Goal: Communication & Community: Answer question/provide support

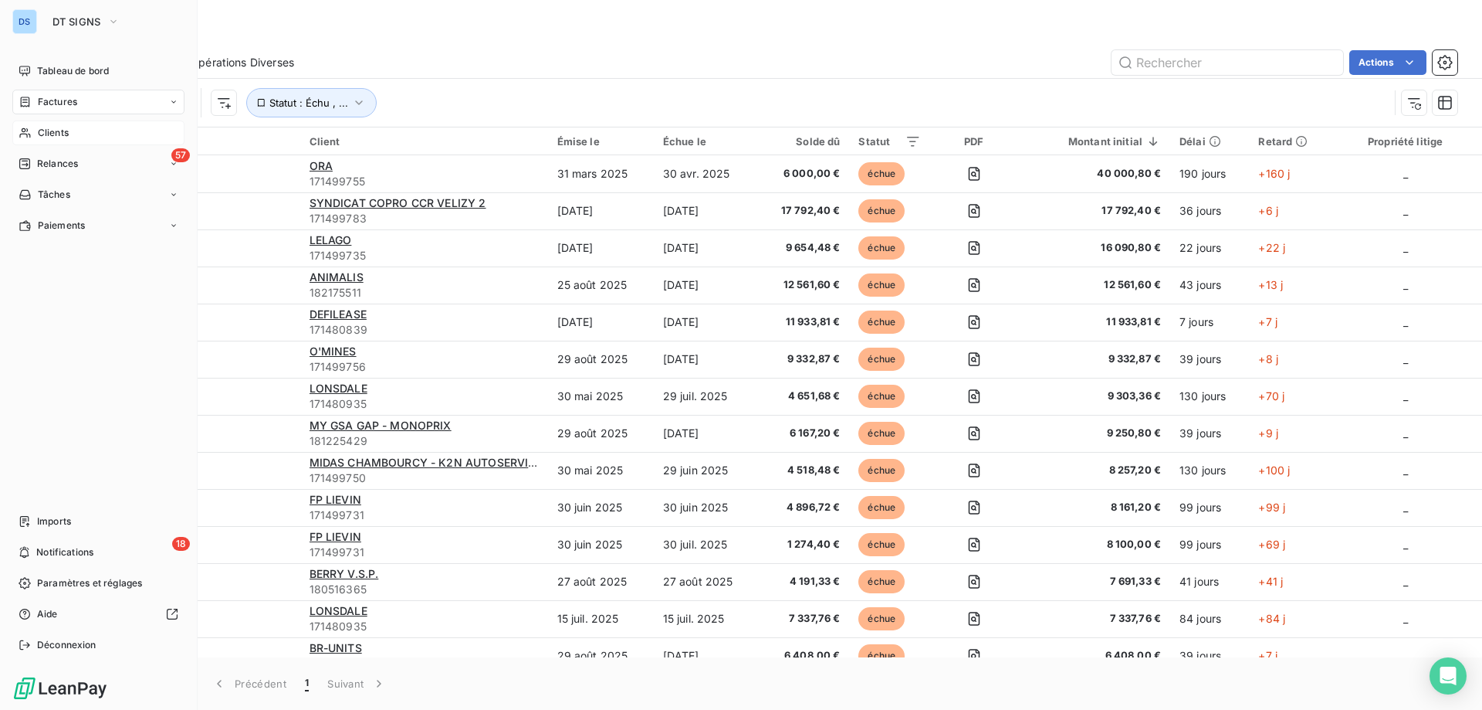
click at [56, 134] on span "Clients" at bounding box center [53, 133] width 31 height 14
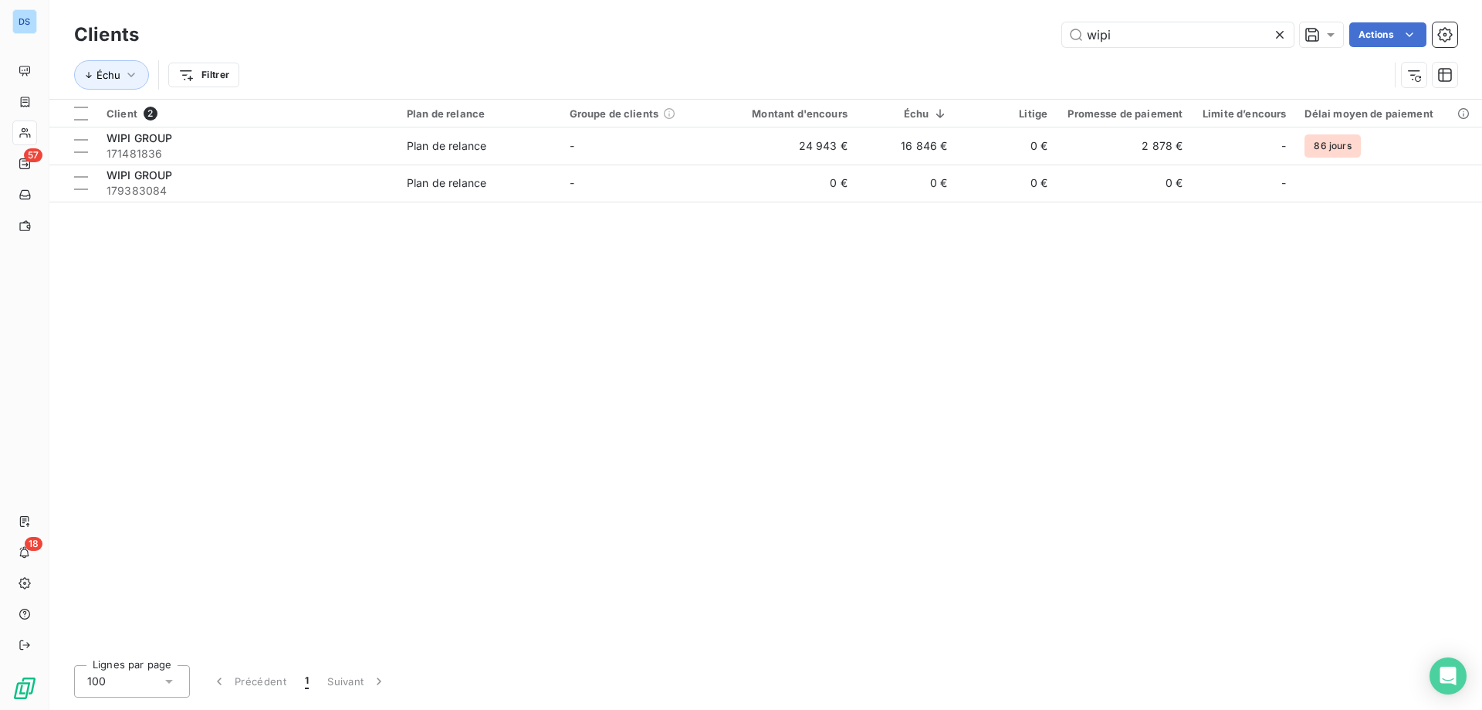
drag, startPoint x: 1129, startPoint y: 32, endPoint x: 1031, endPoint y: 37, distance: 97.4
click at [1031, 36] on div "wipi Actions" at bounding box center [808, 34] width 1300 height 25
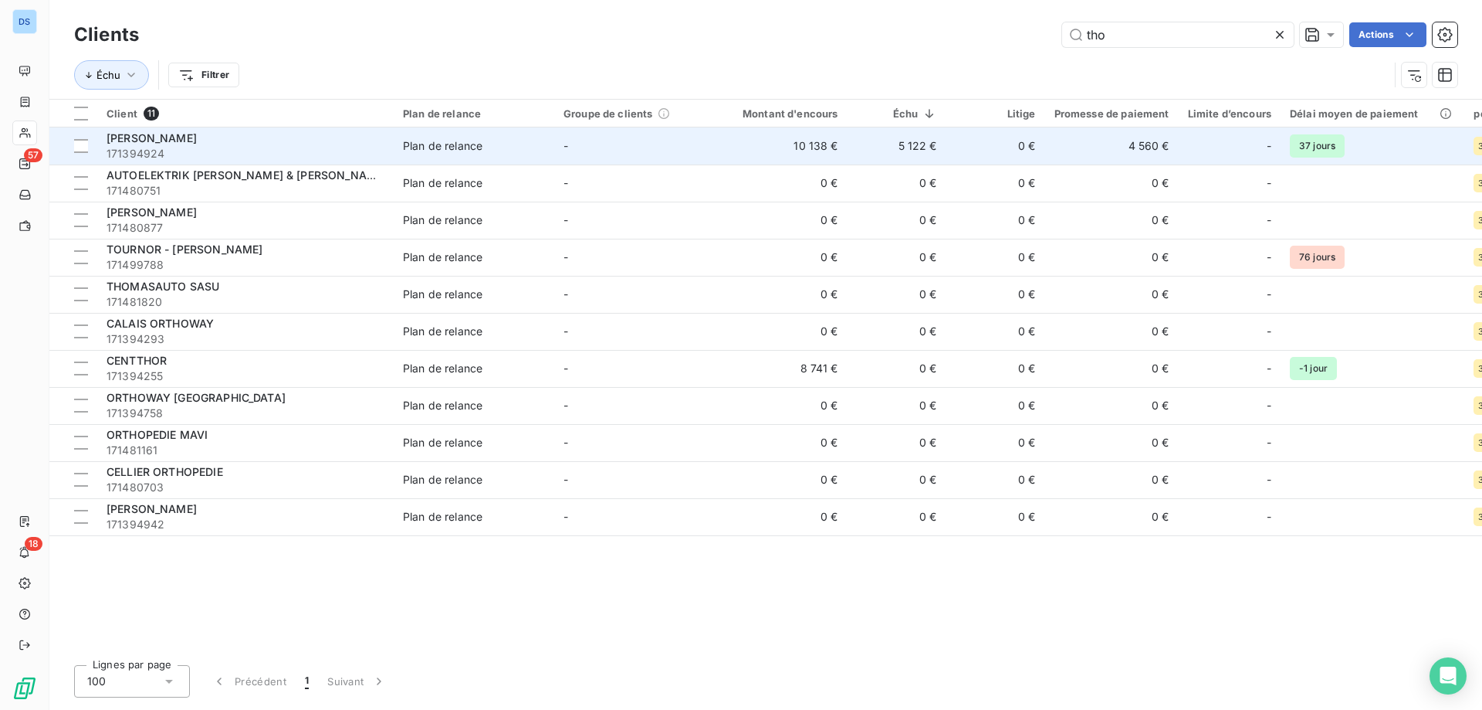
type input "tho"
click at [850, 144] on td "5 122 €" at bounding box center [897, 145] width 99 height 37
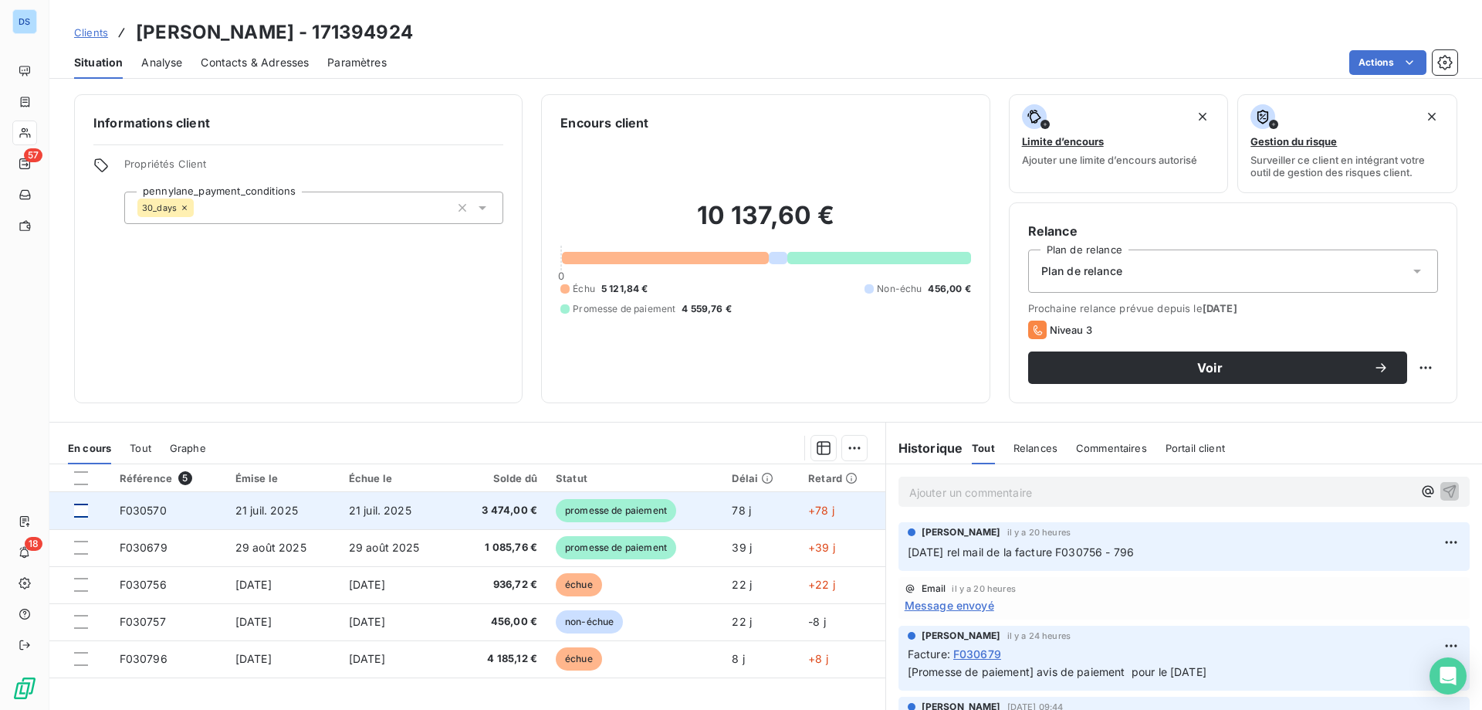
click at [82, 506] on div at bounding box center [81, 510] width 14 height 14
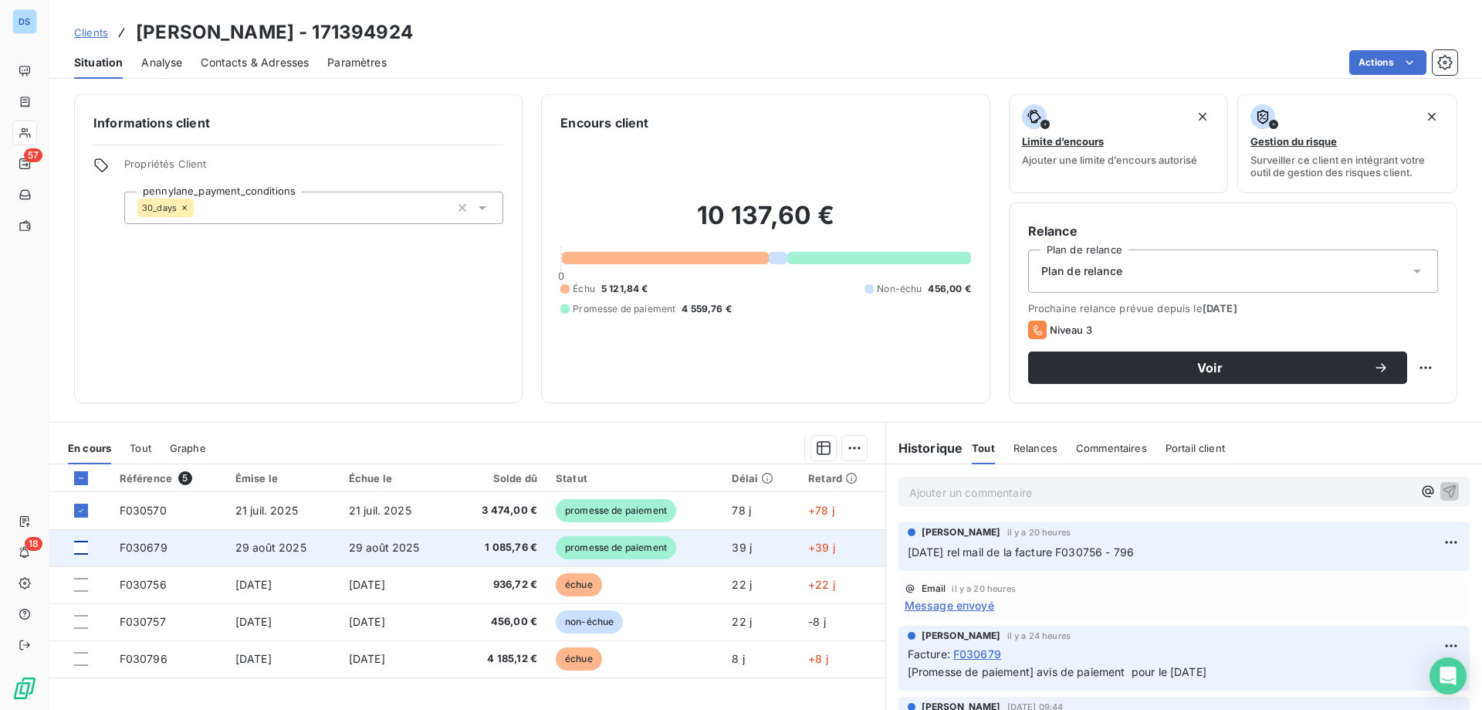
click at [78, 545] on div at bounding box center [81, 547] width 14 height 14
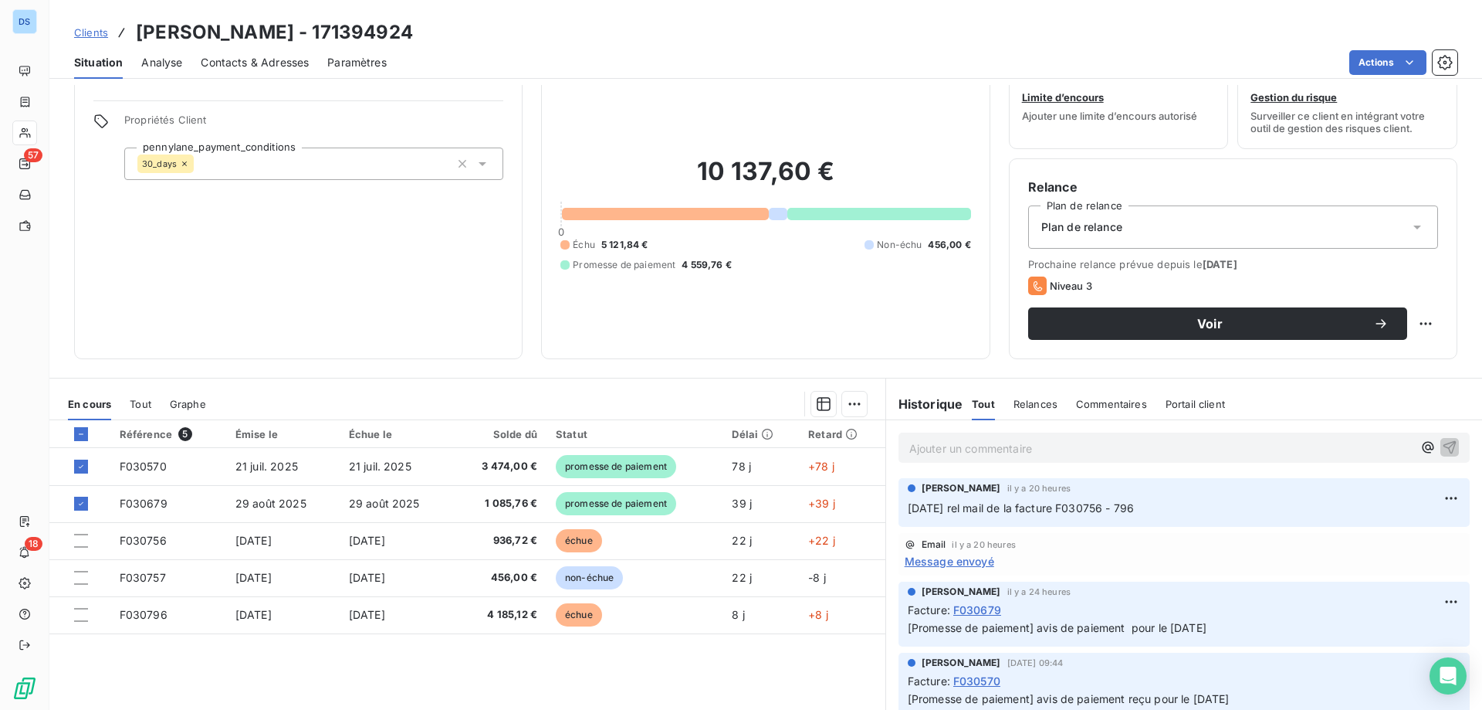
scroll to position [21, 0]
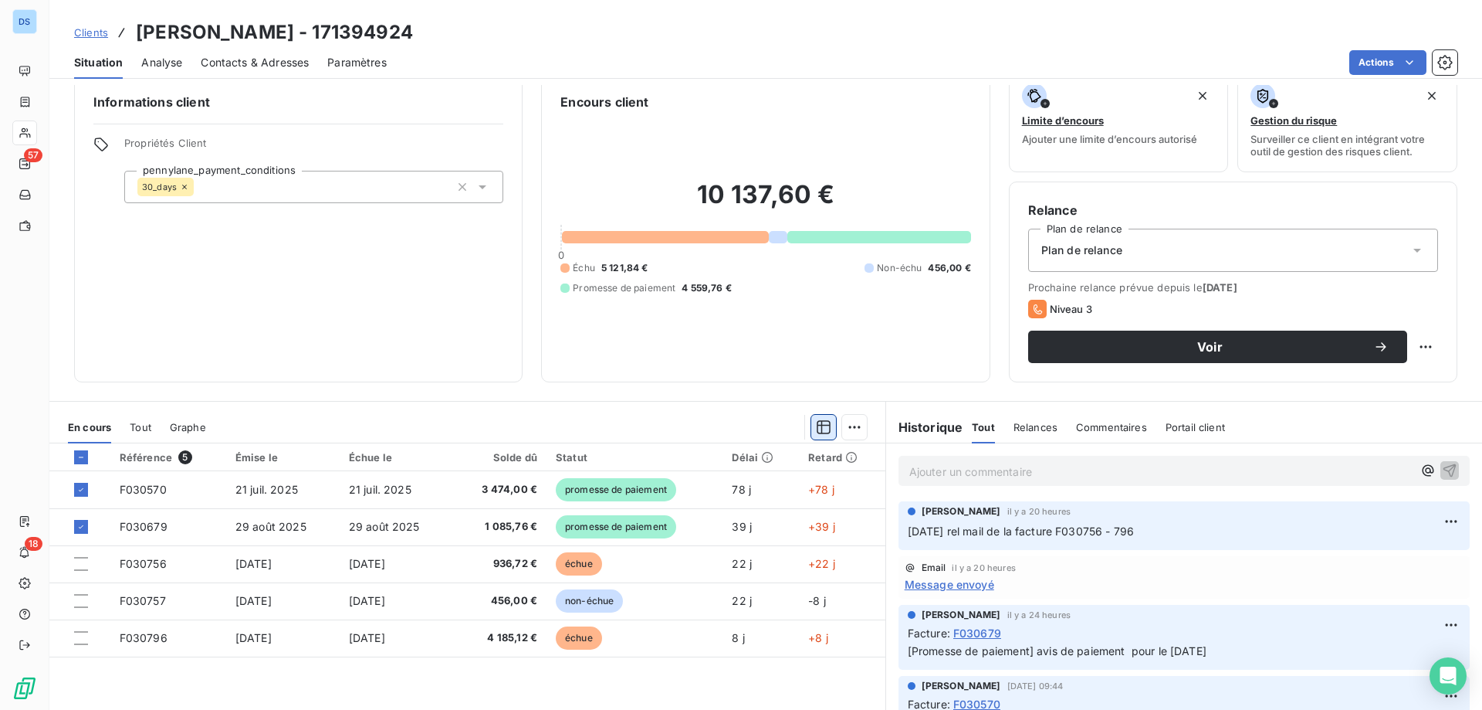
click at [817, 433] on icon "button" at bounding box center [824, 427] width 14 height 14
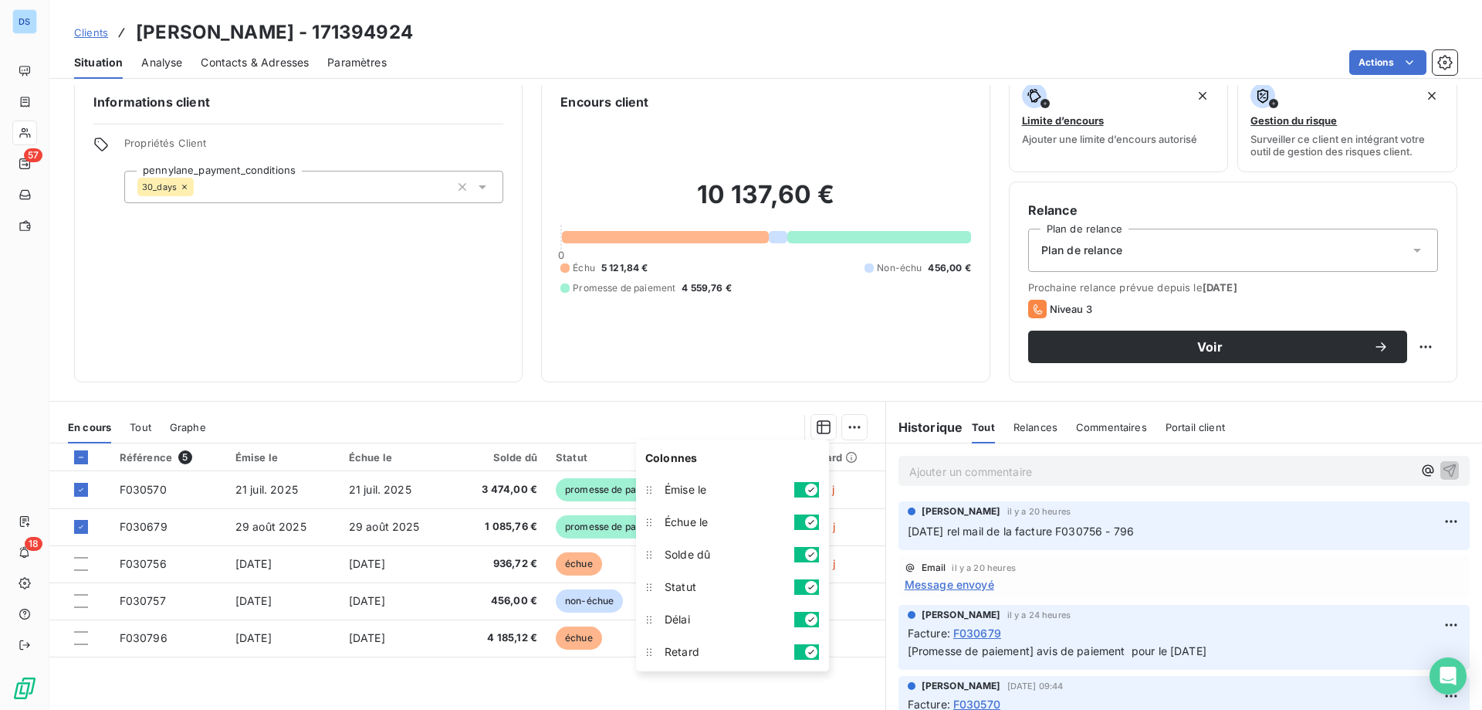
click at [730, 422] on div at bounding box center [546, 427] width 642 height 25
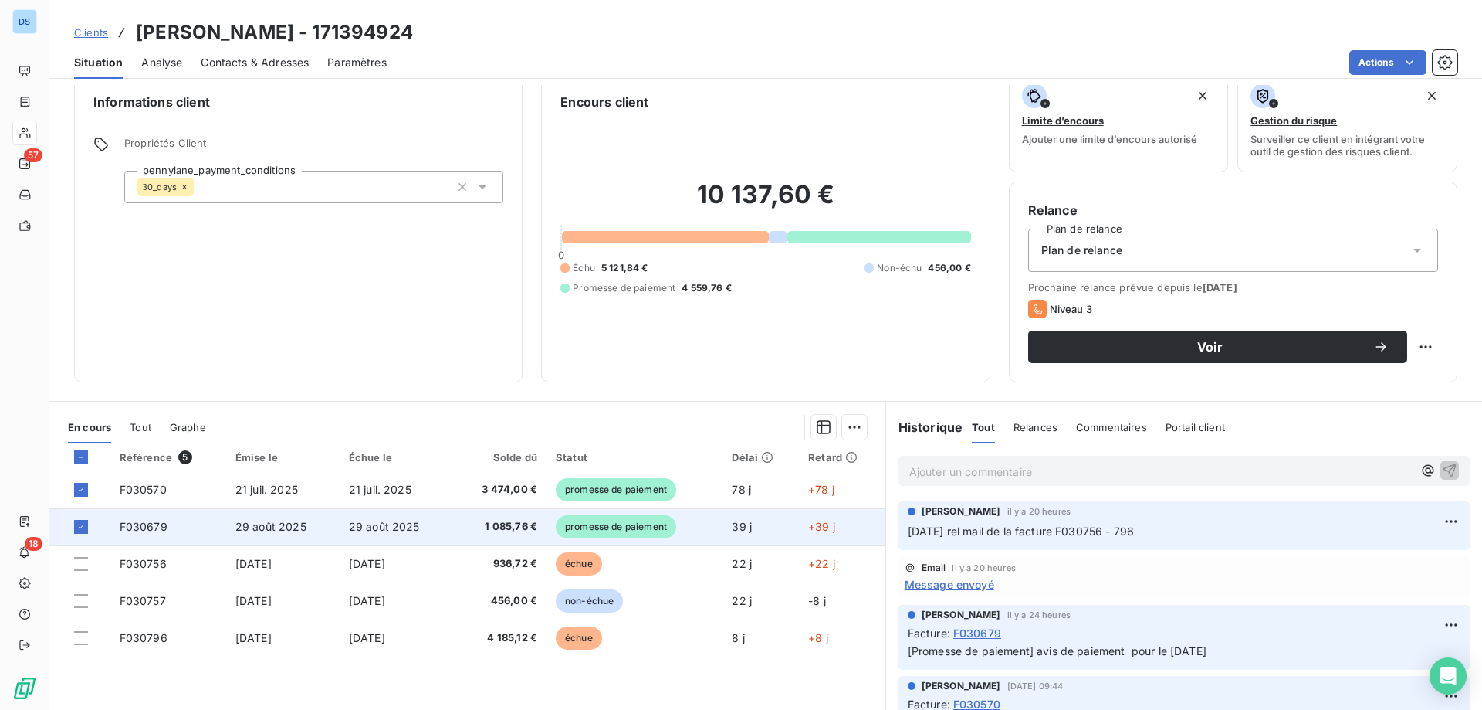
click at [503, 534] on td "1 085,76 €" at bounding box center [499, 526] width 93 height 37
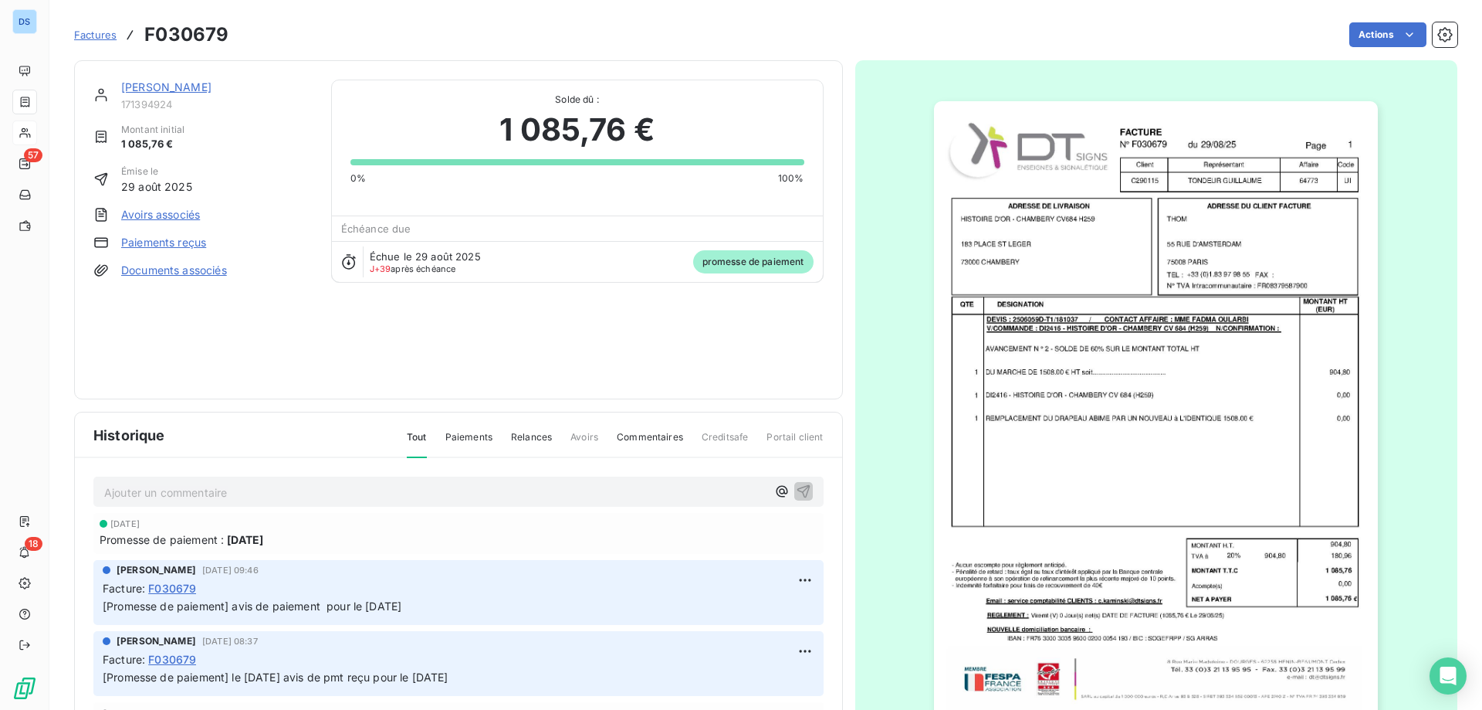
click at [101, 38] on span "Factures" at bounding box center [95, 35] width 42 height 12
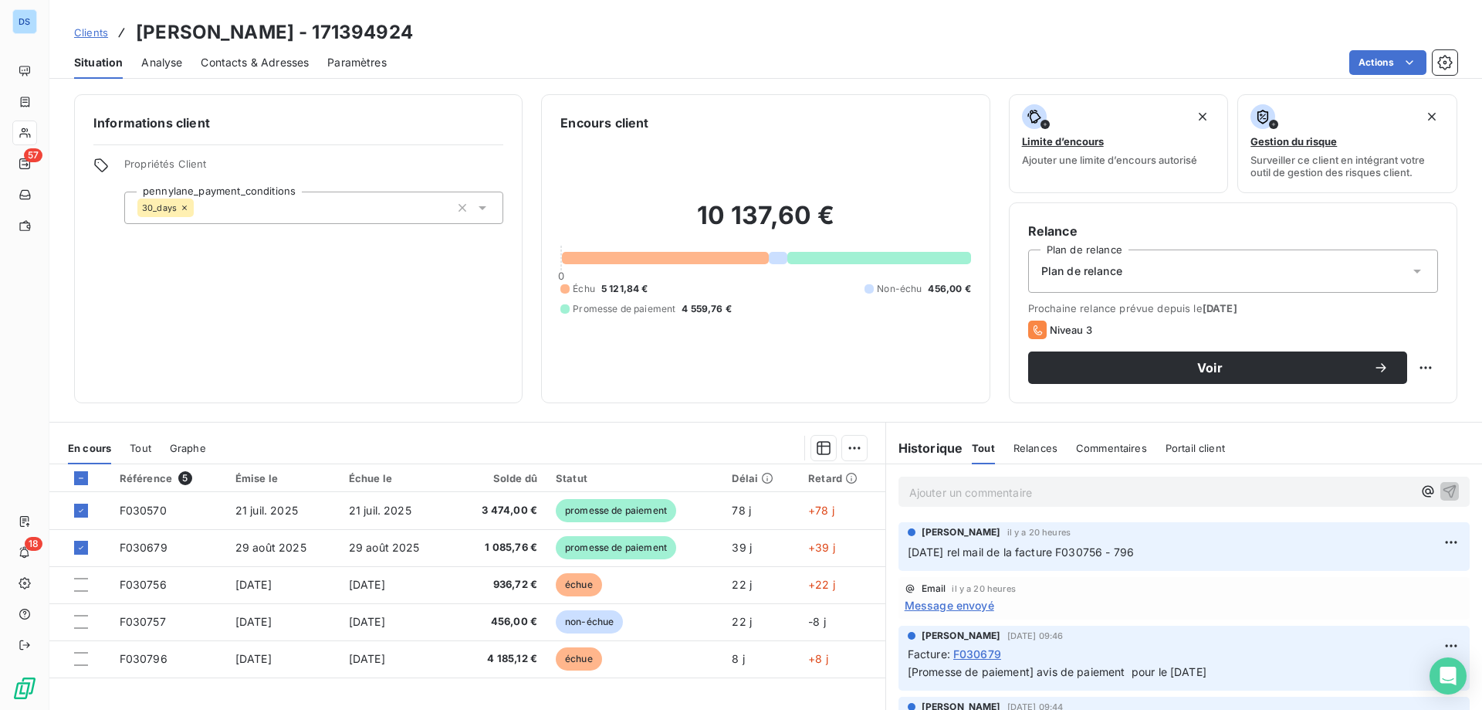
click at [102, 31] on span "Clients" at bounding box center [91, 32] width 34 height 12
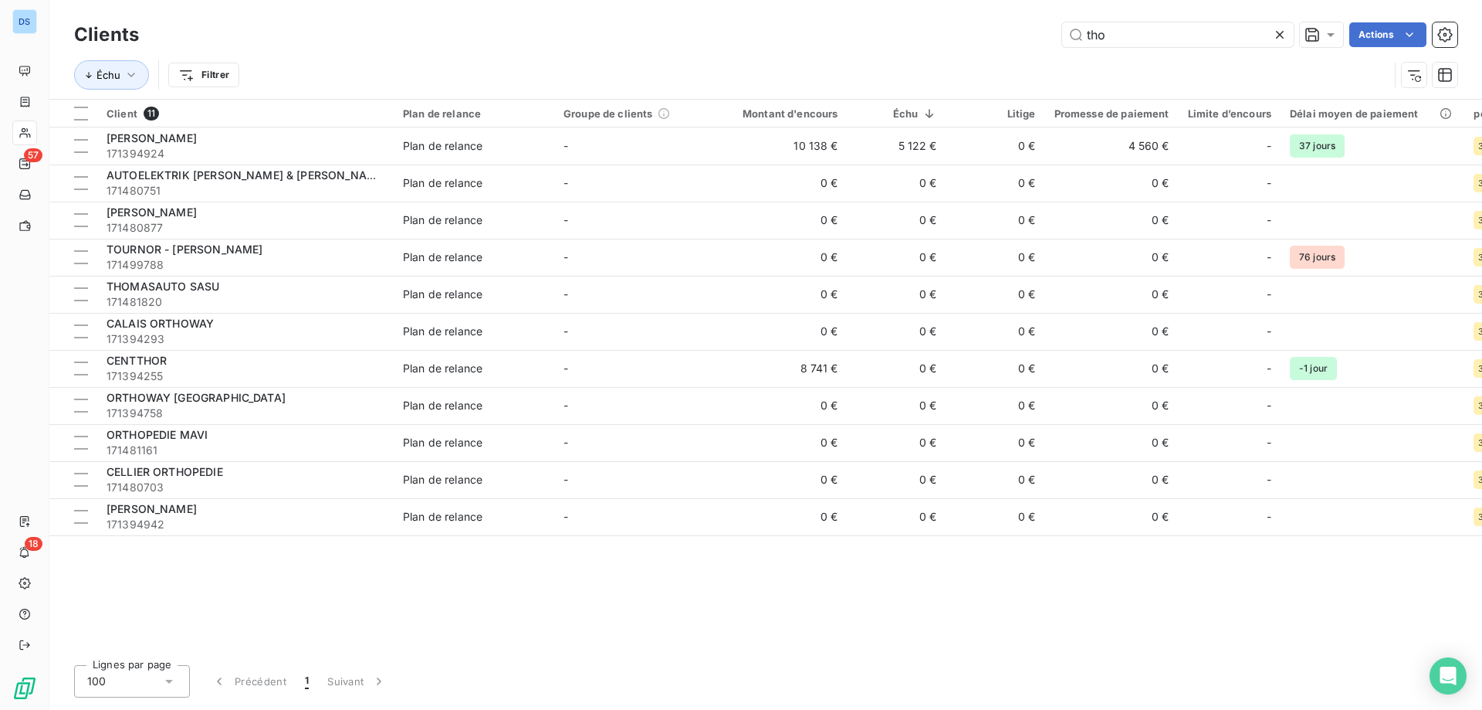
drag, startPoint x: 1111, startPoint y: 43, endPoint x: 969, endPoint y: 34, distance: 142.4
click at [969, 34] on div "tho Actions" at bounding box center [808, 34] width 1300 height 25
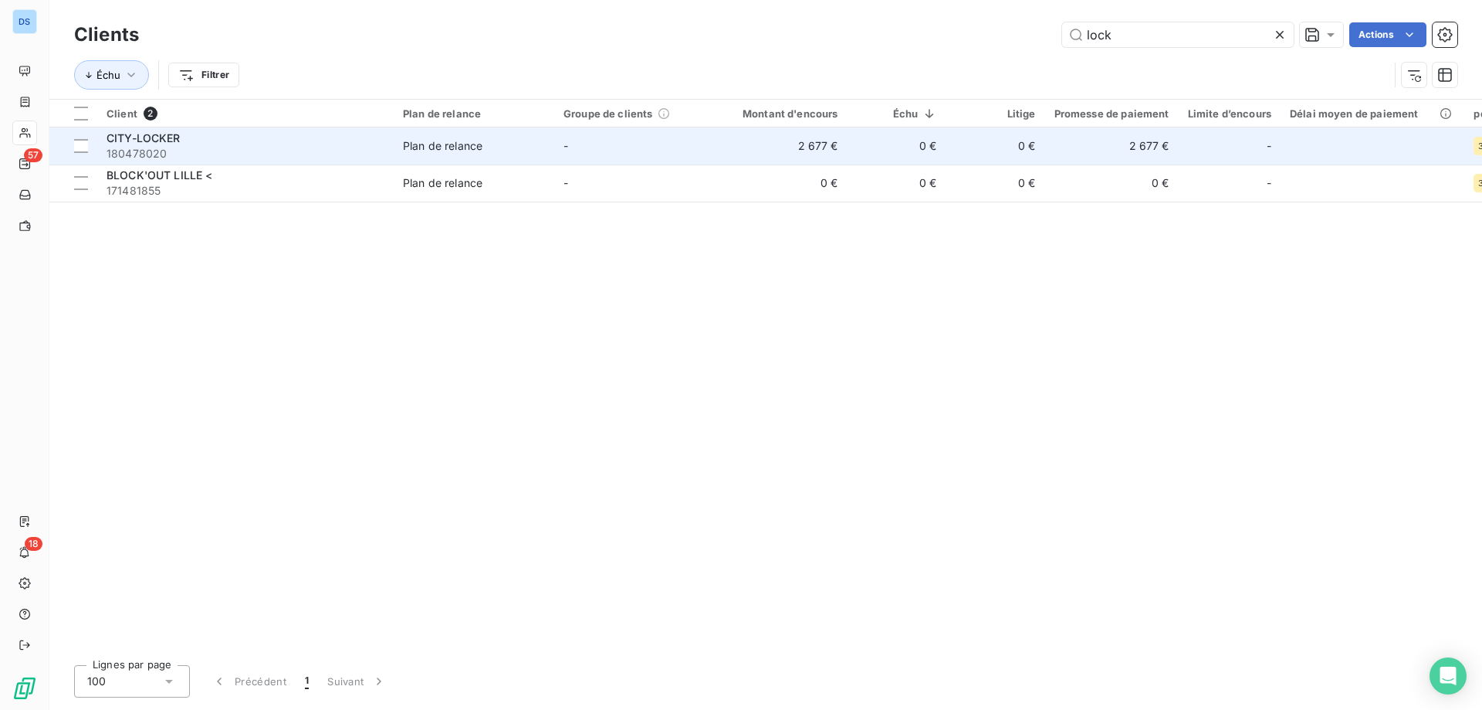
type input "lock"
click at [894, 151] on td "0 €" at bounding box center [897, 145] width 99 height 37
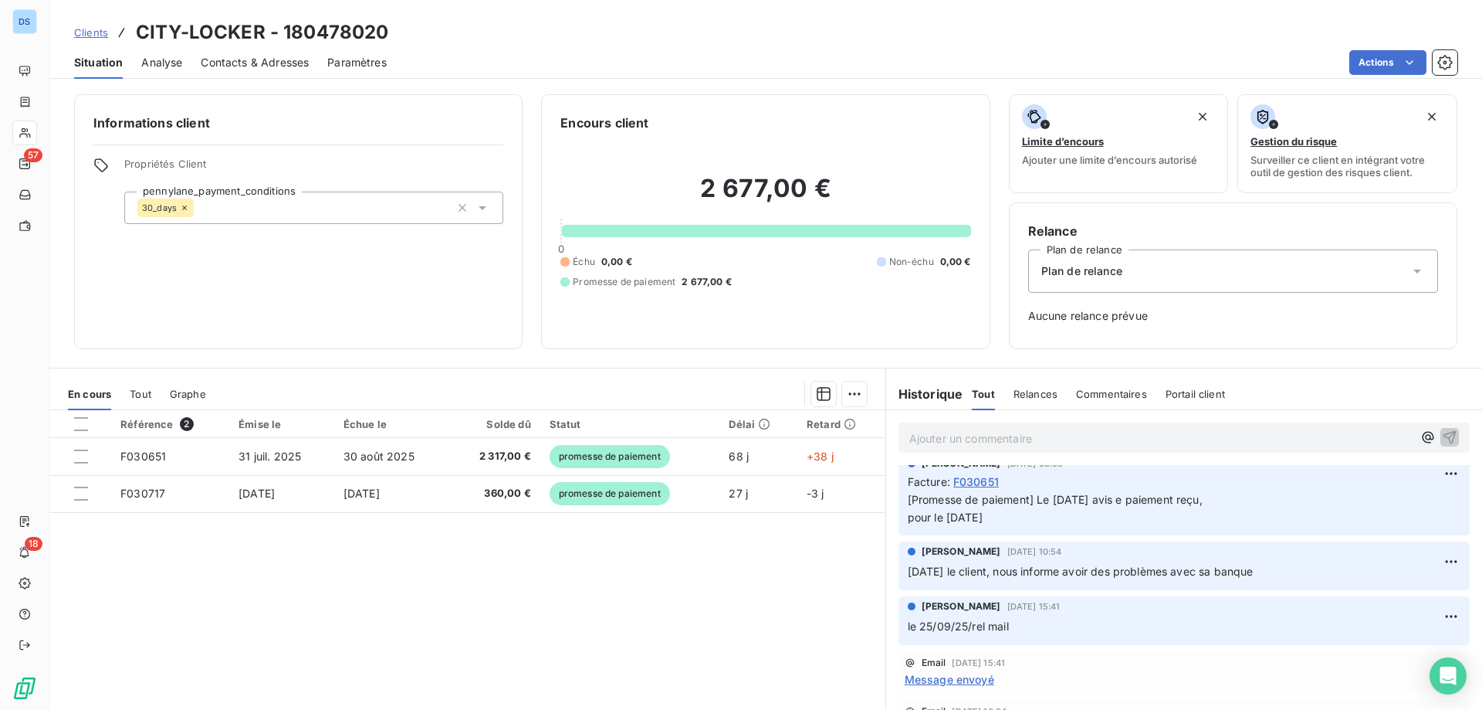
scroll to position [77, 0]
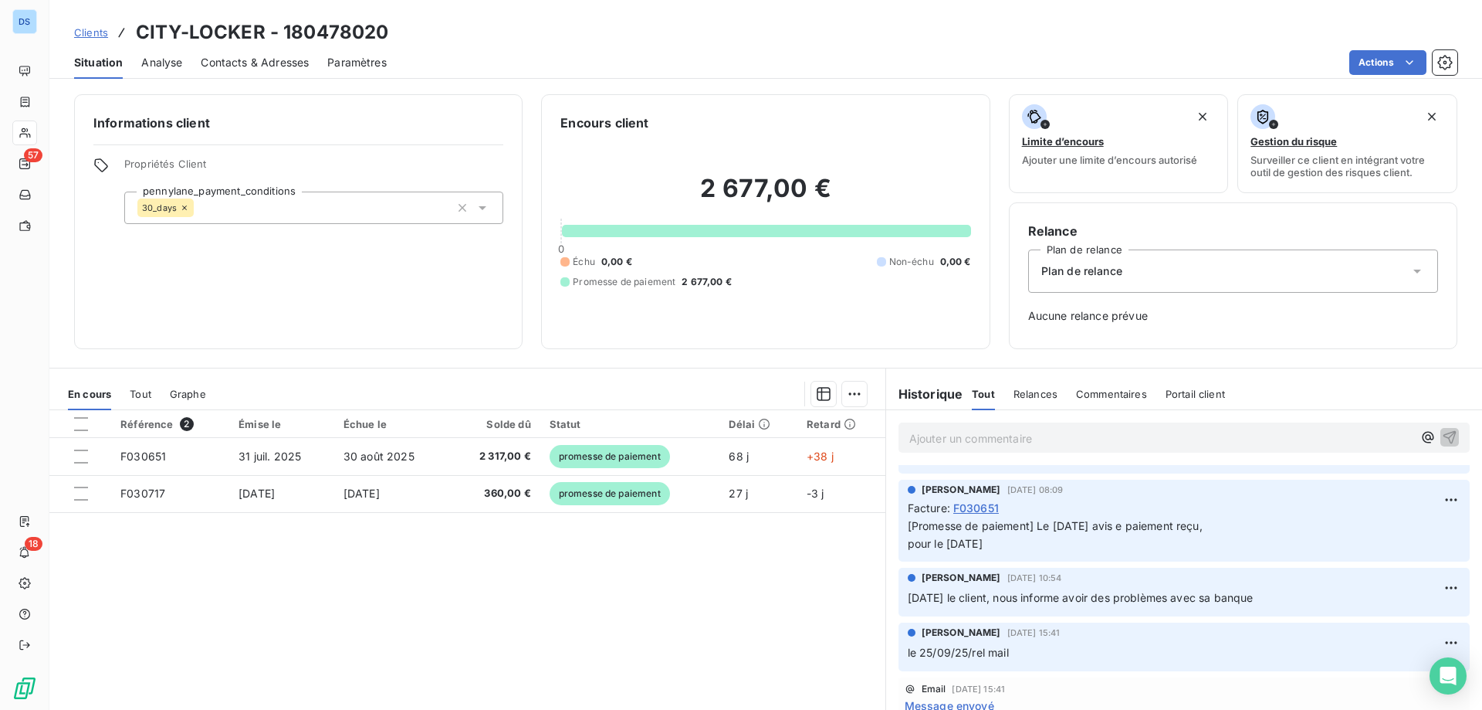
click at [90, 31] on span "Clients" at bounding box center [91, 32] width 34 height 12
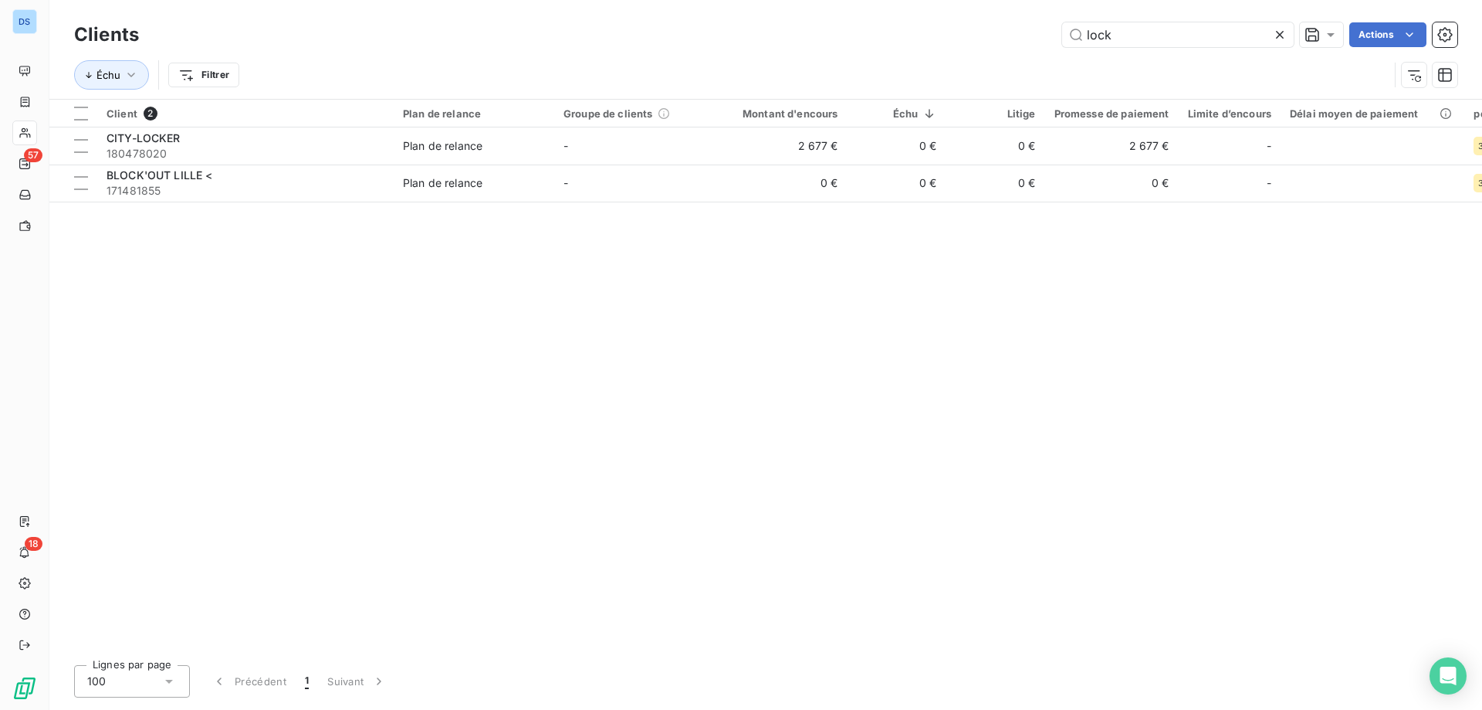
drag, startPoint x: 1123, startPoint y: 33, endPoint x: 1034, endPoint y: 29, distance: 89.6
click at [1034, 29] on div "lock Actions" at bounding box center [808, 34] width 1300 height 25
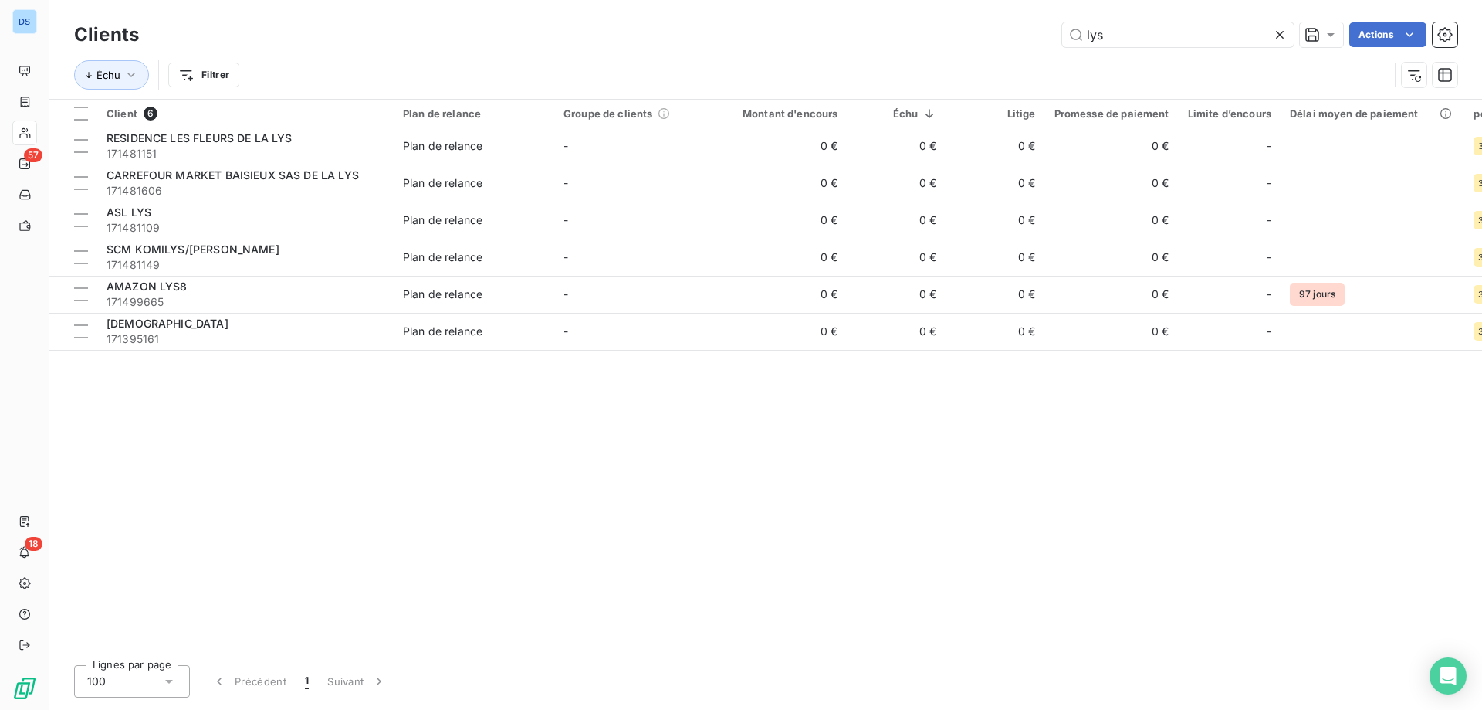
drag, startPoint x: 1110, startPoint y: 36, endPoint x: 1034, endPoint y: 36, distance: 76.4
click at [1034, 36] on div "lys Actions" at bounding box center [808, 34] width 1300 height 25
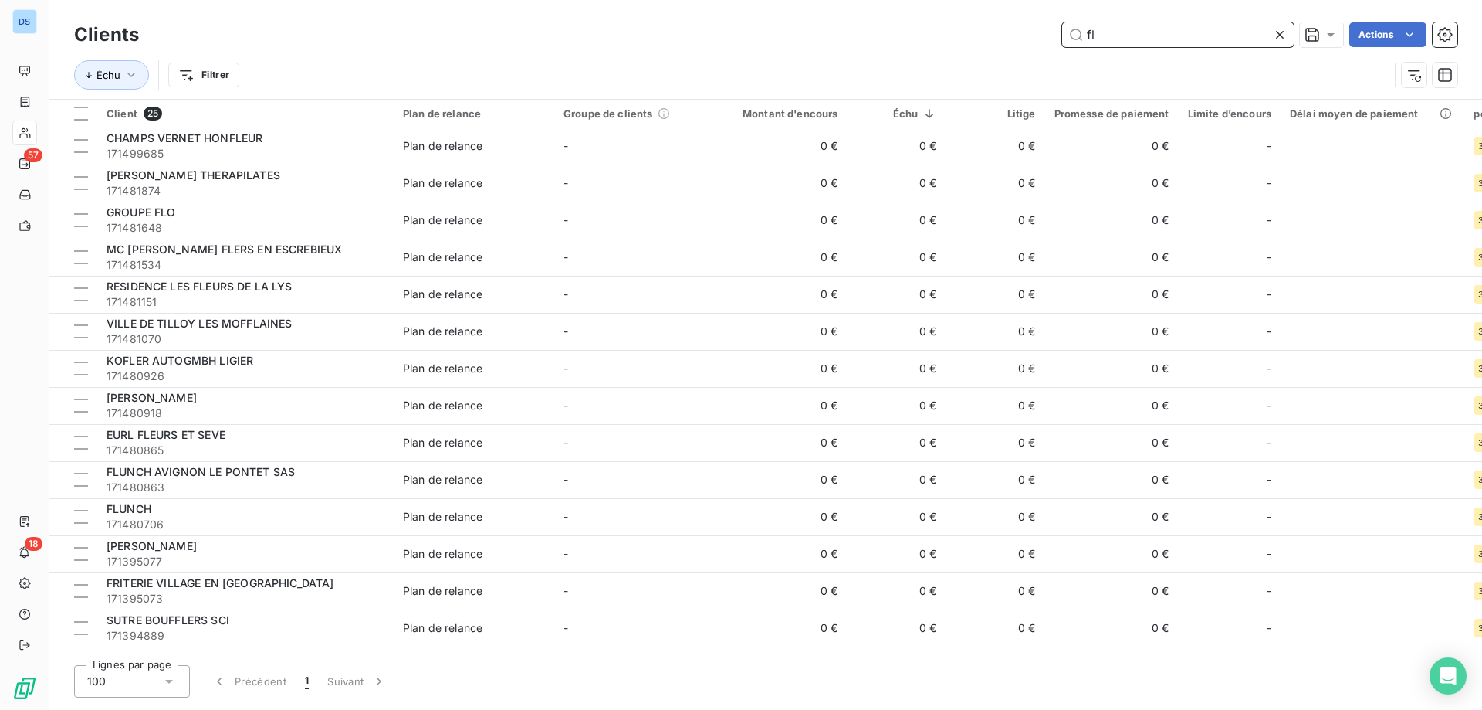
click at [1160, 35] on input "fl" at bounding box center [1178, 34] width 232 height 25
drag, startPoint x: 1139, startPoint y: 39, endPoint x: 991, endPoint y: 32, distance: 147.6
click at [991, 32] on div "fl Actions" at bounding box center [808, 34] width 1300 height 25
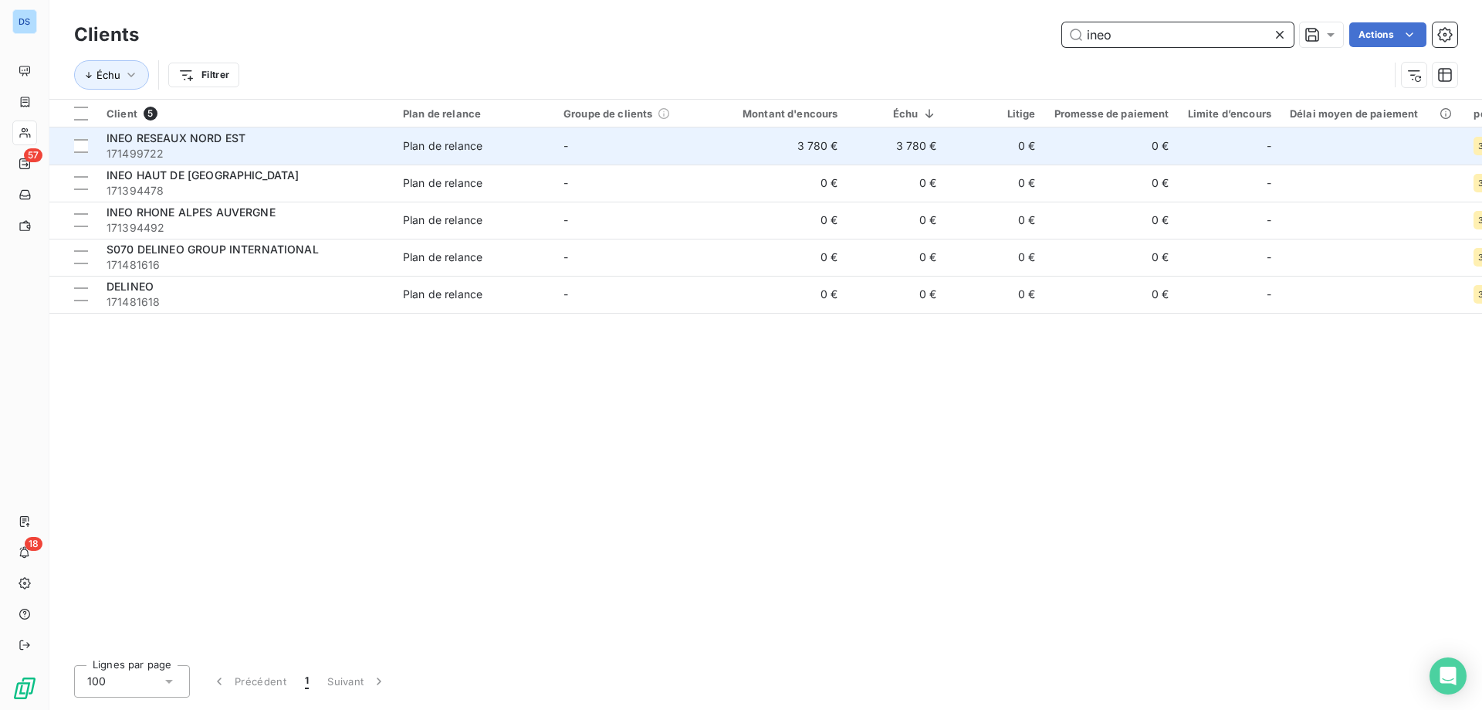
type input "ineo"
click at [926, 144] on td "3 780 €" at bounding box center [897, 145] width 99 height 37
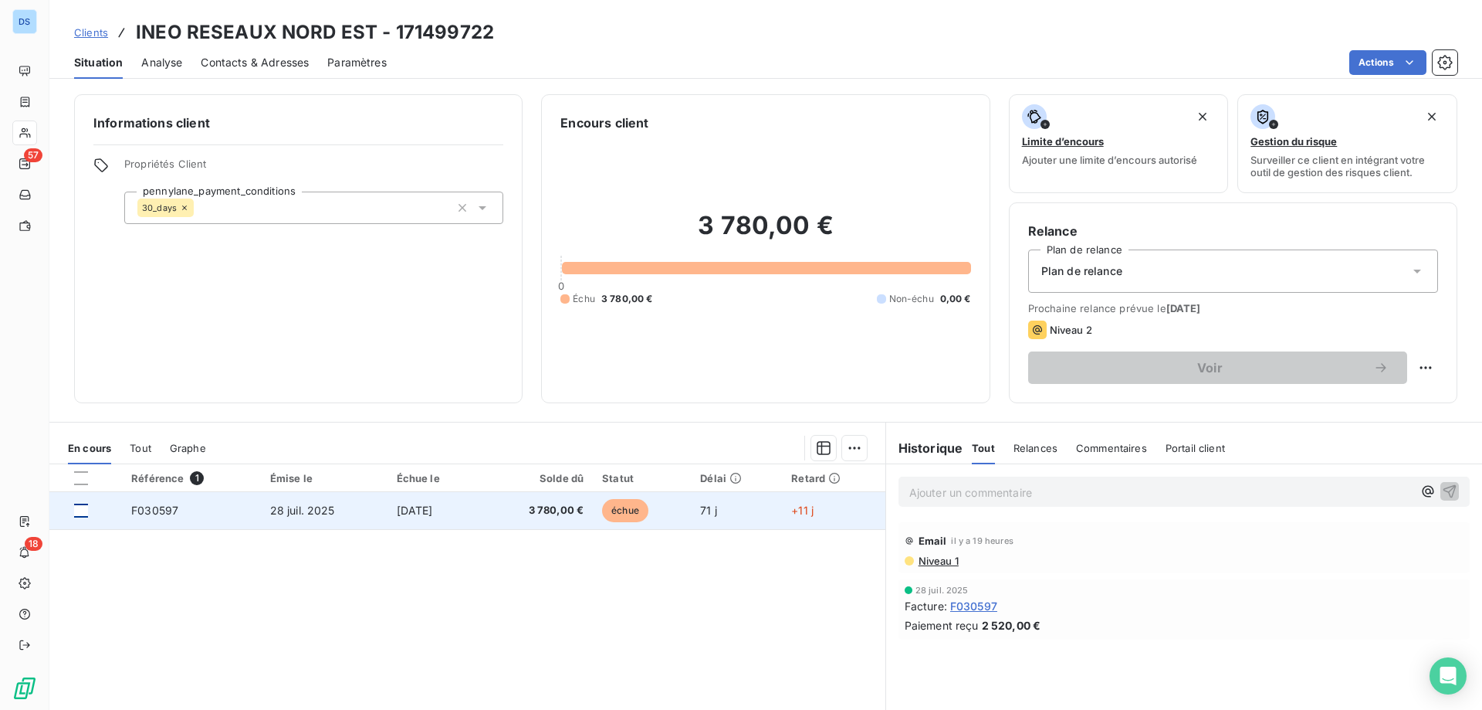
click at [84, 510] on div at bounding box center [81, 510] width 14 height 14
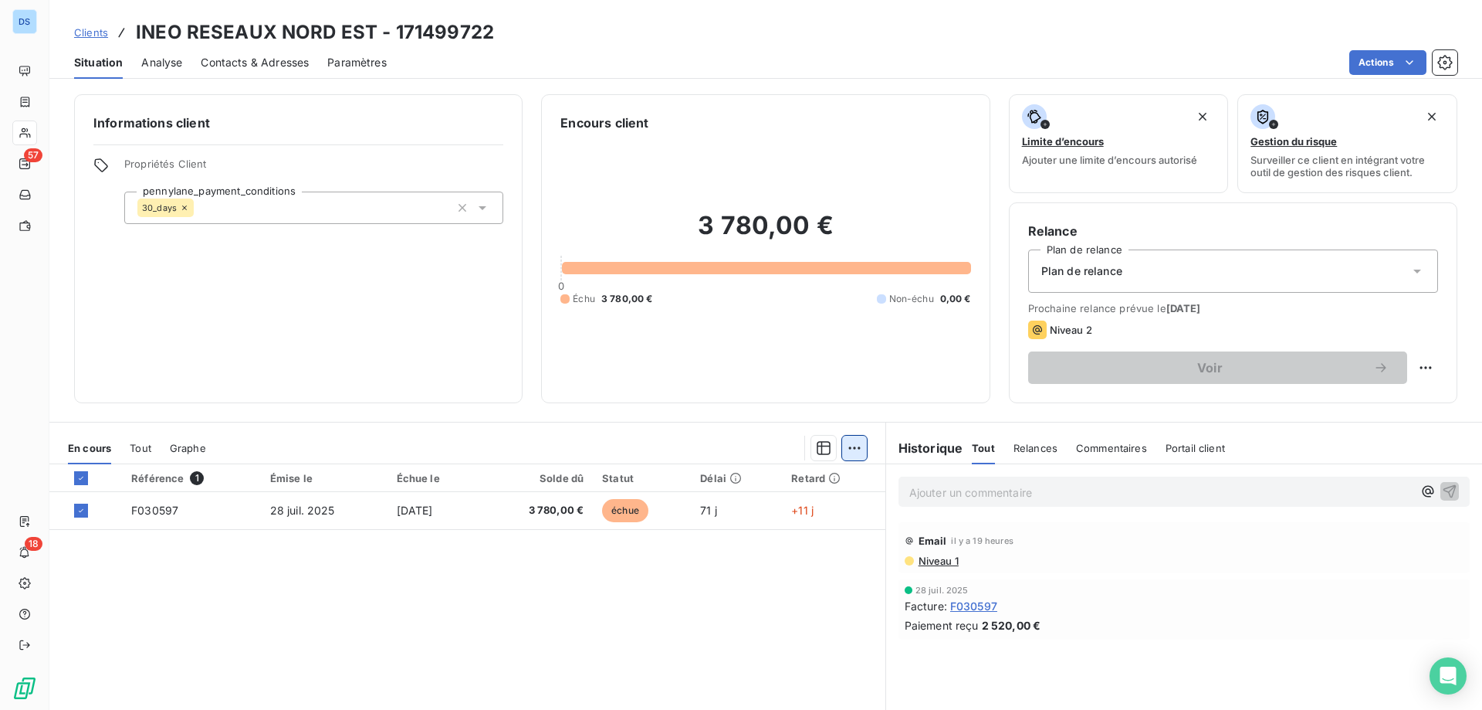
click at [842, 445] on html "DS 57 18 Clients INEO RESEAUX NORD EST - 171499722 Situation Analyse Contacts &…" at bounding box center [741, 355] width 1482 height 710
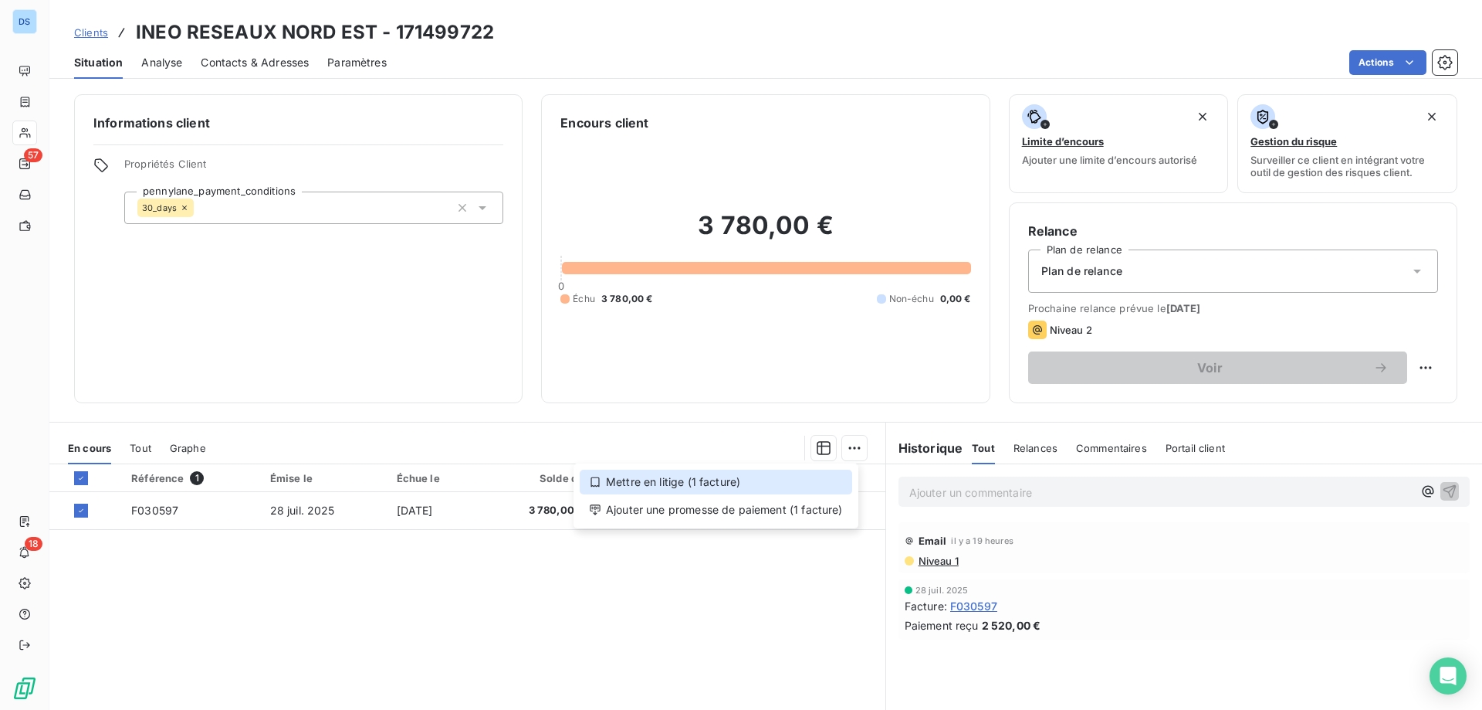
click at [770, 489] on div "Mettre en litige (1 facture)" at bounding box center [716, 481] width 273 height 25
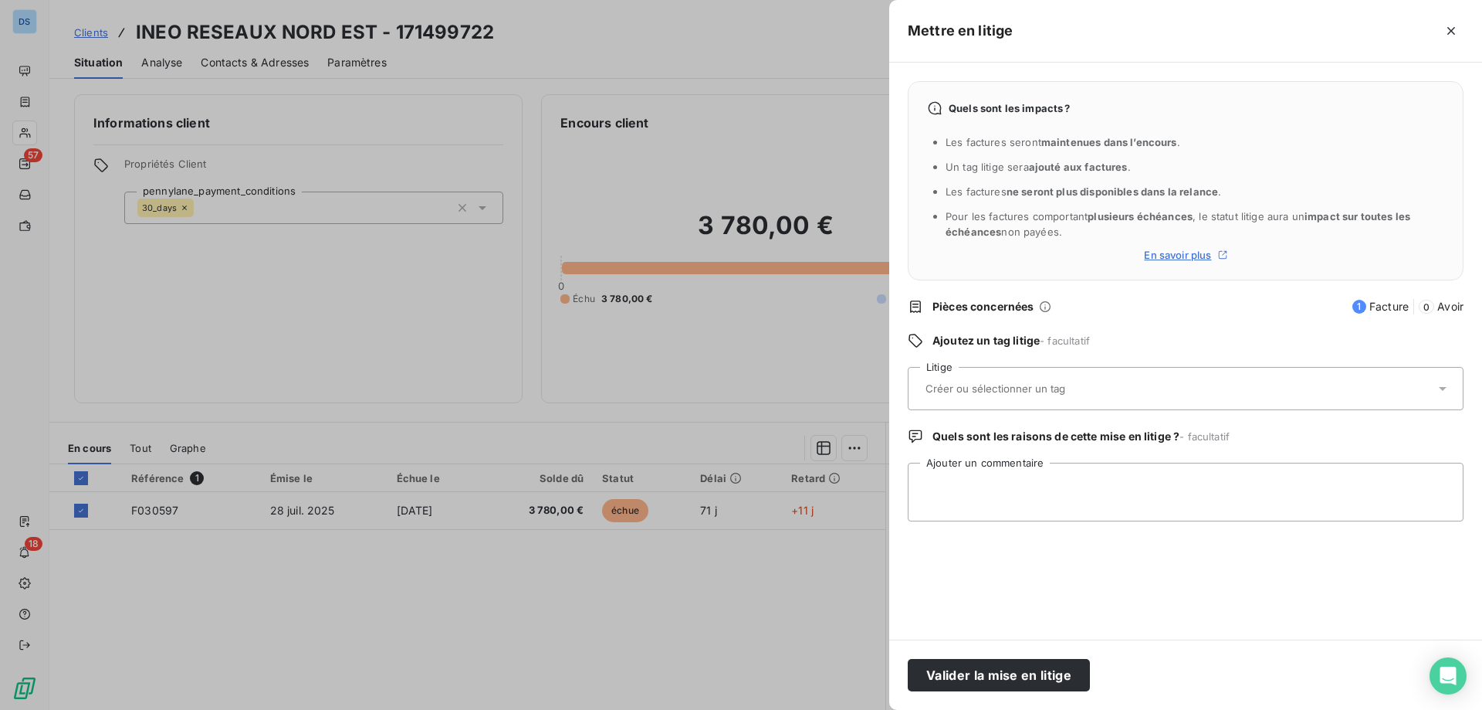
click at [1009, 382] on input "text" at bounding box center [1036, 388] width 225 height 14
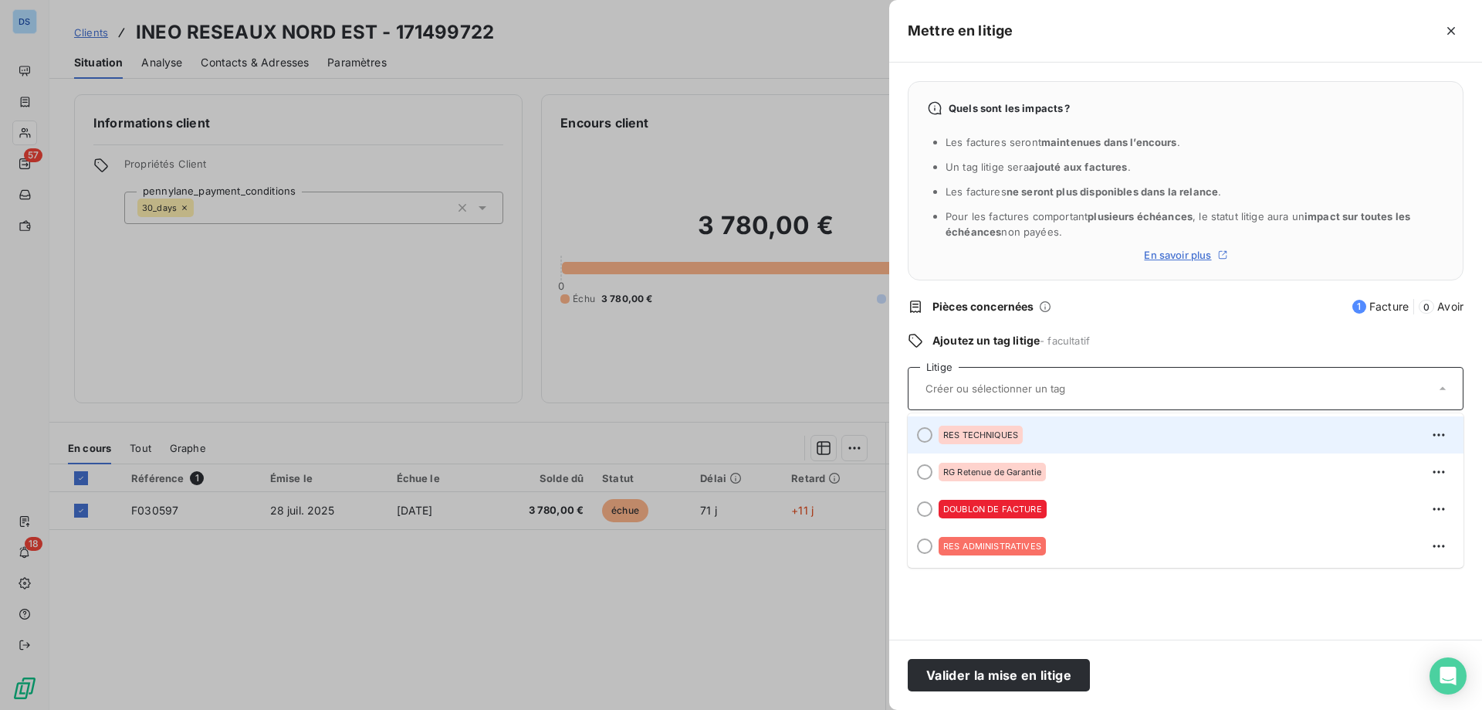
click at [984, 434] on span "RES TECHNIQUES" at bounding box center [980, 434] width 75 height 9
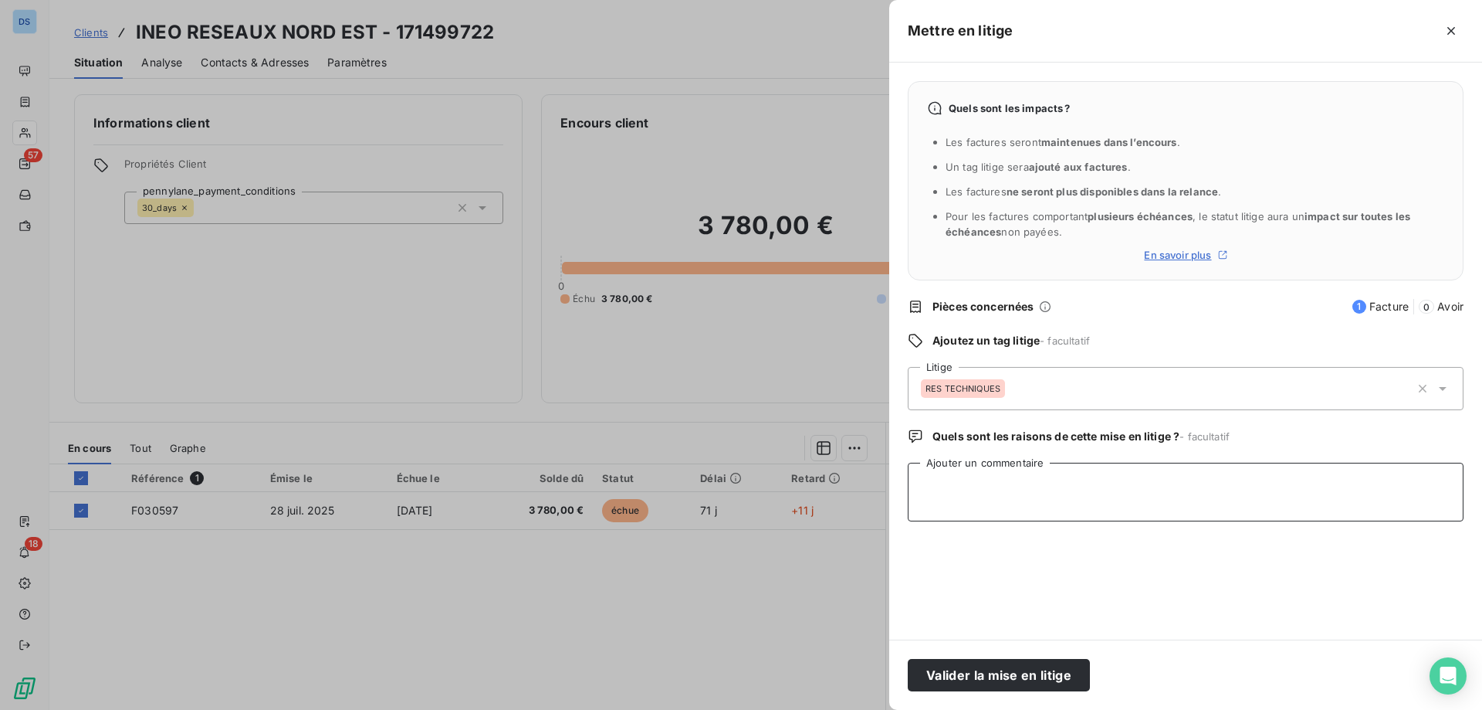
click at [993, 476] on textarea "Ajouter un commentaire" at bounding box center [1186, 491] width 556 height 59
click at [1051, 492] on textarea "Ajouter un commentaire" at bounding box center [1186, 491] width 556 height 59
paste textarea "Suite à l’absence de retour à notre précédent courriel, nous vous relançons au …"
click at [922, 481] on textarea "Suite à l’absence de retour à notre précédent courriel, nous vous relançons au …" at bounding box center [1186, 491] width 556 height 59
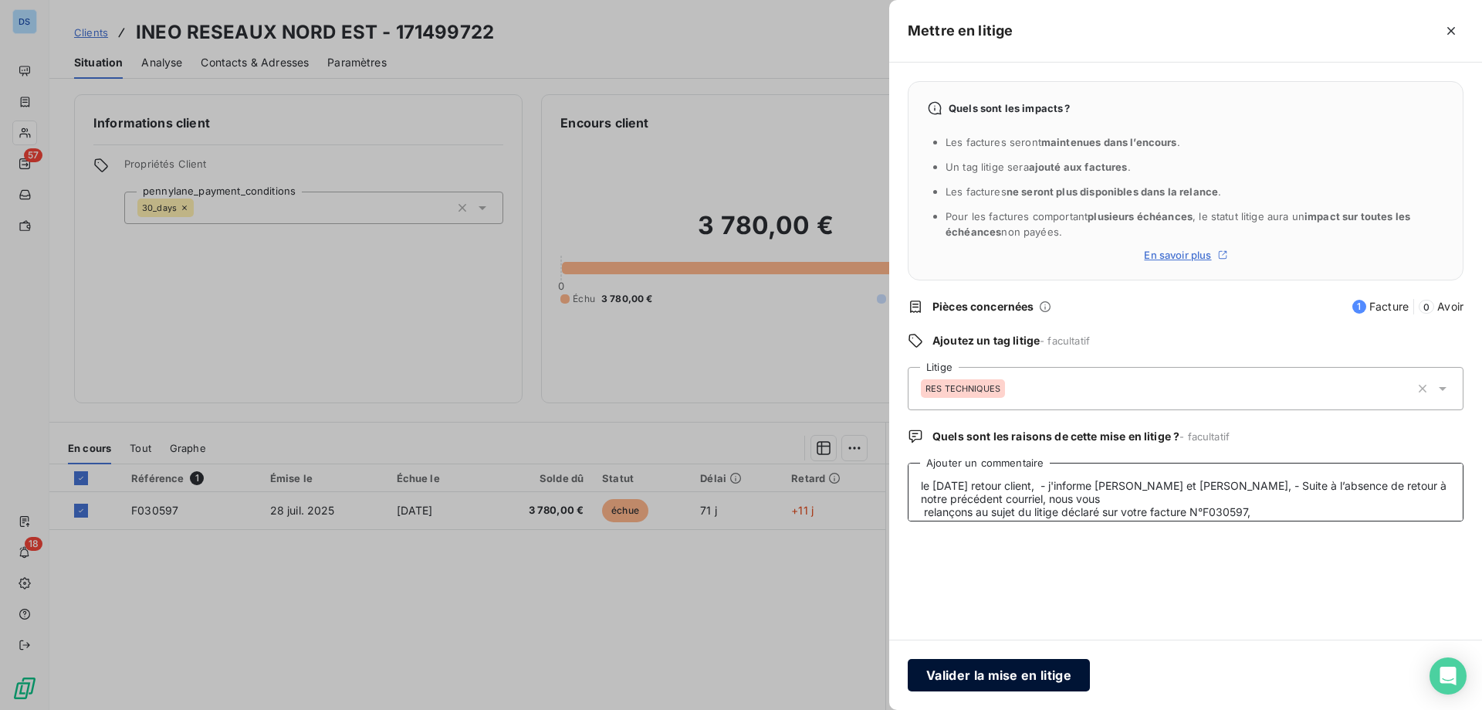
type textarea "le 07/10/25 retour client, - j'informe Sammi et Caroline, - Suite à l’absence d…"
click at [985, 685] on button "Valider la mise en litige" at bounding box center [999, 675] width 182 height 32
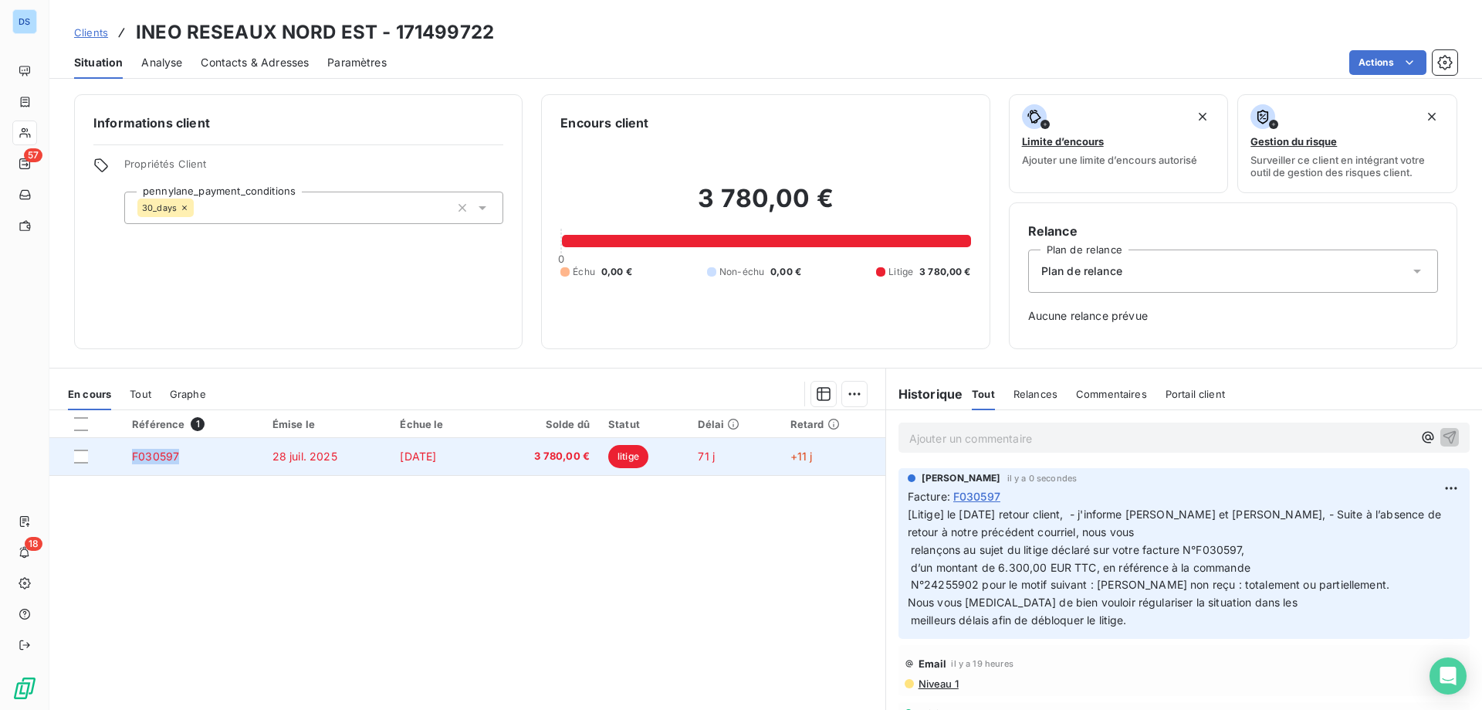
drag, startPoint x: 178, startPoint y: 455, endPoint x: 130, endPoint y: 454, distance: 48.6
click at [130, 454] on td "F030597" at bounding box center [193, 456] width 141 height 37
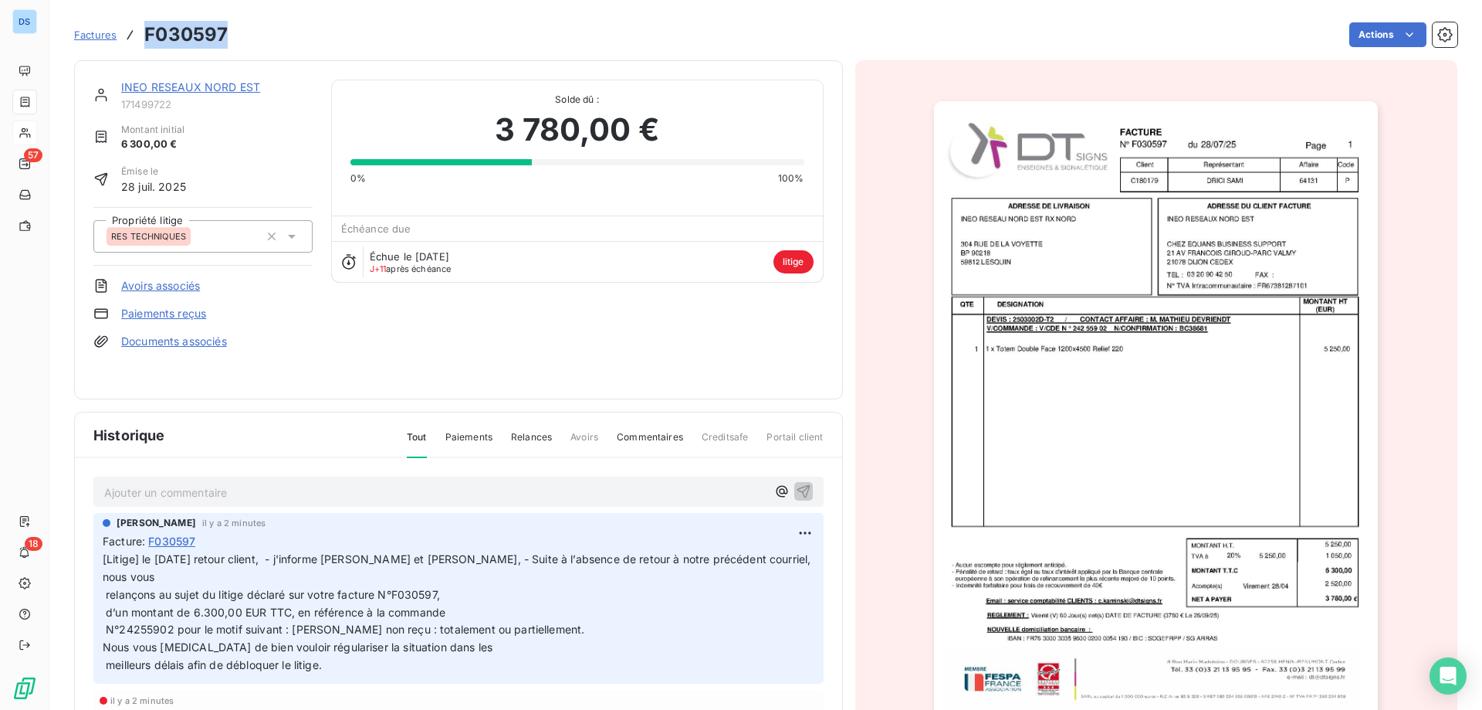
drag, startPoint x: 229, startPoint y: 33, endPoint x: 147, endPoint y: 45, distance: 82.7
click at [147, 45] on div "Factures F030597 Actions" at bounding box center [766, 35] width 1384 height 32
copy h3 "F030597"
click at [100, 35] on span "Factures" at bounding box center [95, 35] width 42 height 12
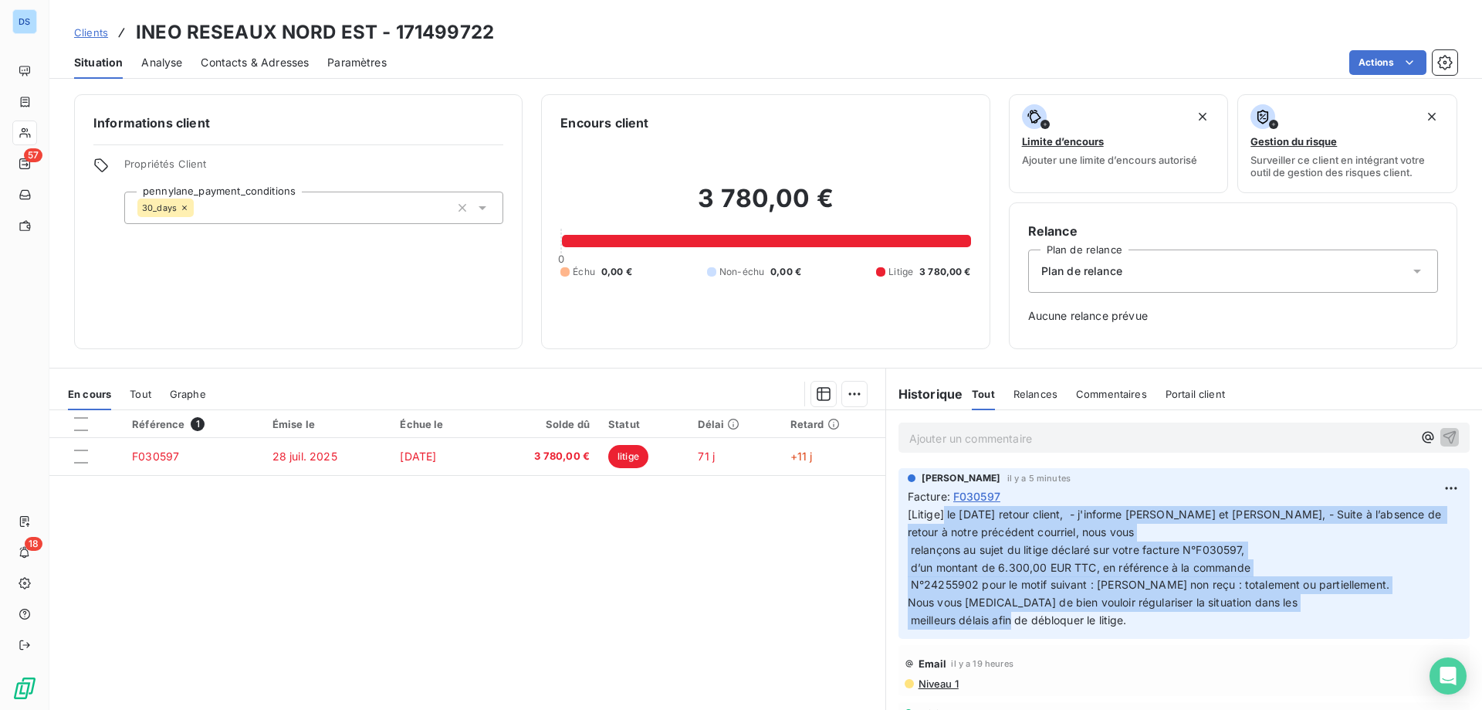
drag, startPoint x: 937, startPoint y: 511, endPoint x: 1143, endPoint y: 617, distance: 231.0
click at [1143, 617] on p "[Litige] le 07/10/25 retour client, - j'informe Sammi et Caroline, - Suite à l’…" at bounding box center [1184, 568] width 553 height 124
copy span "le 07/10/25 retour client, - j'informe Sammi et Caroline, - Suite à l’absence d…"
click at [88, 32] on span "Clients" at bounding box center [91, 32] width 34 height 12
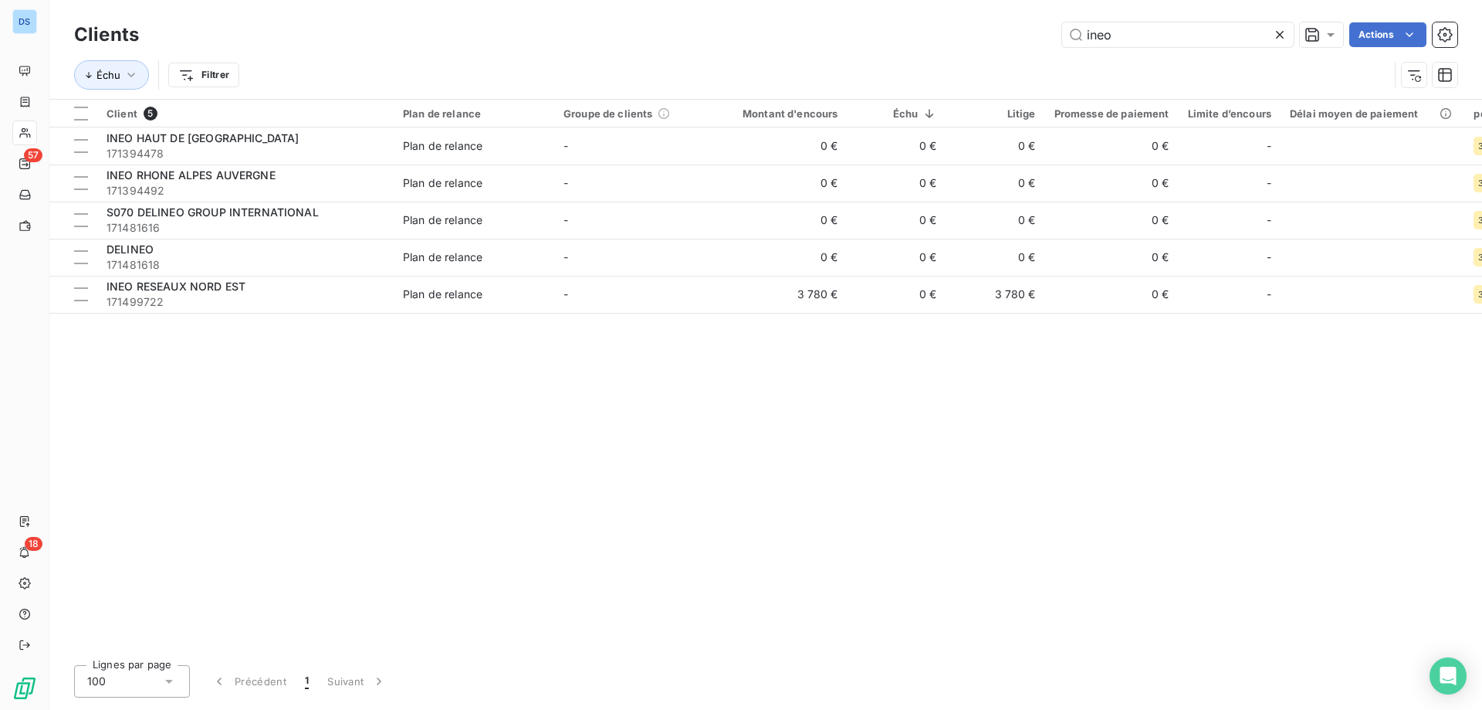
drag, startPoint x: 1129, startPoint y: 33, endPoint x: 997, endPoint y: 42, distance: 132.3
click at [997, 42] on div "ineo Actions" at bounding box center [808, 34] width 1300 height 25
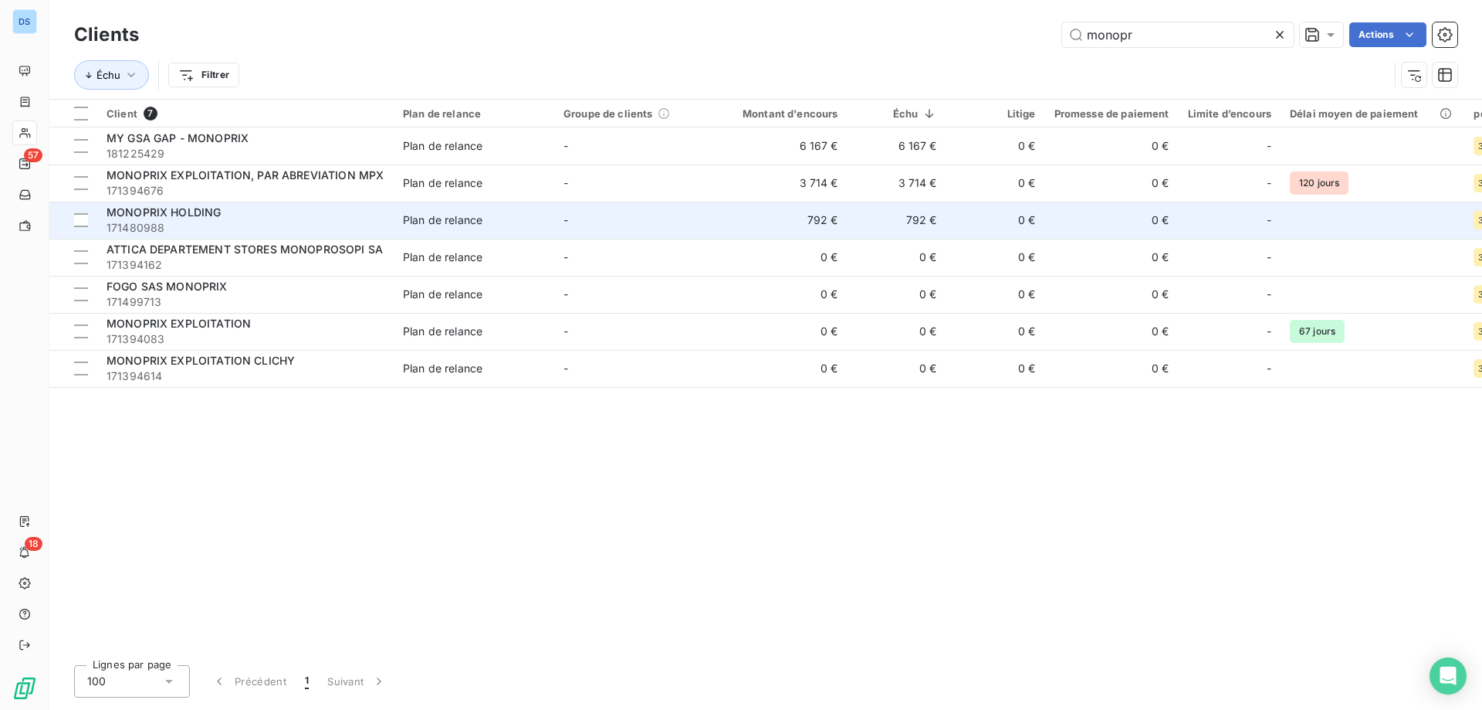
type input "monopr"
click at [554, 217] on td "-" at bounding box center [634, 220] width 161 height 37
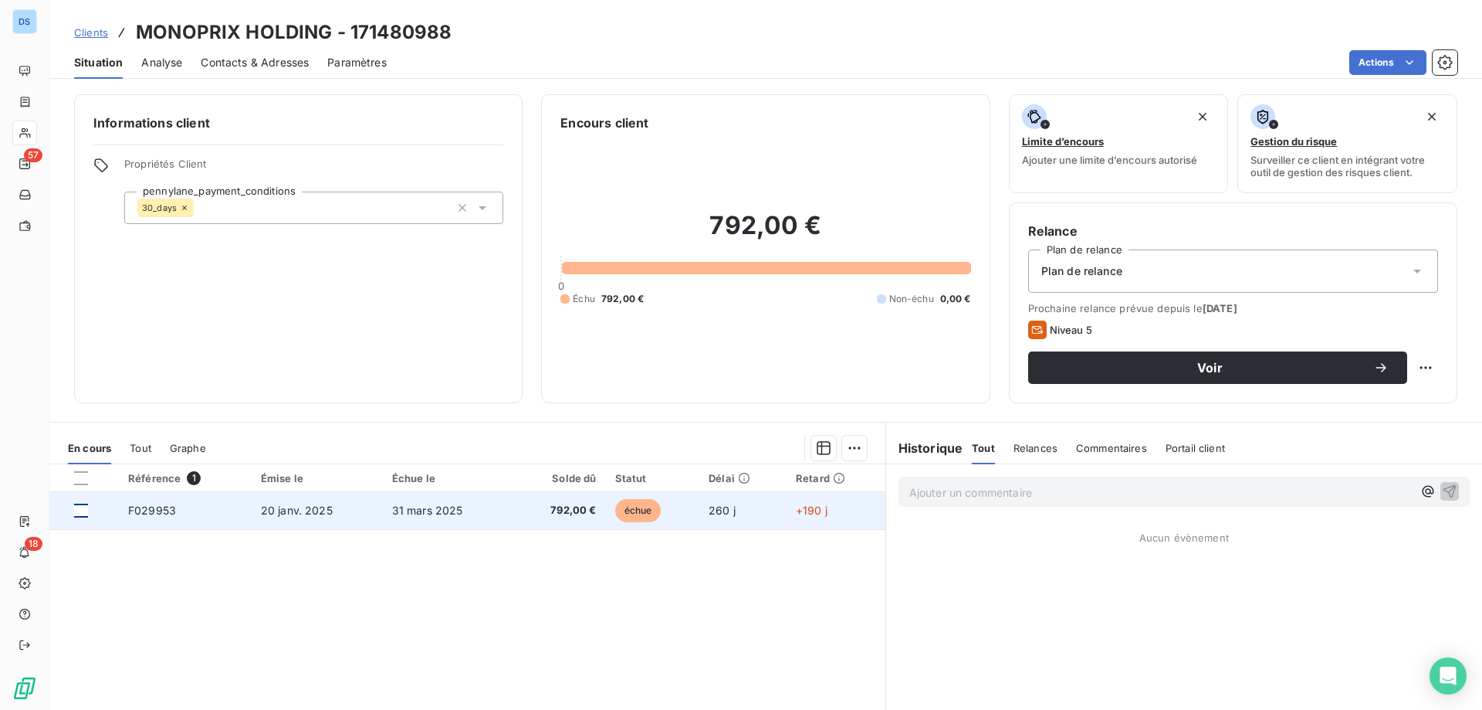
click at [86, 506] on div at bounding box center [81, 510] width 14 height 14
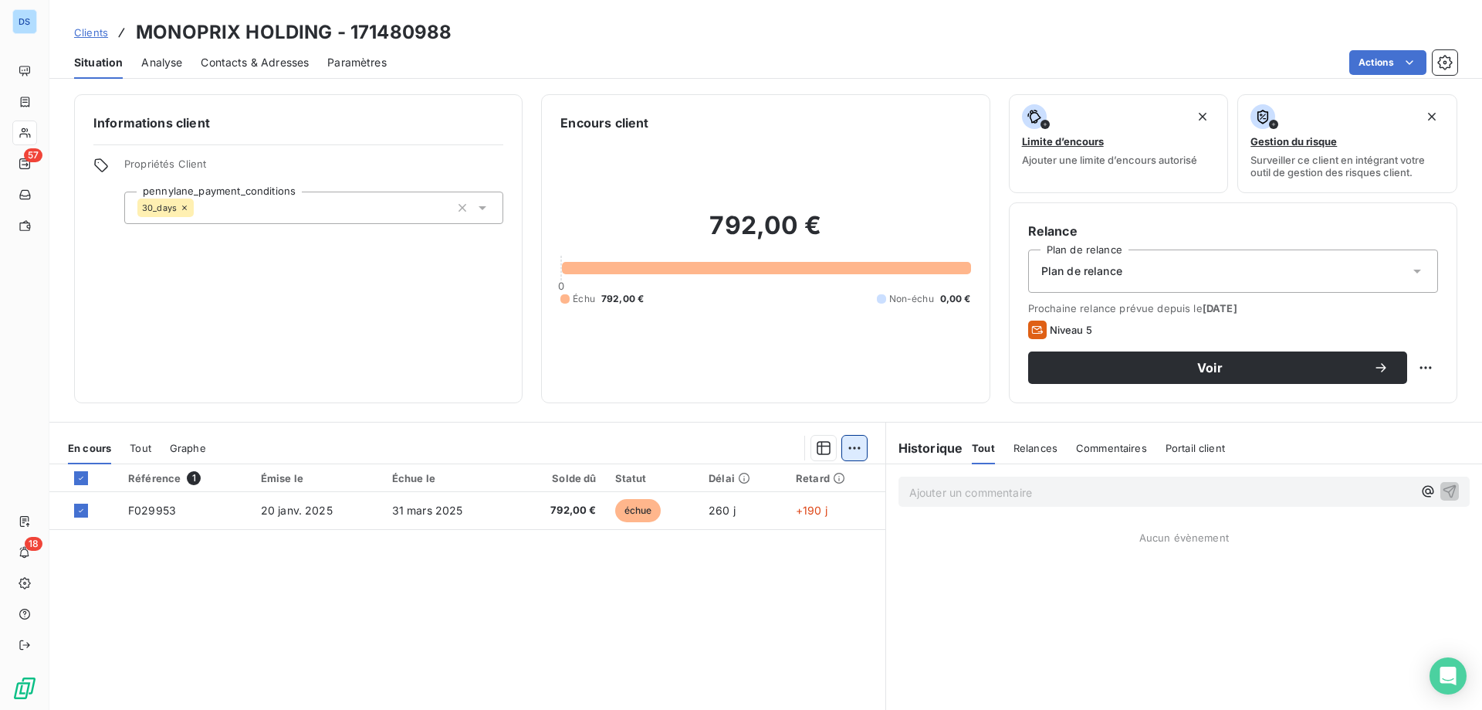
click at [852, 445] on html "DS 57 18 Clients MONOPRIX HOLDING - 171480988 Situation Analyse Contacts & Adre…" at bounding box center [741, 355] width 1482 height 710
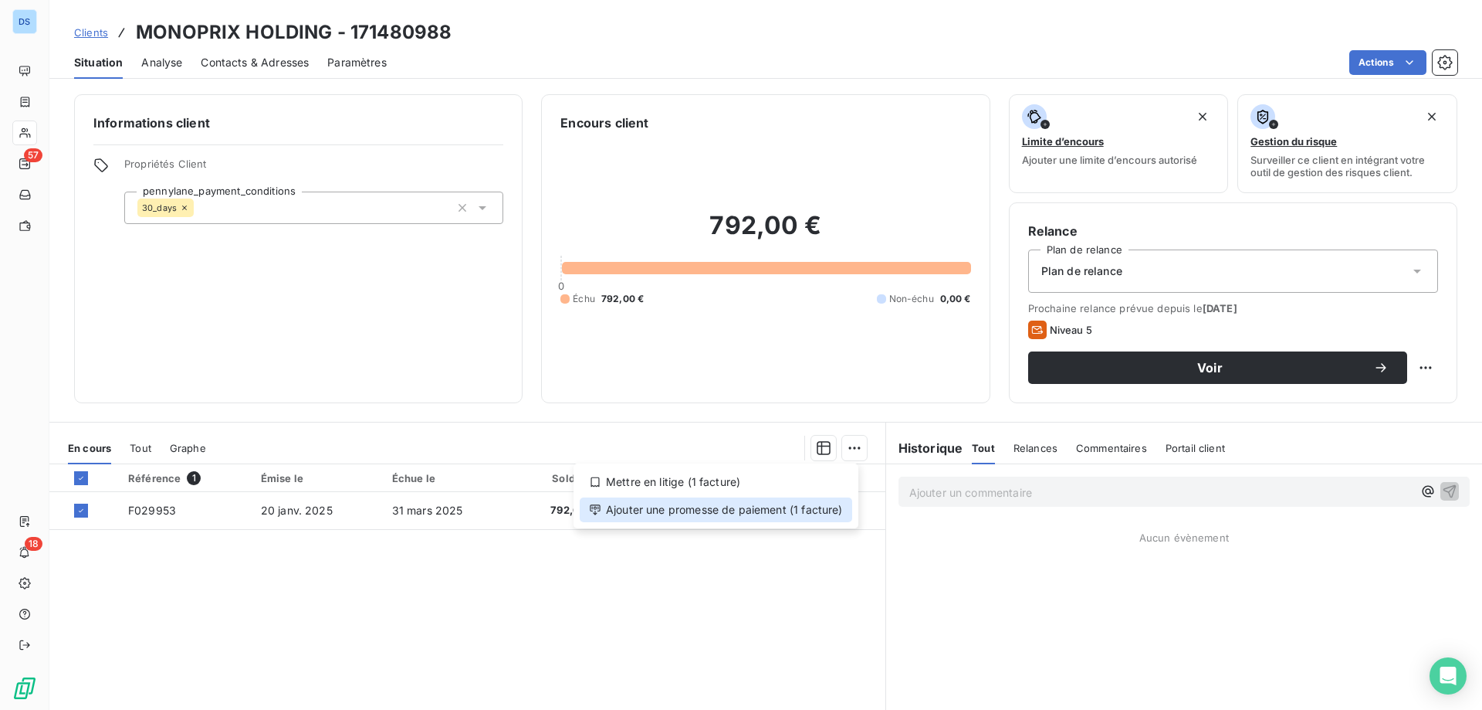
click at [761, 513] on div "Ajouter une promesse de paiement (1 facture)" at bounding box center [716, 509] width 273 height 25
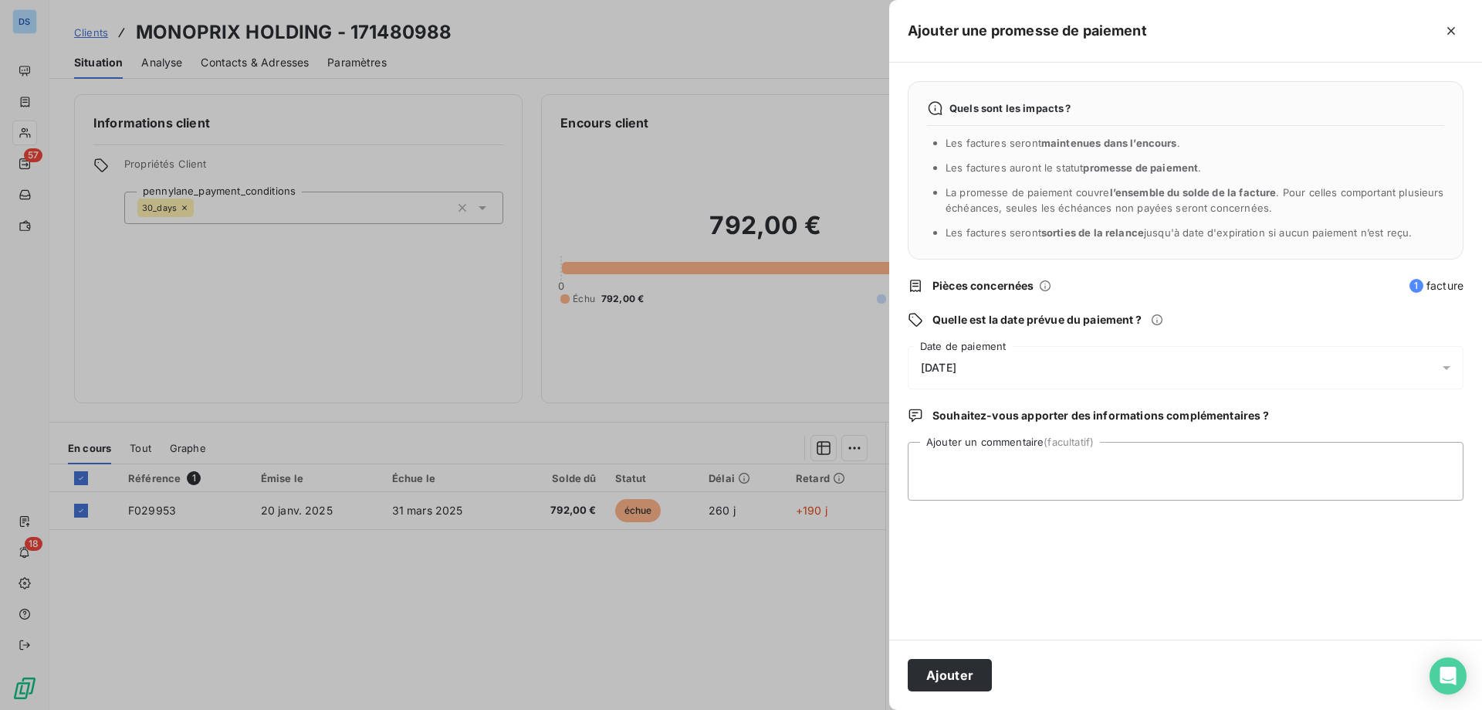
click at [957, 369] on span "08/10/2025" at bounding box center [939, 367] width 36 height 12
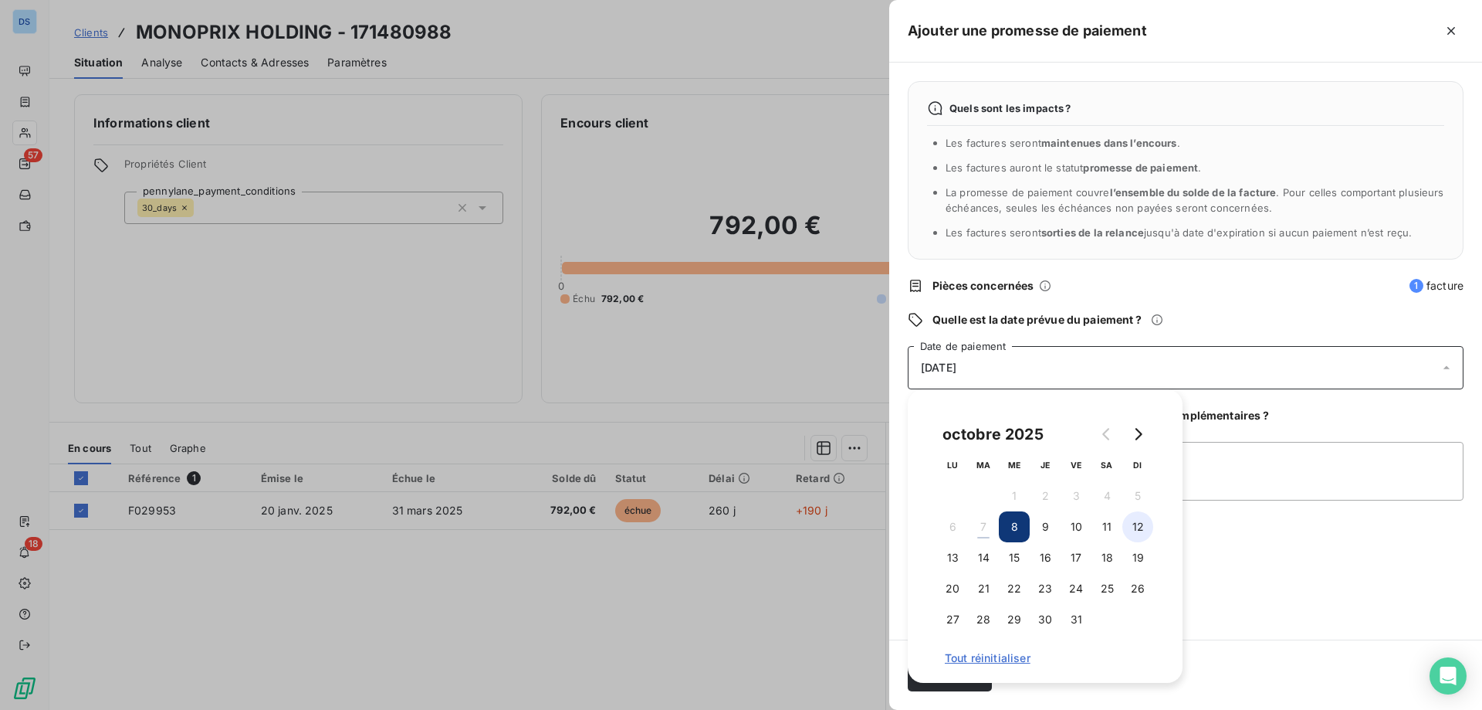
click at [1139, 528] on button "12" at bounding box center [1138, 526] width 31 height 31
click at [1193, 457] on textarea "Ajouter un commentaire (facultatif)" at bounding box center [1186, 471] width 556 height 59
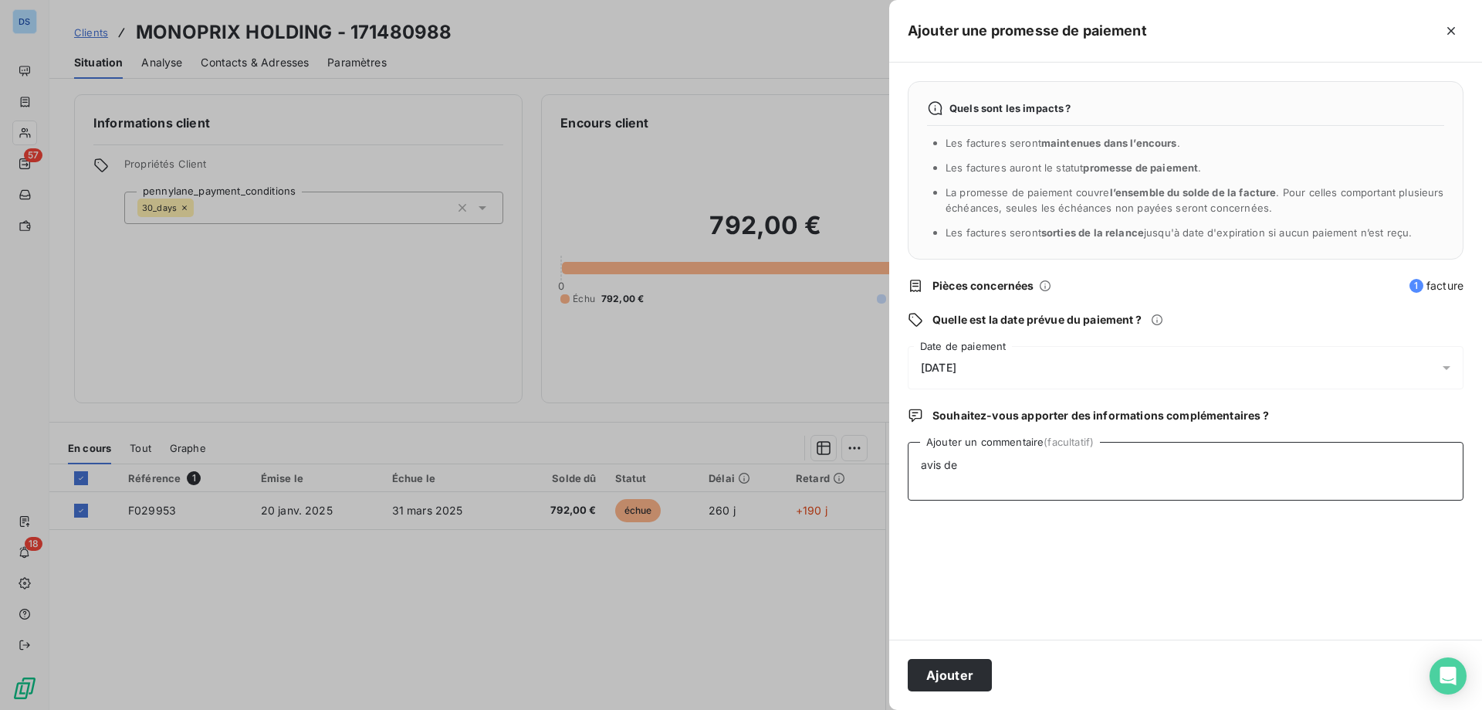
click at [1029, 470] on textarea "avis de" at bounding box center [1186, 471] width 556 height 59
type textarea "avis de pmt pour le 7/10/25"
click at [967, 674] on button "Ajouter" at bounding box center [950, 675] width 84 height 32
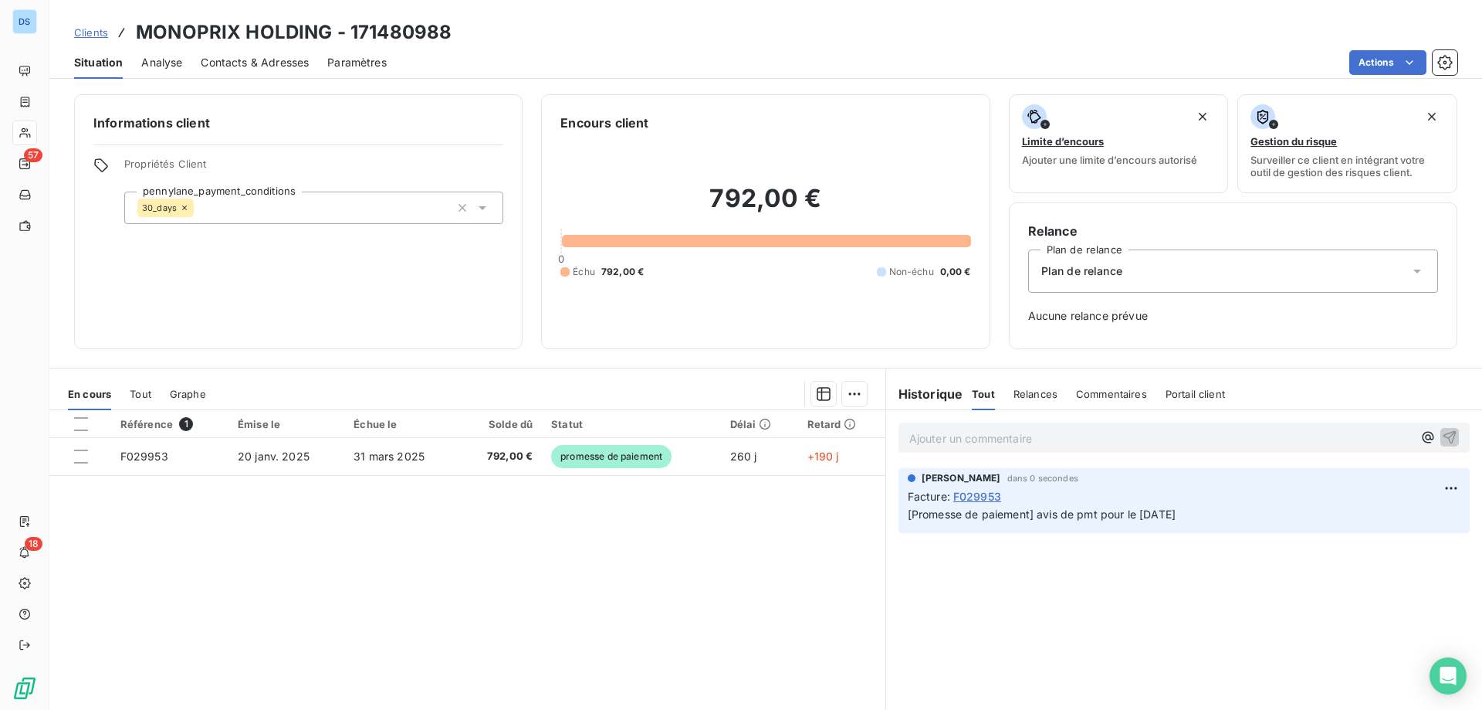
click at [84, 32] on span "Clients" at bounding box center [91, 32] width 34 height 12
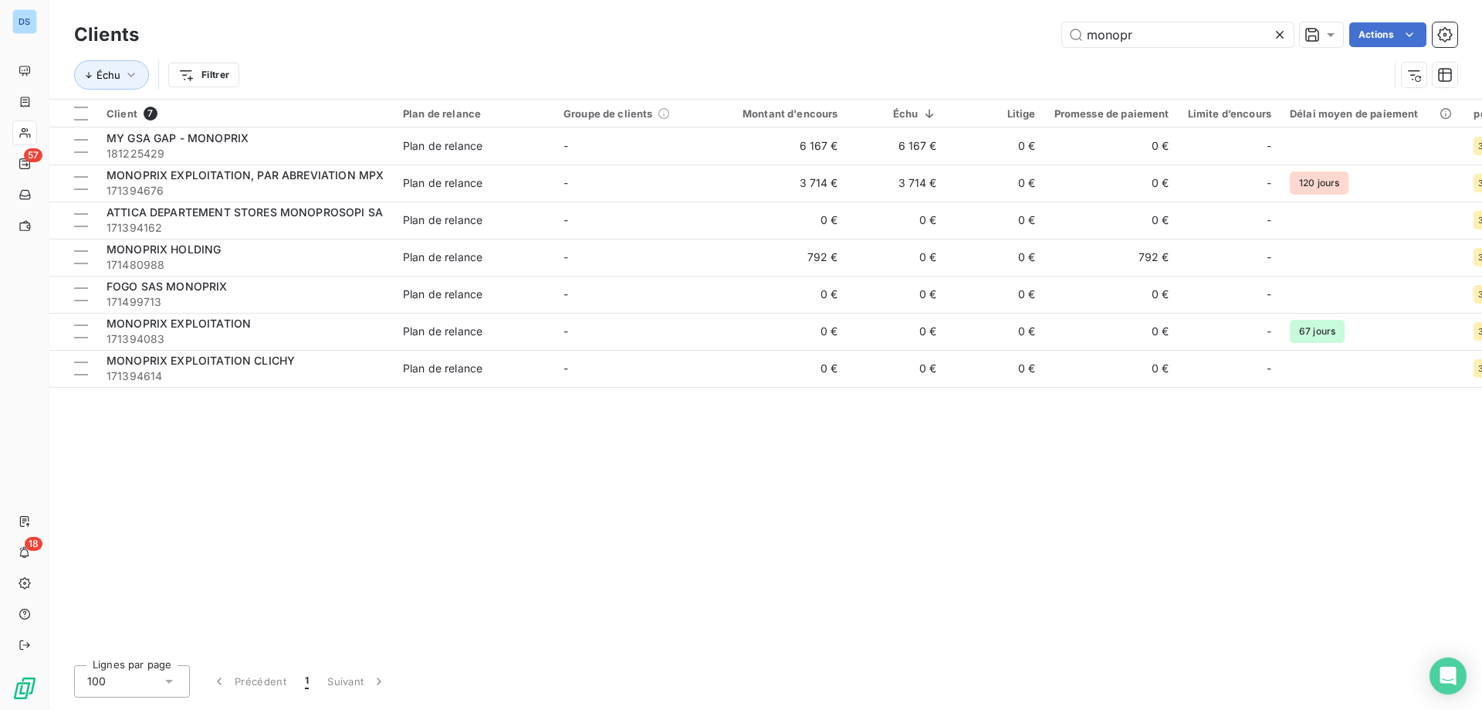
drag, startPoint x: 1207, startPoint y: 32, endPoint x: 1024, endPoint y: 50, distance: 183.8
click at [1024, 50] on div "Clients monopr Actions" at bounding box center [766, 35] width 1384 height 32
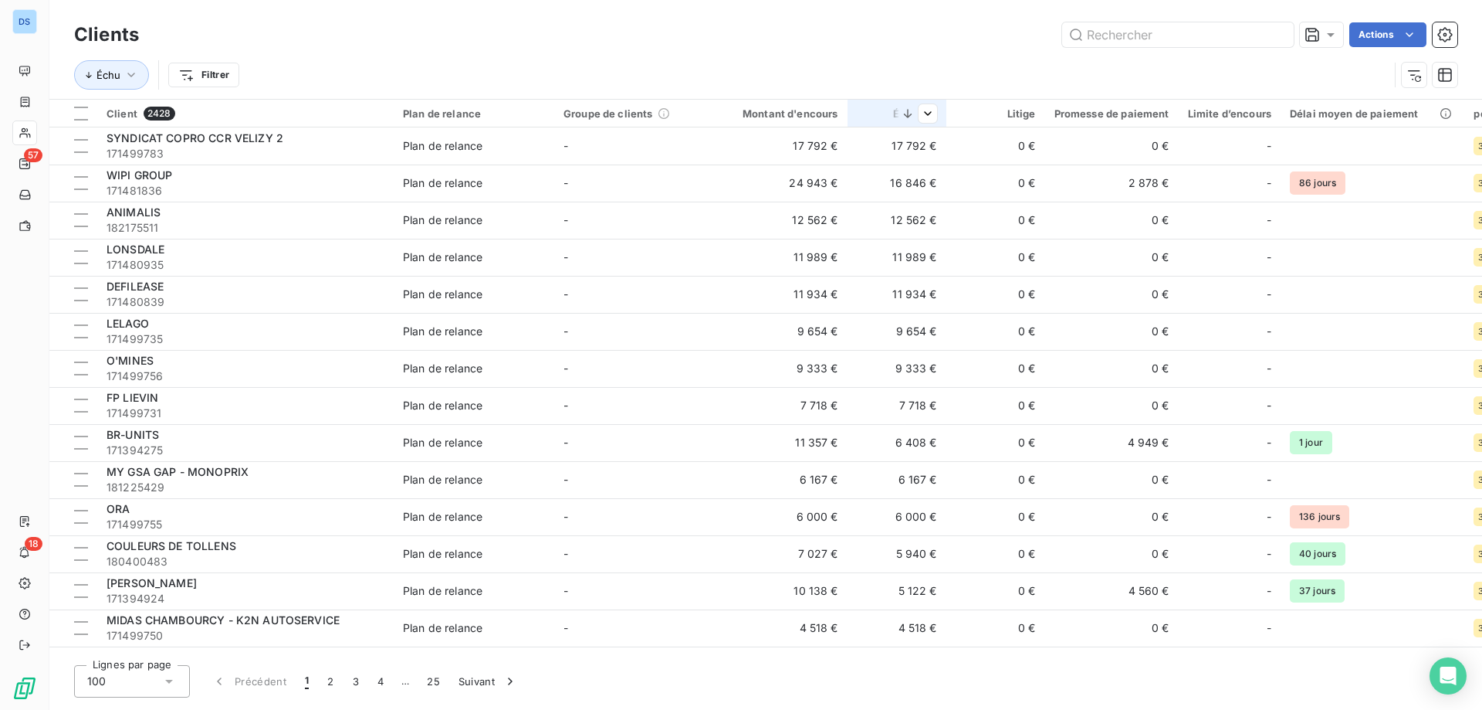
click at [899, 114] on div at bounding box center [912, 113] width 49 height 19
click at [1108, 153] on html "DS 57 18 Clients Actions Échu Filtrer Client 2428 Plan de relance Groupe de cli…" at bounding box center [741, 355] width 1482 height 710
click at [903, 113] on icon at bounding box center [907, 113] width 15 height 15
click at [869, 150] on div "Trier par ordre croissant" at bounding box center [815, 146] width 240 height 34
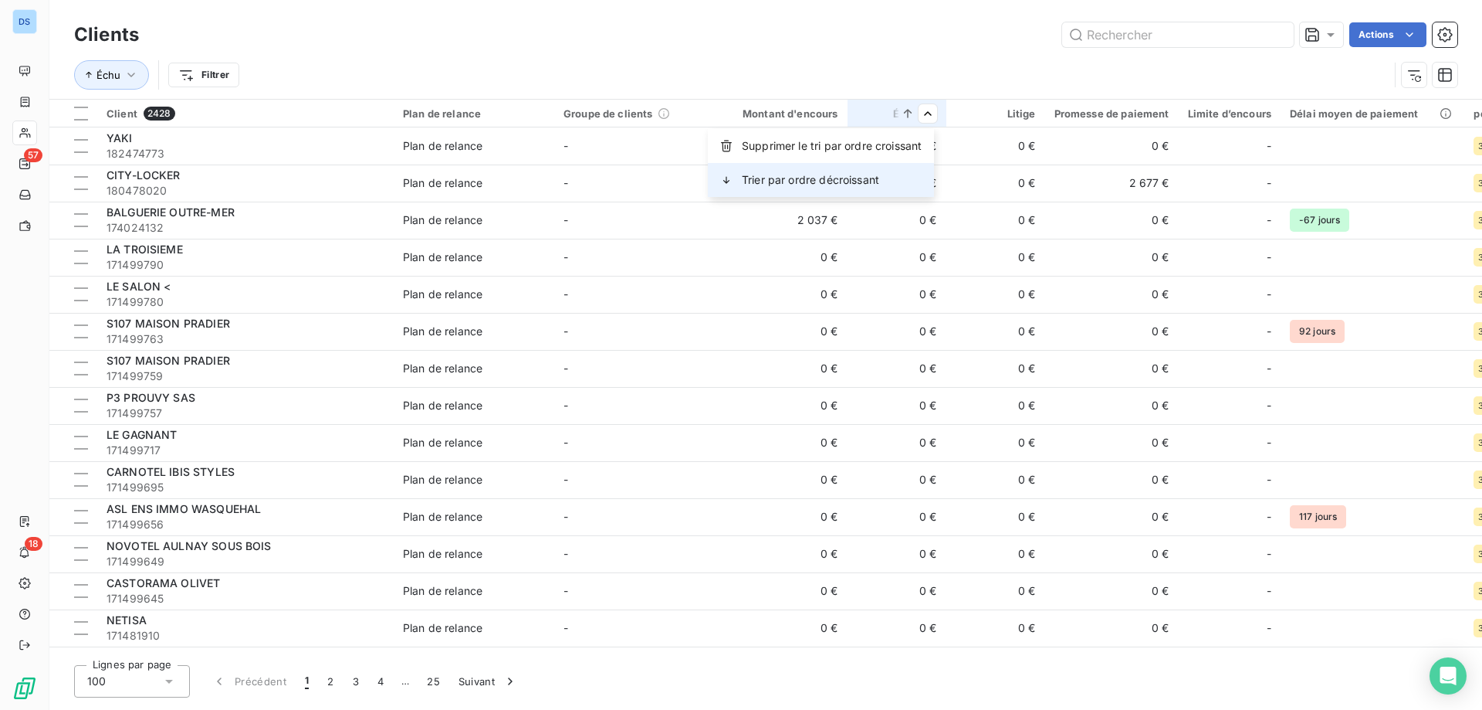
click at [891, 179] on div "Trier par ordre décroissant" at bounding box center [821, 180] width 226 height 34
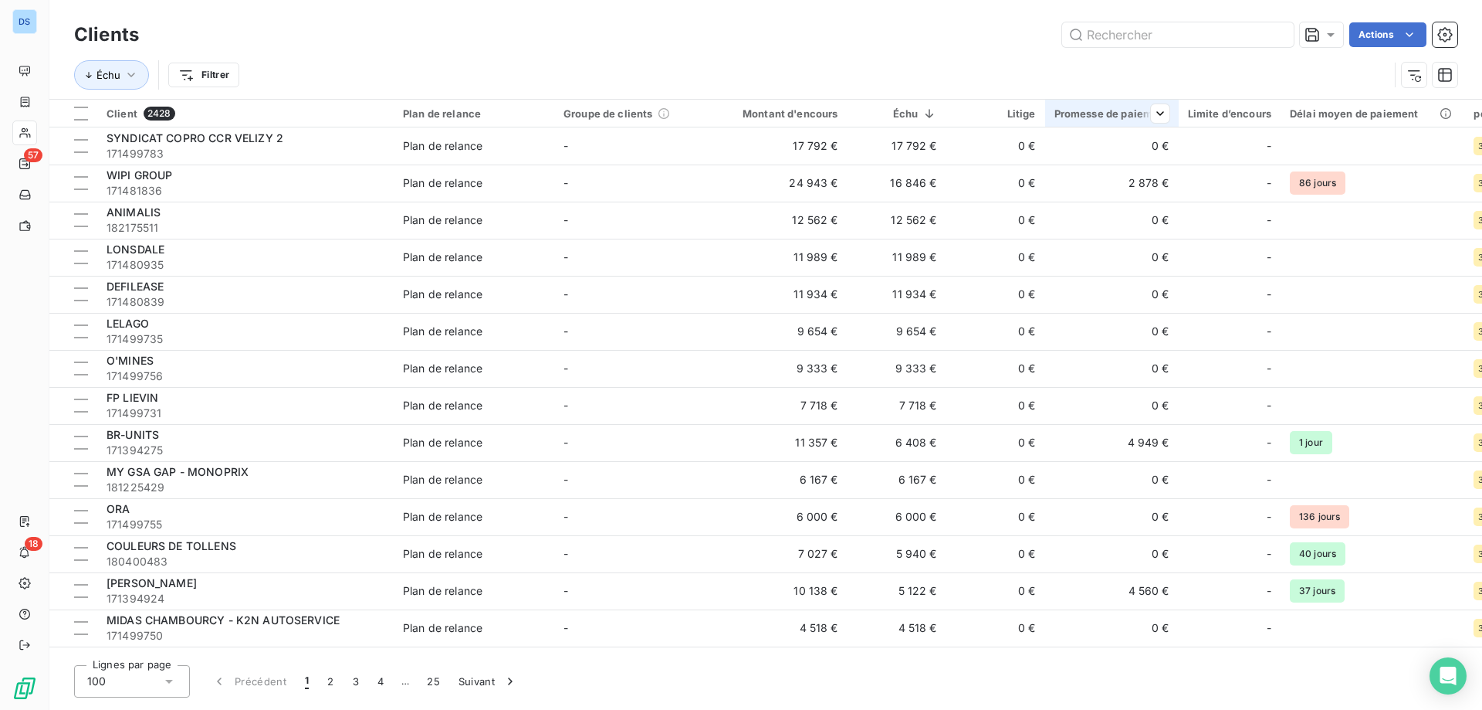
click at [1130, 113] on div "Promesse de paiement" at bounding box center [1112, 113] width 115 height 12
click at [1162, 106] on html "DS 57 18 Clients Actions Échu Filtrer Client 2428 Plan de relance Groupe de cli…" at bounding box center [741, 355] width 1482 height 710
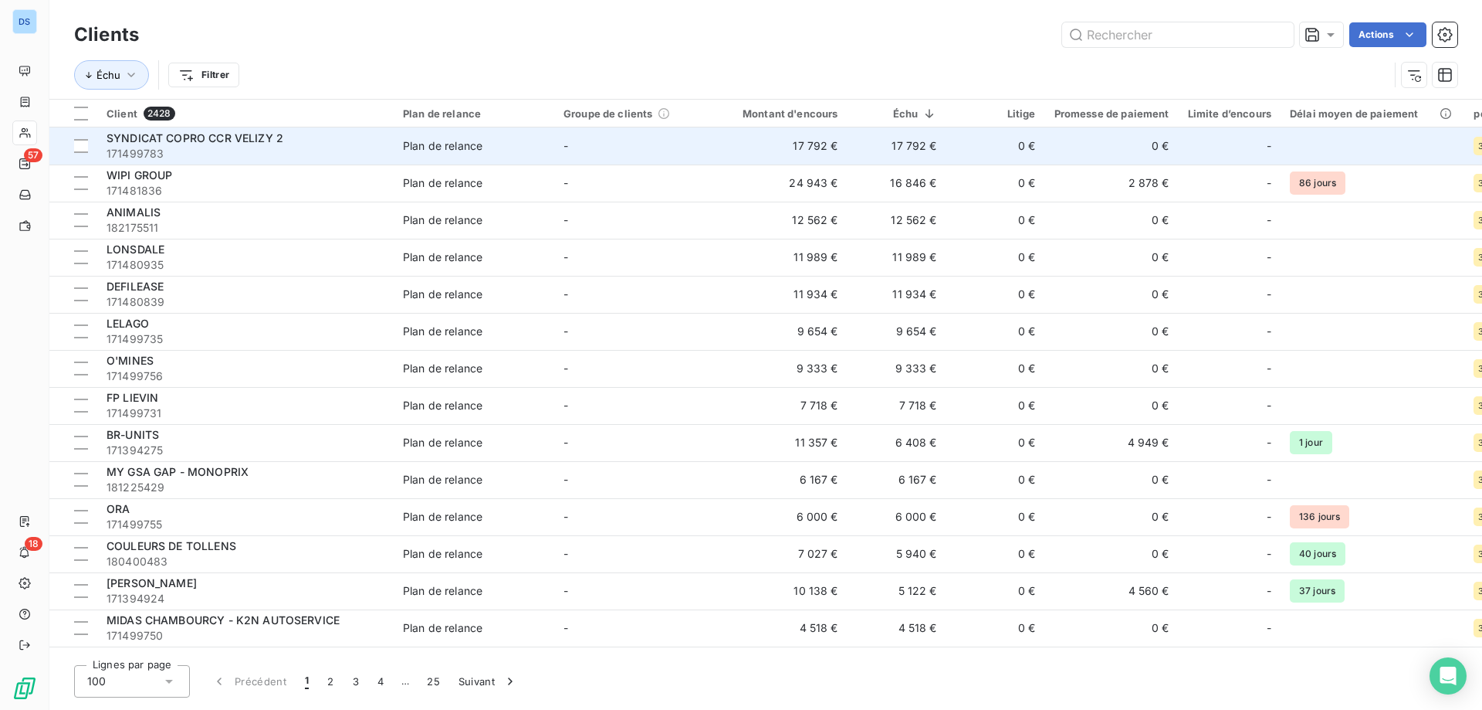
click at [903, 140] on td "17 792 €" at bounding box center [897, 145] width 99 height 37
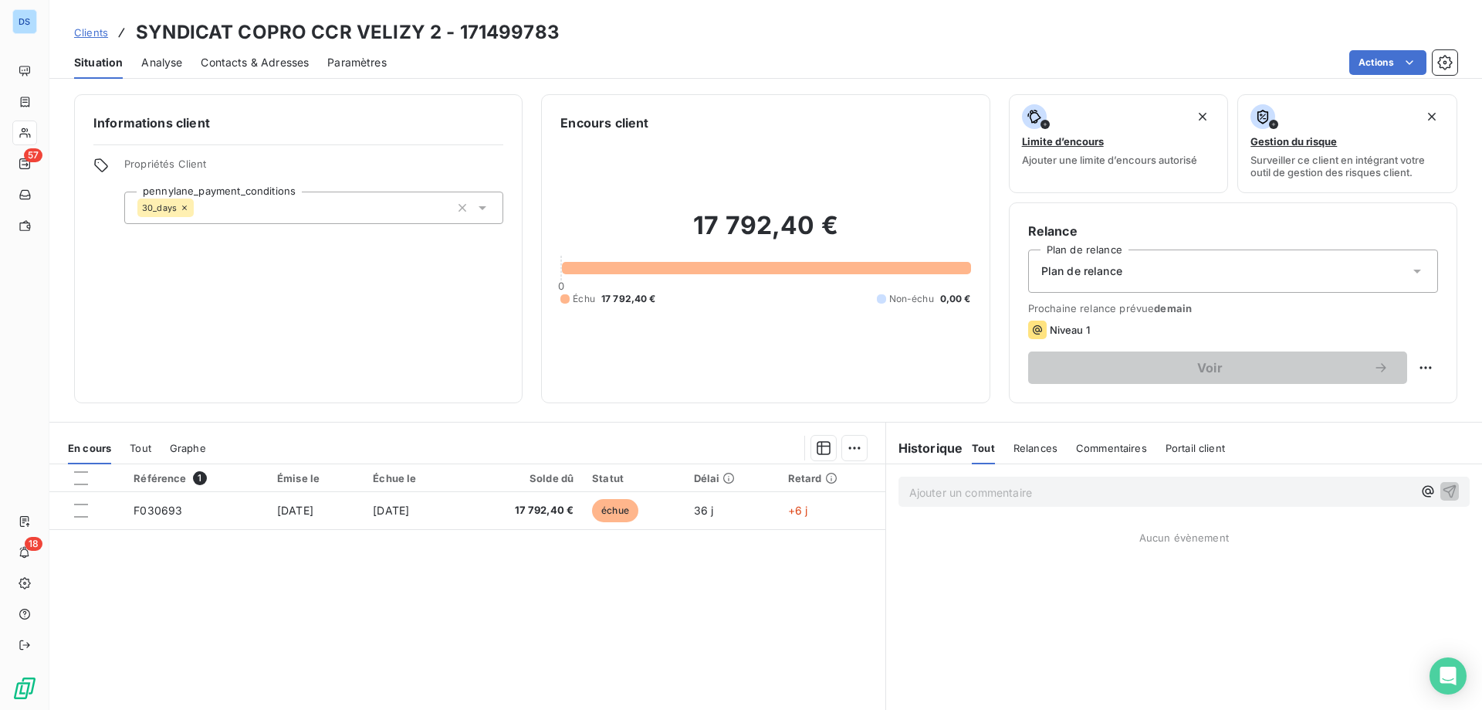
click at [91, 35] on span "Clients" at bounding box center [91, 32] width 34 height 12
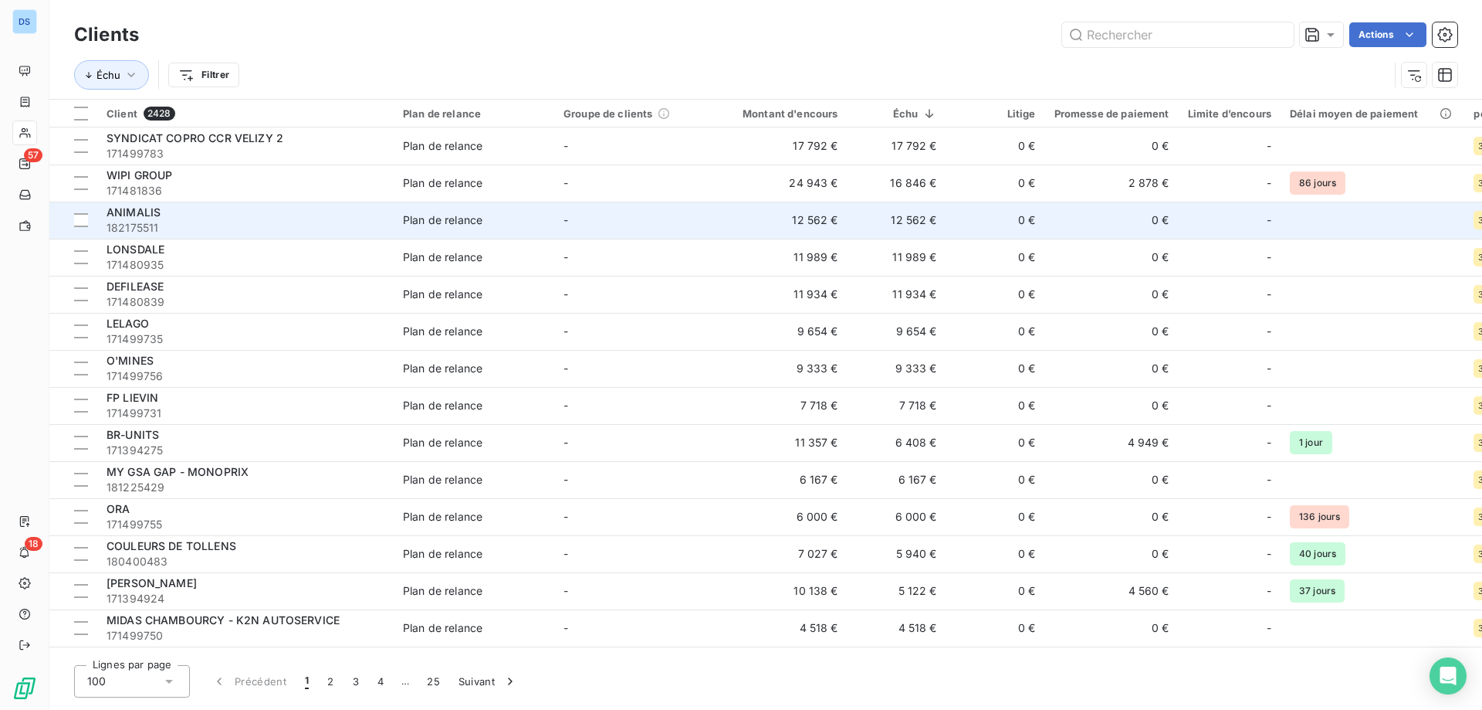
click at [279, 227] on span "182175511" at bounding box center [246, 227] width 278 height 15
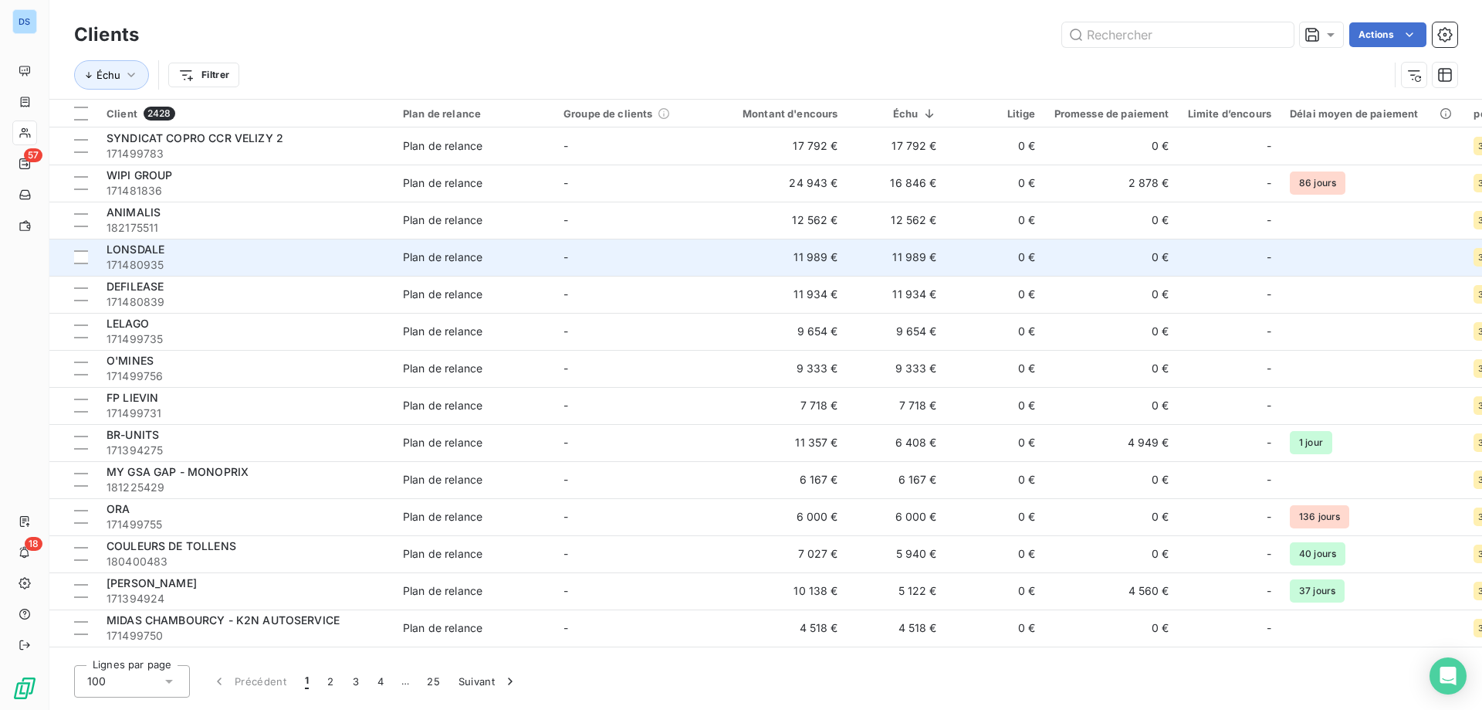
click at [199, 262] on span "171480935" at bounding box center [246, 264] width 278 height 15
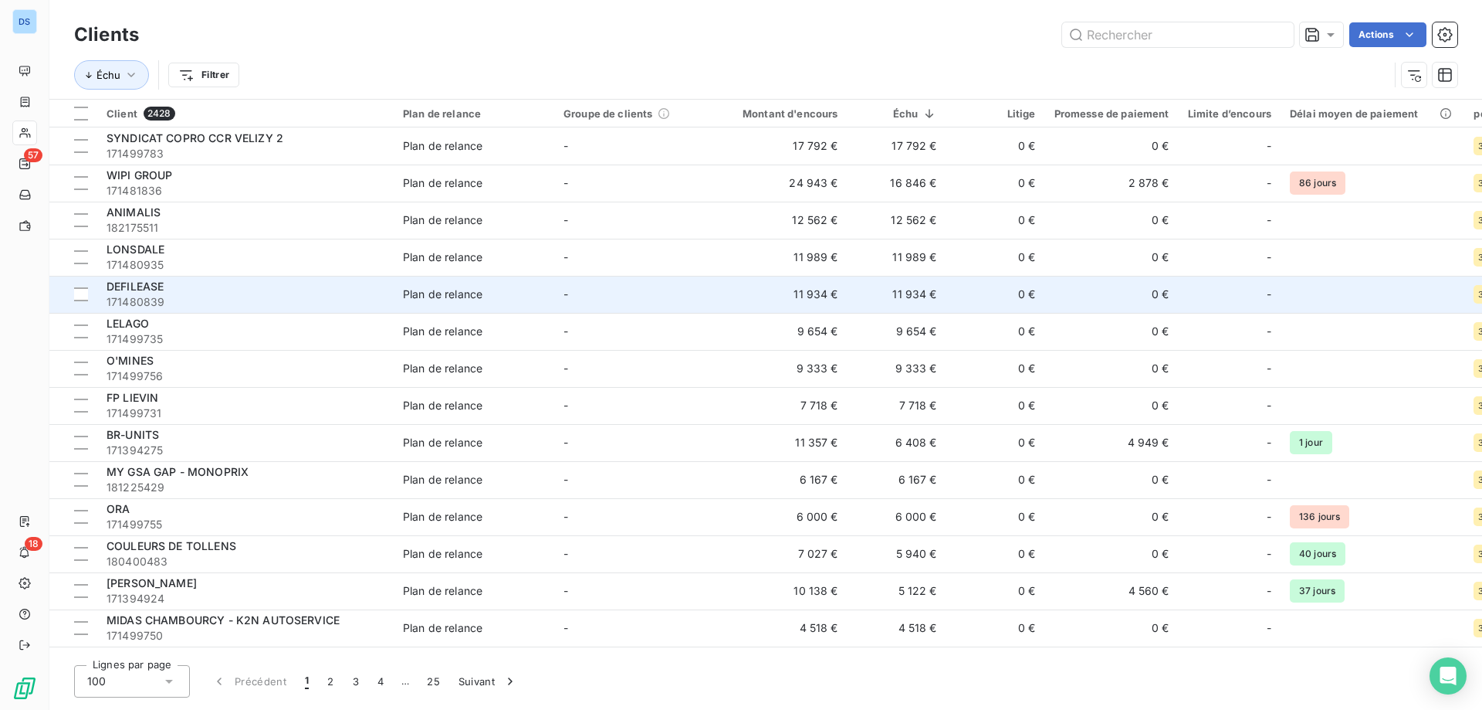
click at [178, 297] on span "171480839" at bounding box center [246, 301] width 278 height 15
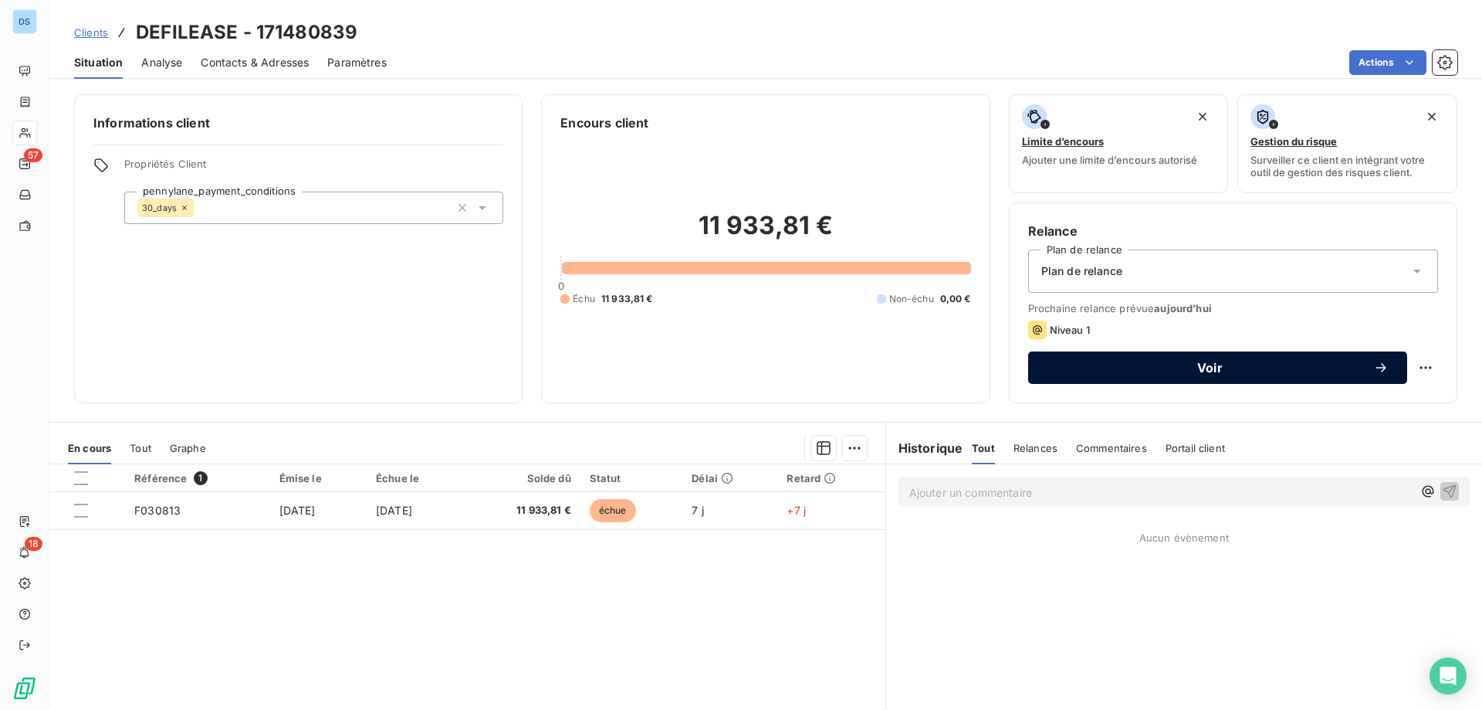
click at [1133, 366] on span "Voir" at bounding box center [1210, 367] width 327 height 12
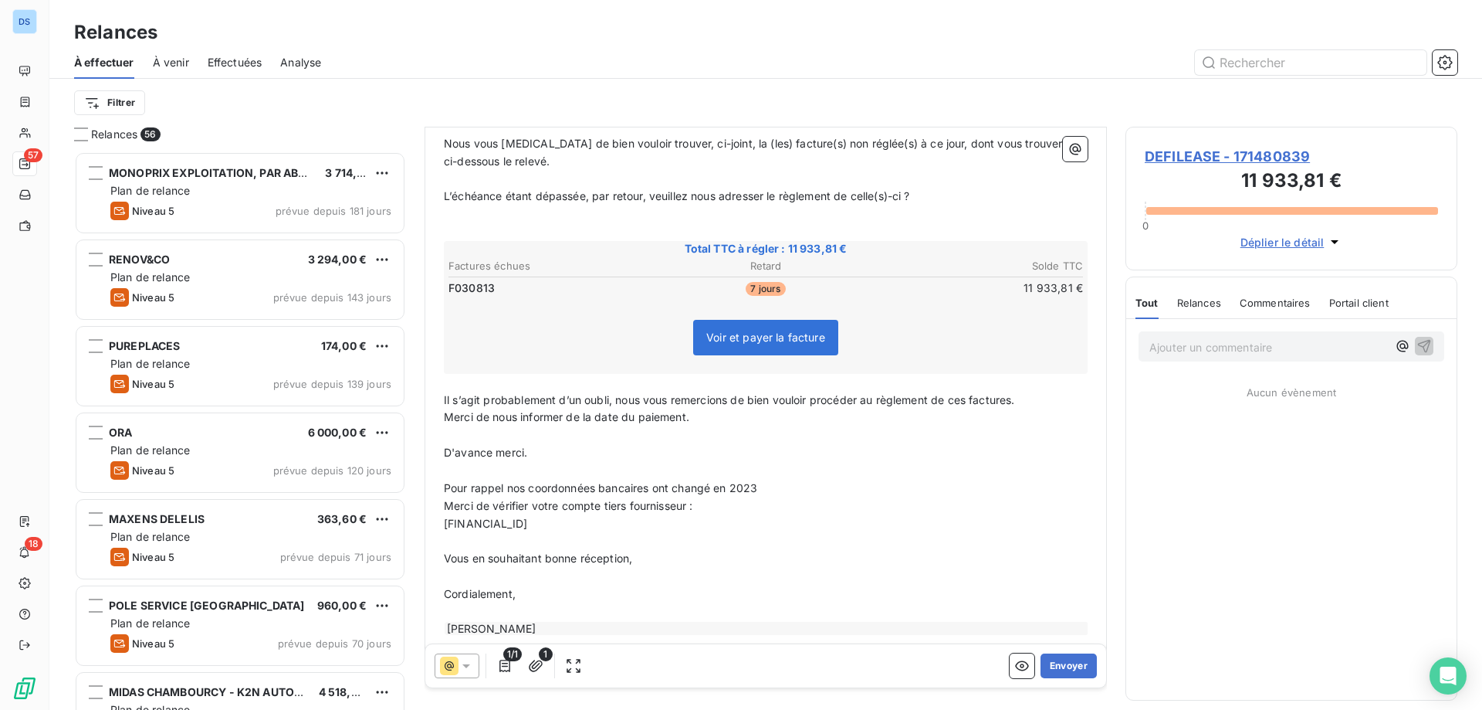
scroll to position [225, 0]
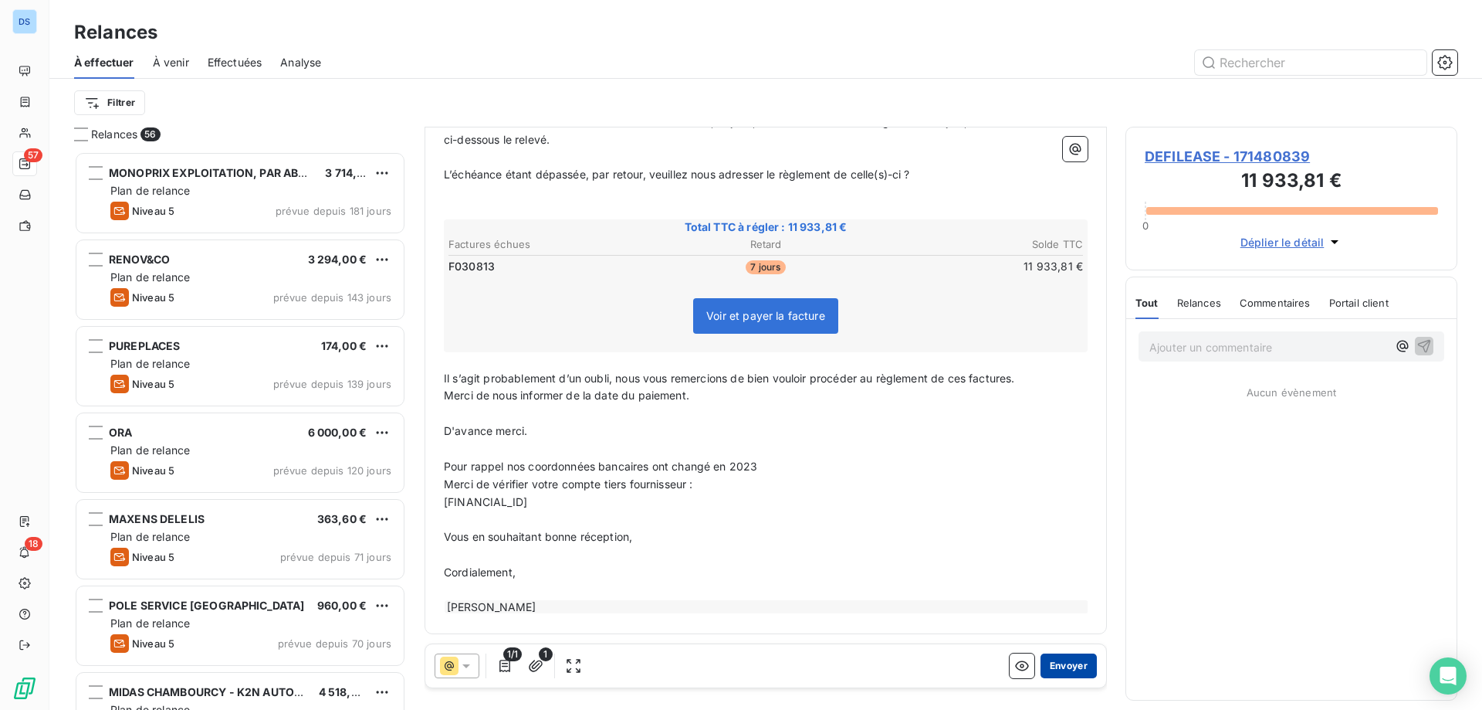
click at [1058, 666] on button "Envoyer" at bounding box center [1069, 665] width 56 height 25
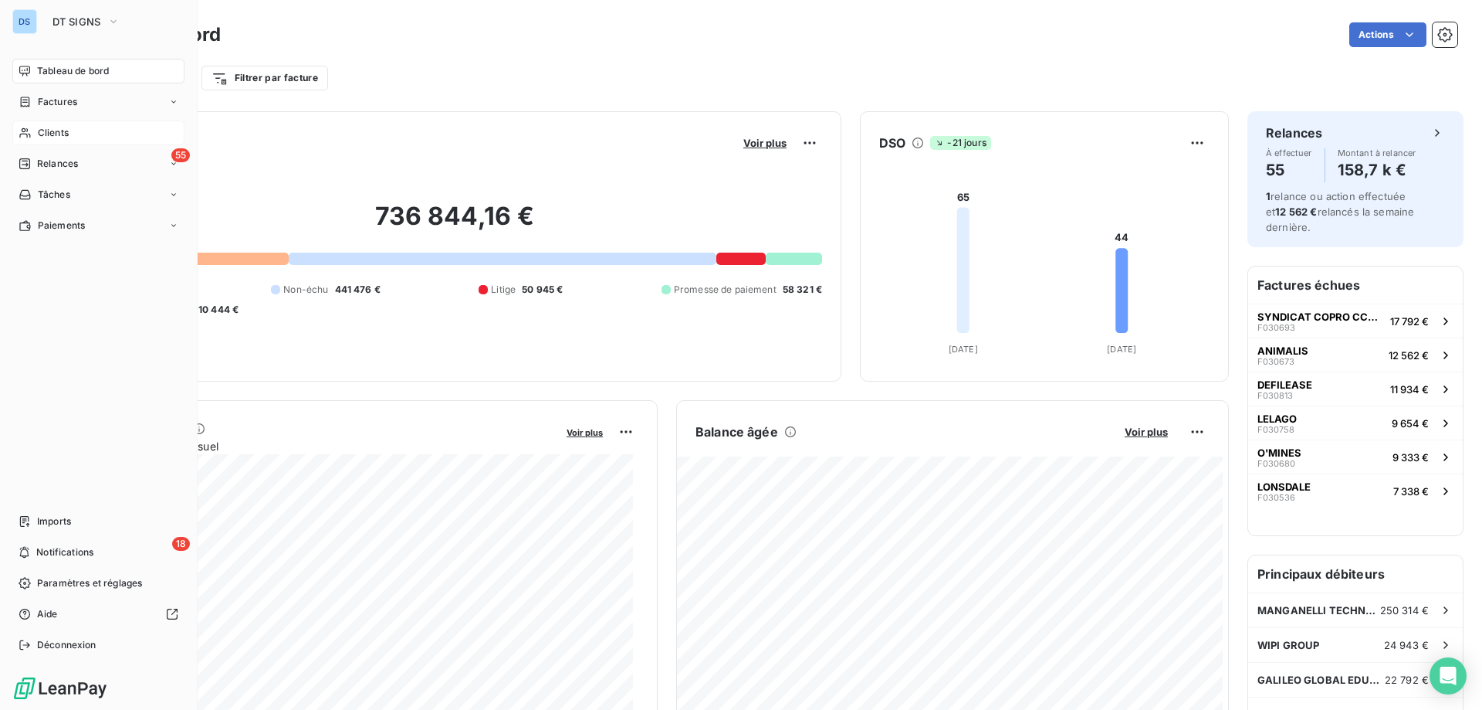
click at [54, 131] on span "Clients" at bounding box center [53, 133] width 31 height 14
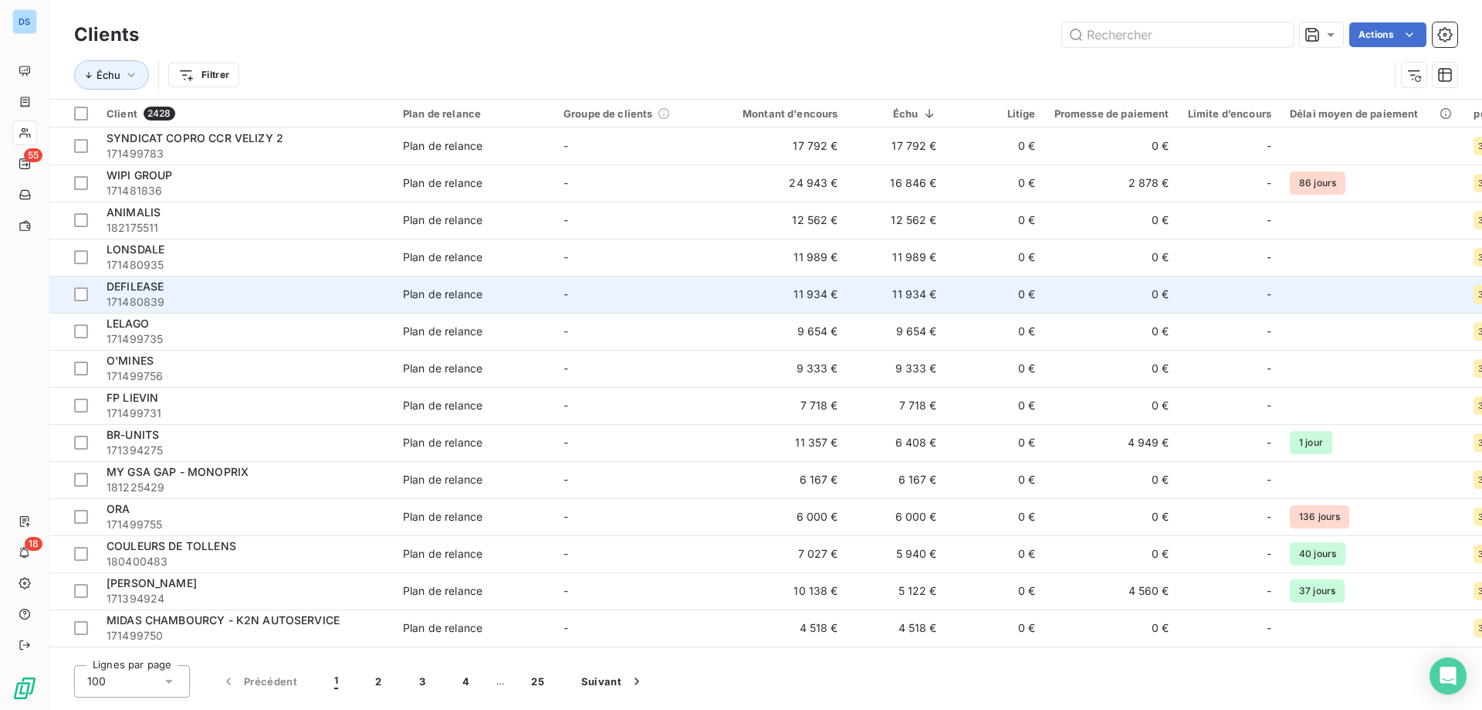
click at [435, 304] on td "Plan de relance" at bounding box center [474, 294] width 161 height 37
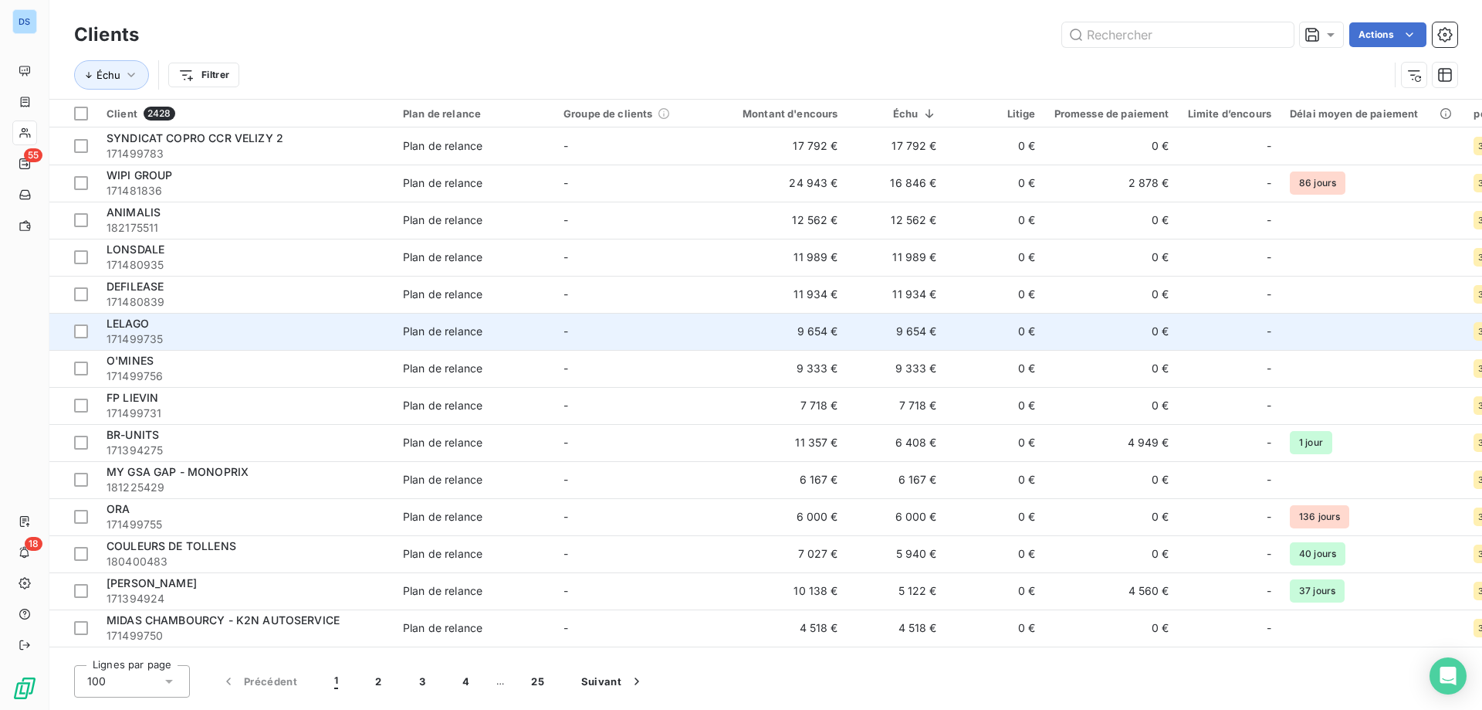
click at [221, 332] on span "171499735" at bounding box center [246, 338] width 278 height 15
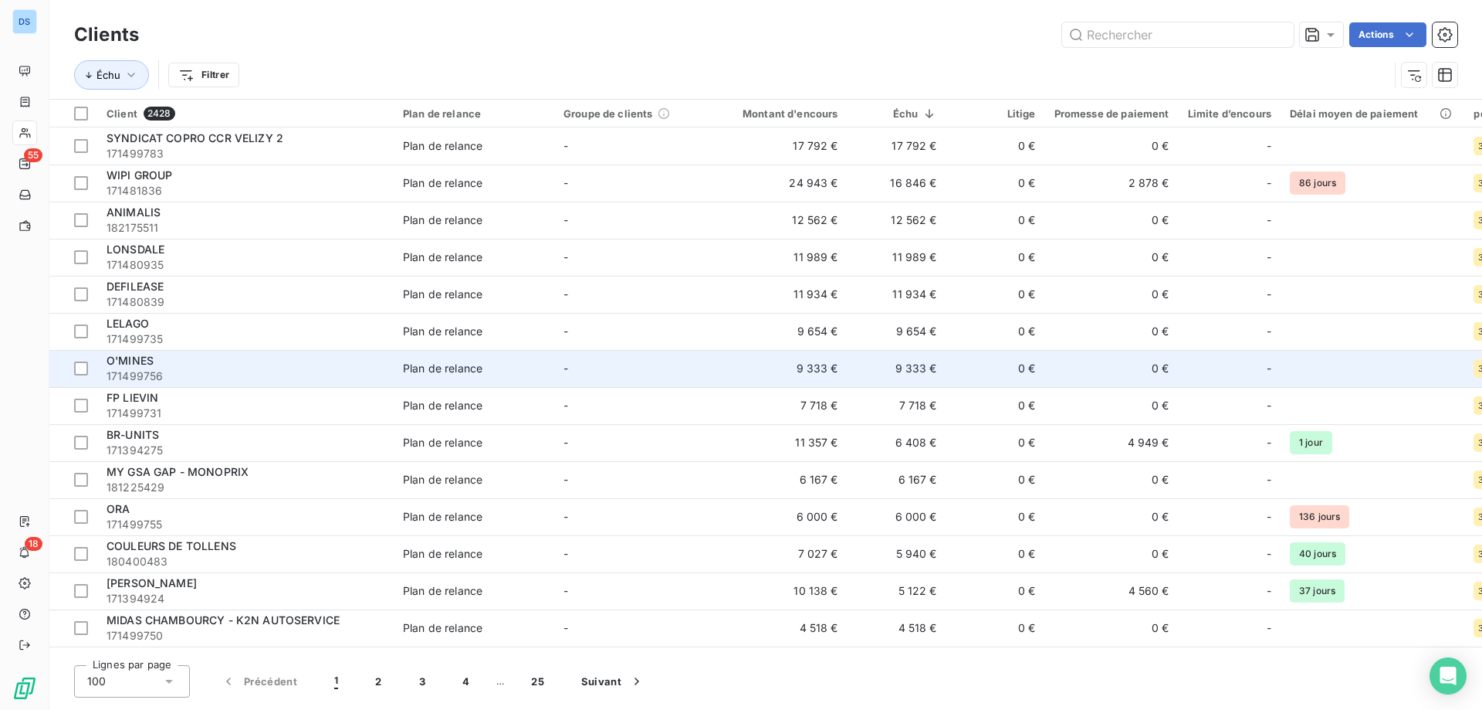
click at [174, 374] on span "171499756" at bounding box center [246, 375] width 278 height 15
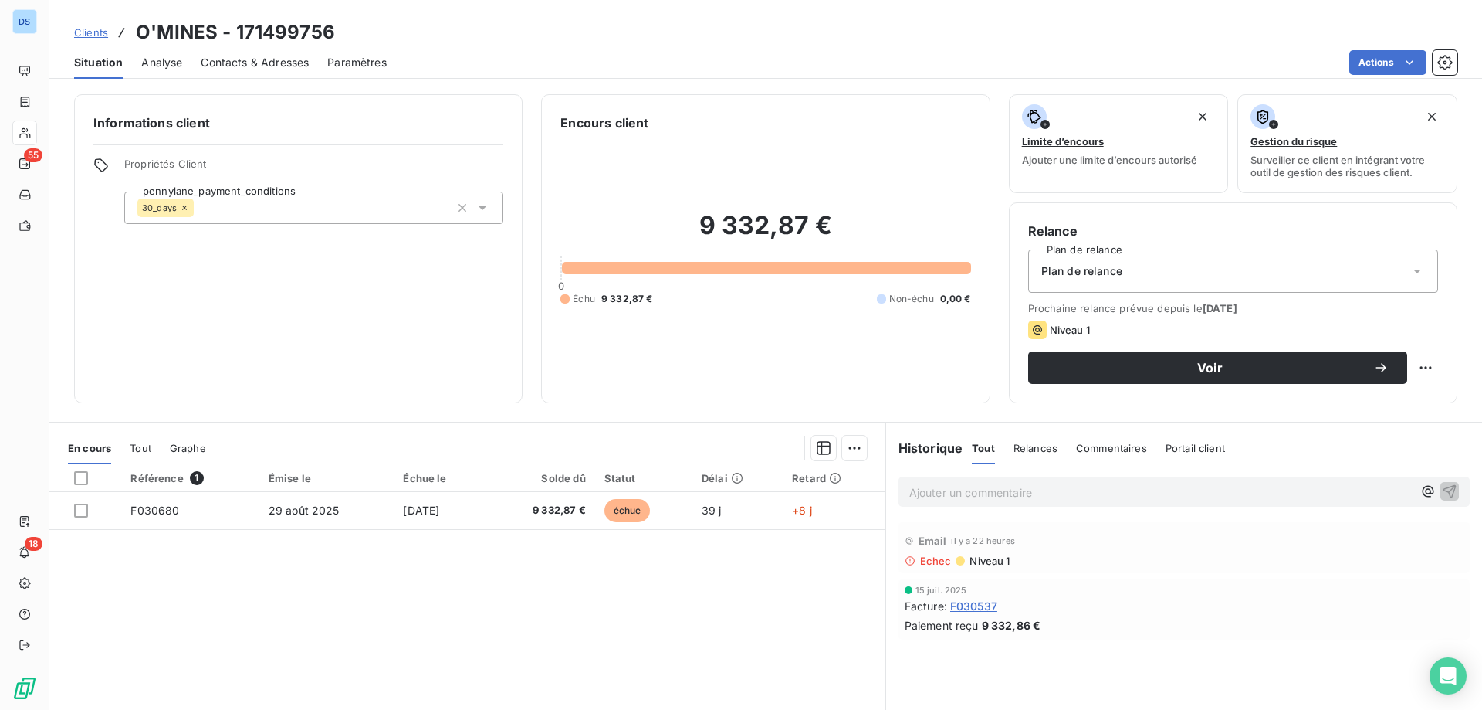
click at [264, 59] on span "Contacts & Adresses" at bounding box center [255, 62] width 108 height 15
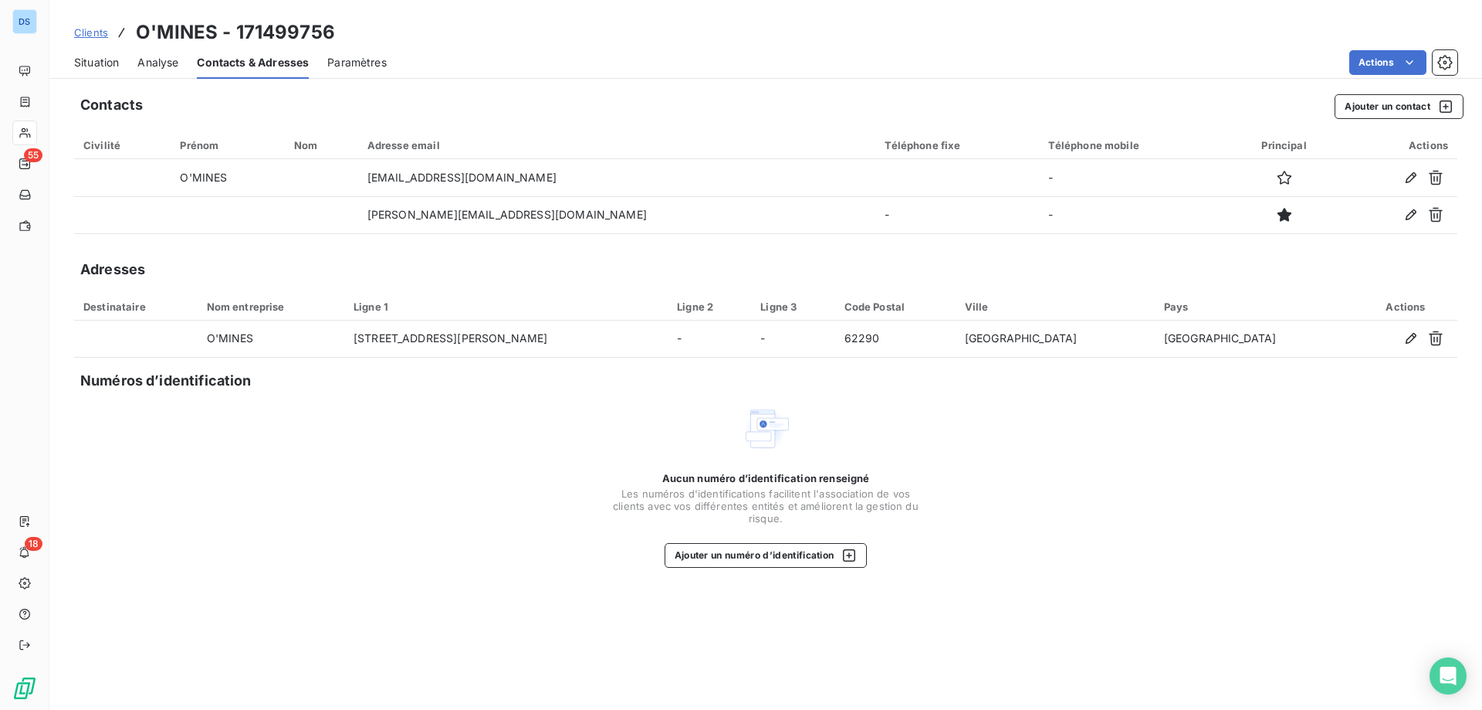
click at [97, 62] on span "Situation" at bounding box center [96, 62] width 45 height 15
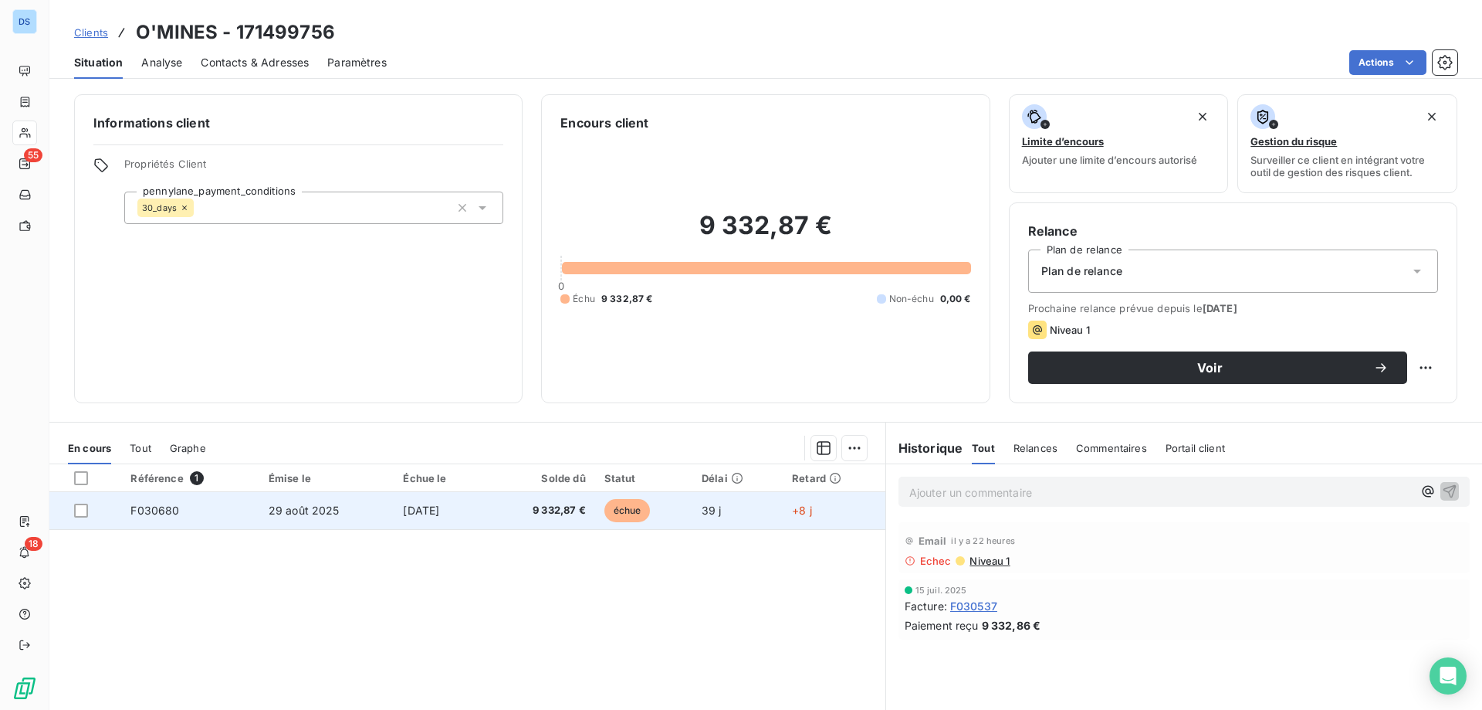
click at [428, 498] on td "[DATE]" at bounding box center [440, 510] width 93 height 37
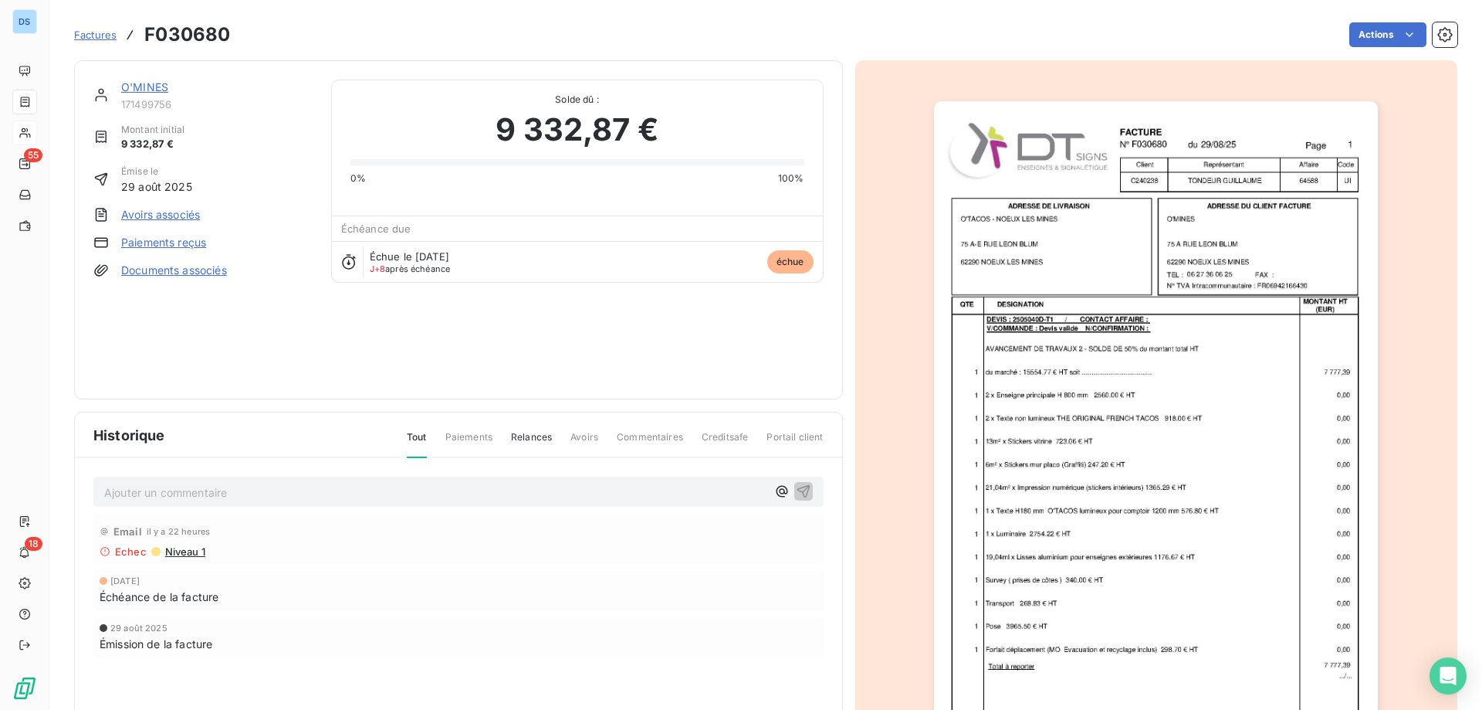
click at [144, 91] on link "O'MINES" at bounding box center [144, 86] width 47 height 13
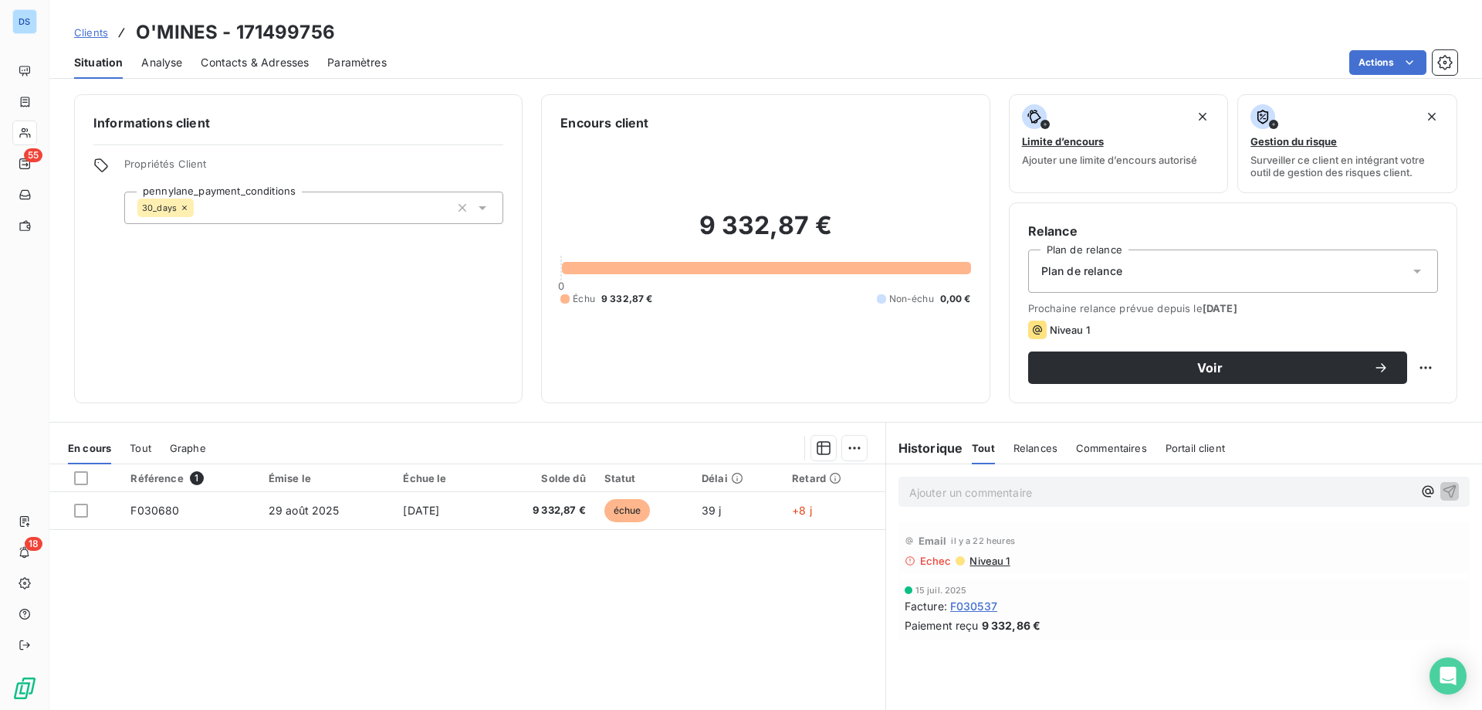
click at [989, 558] on span "Niveau 1" at bounding box center [989, 560] width 42 height 12
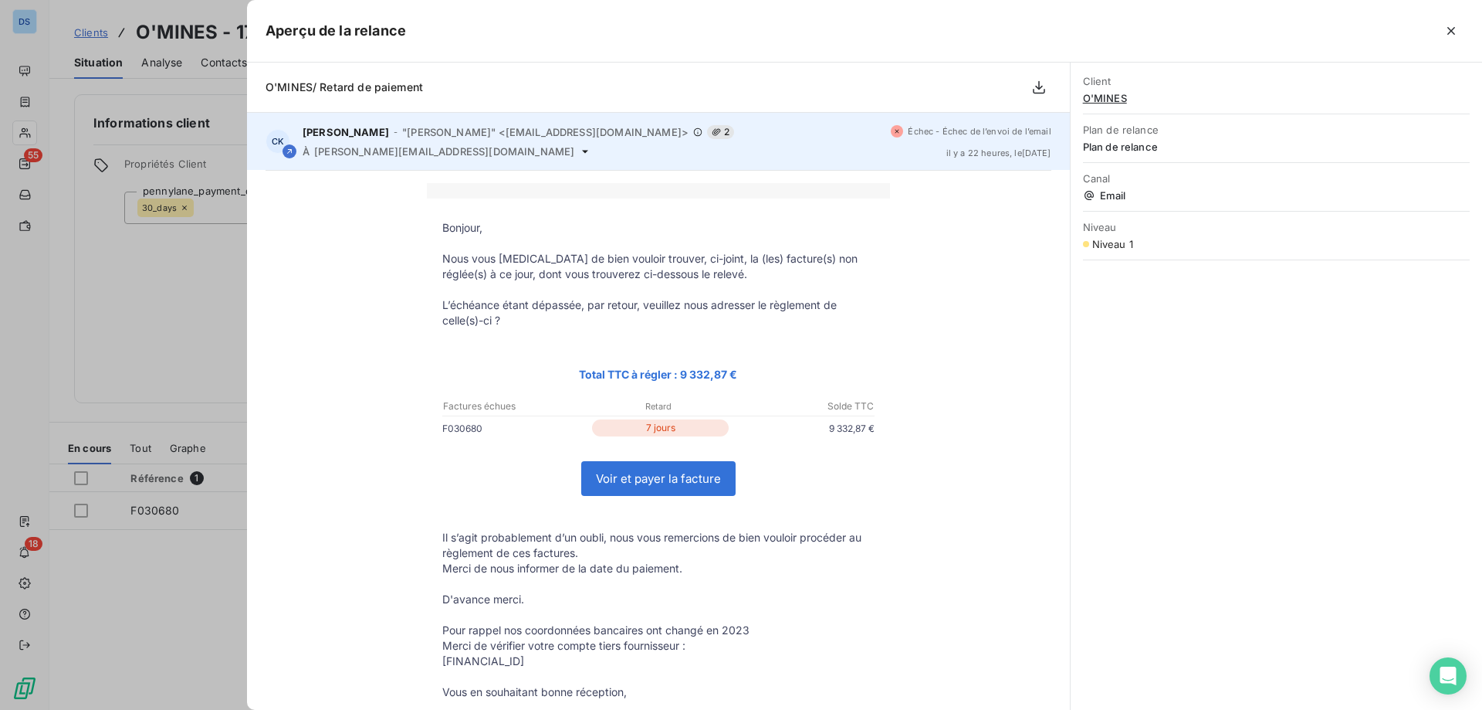
click at [579, 148] on icon at bounding box center [585, 151] width 12 height 12
click at [579, 155] on icon at bounding box center [585, 151] width 12 height 12
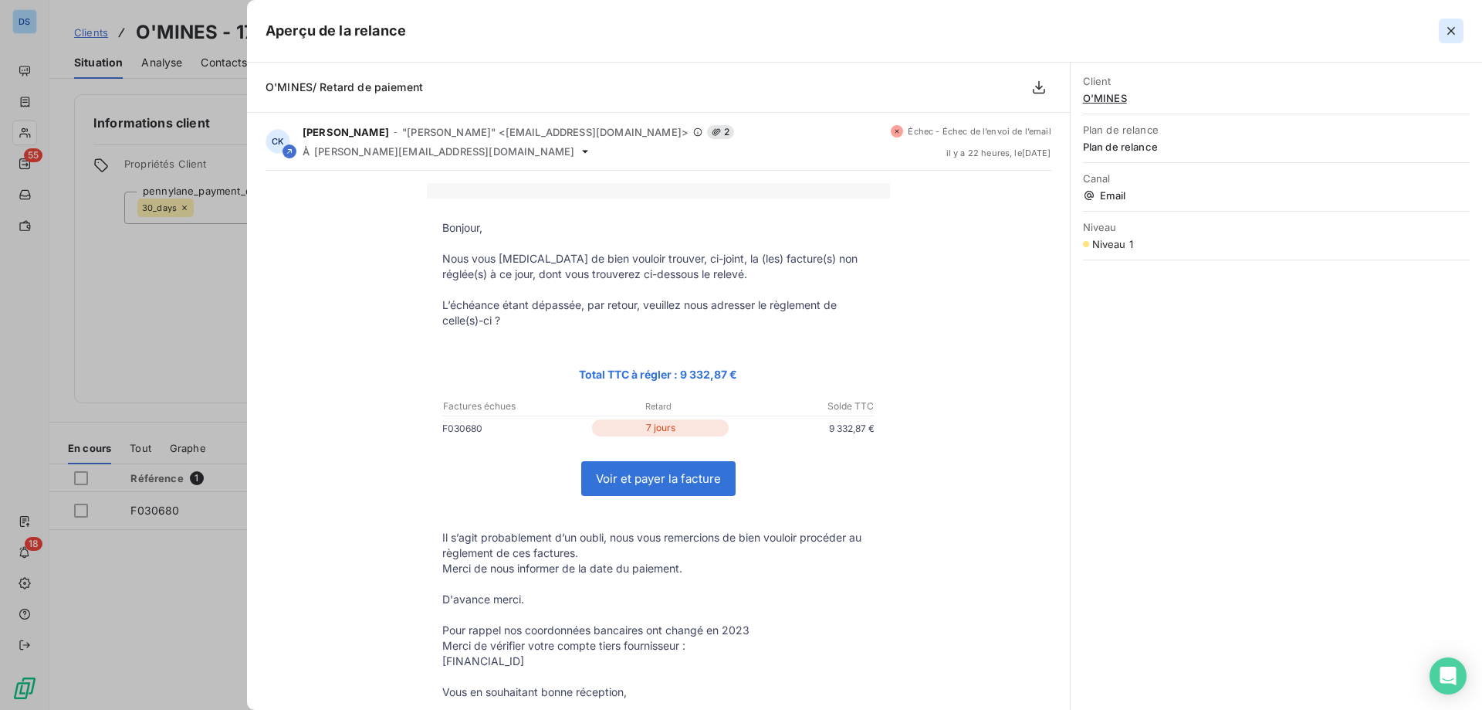
click at [1452, 31] on icon "button" at bounding box center [1452, 31] width 8 height 8
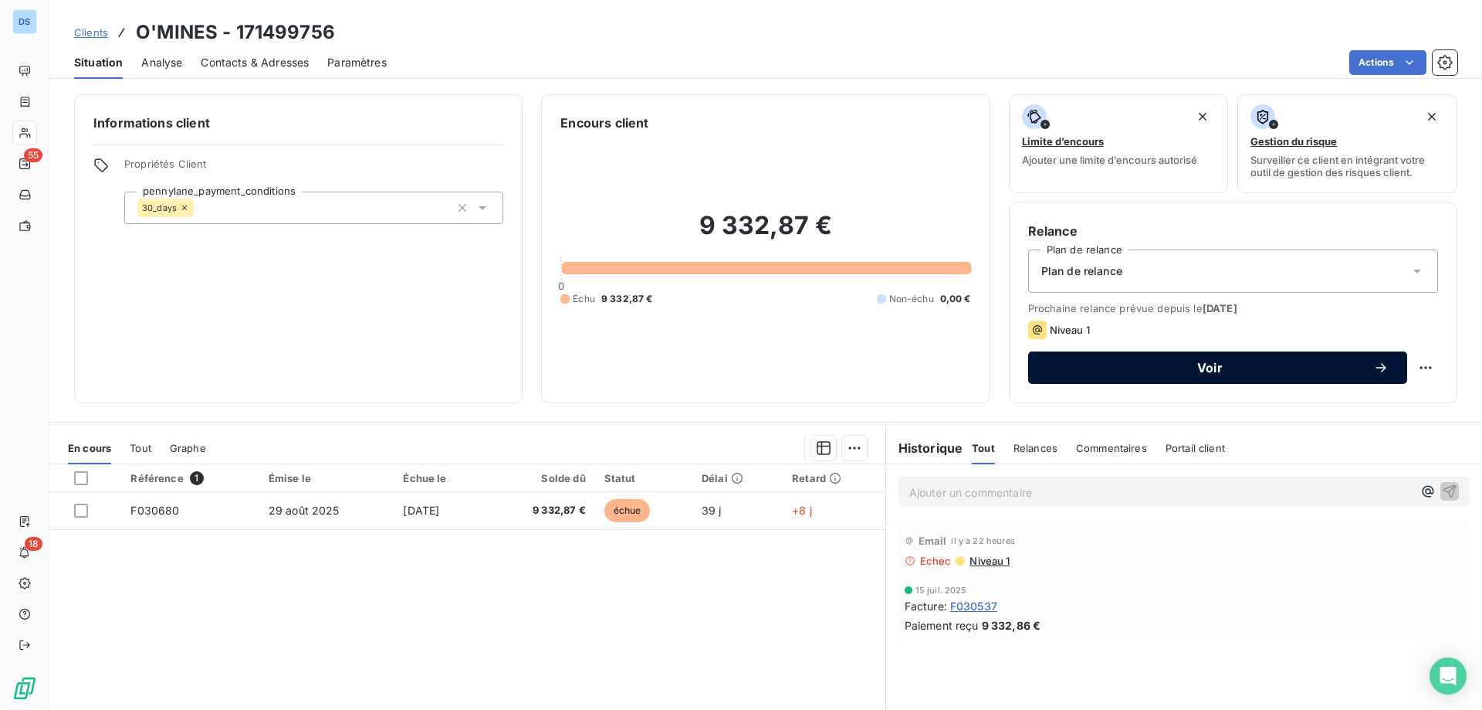
click at [1221, 368] on span "Voir" at bounding box center [1210, 367] width 327 height 12
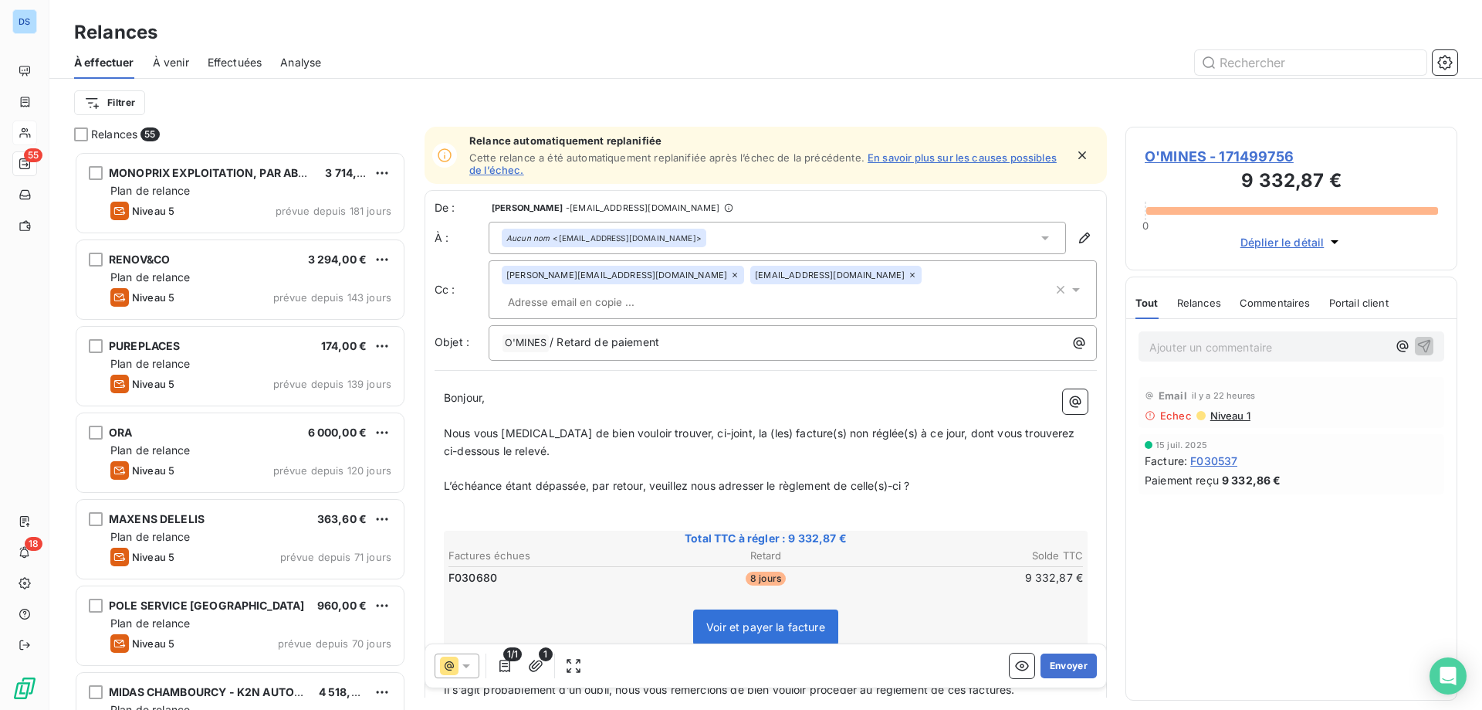
scroll to position [547, 320]
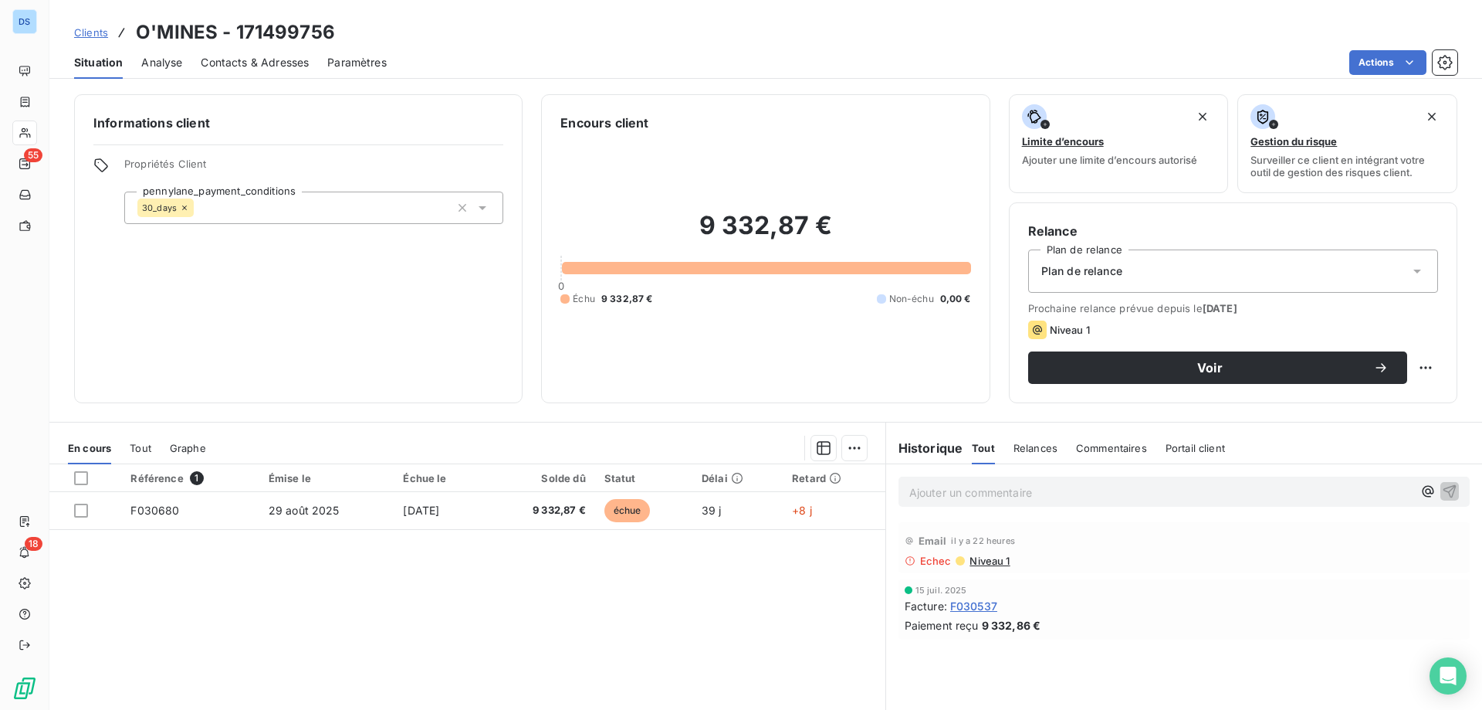
click at [223, 63] on span "Contacts & Adresses" at bounding box center [255, 62] width 108 height 15
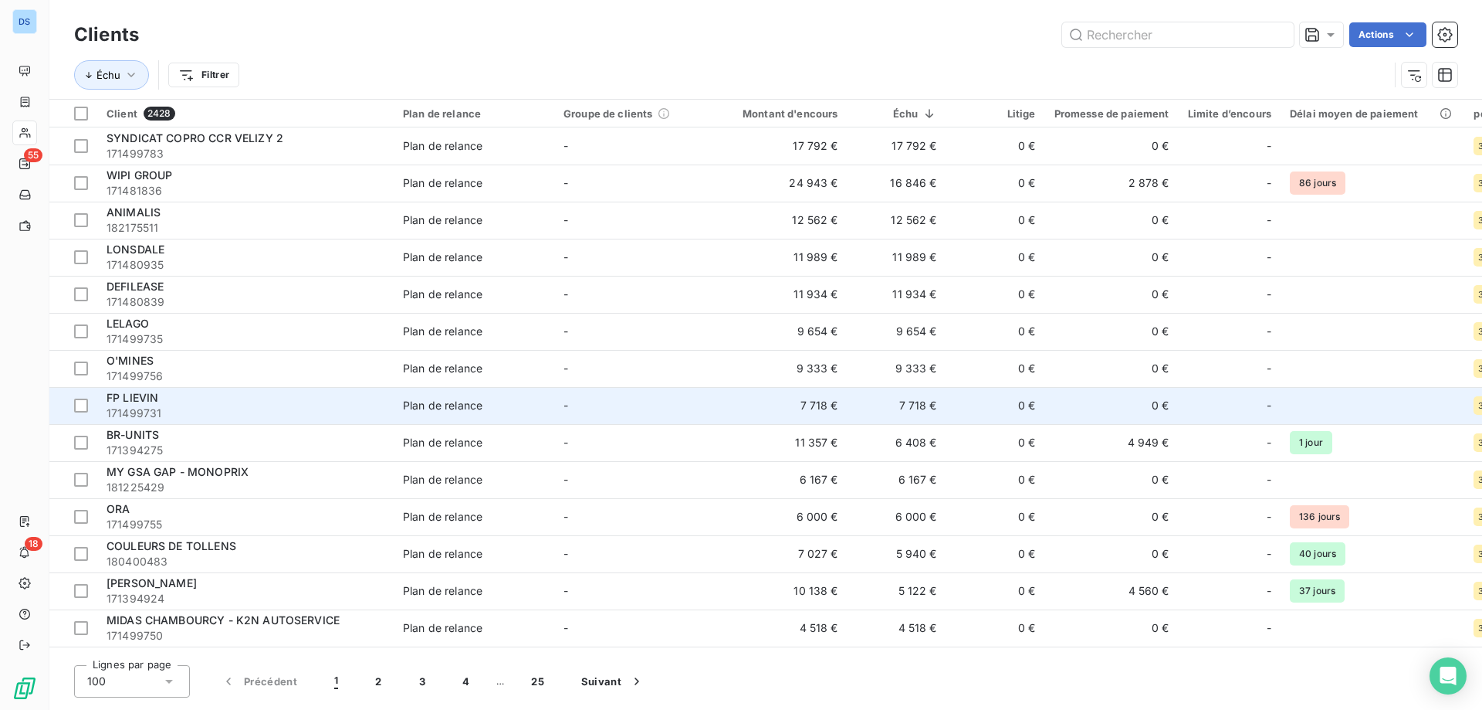
click at [470, 405] on div "Plan de relance" at bounding box center [443, 405] width 80 height 15
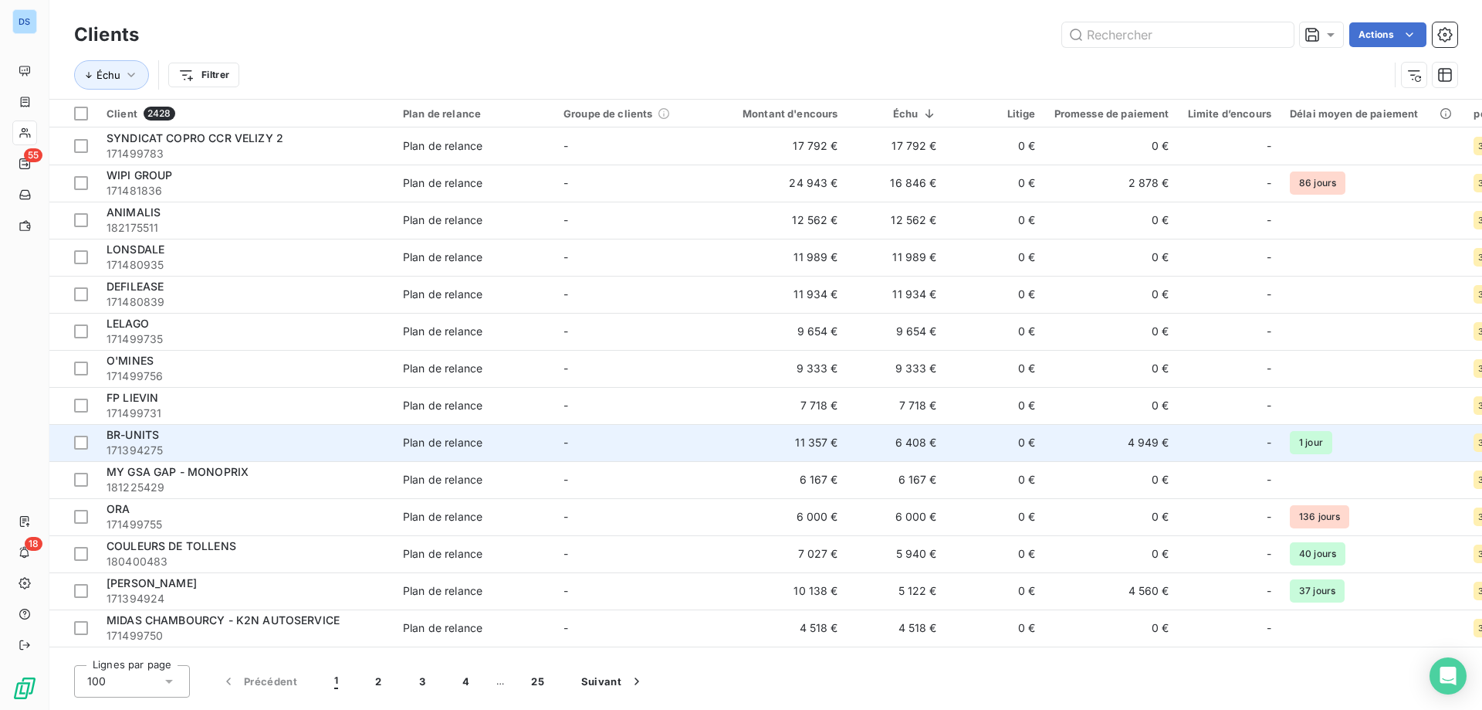
click at [316, 443] on span "171394275" at bounding box center [246, 449] width 278 height 15
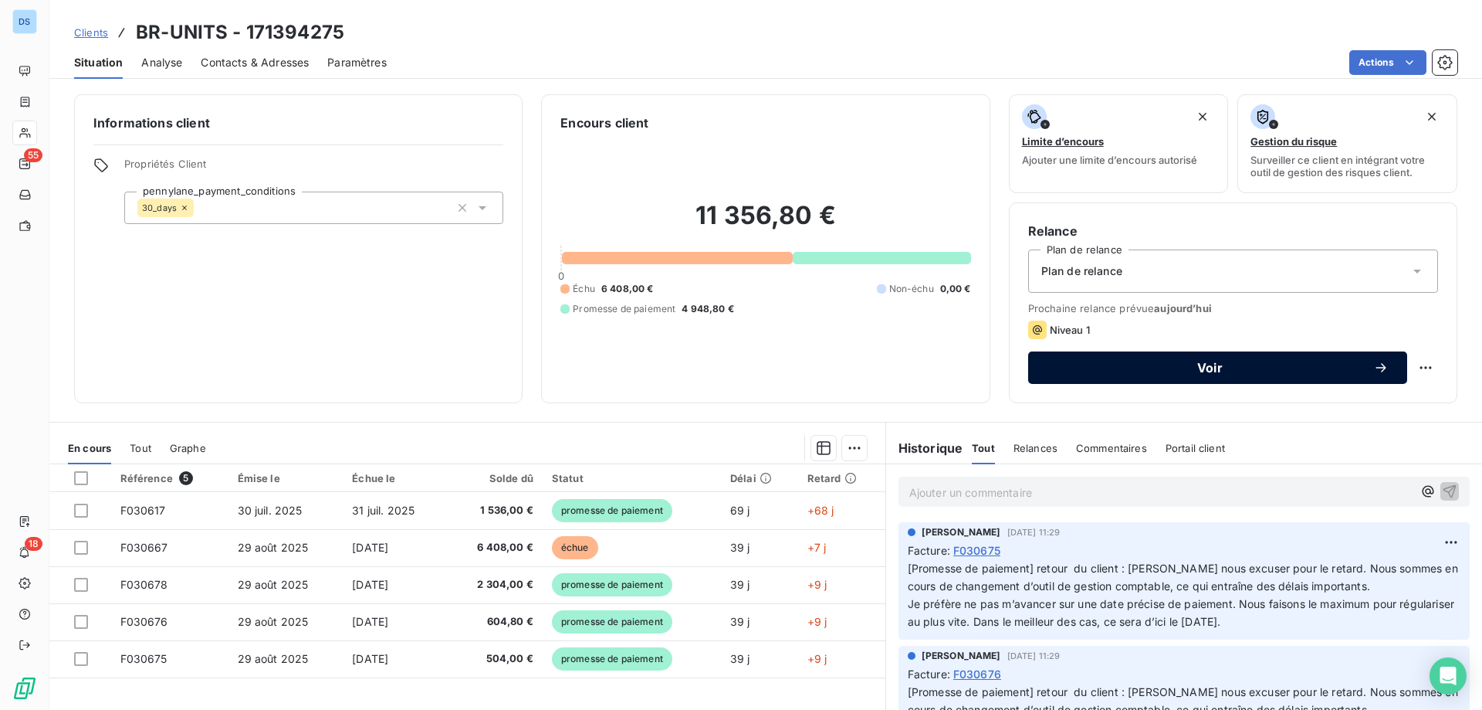
click at [1278, 357] on button "Voir" at bounding box center [1217, 367] width 379 height 32
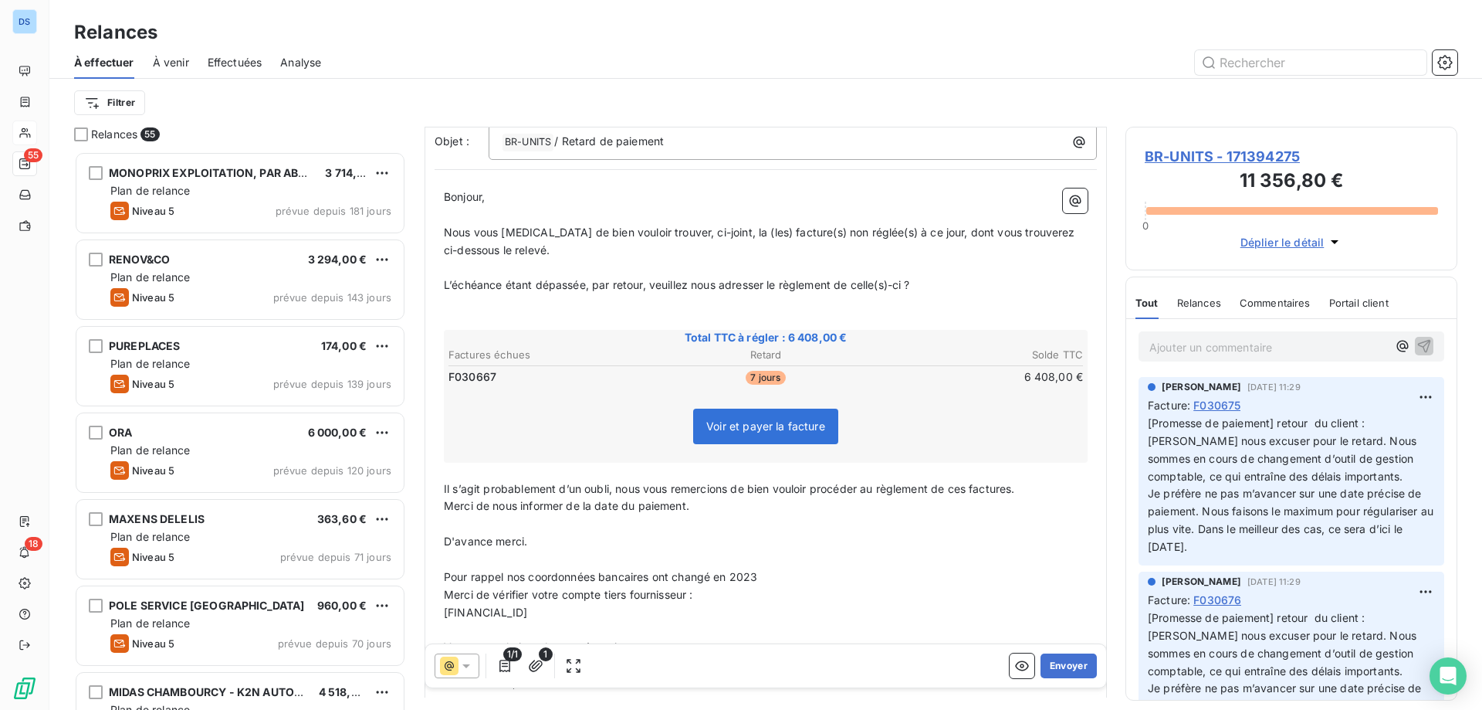
scroll to position [155, 0]
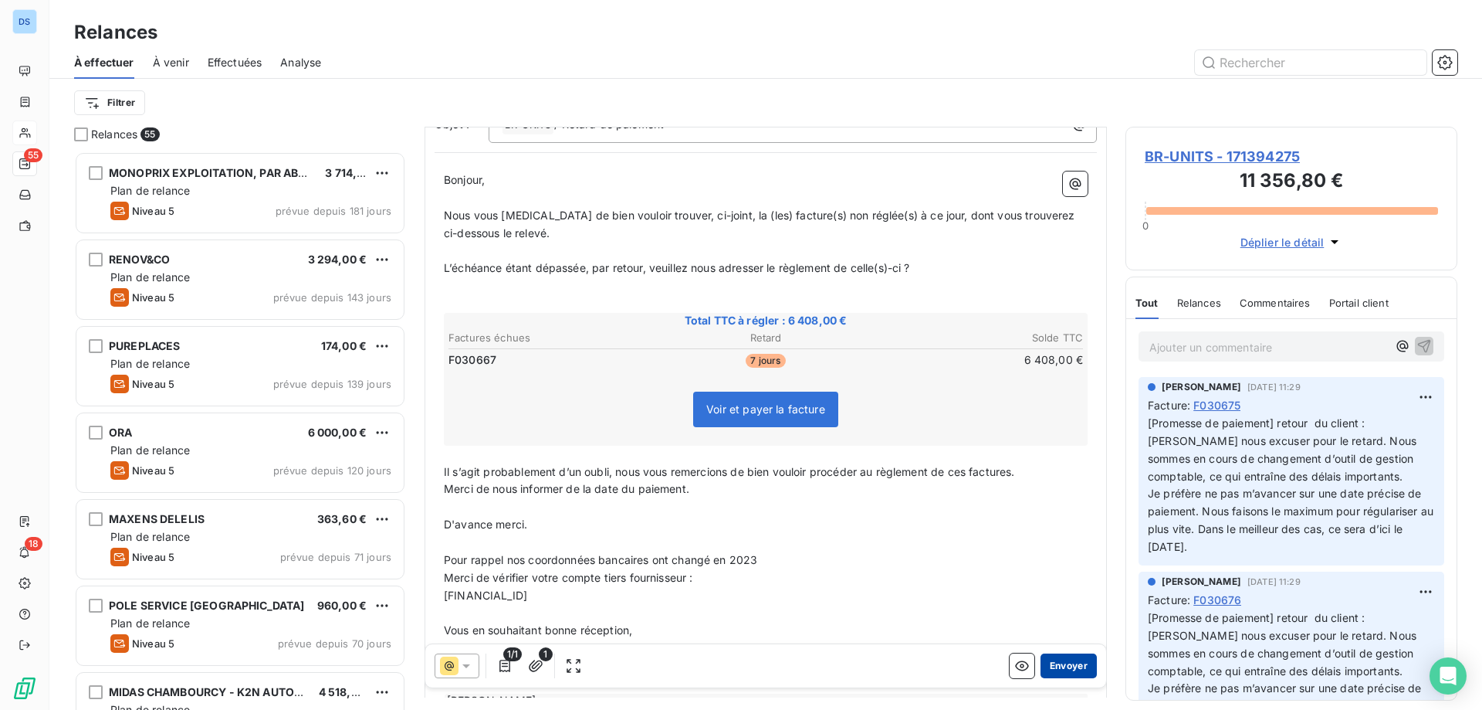
click at [1041, 666] on button "Envoyer" at bounding box center [1069, 665] width 56 height 25
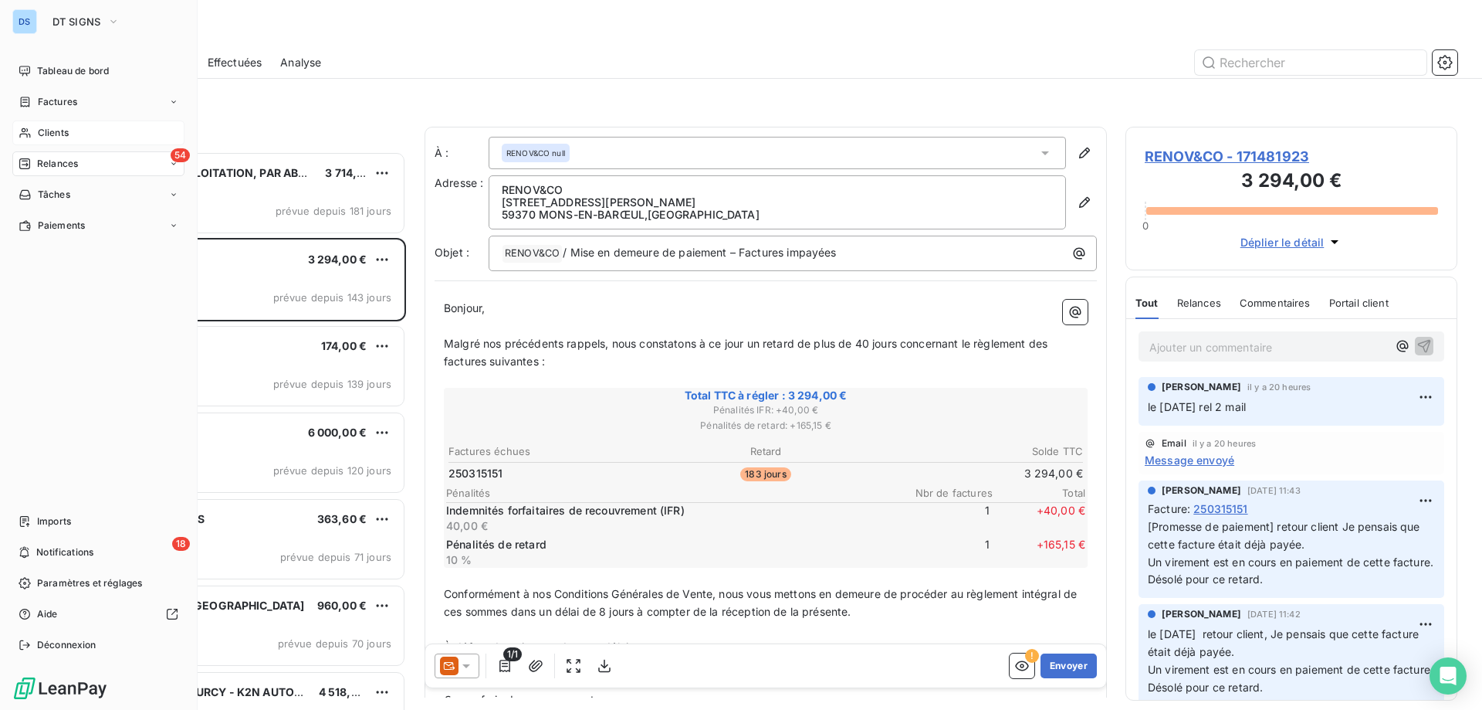
click at [61, 128] on span "Clients" at bounding box center [53, 133] width 31 height 14
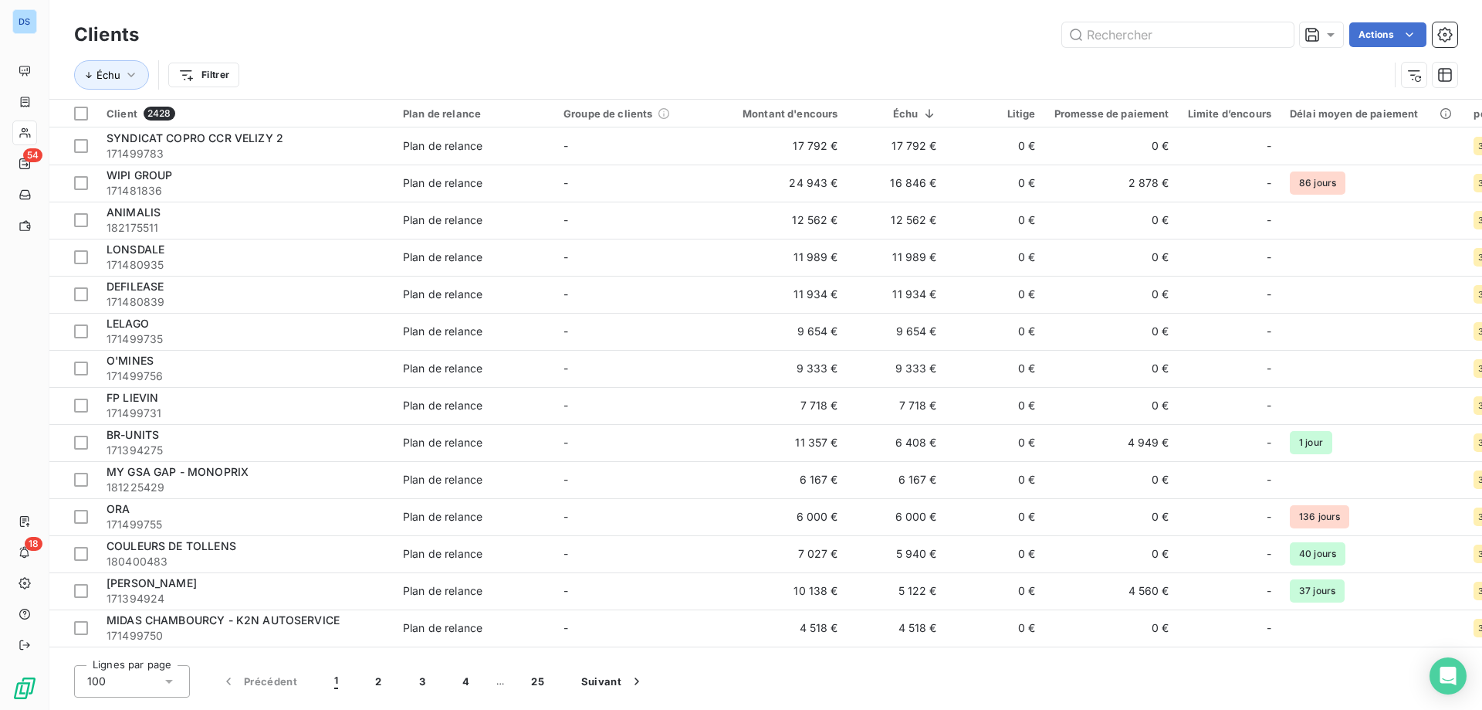
click at [153, 689] on div "100" at bounding box center [132, 681] width 116 height 32
click at [120, 588] on li "25" at bounding box center [132, 592] width 116 height 28
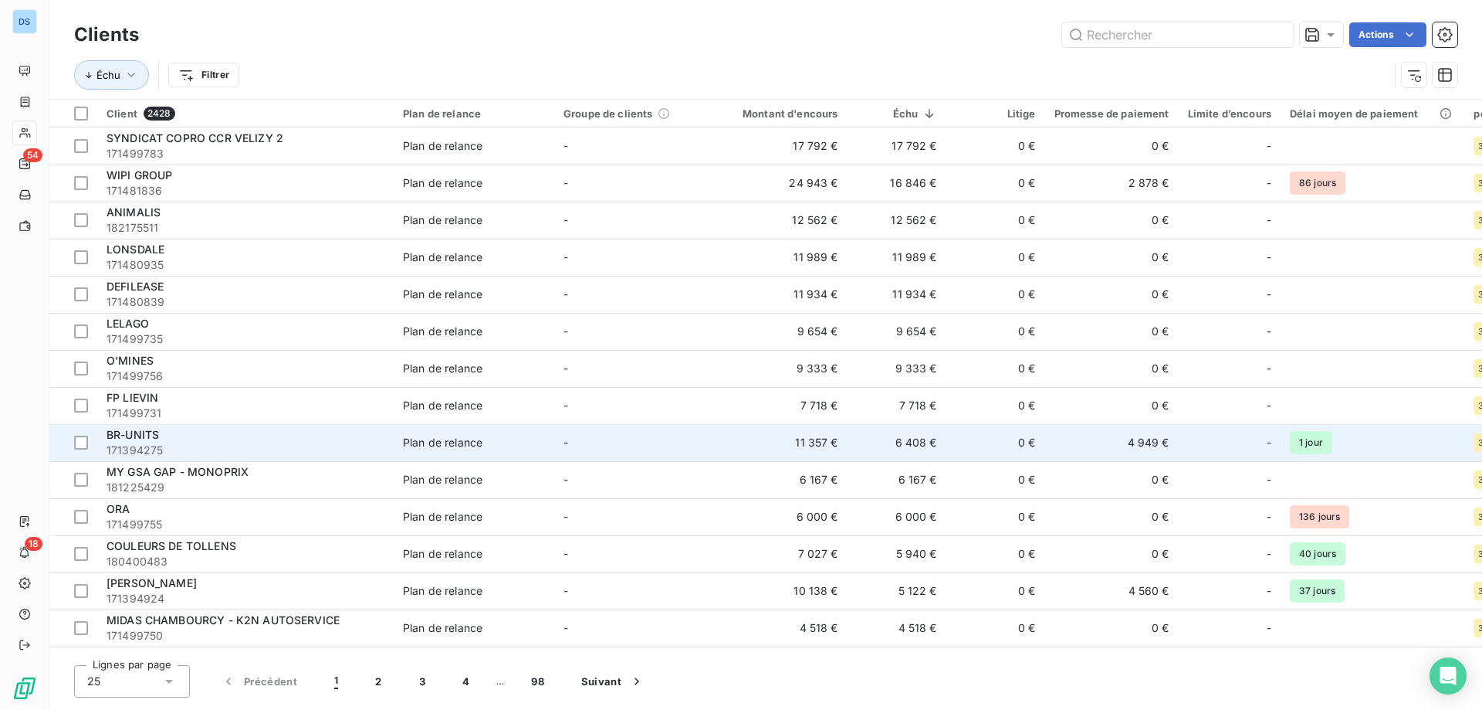
click at [276, 450] on span "171394275" at bounding box center [246, 449] width 278 height 15
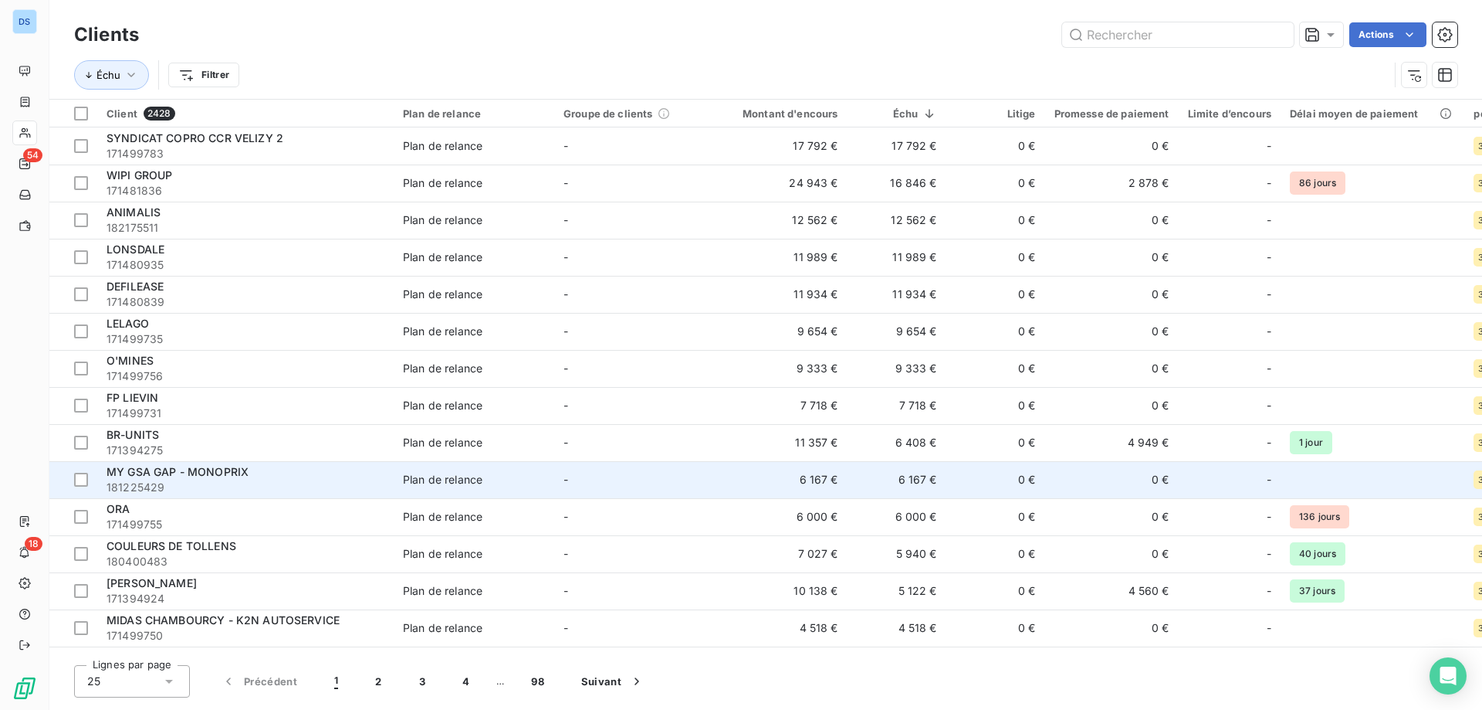
click at [262, 476] on div "MY GSA GAP - MONOPRIX" at bounding box center [246, 471] width 278 height 15
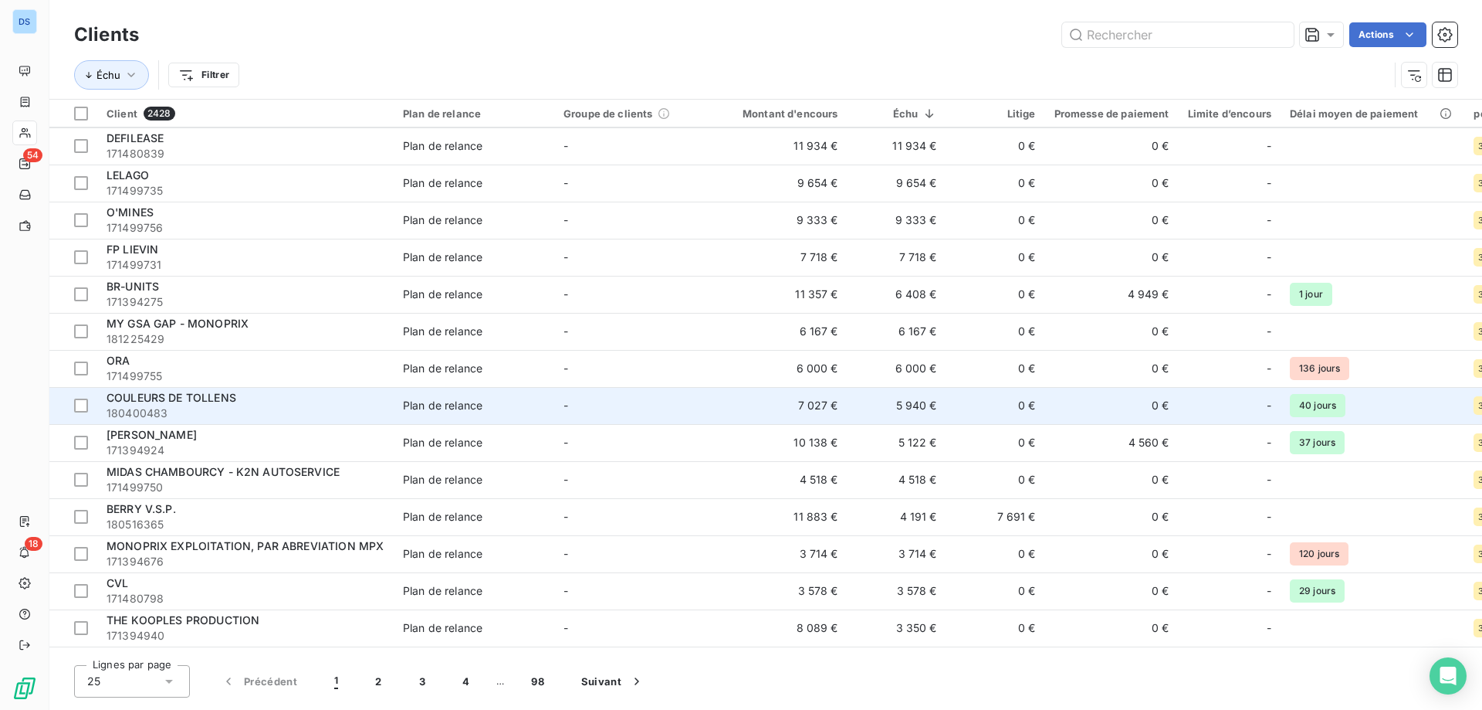
scroll to position [154, 0]
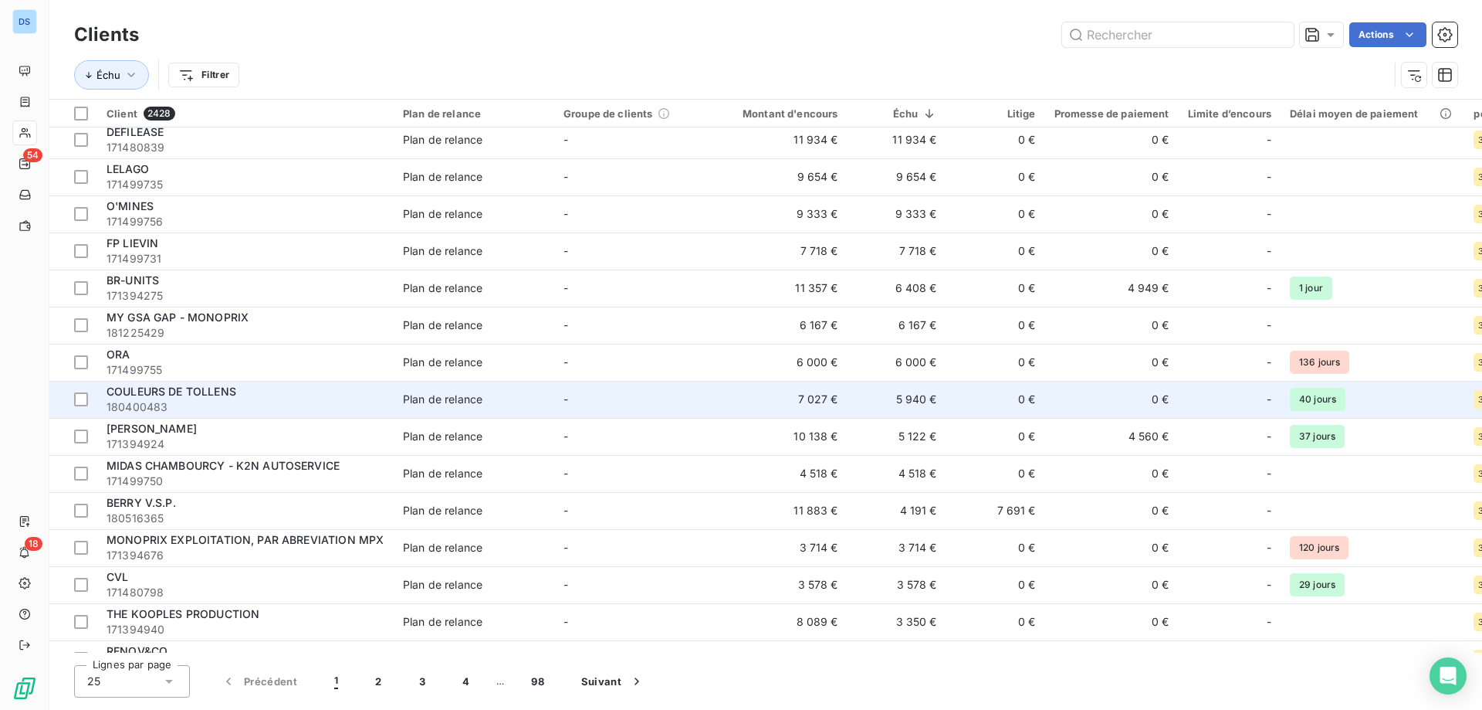
click at [258, 399] on span "180400483" at bounding box center [246, 406] width 278 height 15
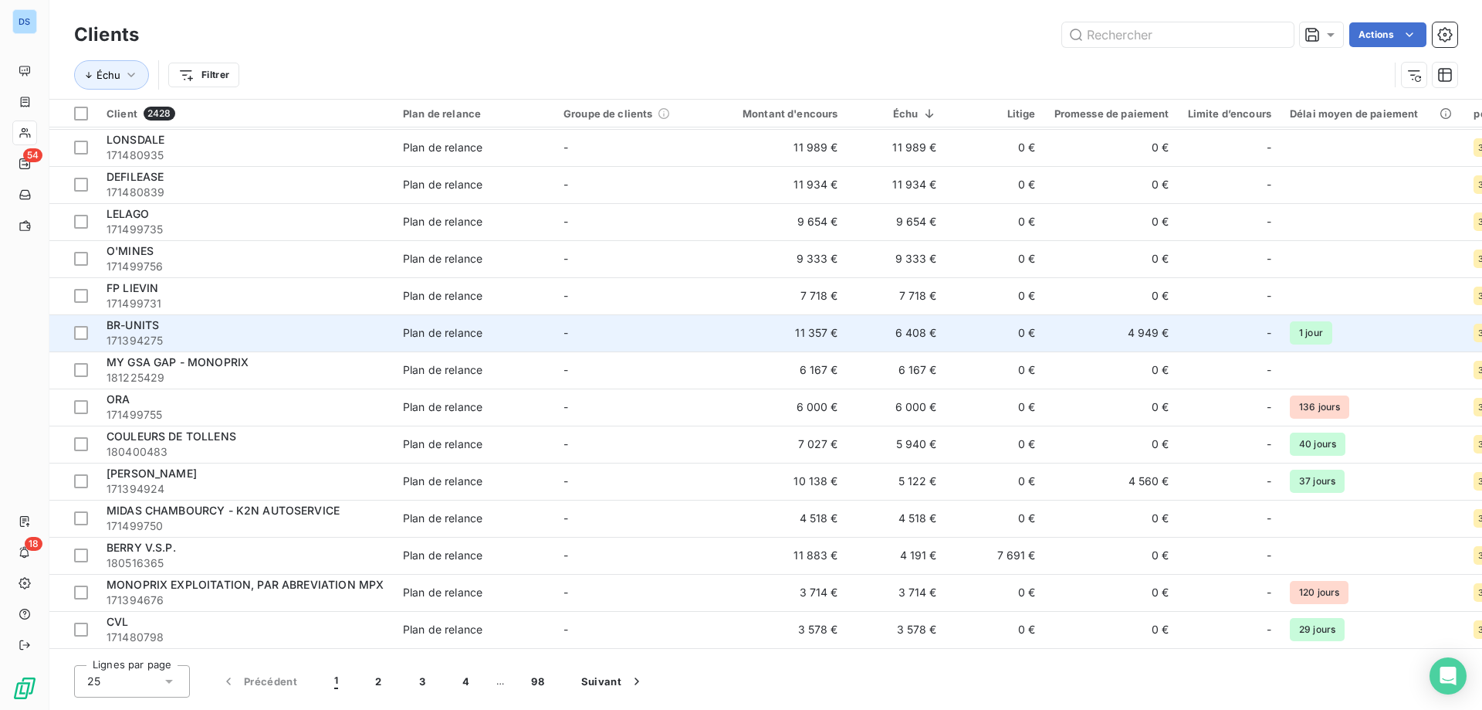
scroll to position [154, 0]
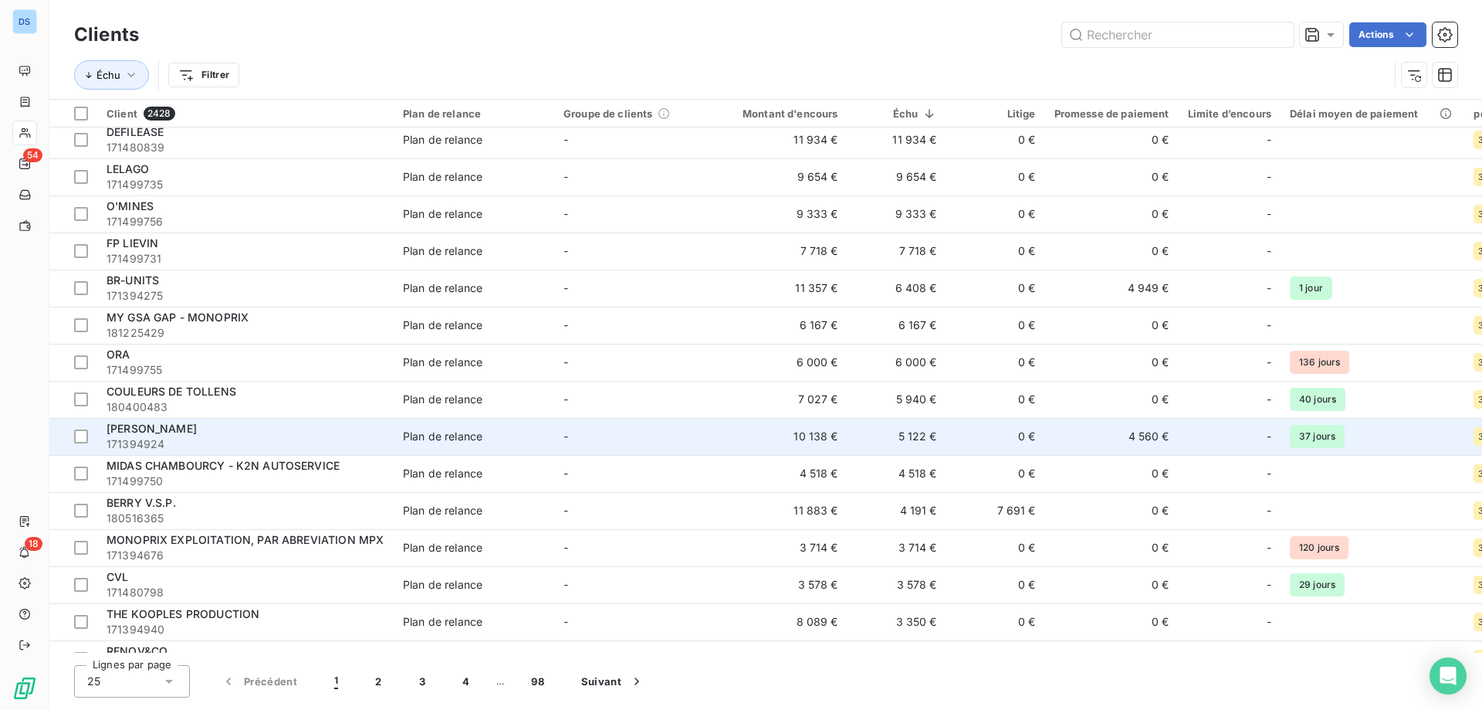
click at [230, 435] on div "[PERSON_NAME]" at bounding box center [246, 428] width 278 height 15
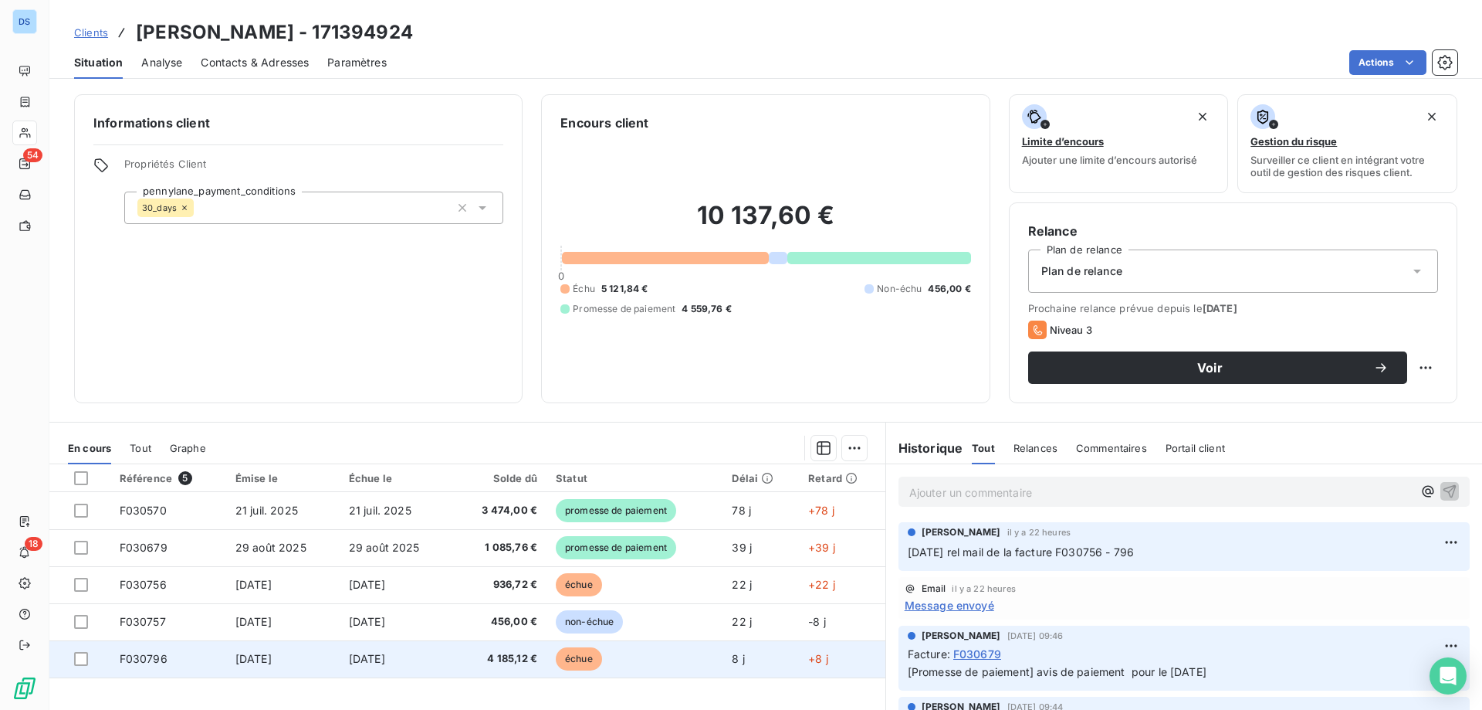
click at [641, 656] on td "échue" at bounding box center [635, 658] width 176 height 37
click at [81, 660] on div at bounding box center [81, 659] width 14 height 14
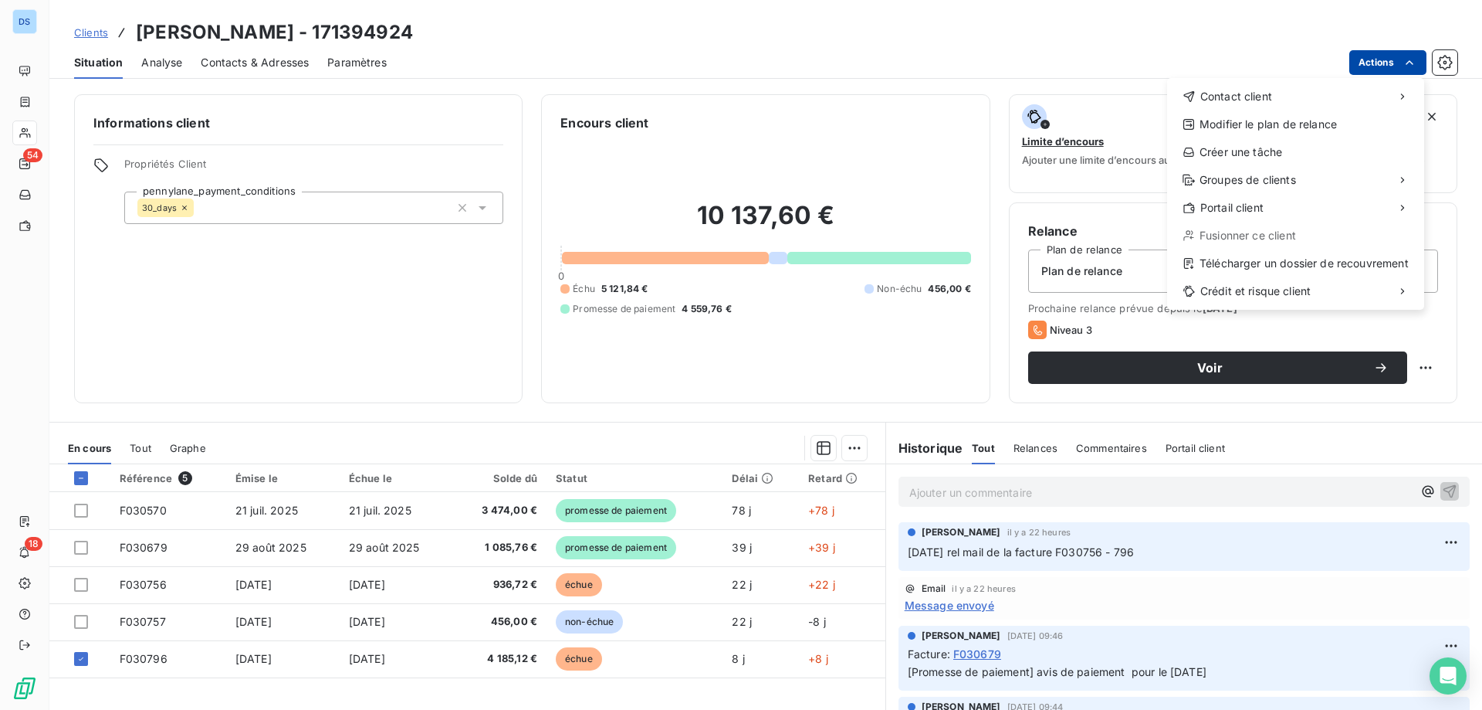
click at [1365, 67] on html "DS 54 18 Clients [PERSON_NAME] - 171394924 Situation Analyse Contacts & Adresse…" at bounding box center [741, 355] width 1482 height 710
click at [1233, 92] on span "Contact client" at bounding box center [1237, 96] width 72 height 15
click at [1012, 97] on div "Envoyer un email" at bounding box center [1052, 102] width 207 height 25
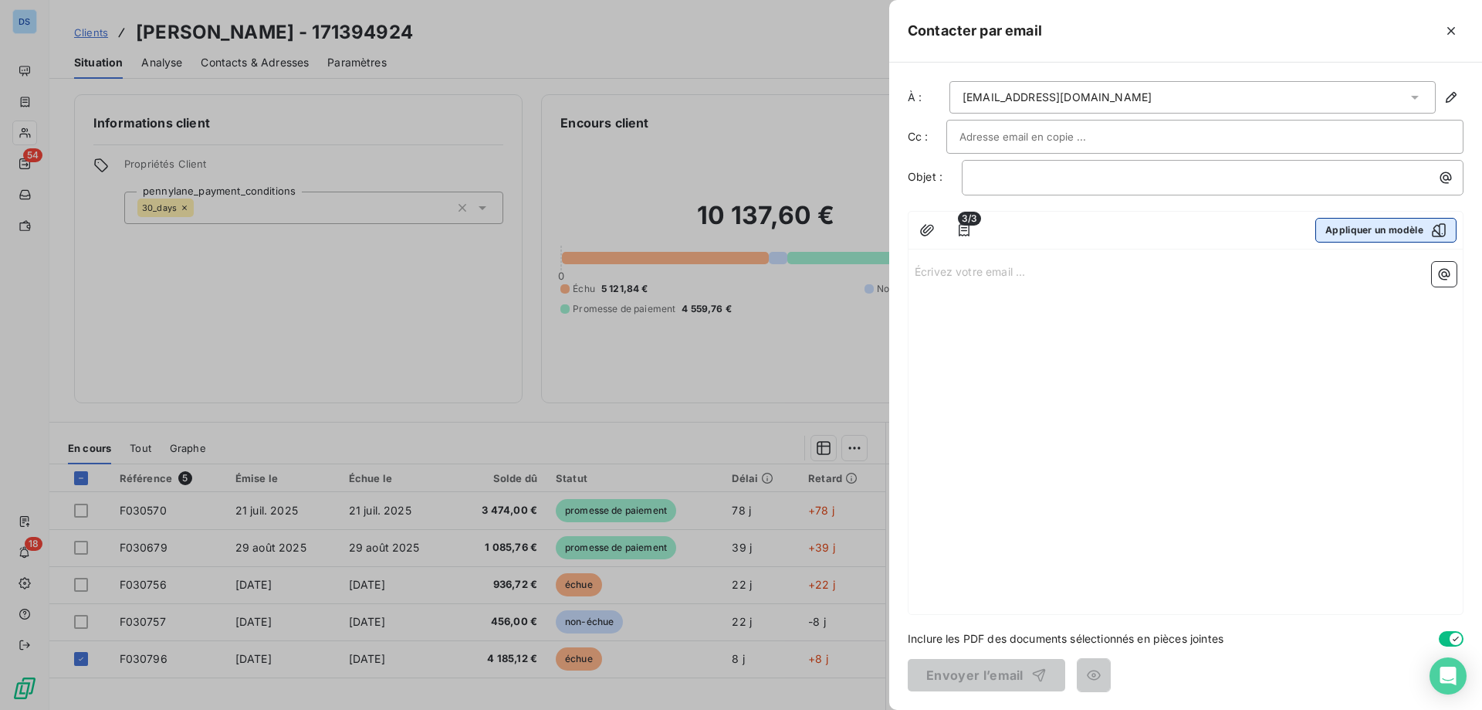
click at [1352, 233] on button "Appliquer un modèle" at bounding box center [1386, 230] width 141 height 25
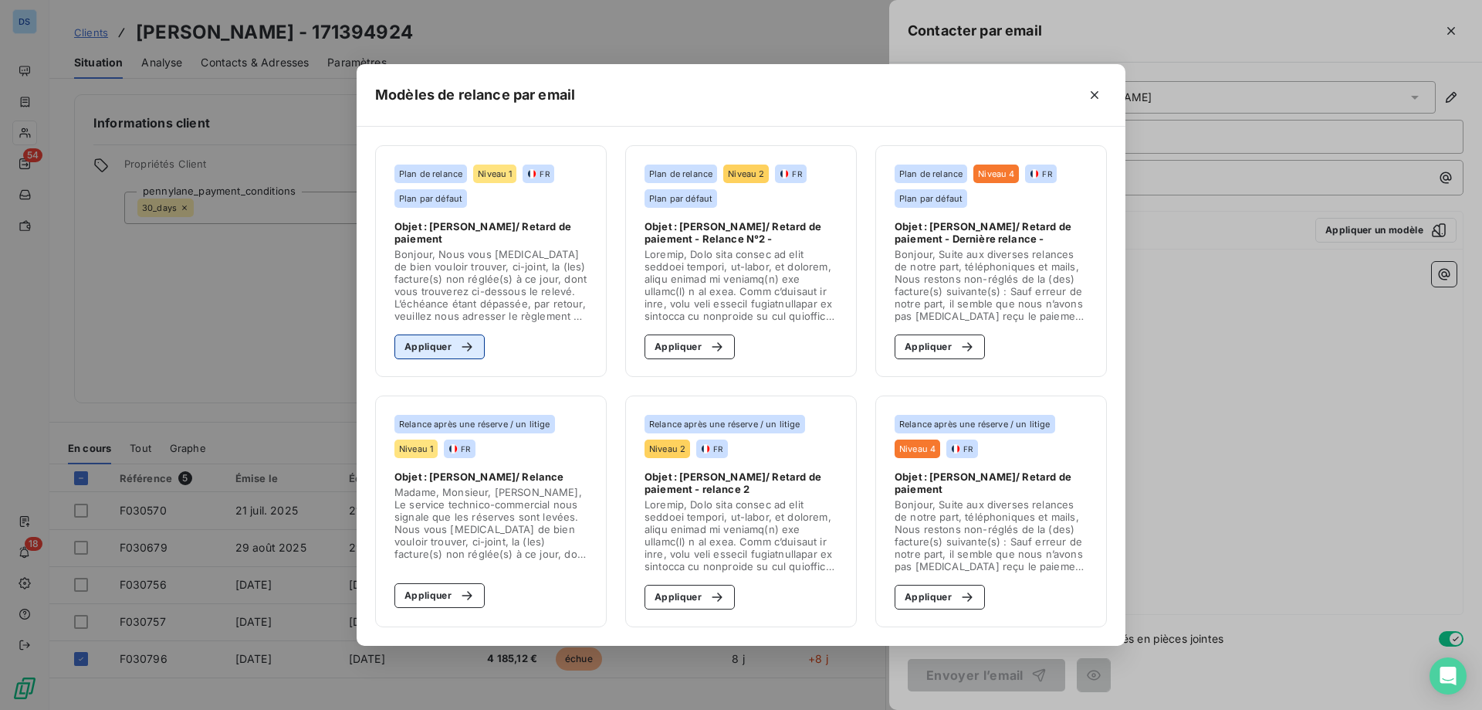
click at [459, 349] on icon "button" at bounding box center [466, 346] width 15 height 15
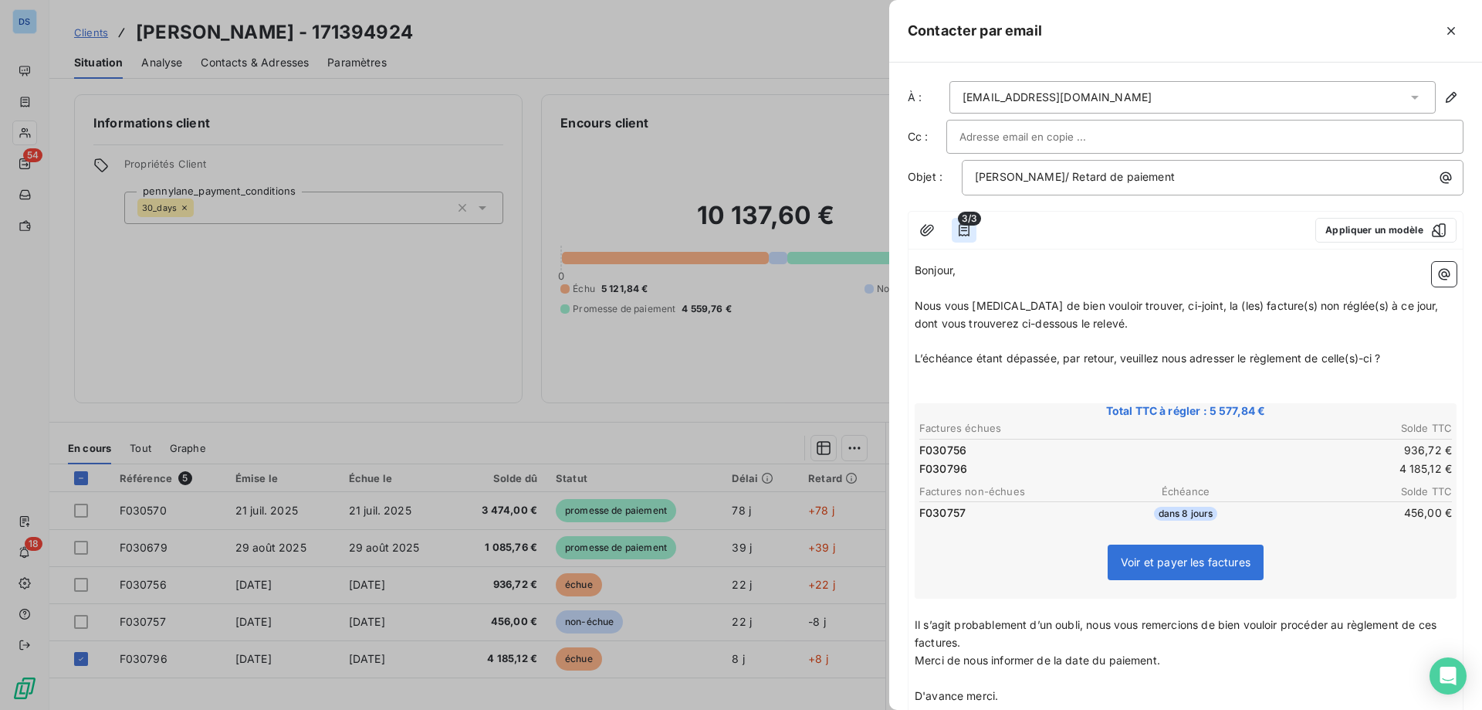
click at [964, 232] on icon "button" at bounding box center [964, 229] width 15 height 15
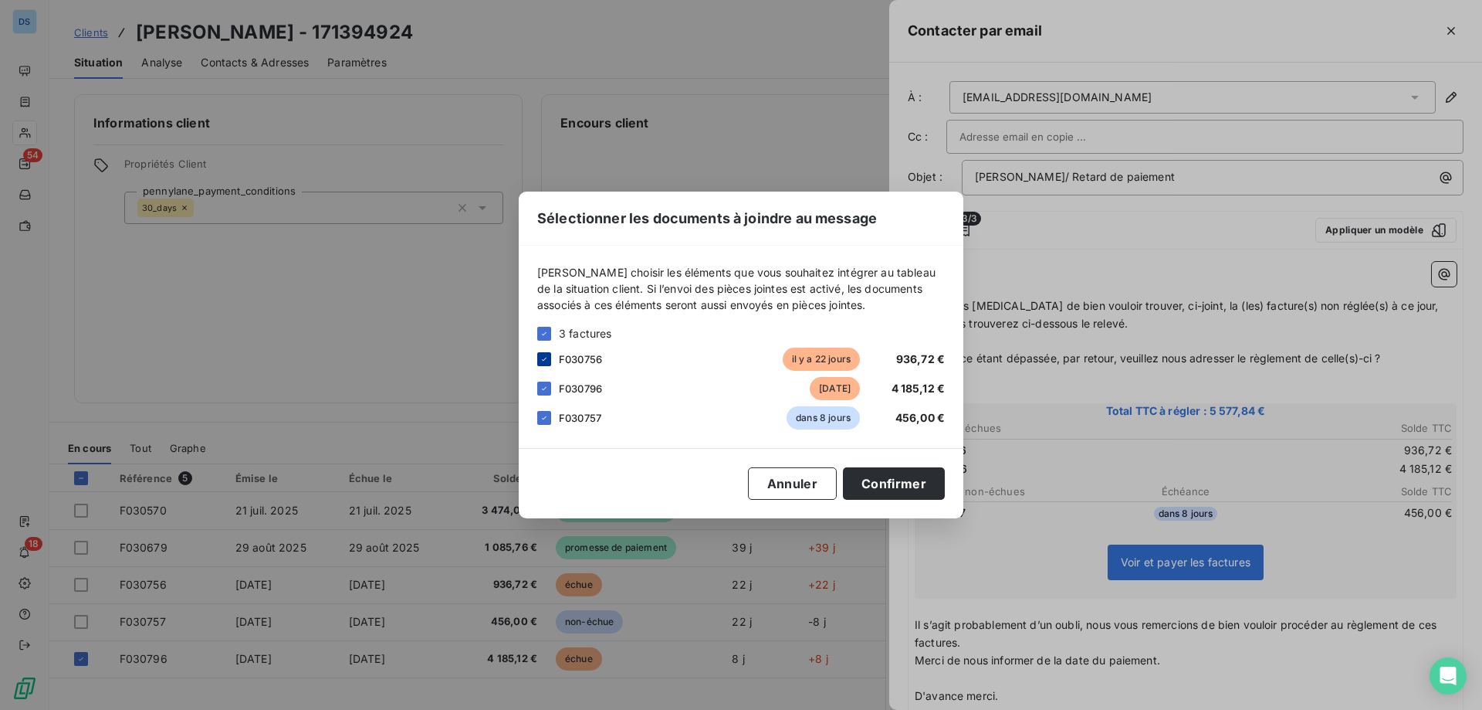
click at [540, 355] on icon at bounding box center [544, 358] width 9 height 9
click at [541, 415] on icon at bounding box center [544, 417] width 9 height 9
click at [901, 490] on button "Confirmer" at bounding box center [894, 483] width 102 height 32
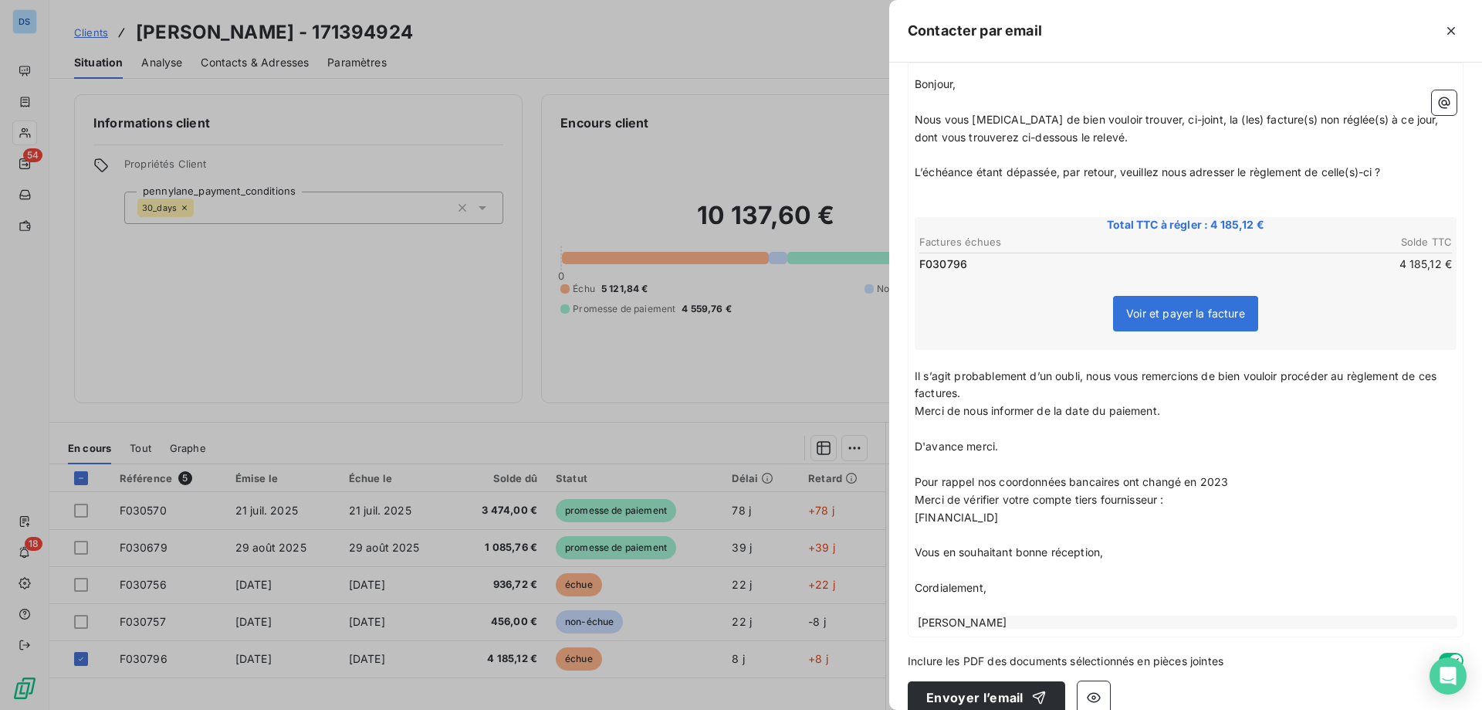
scroll to position [208, 0]
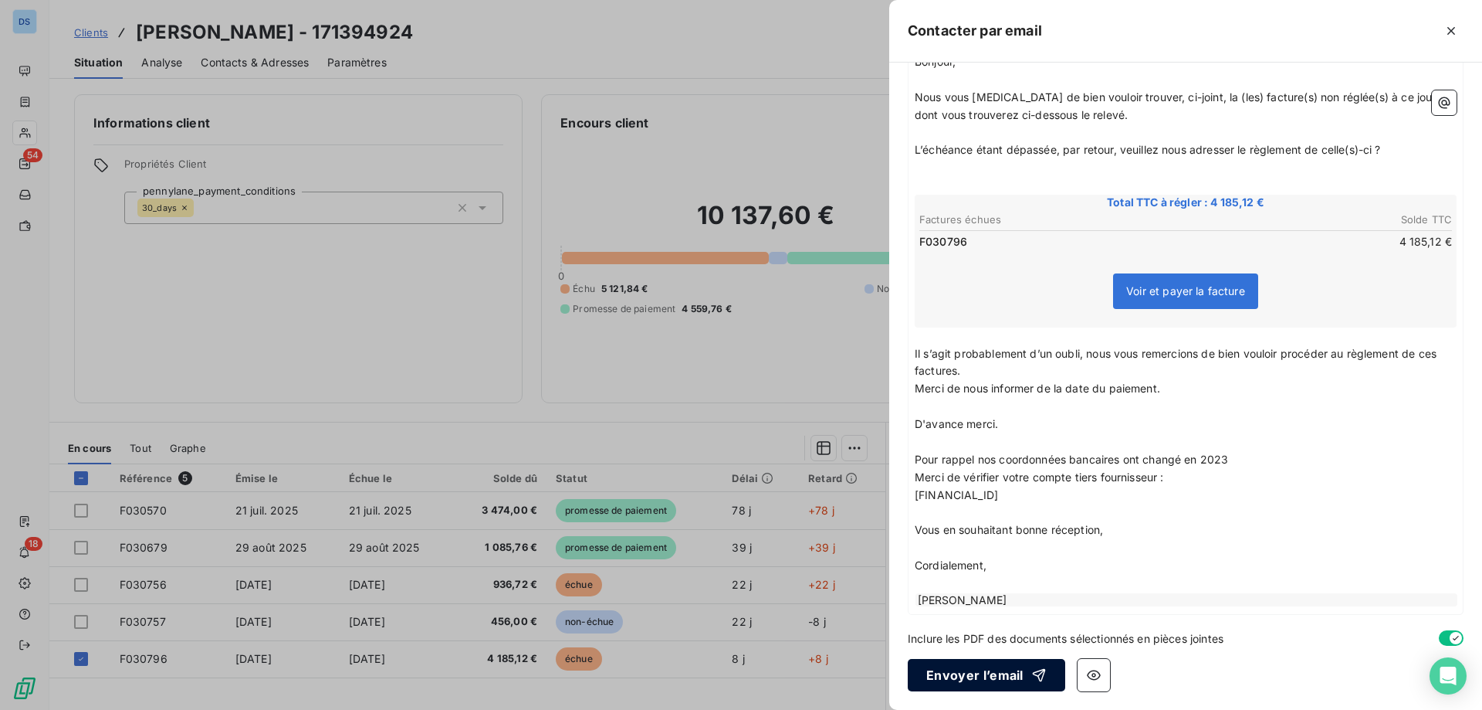
click at [952, 682] on button "Envoyer l’email" at bounding box center [987, 675] width 158 height 32
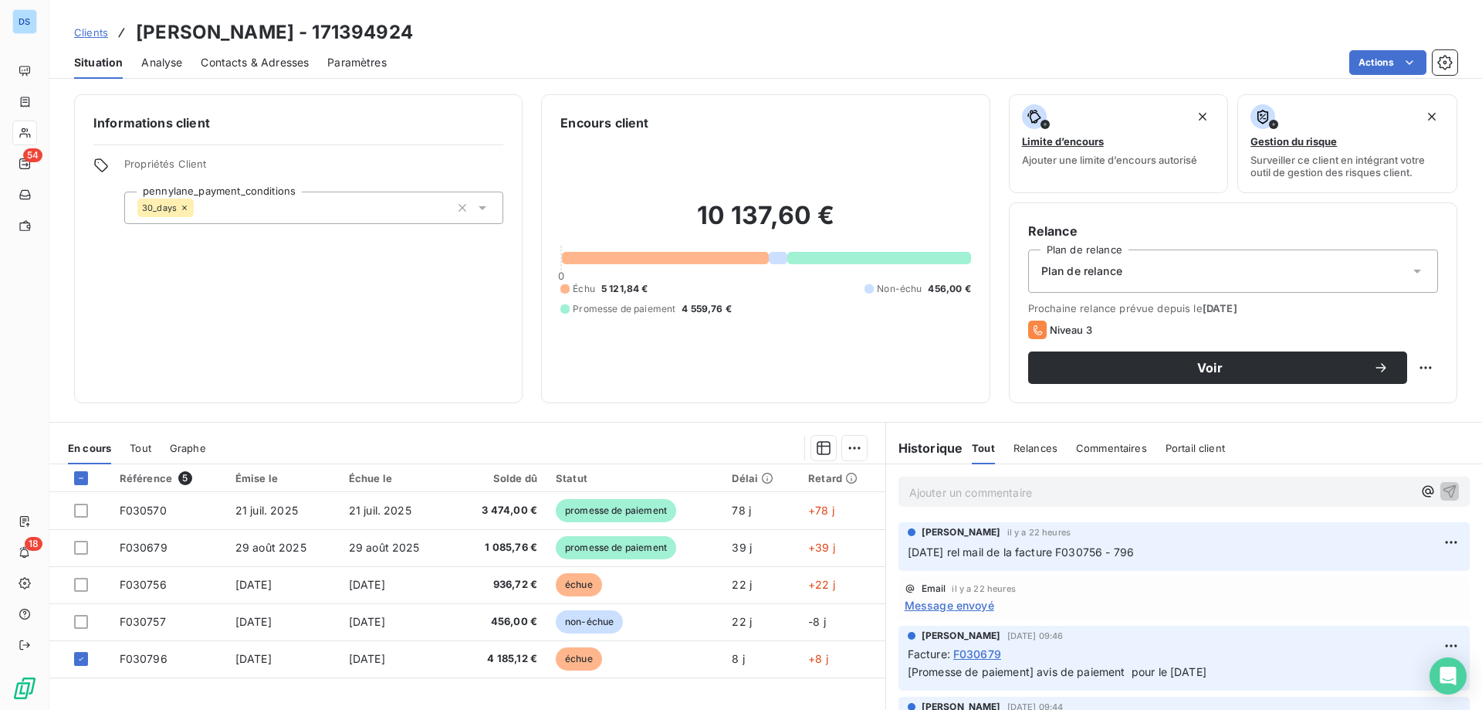
click at [997, 496] on p "Ajouter un commentaire ﻿" at bounding box center [1161, 492] width 503 height 19
click at [979, 494] on span "le [DATE] rel mail F030796" at bounding box center [981, 490] width 142 height 13
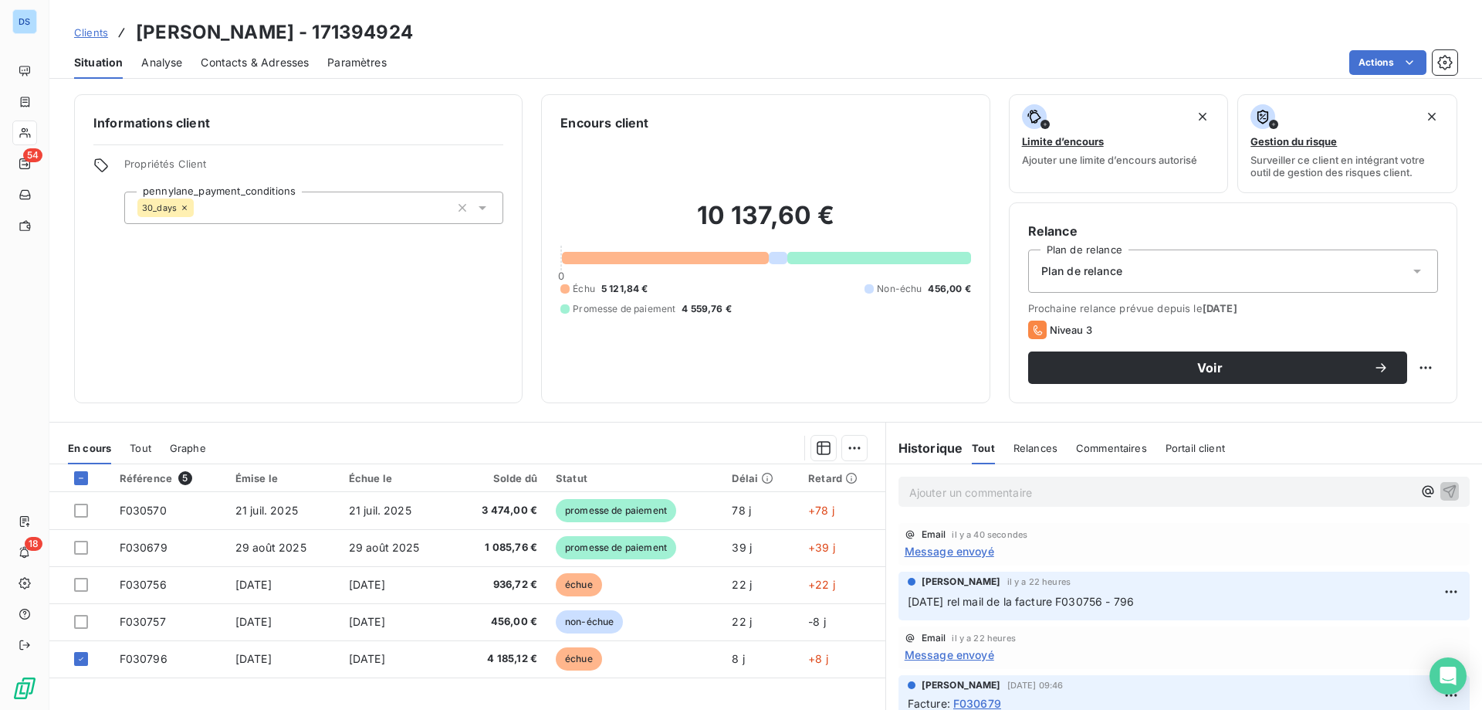
scroll to position [154, 0]
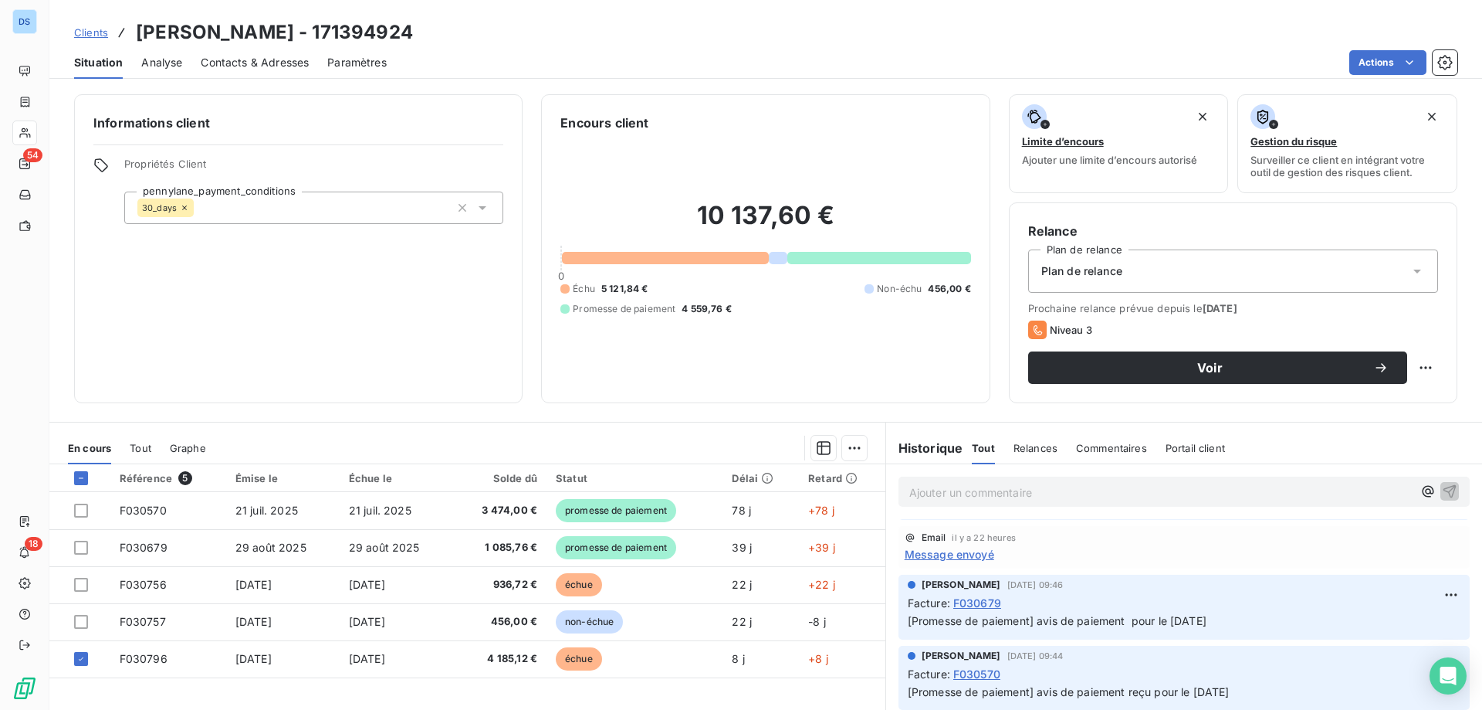
click at [972, 561] on span "Message envoyé" at bounding box center [950, 554] width 90 height 16
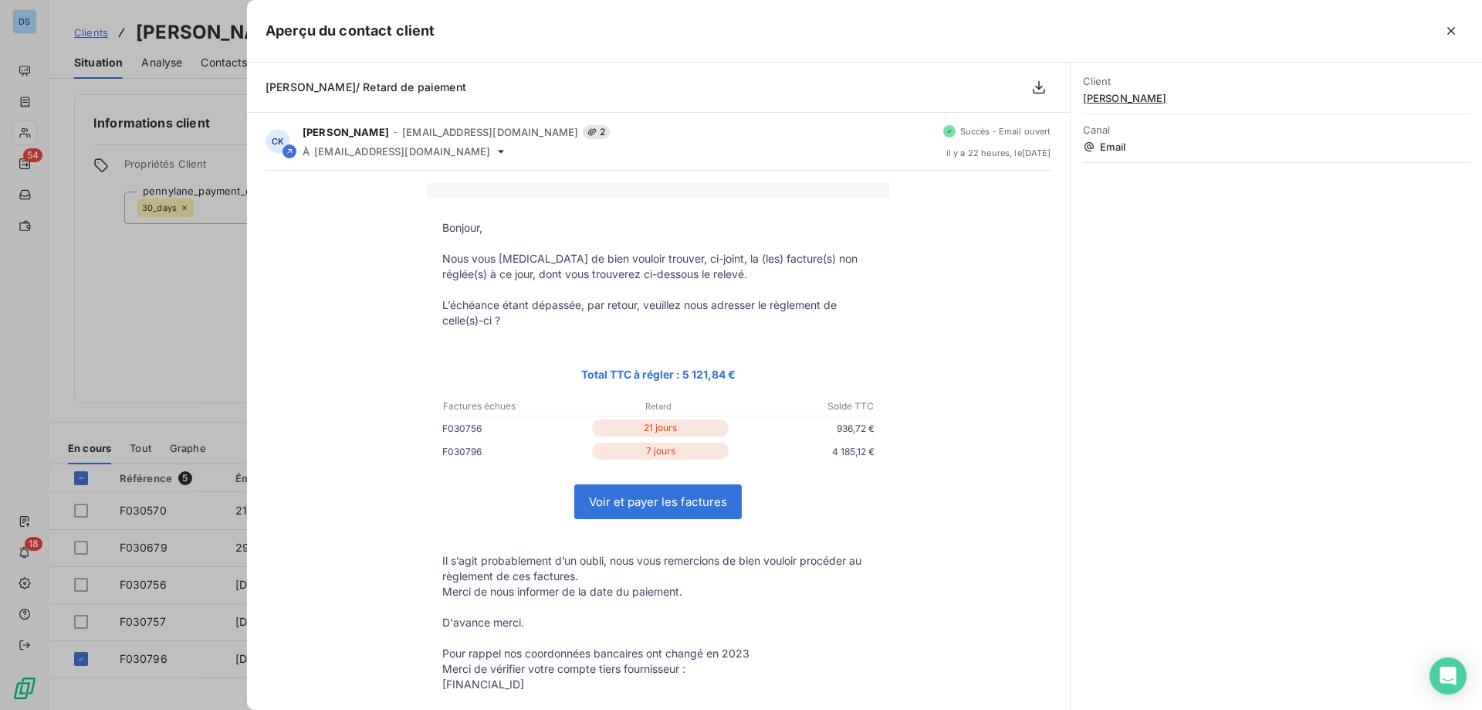
click at [187, 587] on div at bounding box center [741, 355] width 1482 height 710
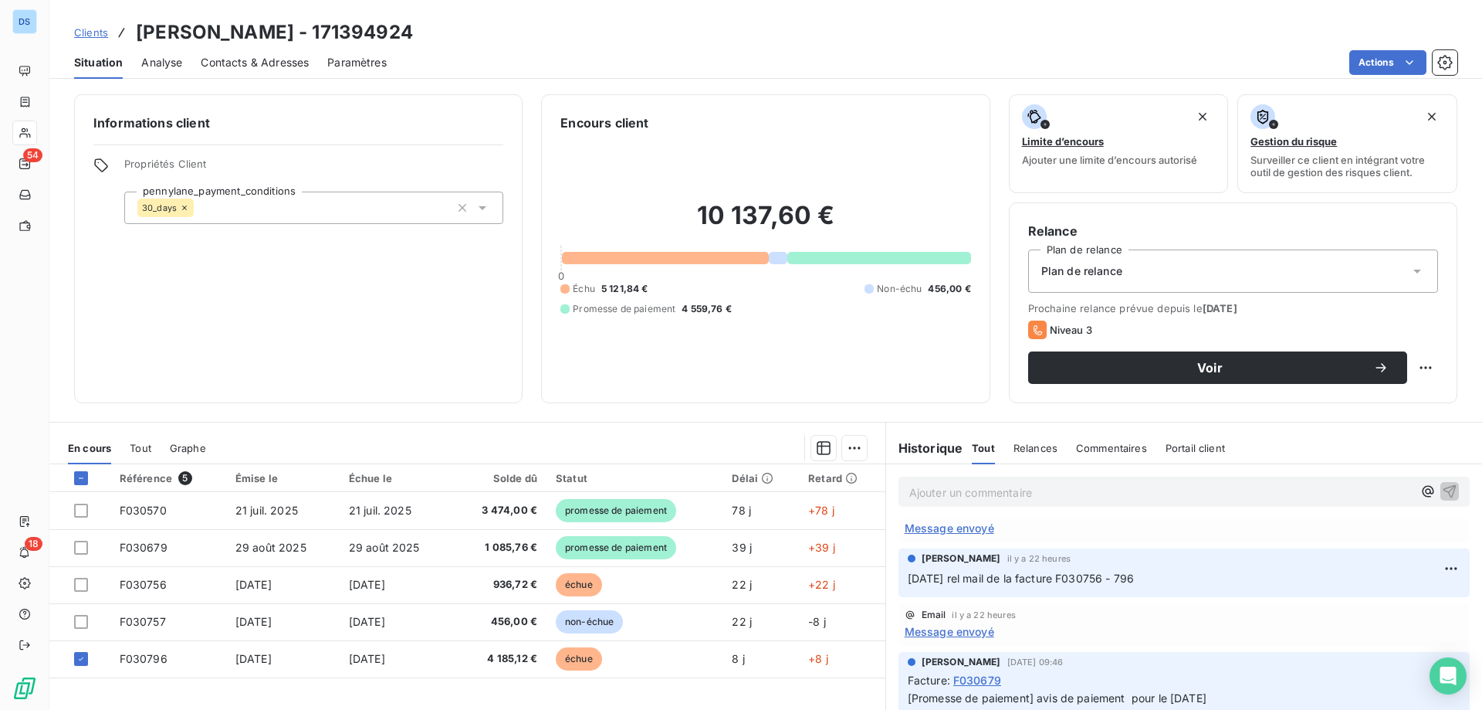
scroll to position [0, 0]
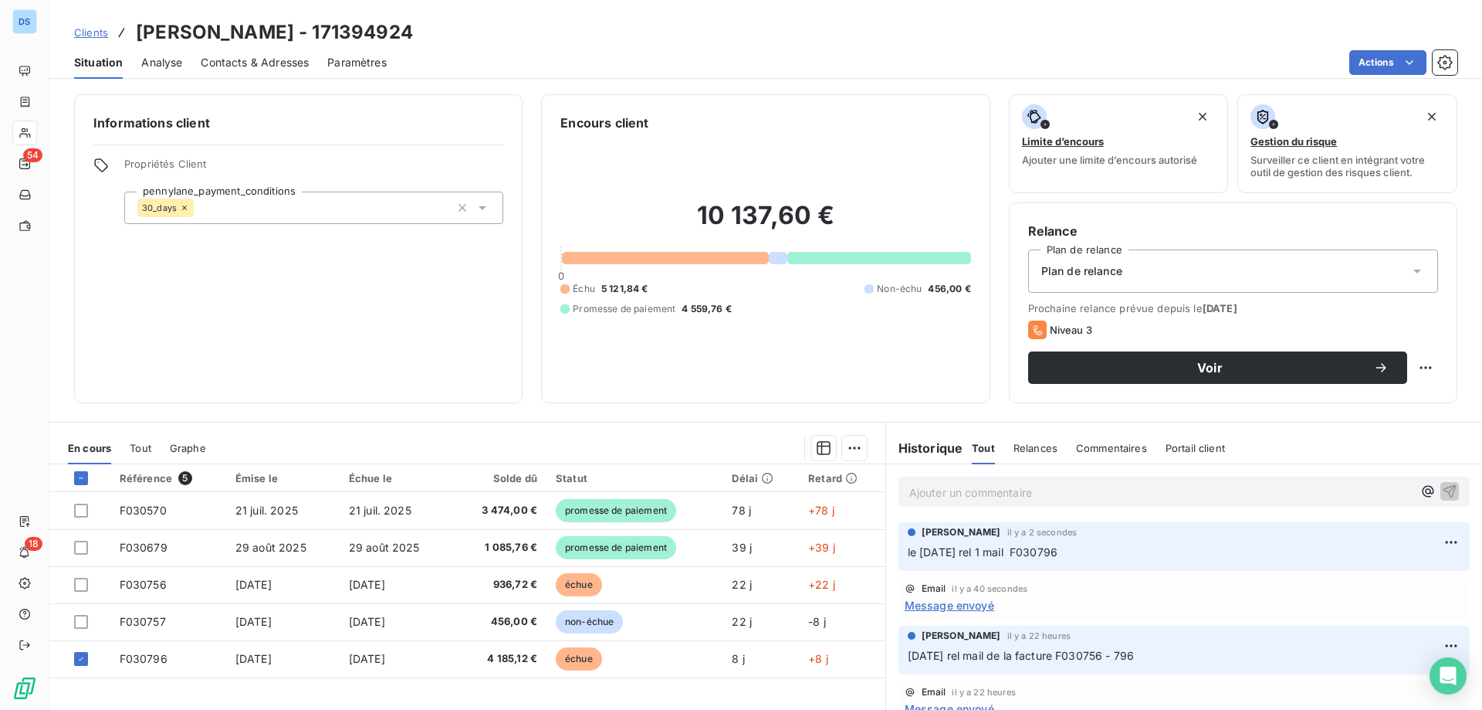
click at [945, 607] on span "Message envoyé" at bounding box center [950, 605] width 90 height 16
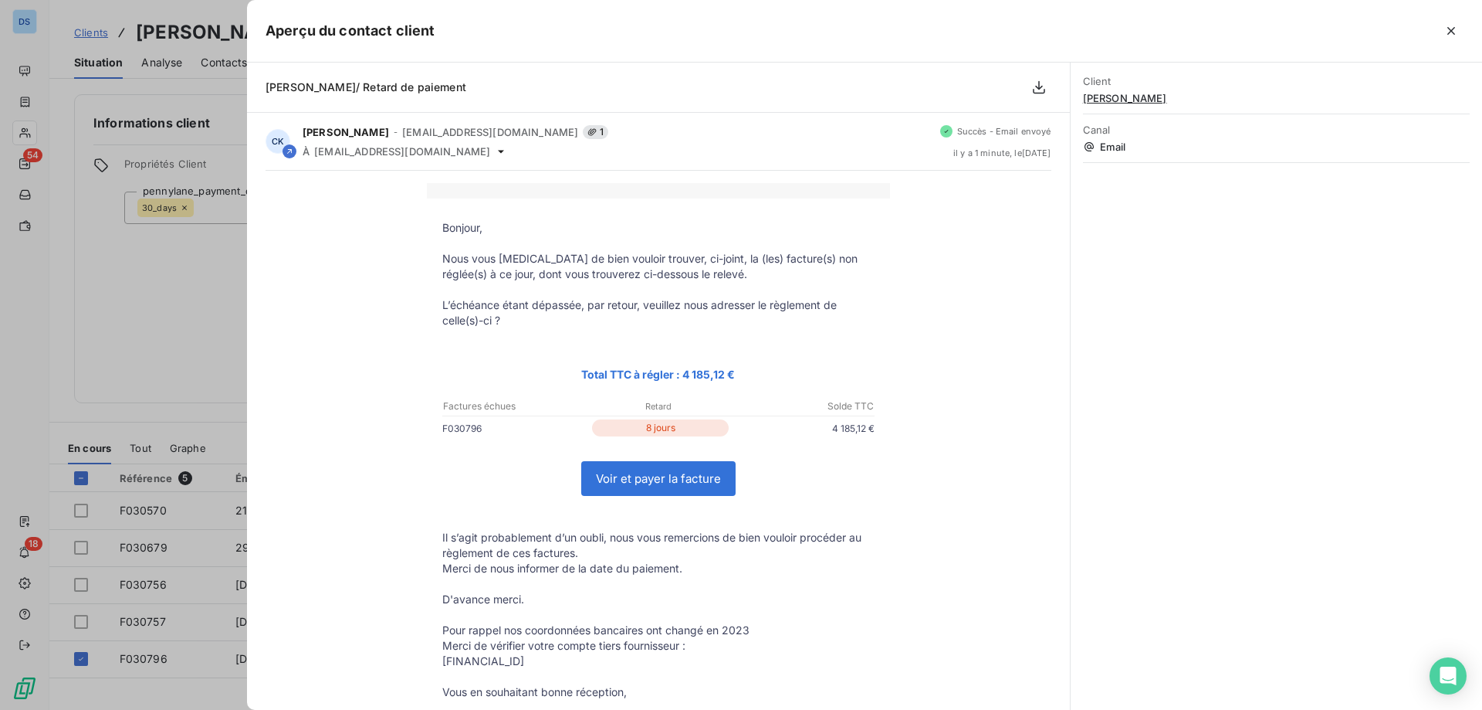
click at [442, 220] on p "Bonjour," at bounding box center [658, 227] width 432 height 15
click at [433, 202] on td "Bonjour, Nous vous [MEDICAL_DATA] de bien vouloir trouver, ci-joint, la (les) f…" at bounding box center [658, 490] width 463 height 584
click at [164, 264] on div at bounding box center [741, 355] width 1482 height 710
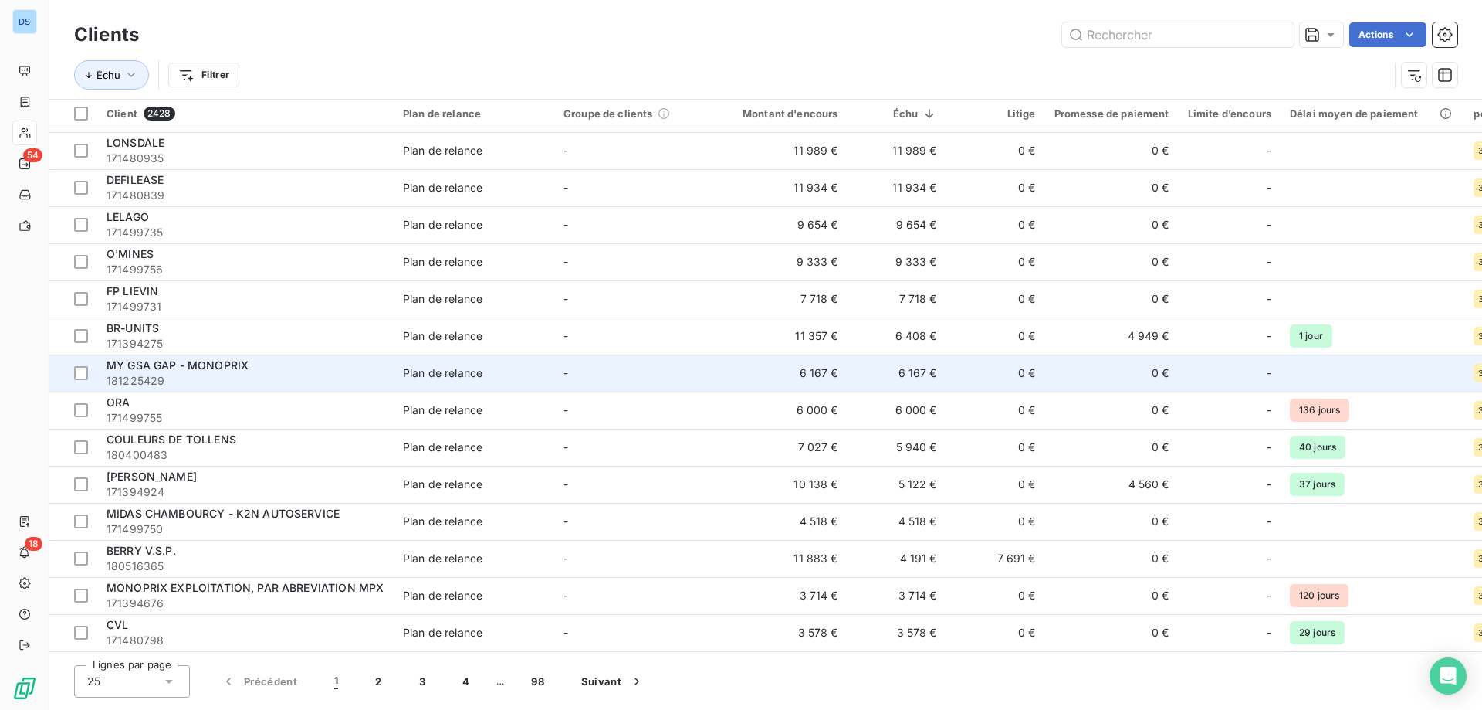
scroll to position [154, 0]
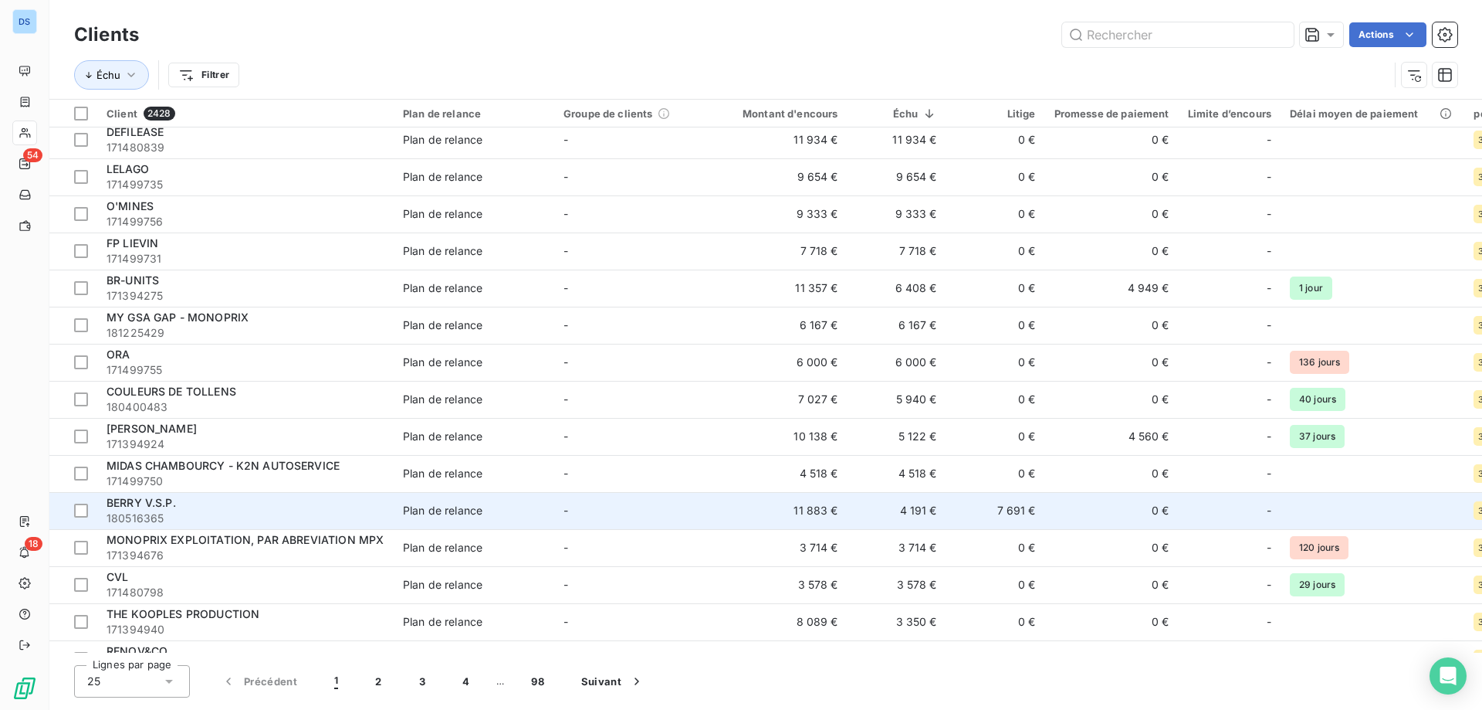
click at [254, 509] on div "BERRY V.S.P." at bounding box center [246, 502] width 278 height 15
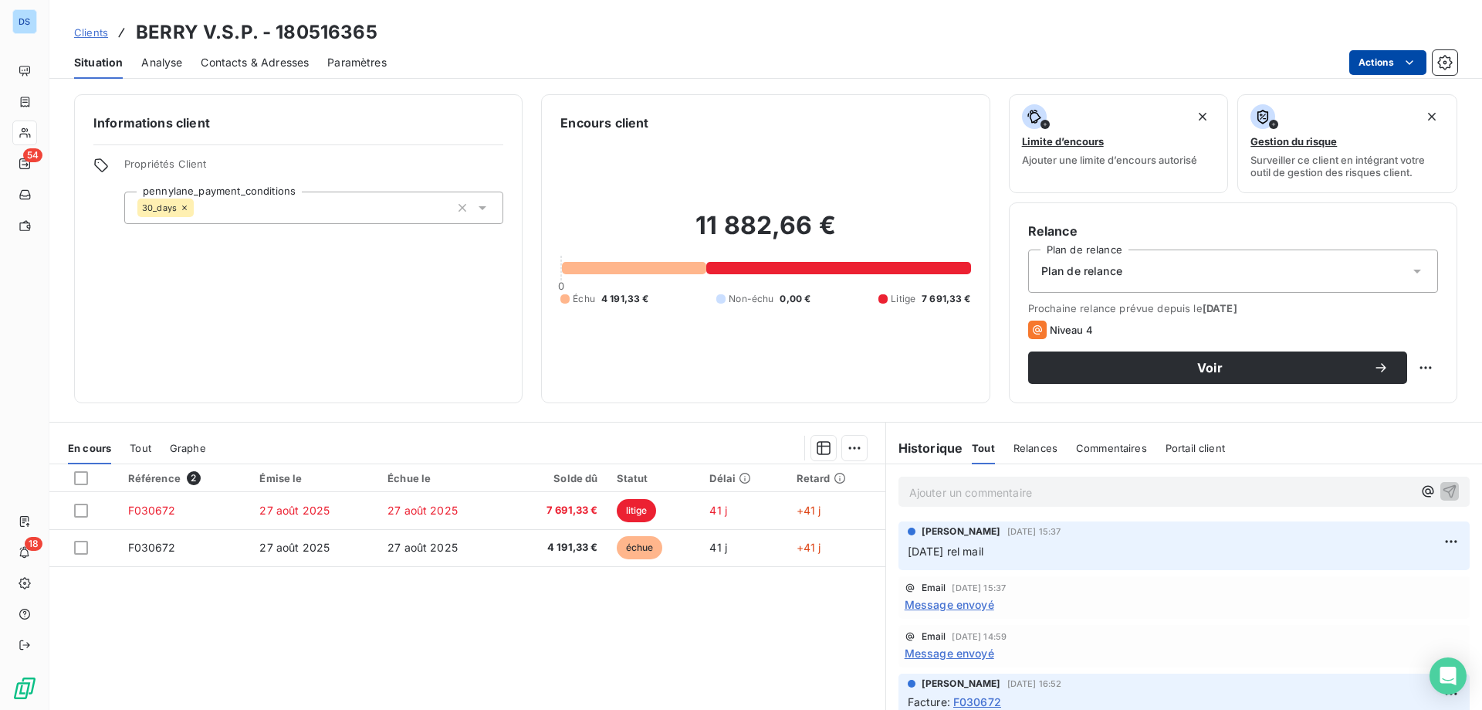
click at [1366, 67] on html "DS 54 18 Clients BERRY V.S.P. - 180516365 Situation Analyse Contacts & Adresses…" at bounding box center [741, 355] width 1482 height 710
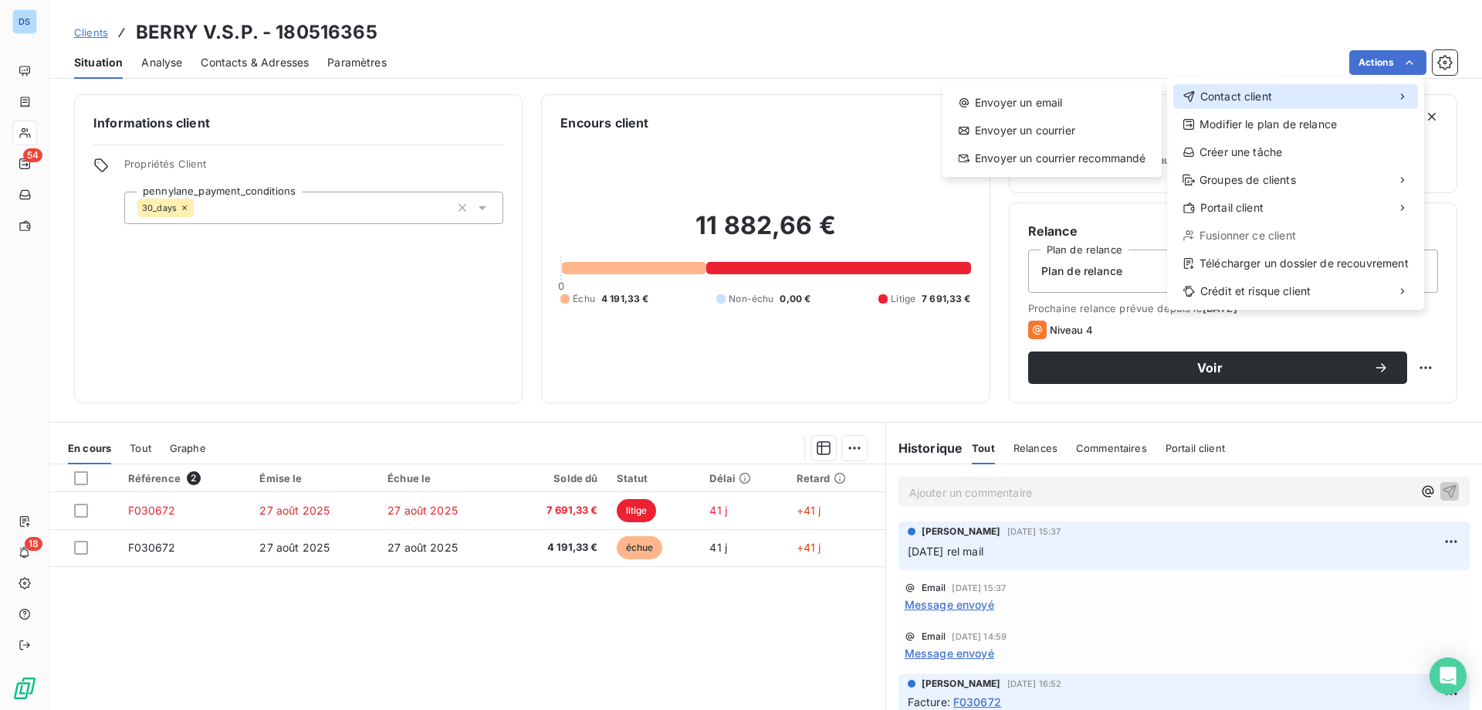
click at [1231, 97] on span "Contact client" at bounding box center [1237, 96] width 72 height 15
click at [1100, 103] on div "Envoyer un email" at bounding box center [1052, 102] width 207 height 25
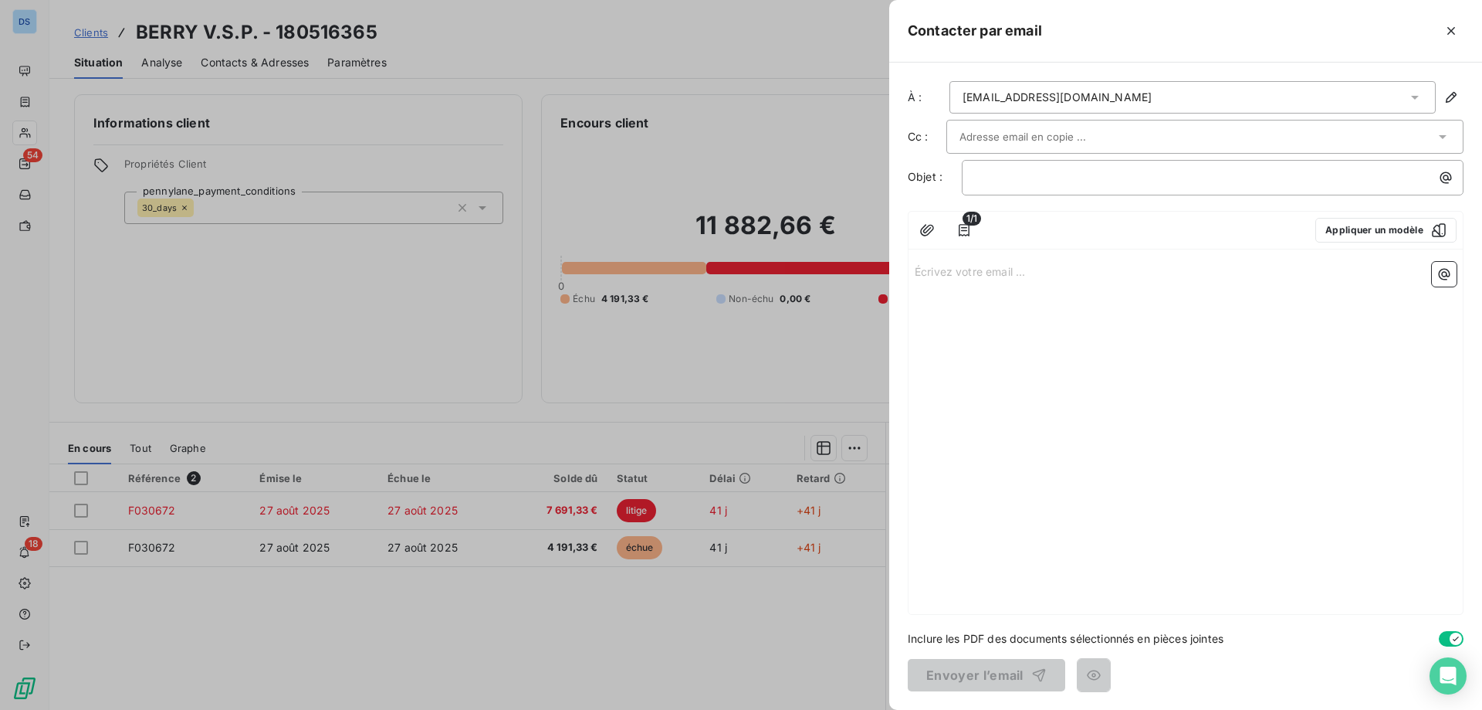
click at [1119, 90] on div "[EMAIL_ADDRESS][DOMAIN_NAME]" at bounding box center [1193, 97] width 486 height 32
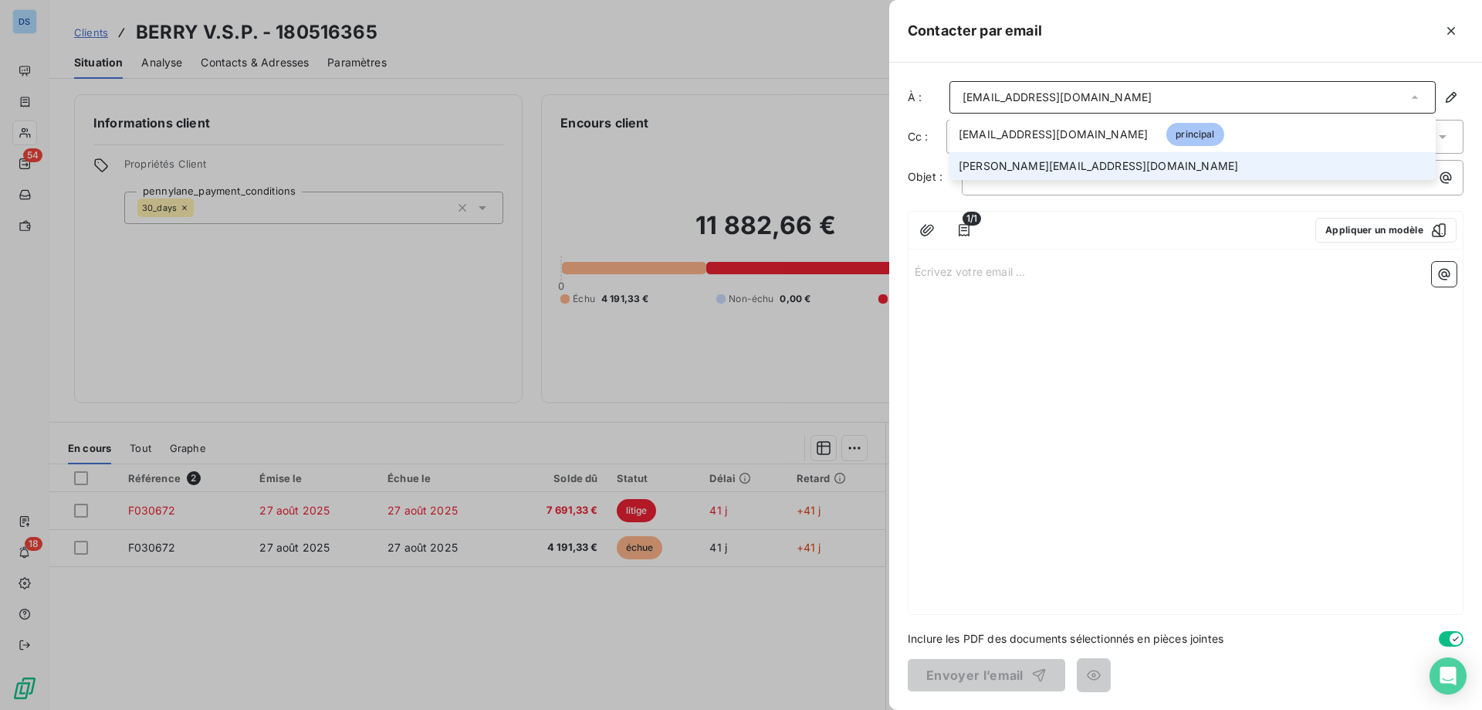
click at [1008, 164] on span "[PERSON_NAME][EMAIL_ADDRESS][DOMAIN_NAME]" at bounding box center [1098, 165] width 279 height 15
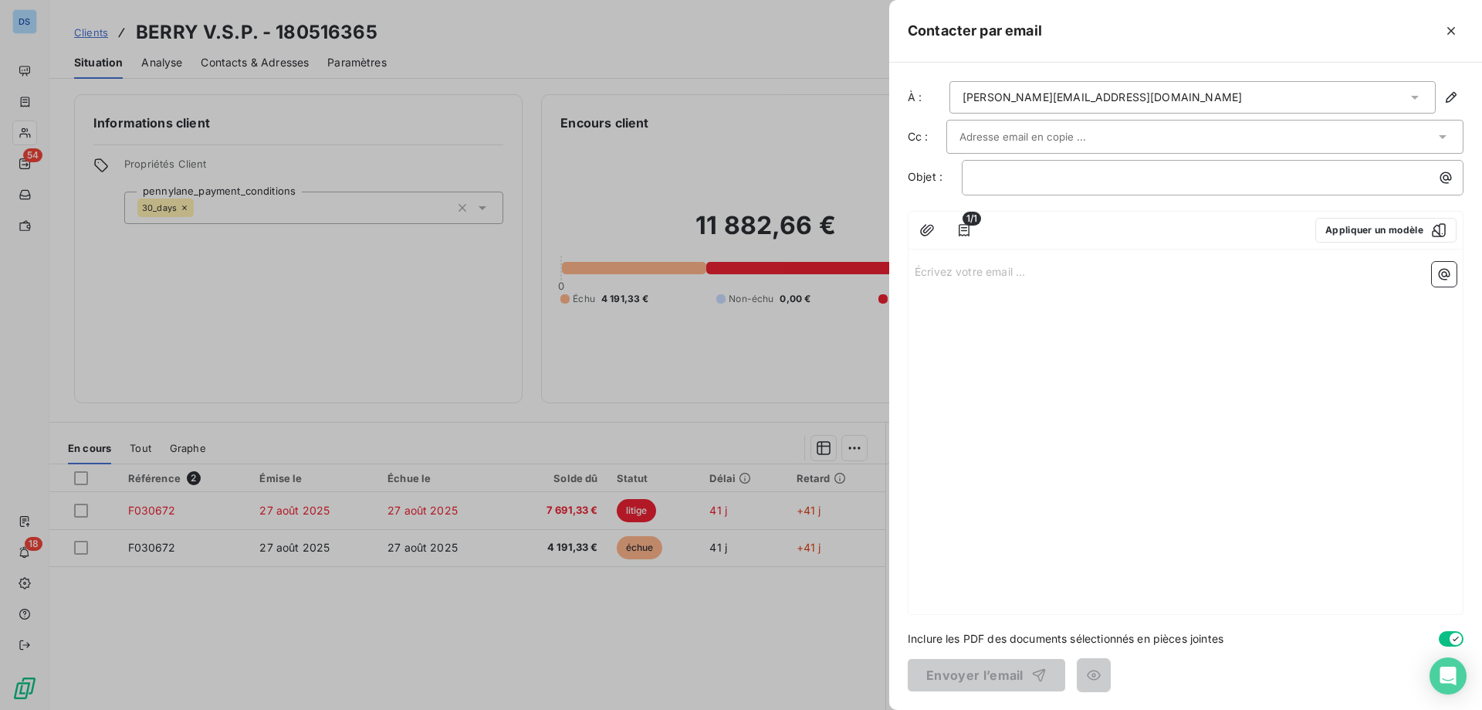
click at [1047, 137] on input "text" at bounding box center [1043, 136] width 166 height 23
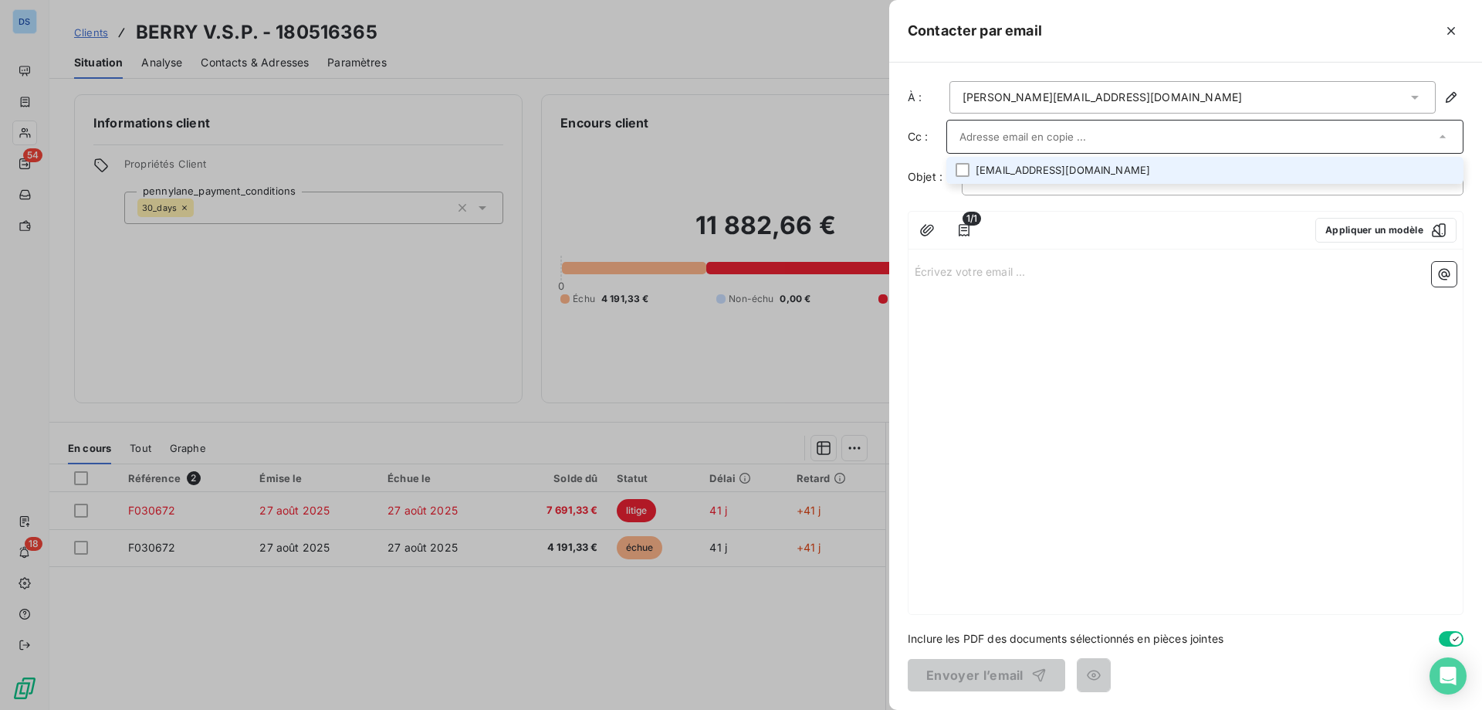
click at [1031, 174] on li "[EMAIL_ADDRESS][DOMAIN_NAME]" at bounding box center [1205, 170] width 517 height 27
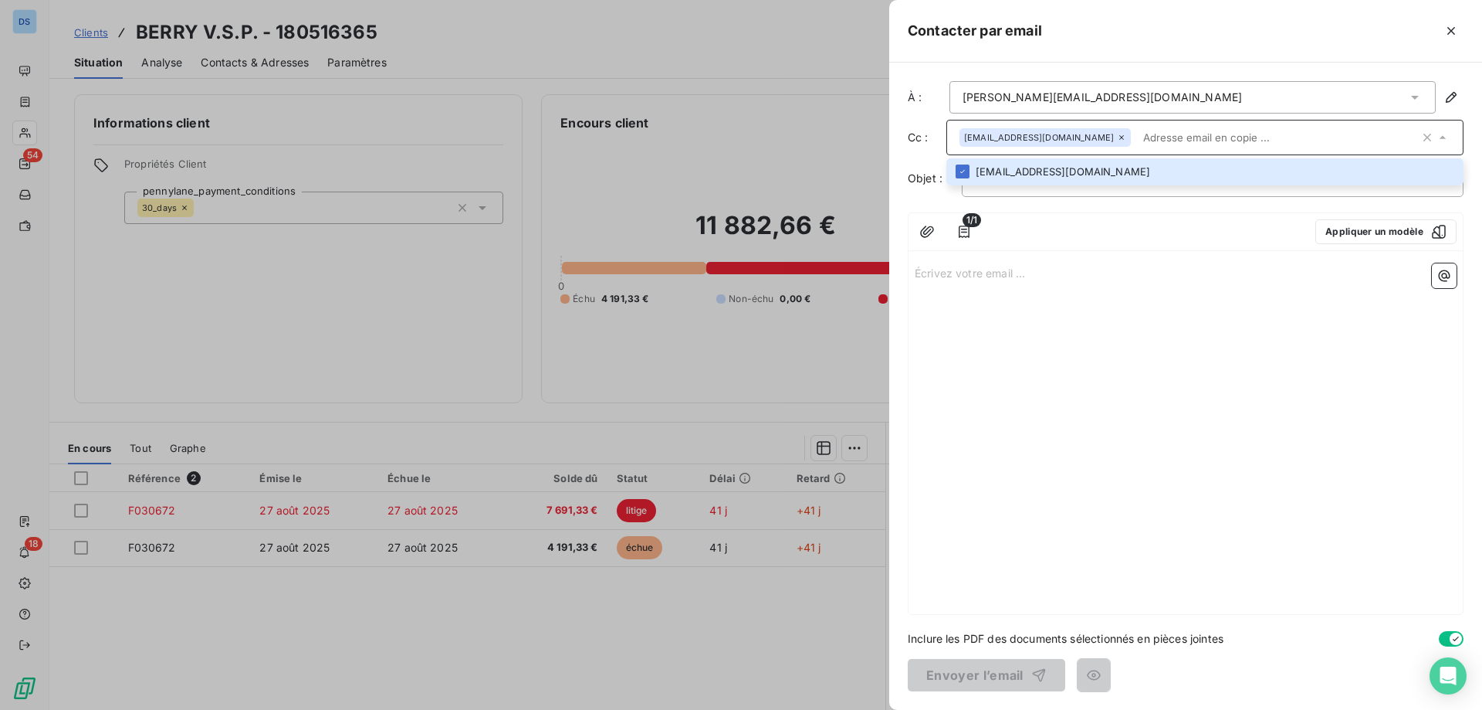
click at [1051, 259] on div "Écrivez votre email ... ﻿" at bounding box center [1186, 435] width 554 height 357
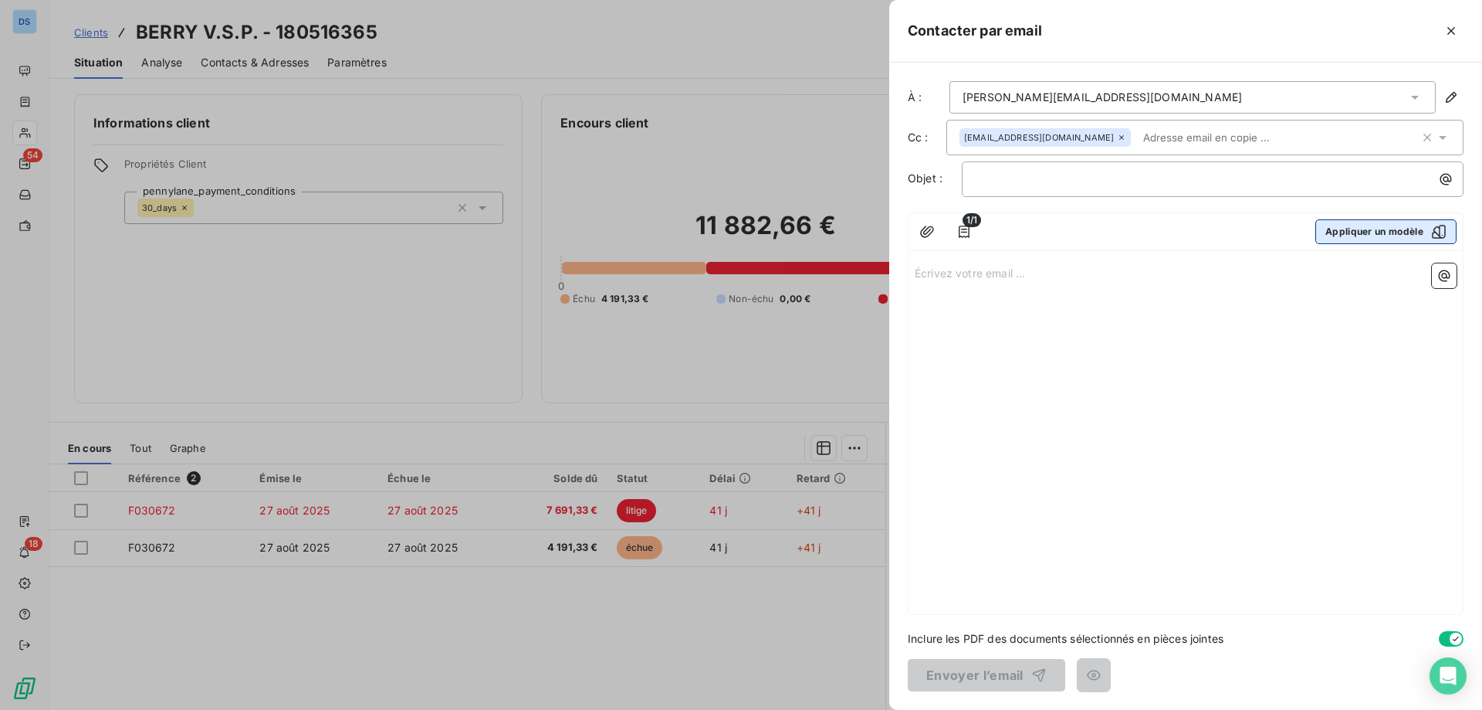
click at [1330, 232] on button "Appliquer un modèle" at bounding box center [1386, 231] width 141 height 25
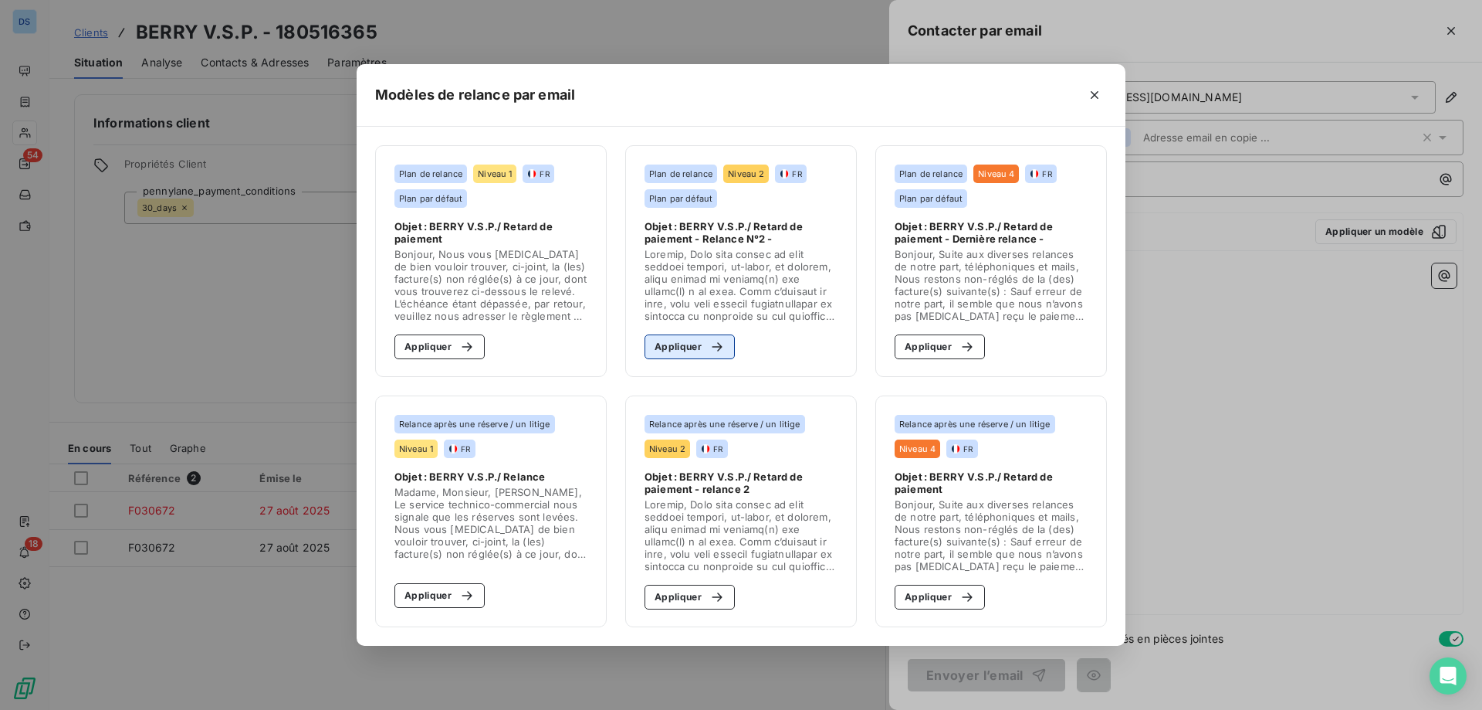
click at [672, 347] on button "Appliquer" at bounding box center [690, 346] width 90 height 25
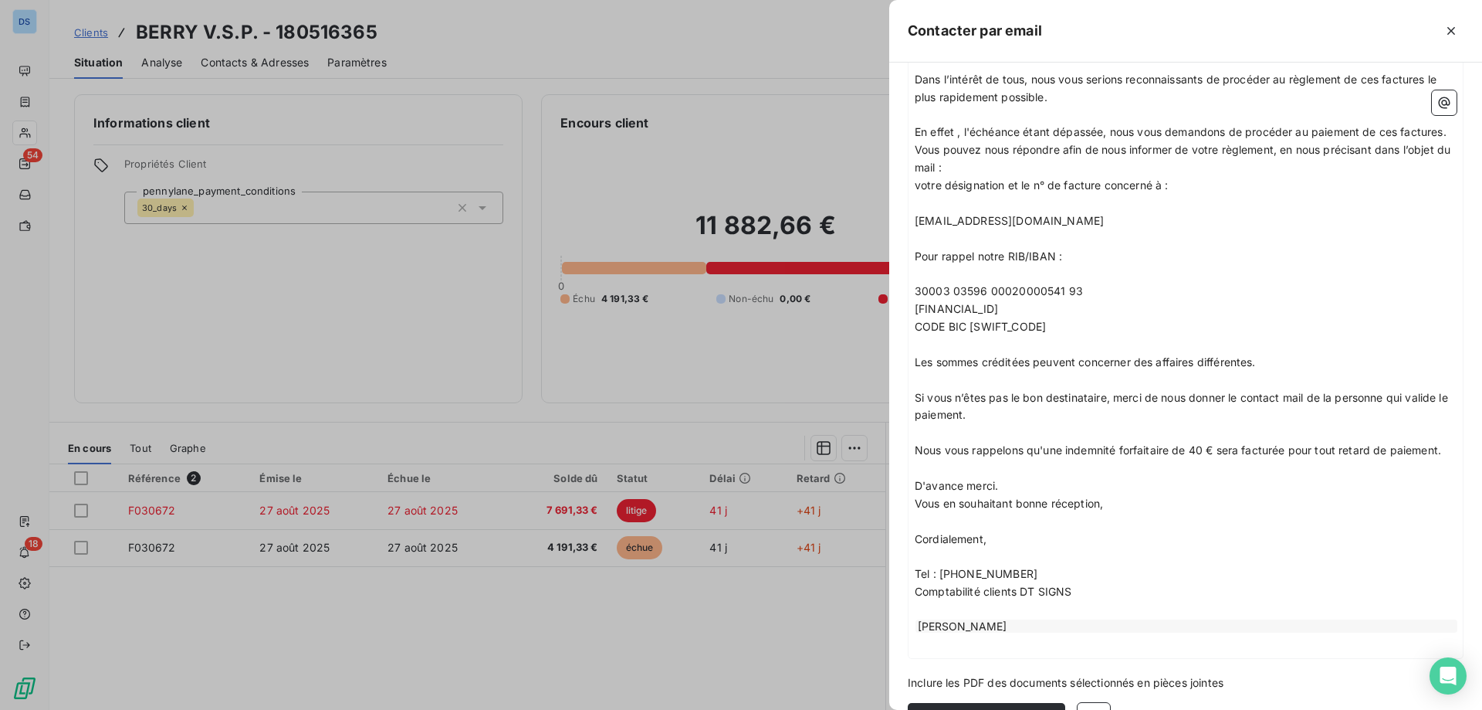
scroll to position [510, 0]
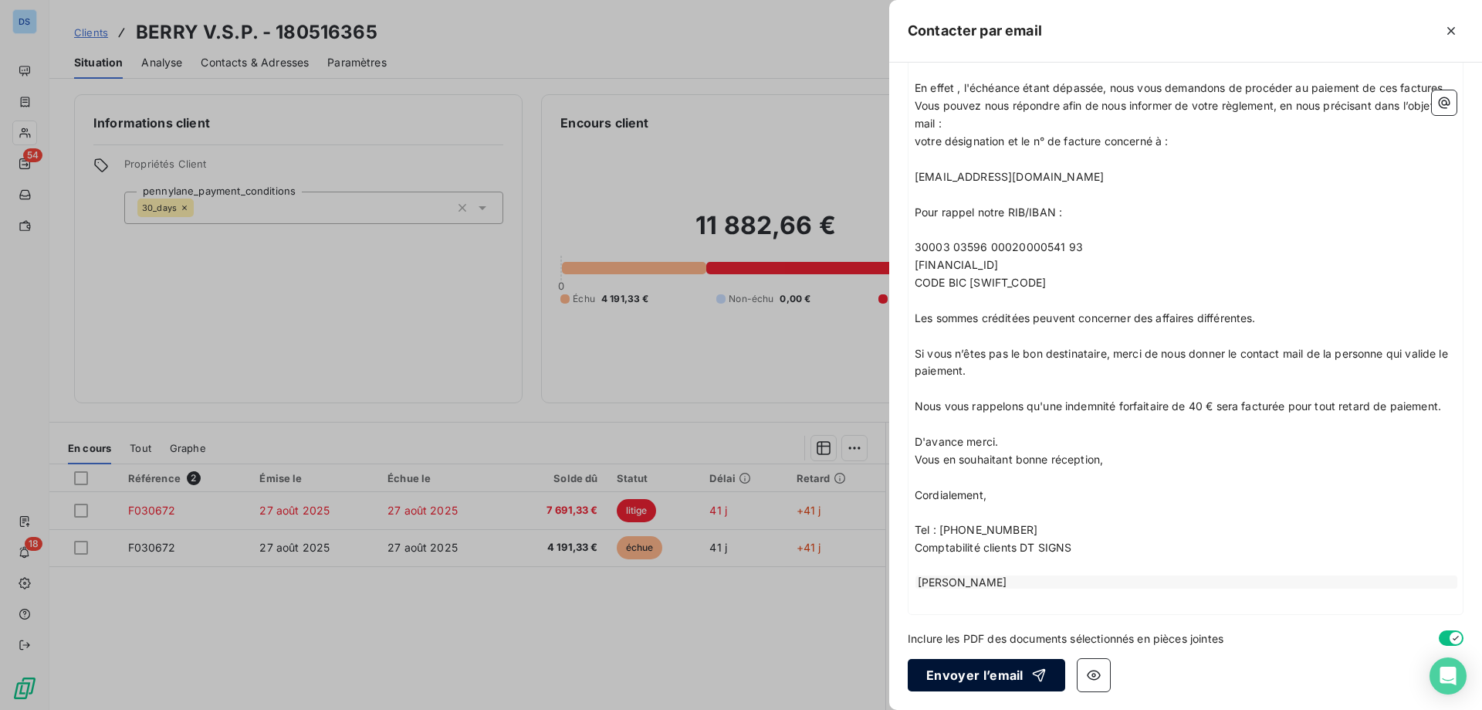
click at [991, 676] on button "Envoyer l’email" at bounding box center [987, 675] width 158 height 32
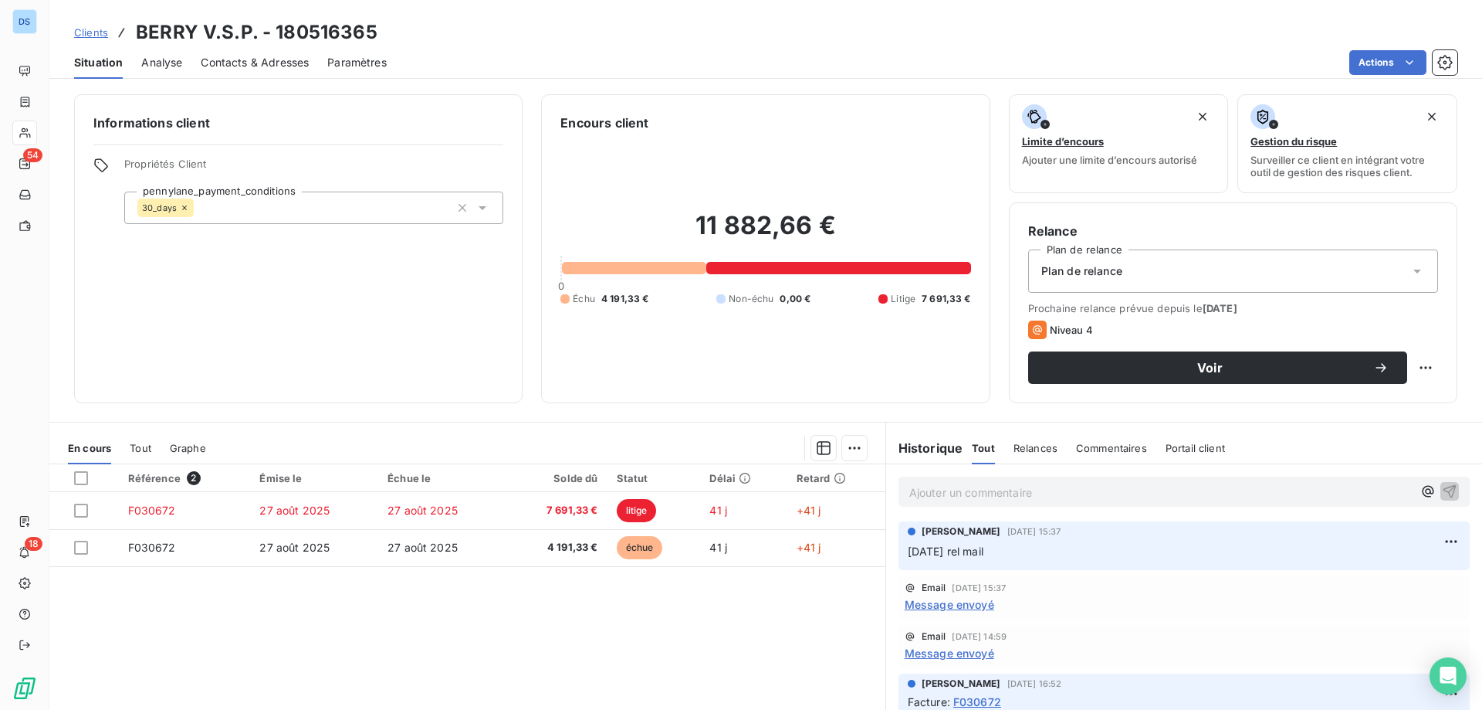
click at [100, 31] on span "Clients" at bounding box center [91, 32] width 34 height 12
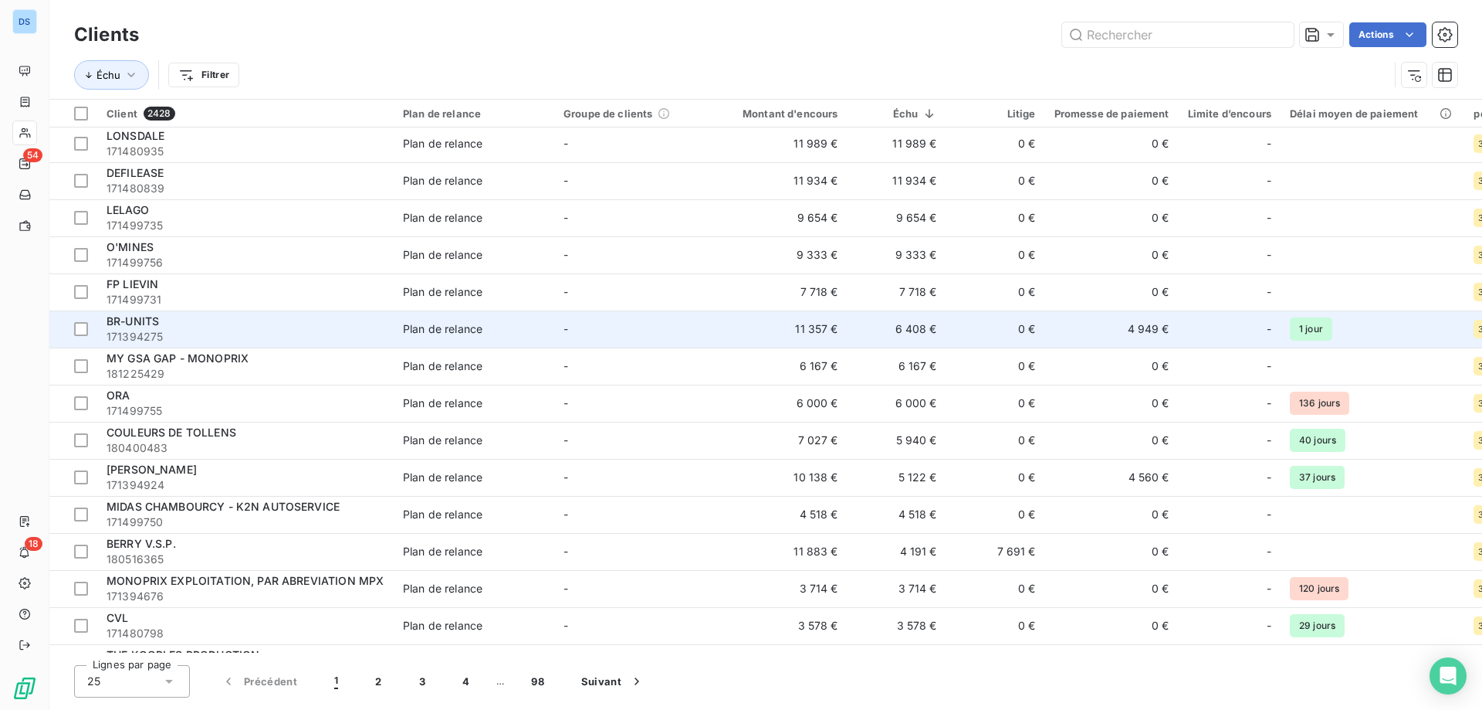
scroll to position [154, 0]
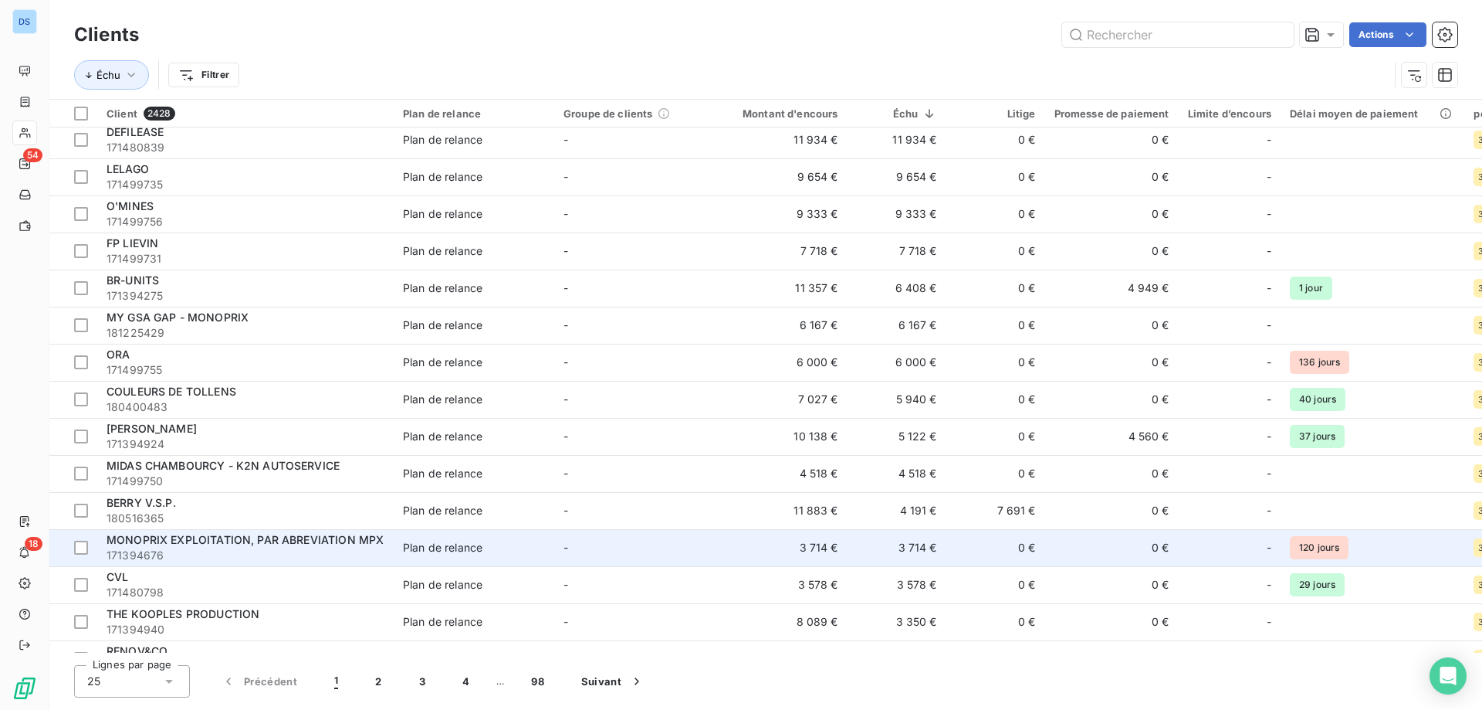
click at [205, 545] on span "MONOPRIX EXPLOITATION, PAR ABREVIATION MPX" at bounding box center [245, 539] width 277 height 13
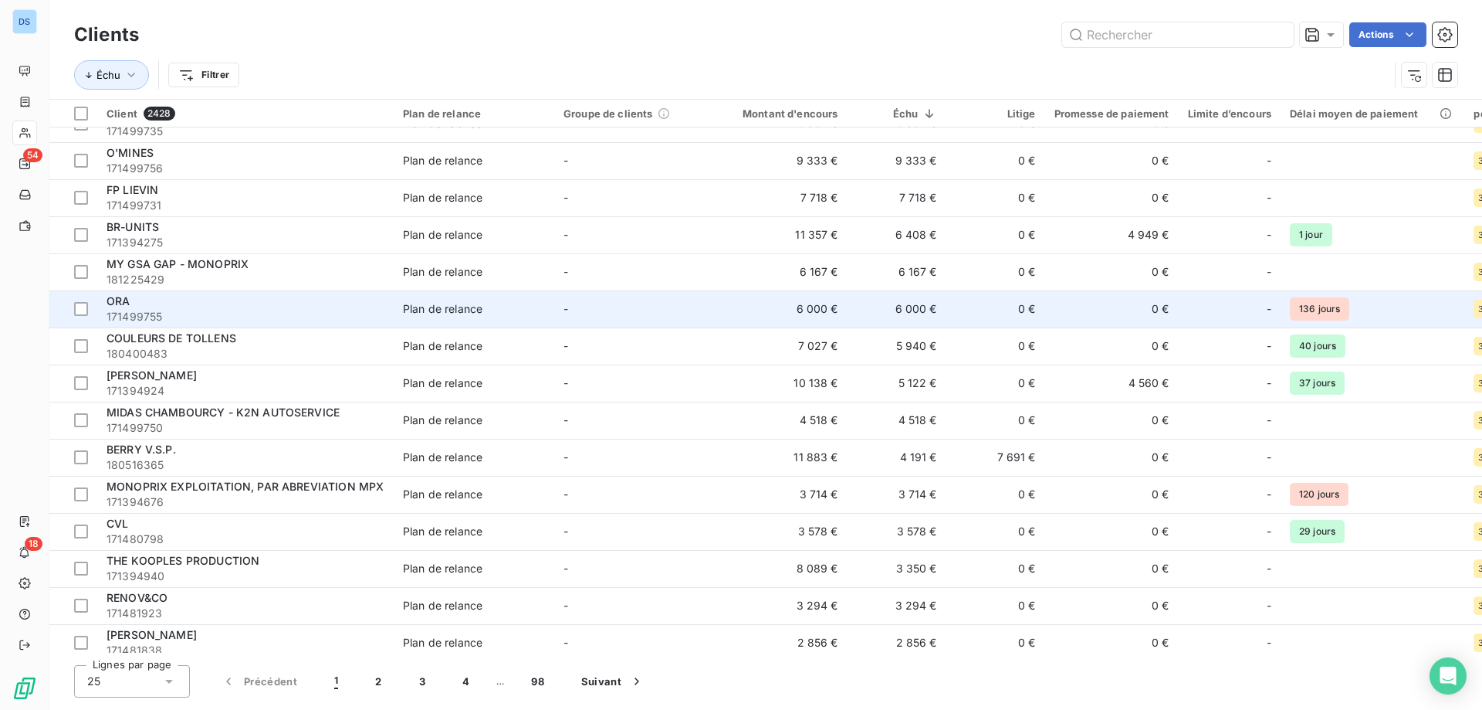
scroll to position [232, 0]
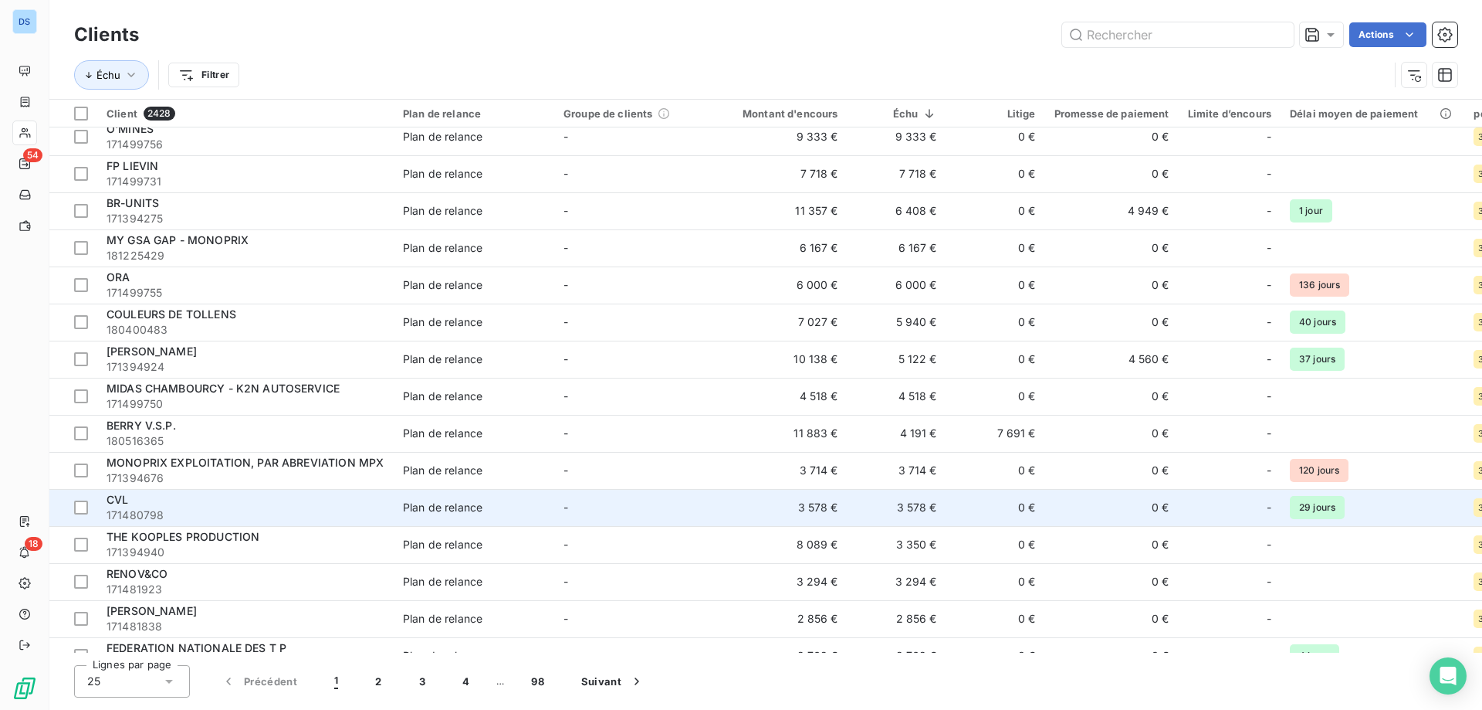
click at [278, 512] on span "171480798" at bounding box center [246, 514] width 278 height 15
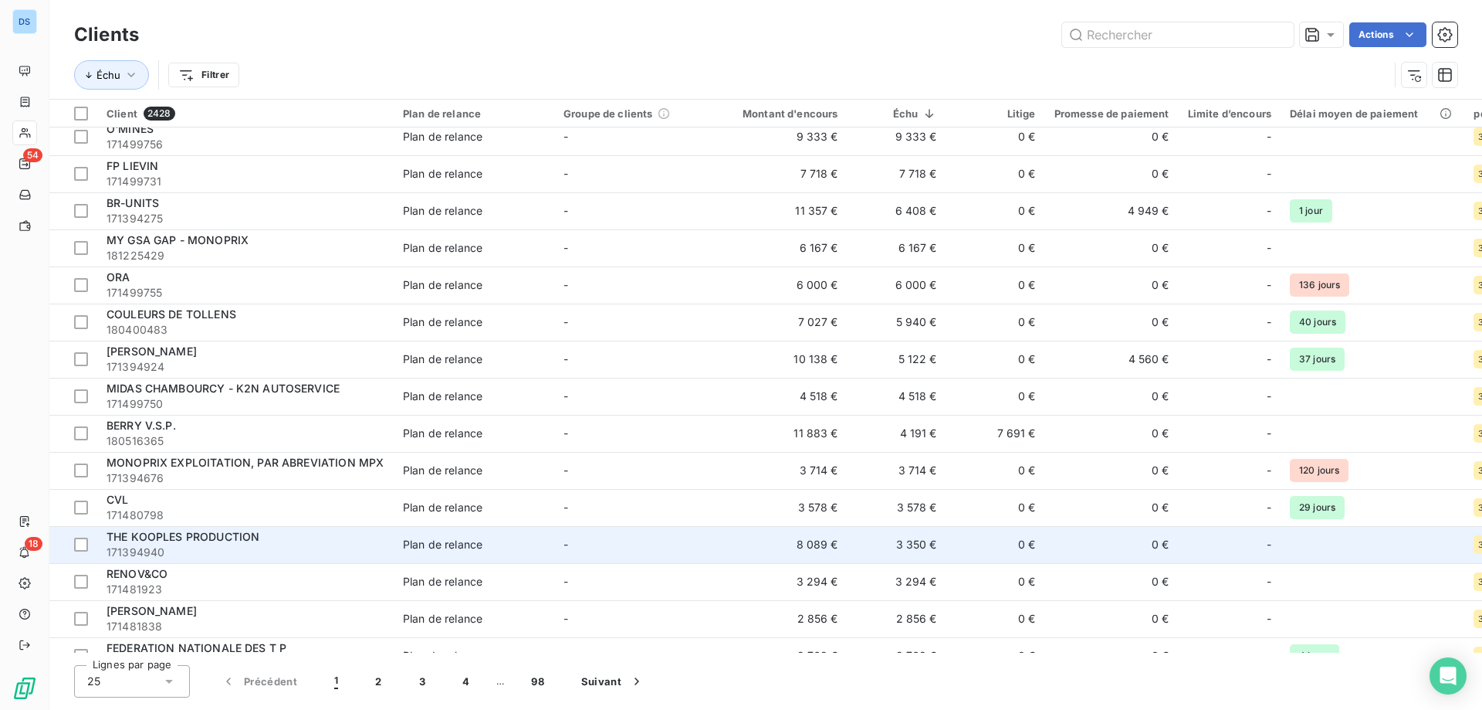
scroll to position [309, 0]
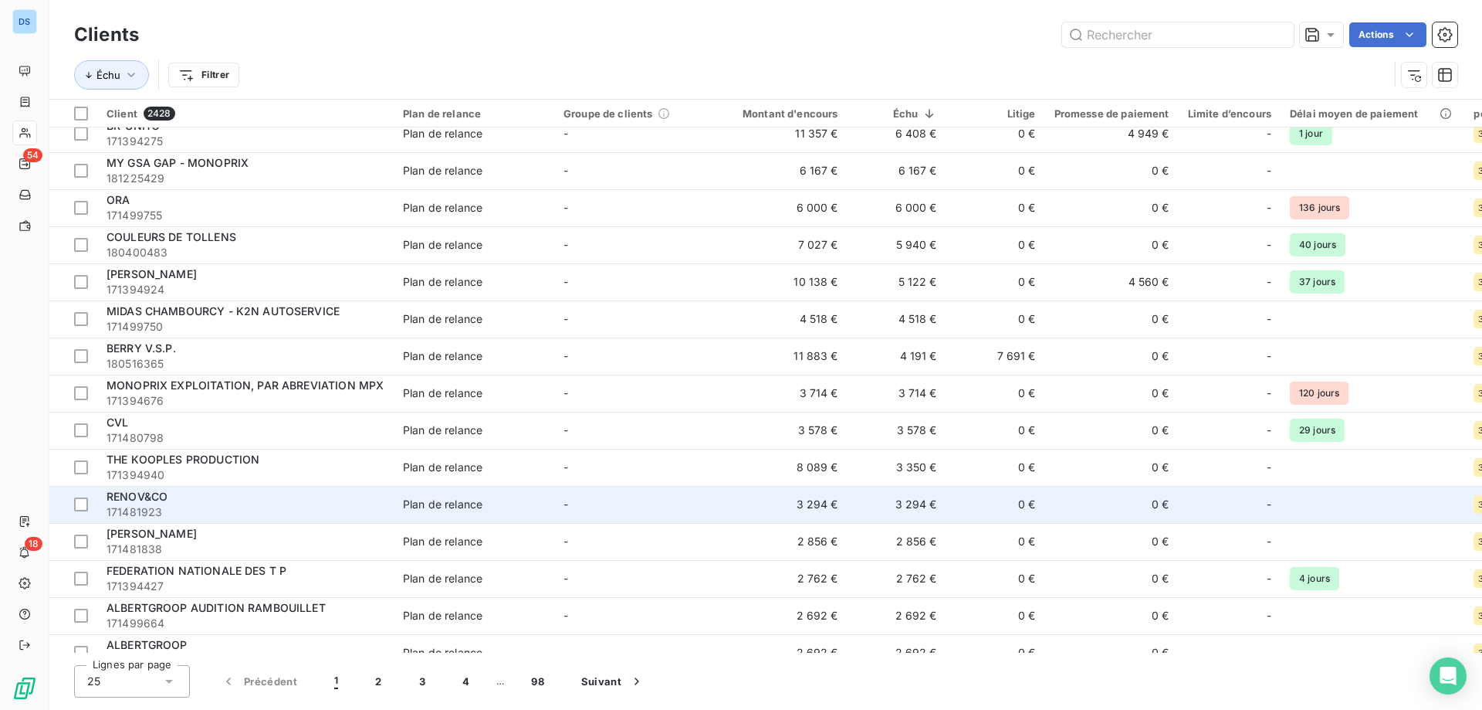
click at [333, 512] on span "171481923" at bounding box center [246, 511] width 278 height 15
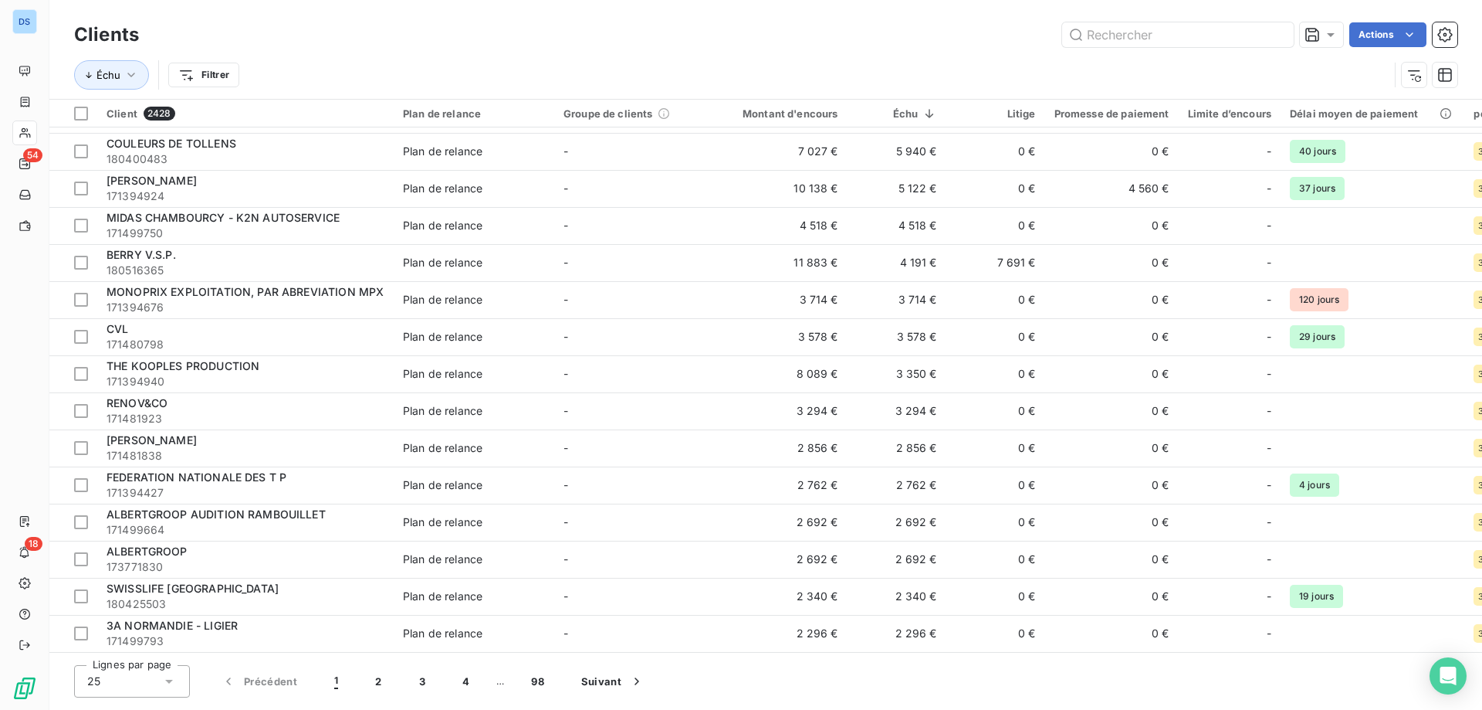
scroll to position [408, 0]
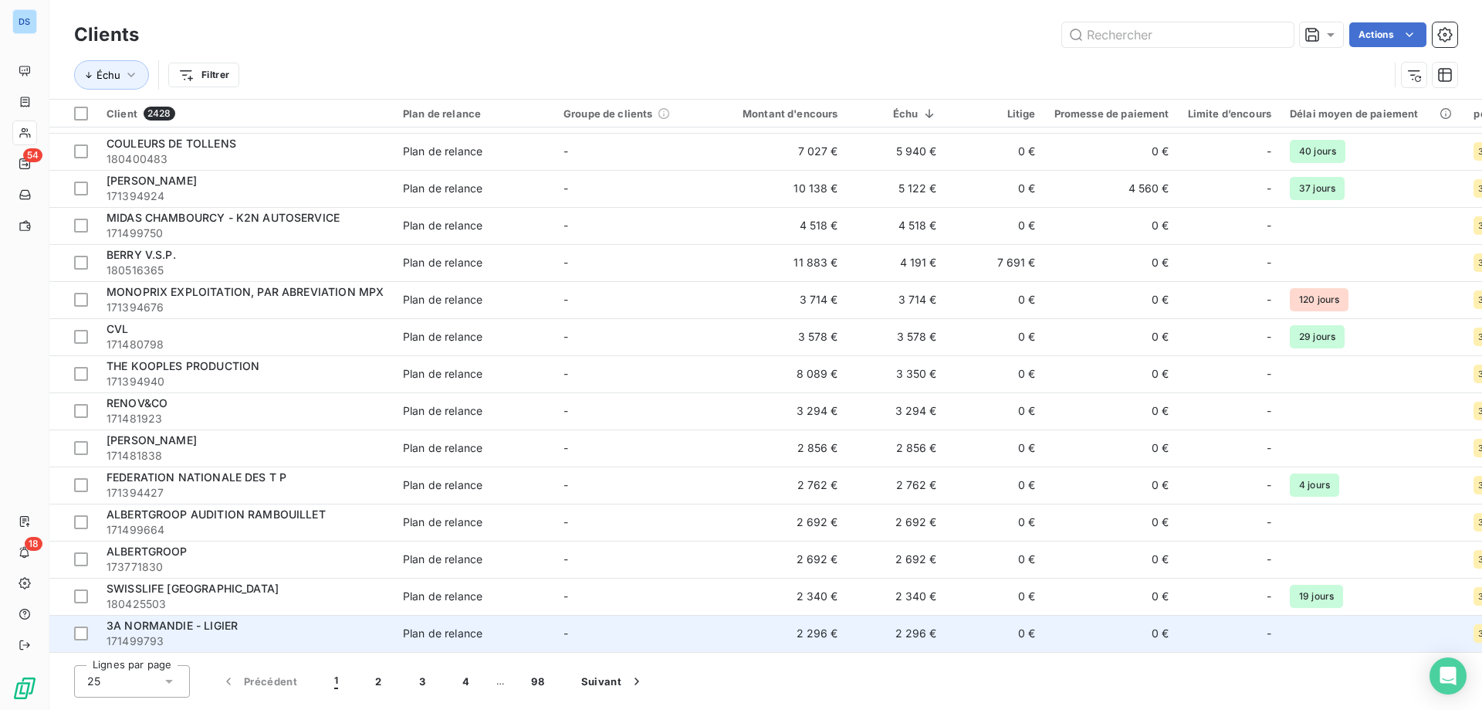
click at [154, 618] on span "3A NORMANDIE - LIGIER" at bounding box center [172, 624] width 131 height 13
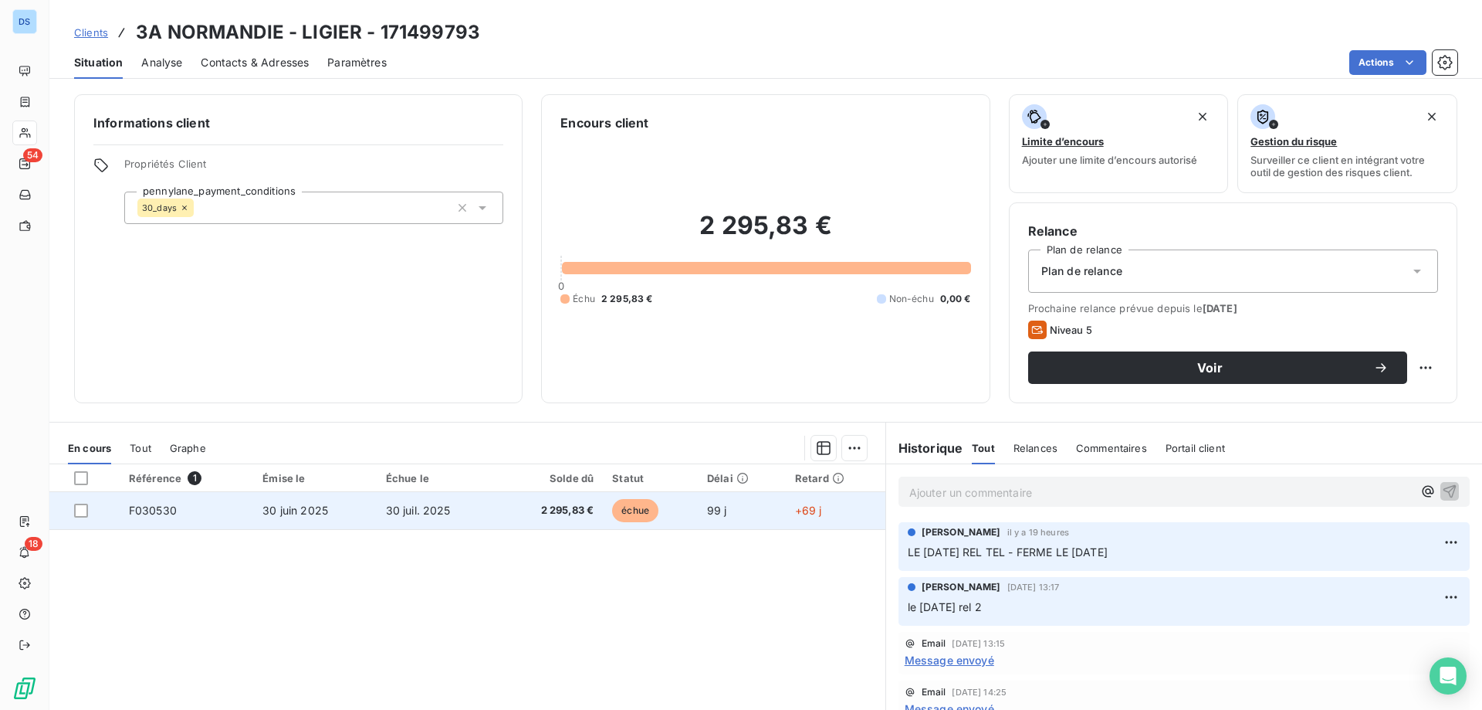
click at [663, 517] on td "échue" at bounding box center [650, 510] width 95 height 37
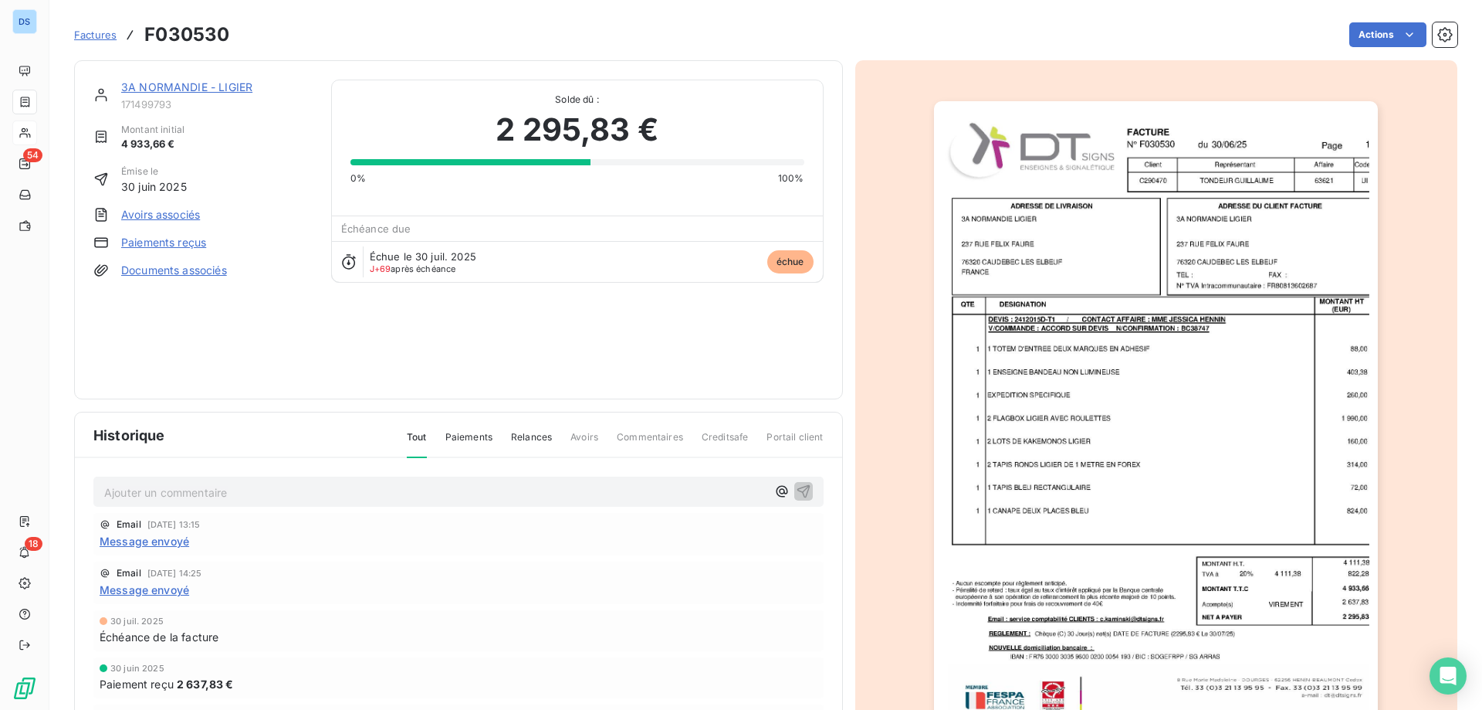
click at [948, 368] on img "button" at bounding box center [1156, 415] width 444 height 628
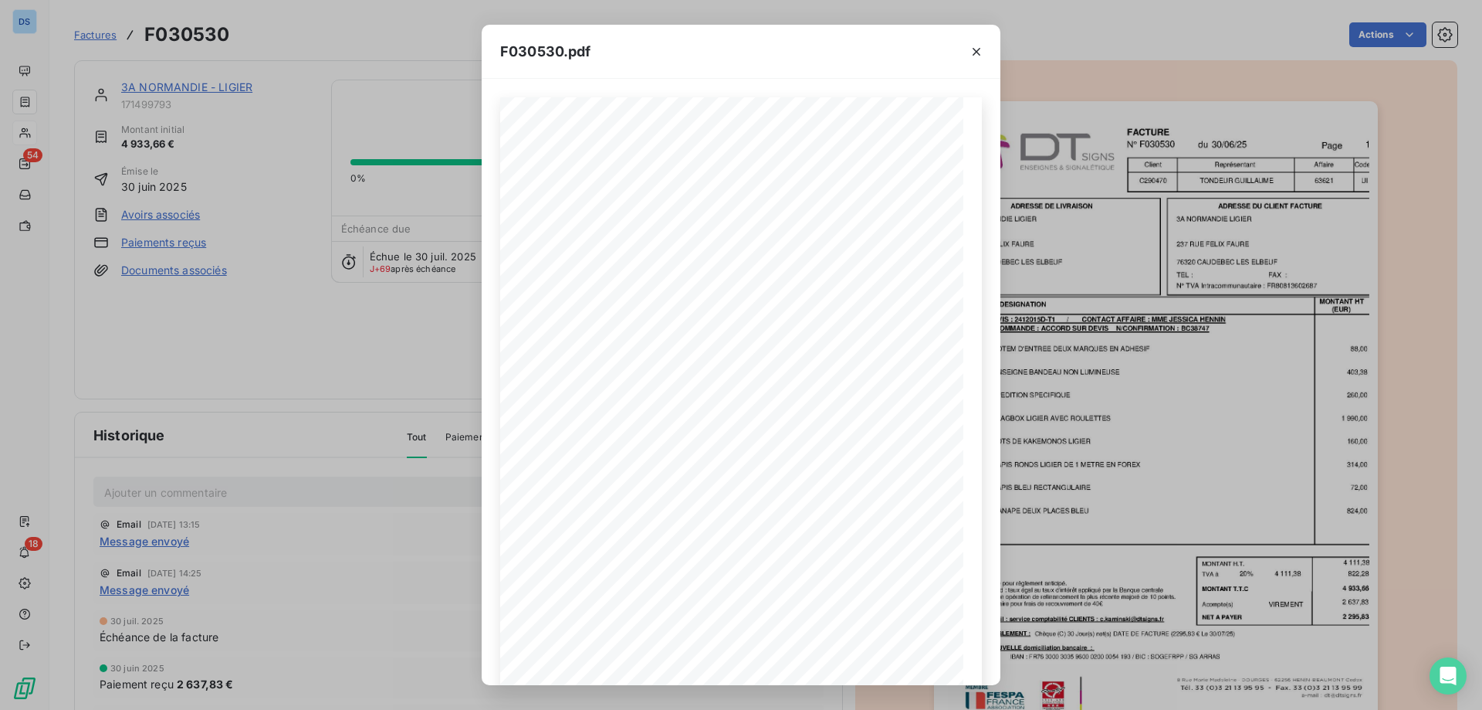
click at [370, 329] on div "F030530.pdf F030530 [DATE] 3A NORMANDIE LIGIER [STREET_ADDRESS][PERSON_NAME] LE…" at bounding box center [741, 355] width 1482 height 710
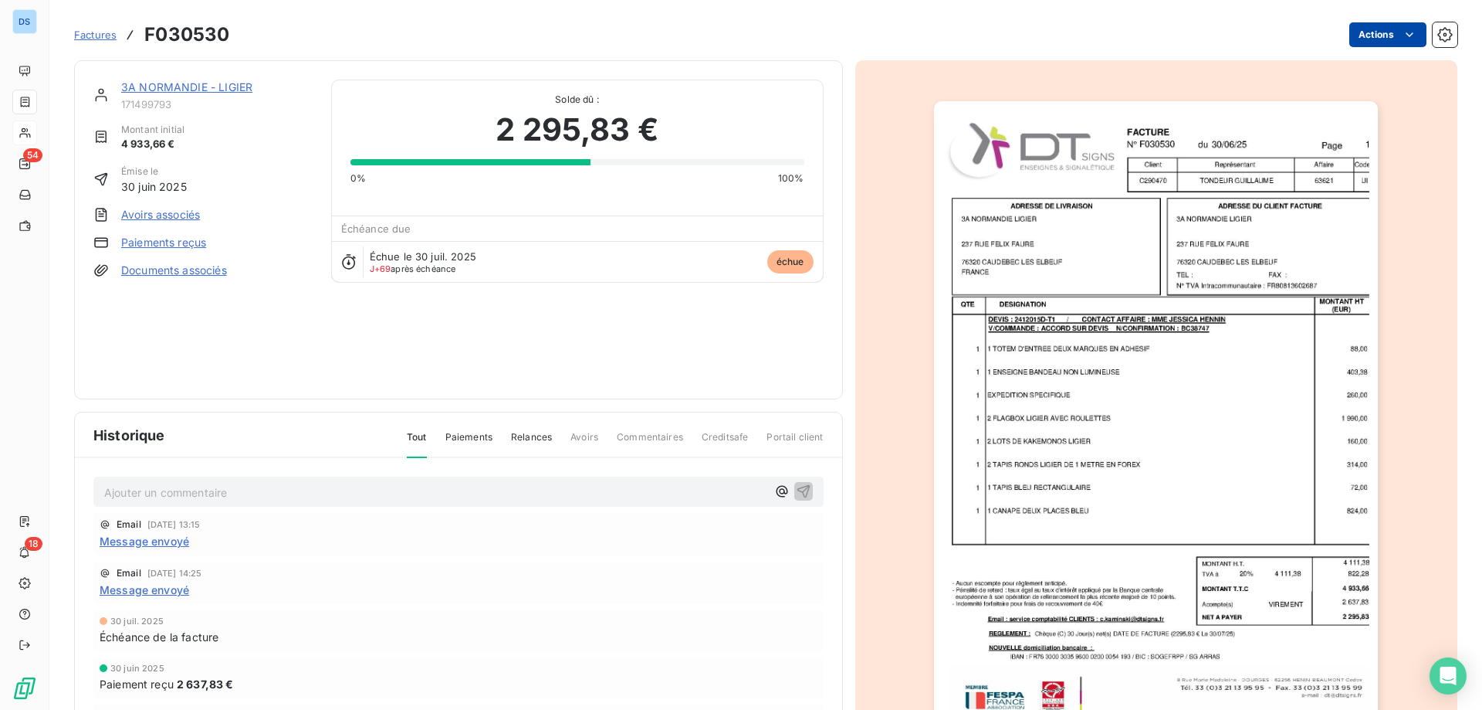
click at [1346, 33] on html "DS 54 18 Factures F030530 Actions 3A NORMANDIE - LIGIER 171499793 Montant initi…" at bounding box center [741, 355] width 1482 height 710
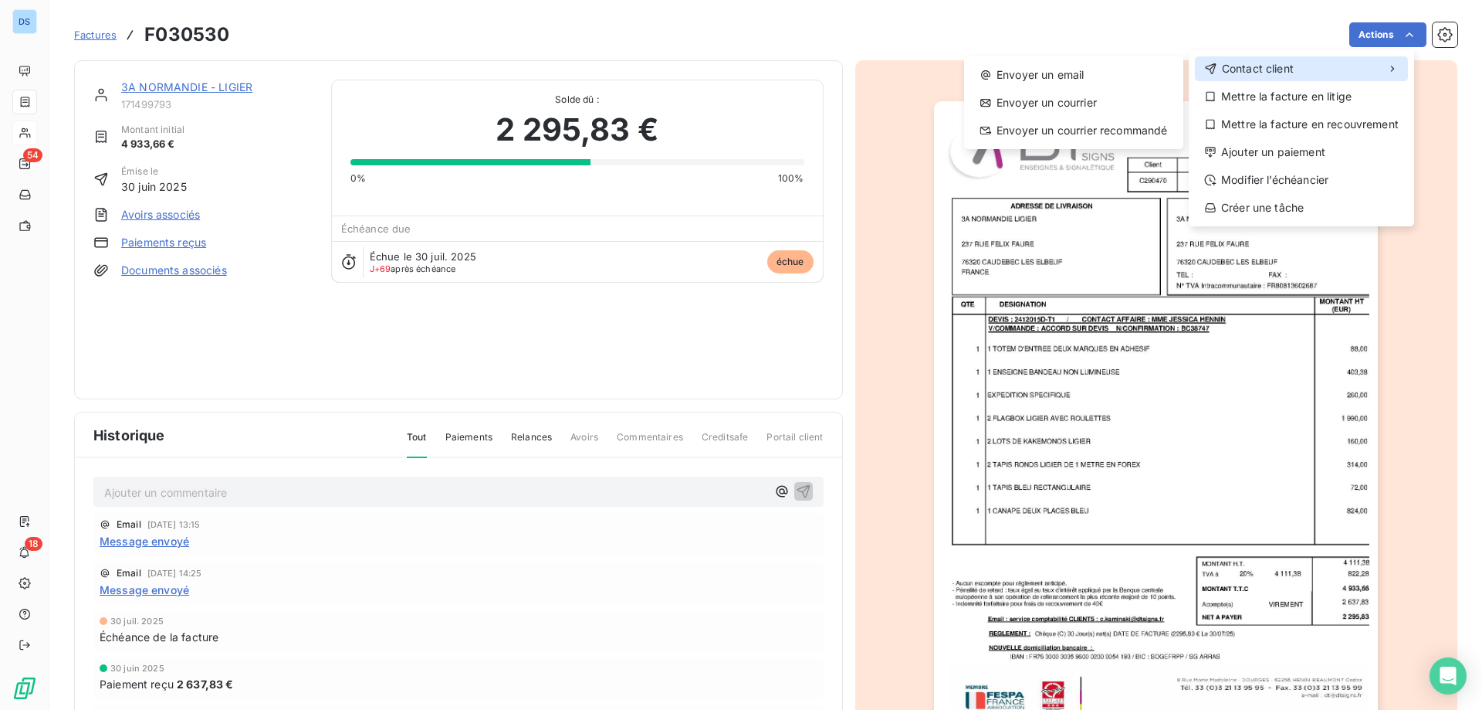
click at [1241, 69] on span "Contact client" at bounding box center [1258, 68] width 72 height 15
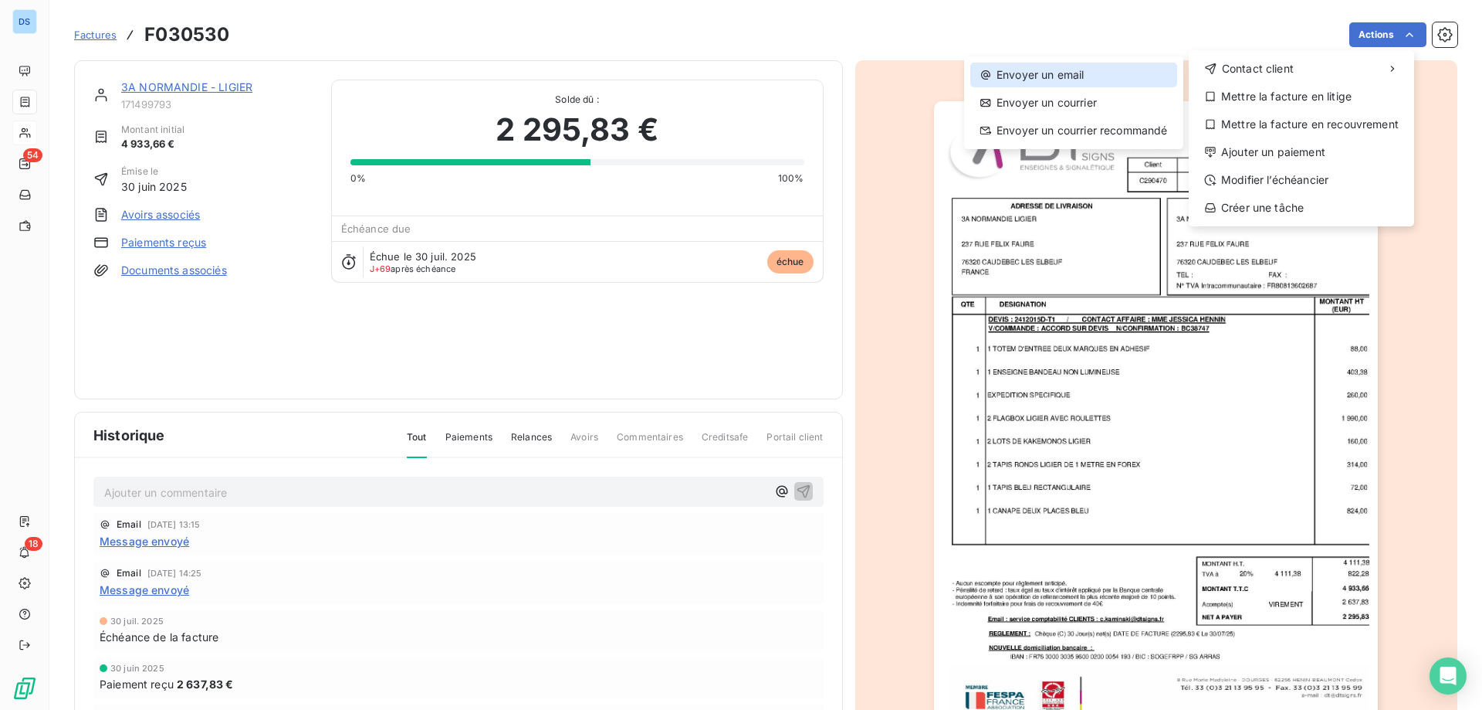
click at [1071, 76] on div "Envoyer un email" at bounding box center [1073, 75] width 207 height 25
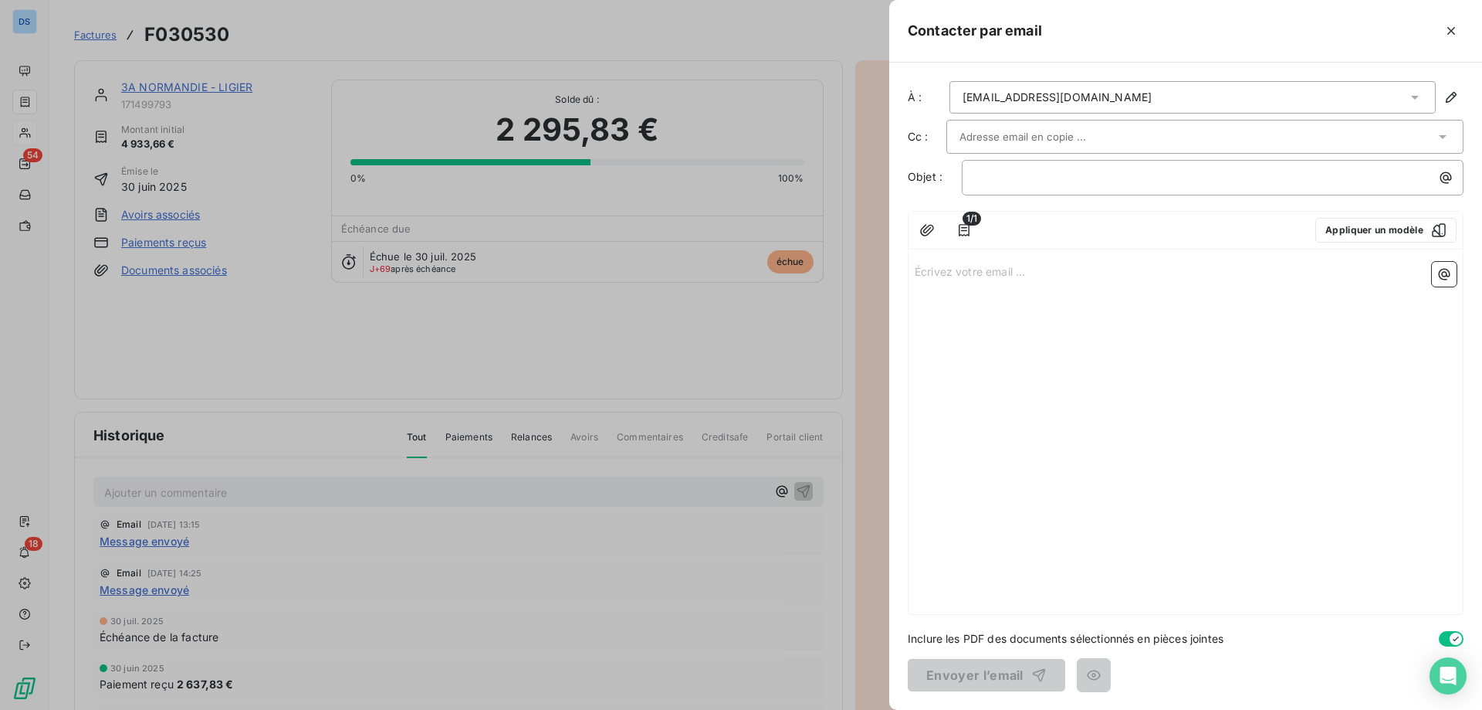
click at [987, 130] on input "text" at bounding box center [1043, 136] width 166 height 23
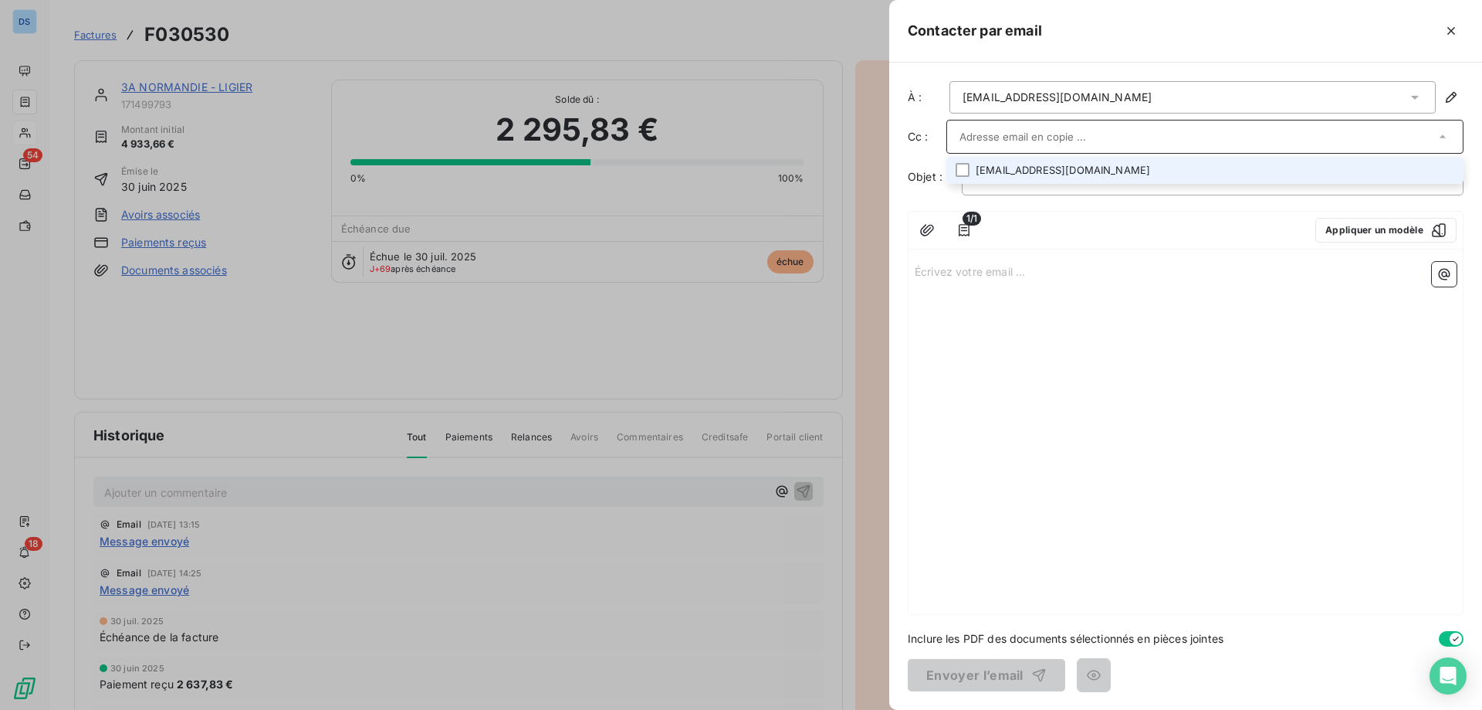
click at [1011, 178] on li "[EMAIL_ADDRESS][DOMAIN_NAME]" at bounding box center [1205, 170] width 517 height 27
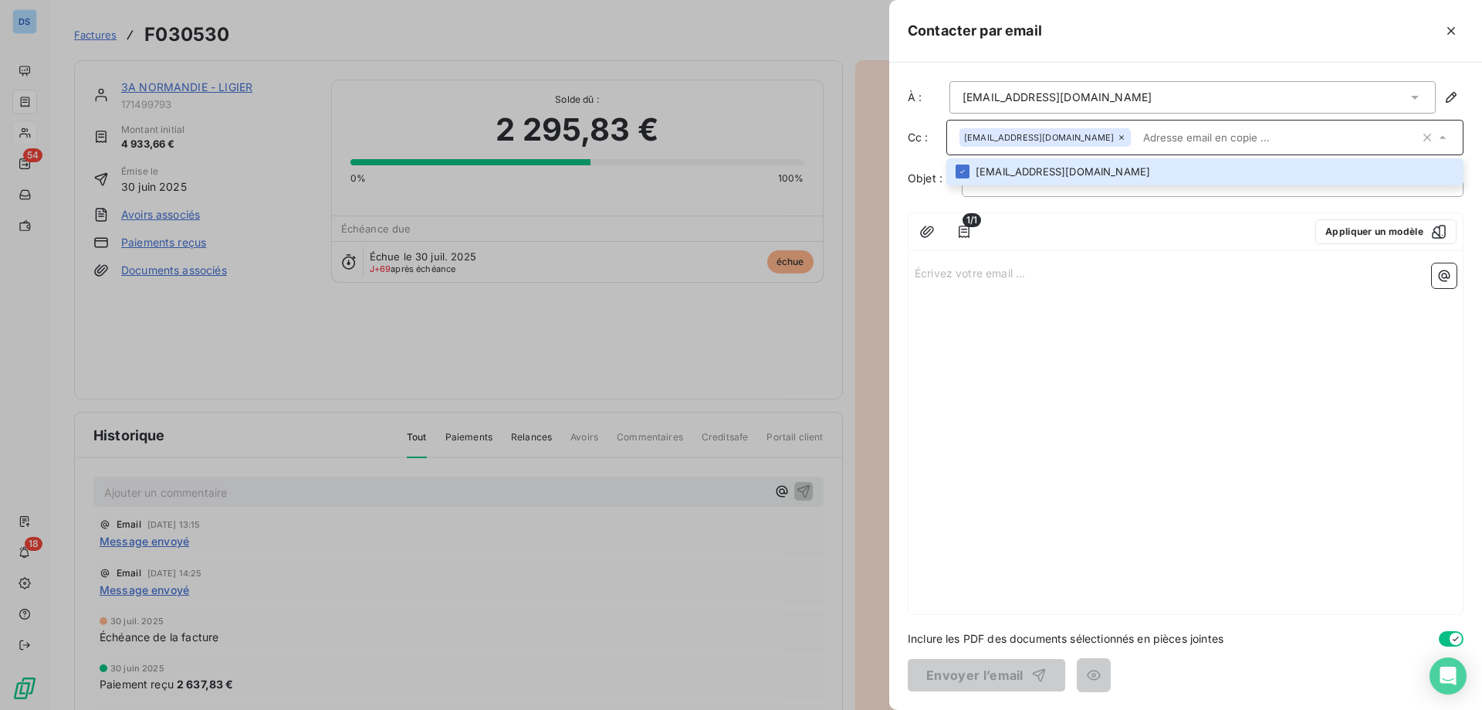
click at [460, 341] on div at bounding box center [741, 355] width 1482 height 710
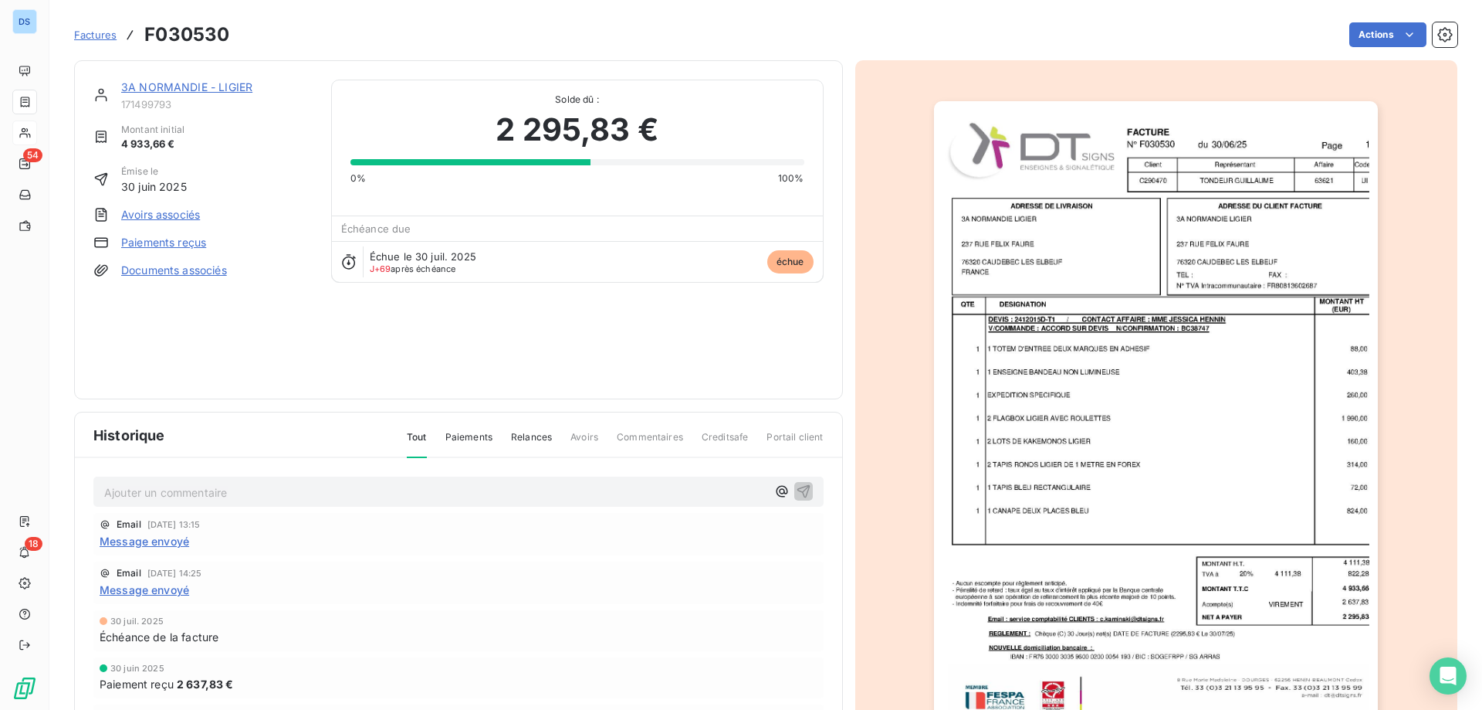
click at [889, 330] on div at bounding box center [1156, 415] width 603 height 710
click at [537, 541] on div "Message envoyé" at bounding box center [459, 541] width 718 height 16
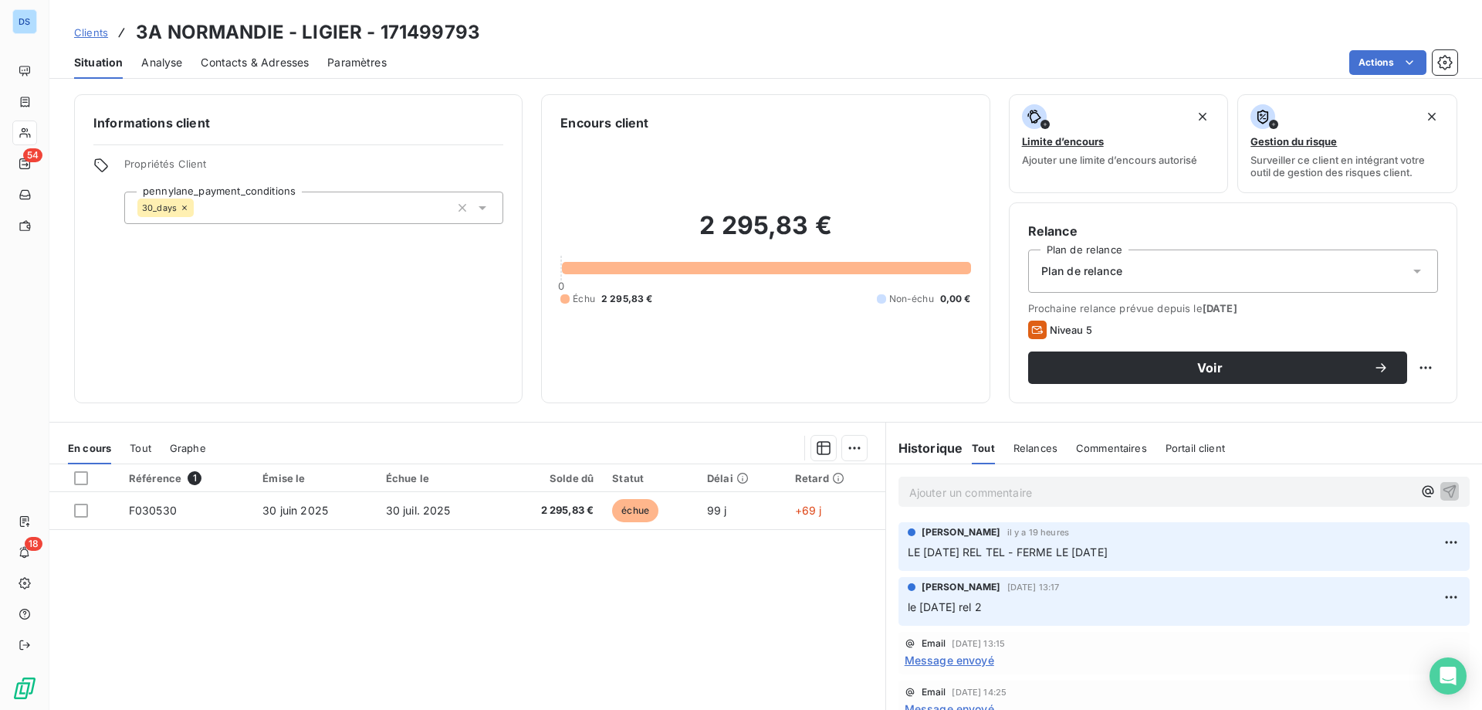
click at [1373, 65] on html "DS 54 18 Clients 3A NORMANDIE - LIGIER - 171499793 Situation Analyse Contacts &…" at bounding box center [741, 355] width 1482 height 710
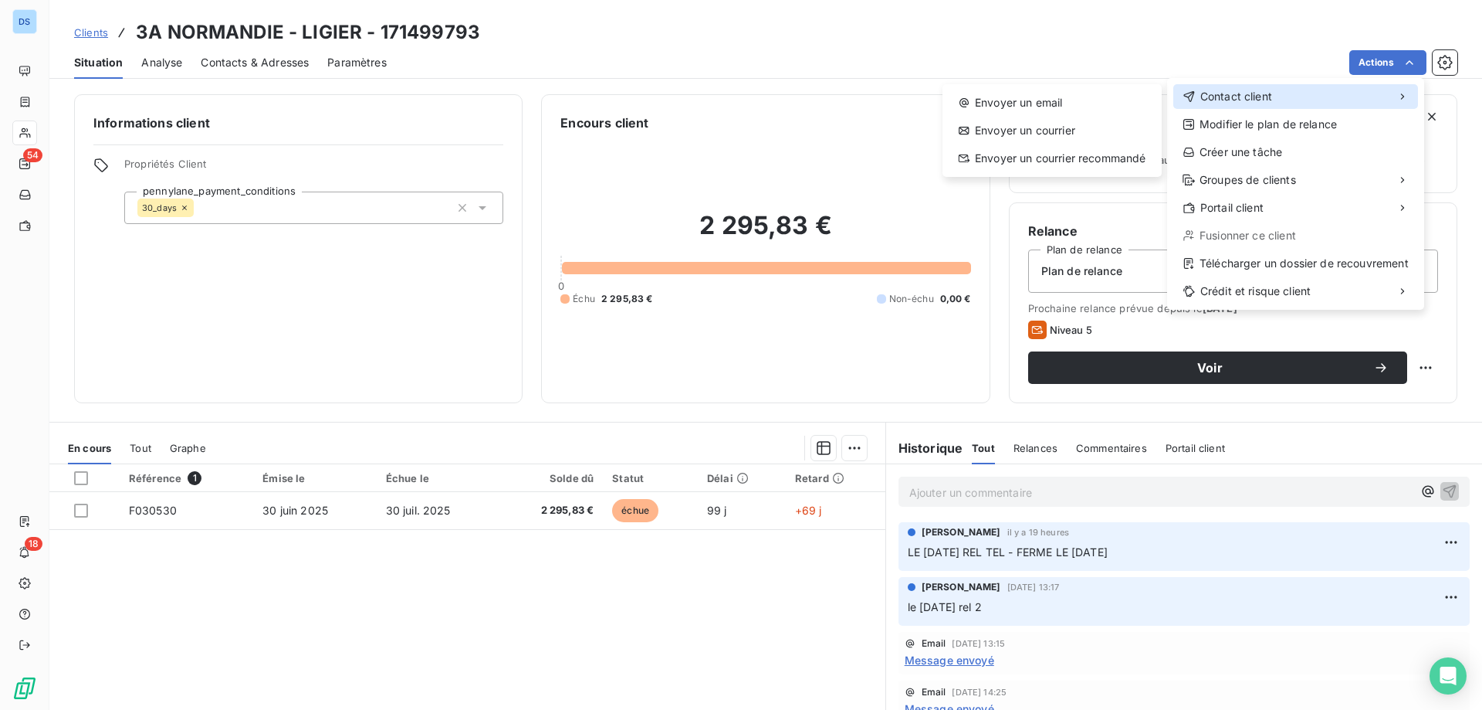
click at [1255, 101] on span "Contact client" at bounding box center [1237, 96] width 72 height 15
click at [1083, 110] on div "Envoyer un email" at bounding box center [1052, 102] width 207 height 25
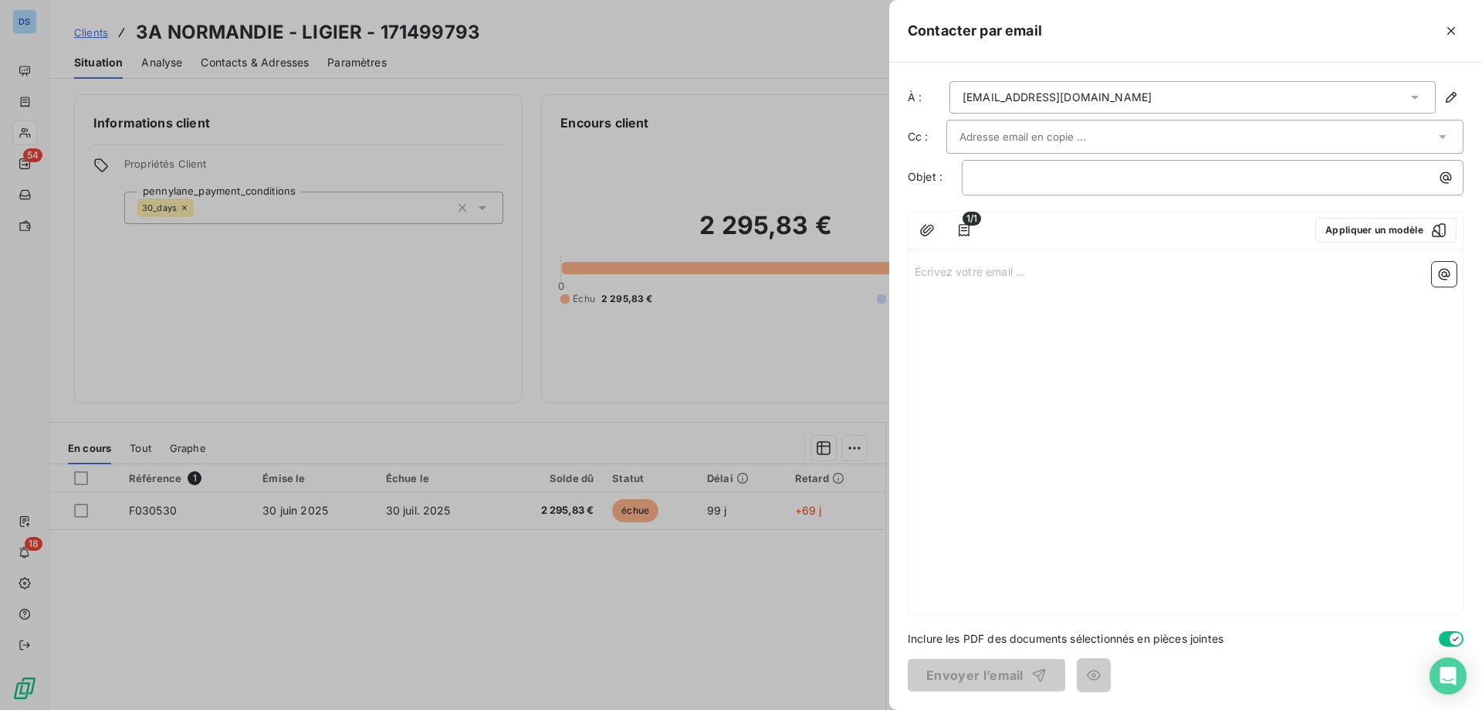
click at [1099, 132] on div at bounding box center [1198, 136] width 476 height 23
click at [1095, 100] on div "[EMAIL_ADDRESS][DOMAIN_NAME]" at bounding box center [1193, 97] width 486 height 32
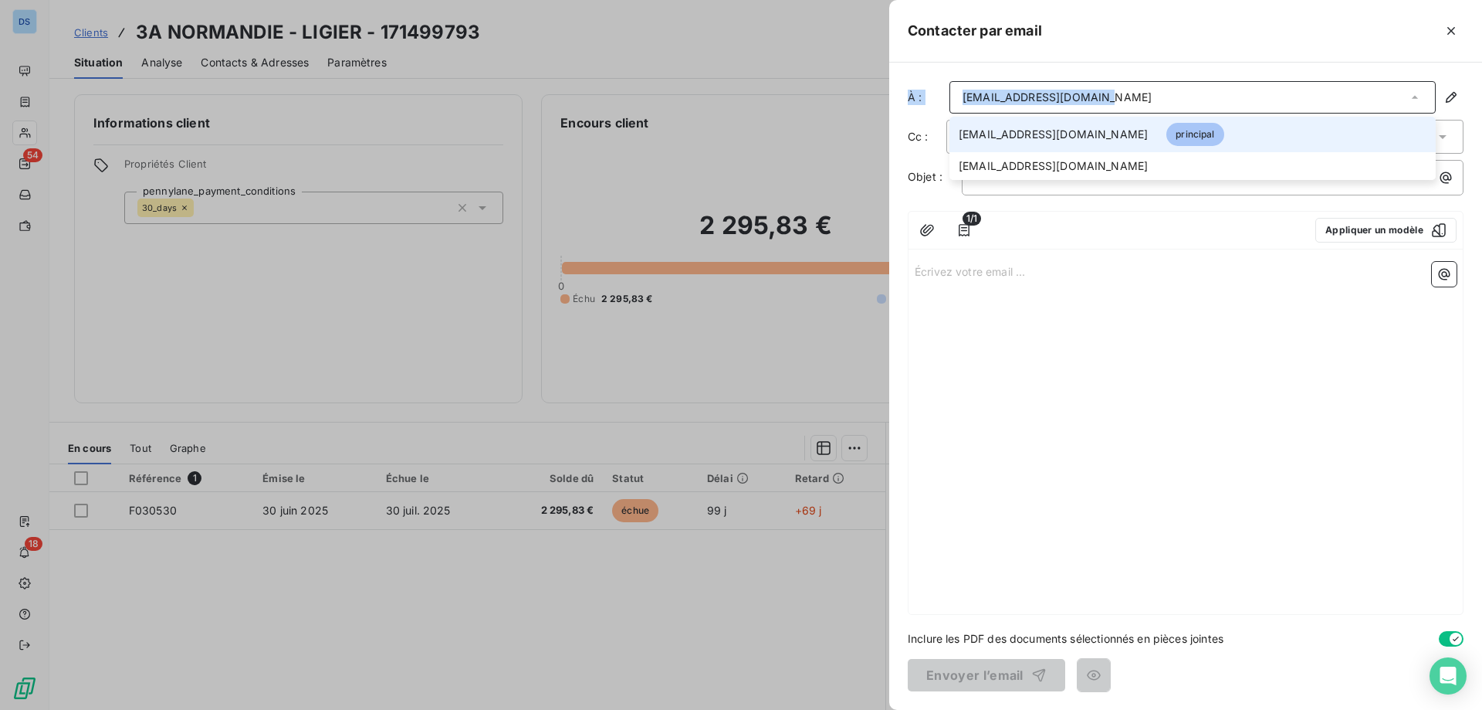
drag, startPoint x: 1109, startPoint y: 92, endPoint x: 907, endPoint y: 110, distance: 203.1
click at [910, 110] on div "À : [EMAIL_ADDRESS][DOMAIN_NAME] [EMAIL_ADDRESS][DOMAIN_NAME] principal [EMAIL_…" at bounding box center [1186, 97] width 556 height 32
click at [1086, 91] on div "[EMAIL_ADDRESS][DOMAIN_NAME]" at bounding box center [1057, 97] width 189 height 15
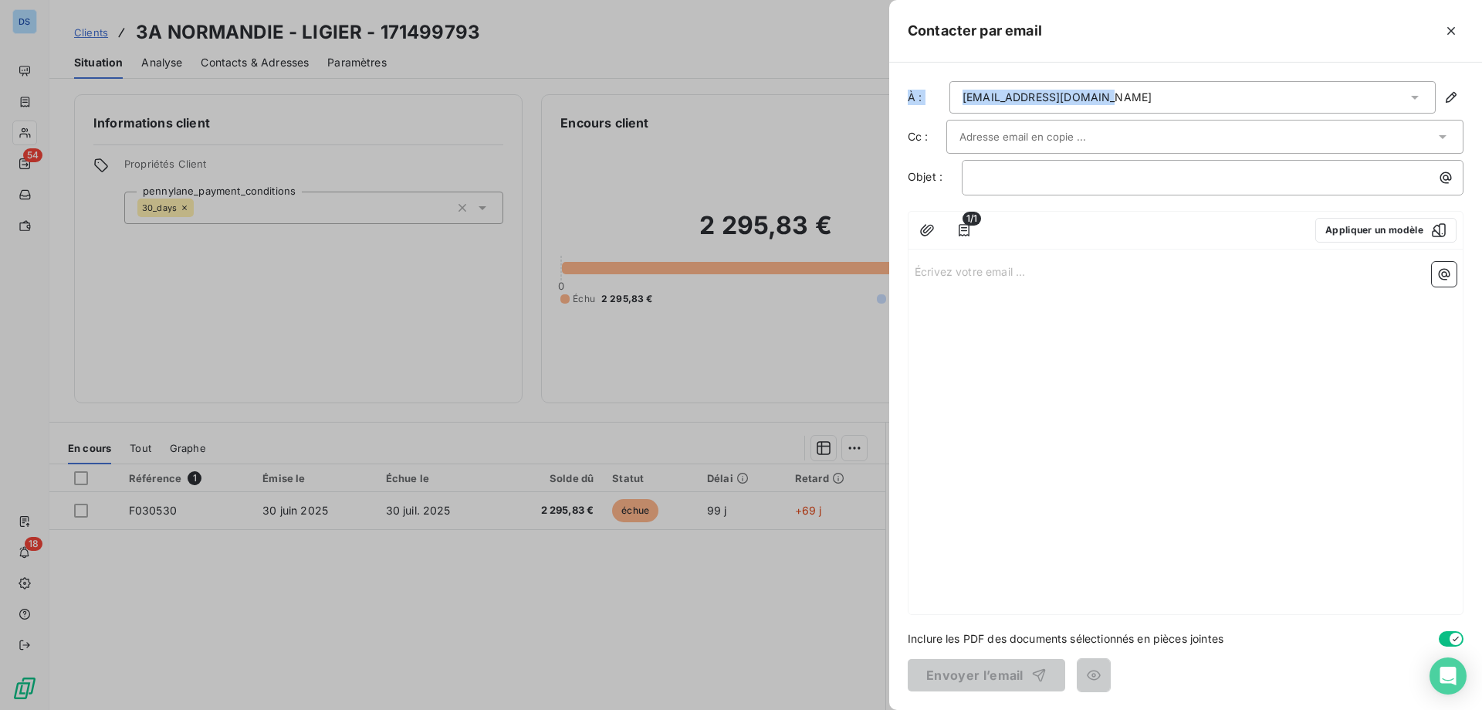
click at [1099, 93] on div "[EMAIL_ADDRESS][DOMAIN_NAME]" at bounding box center [1193, 97] width 486 height 32
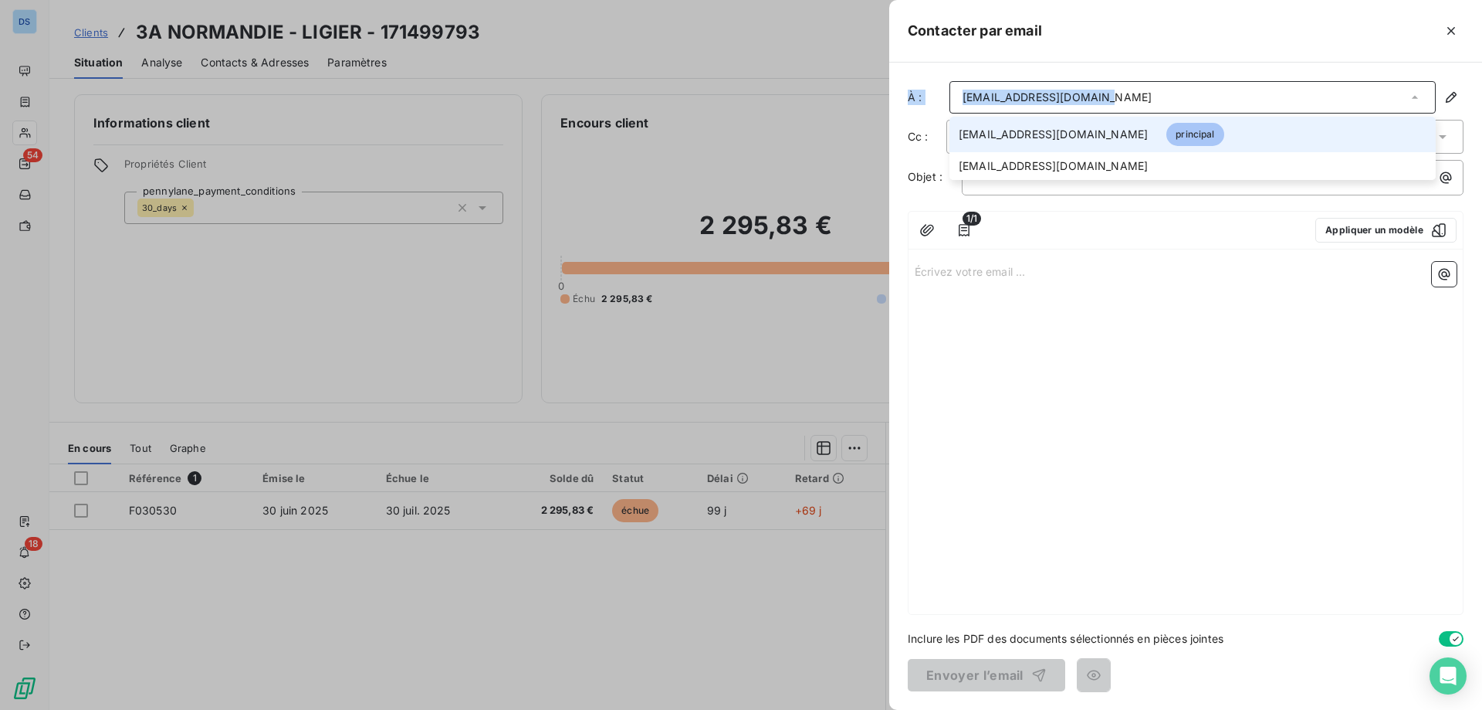
click at [1096, 93] on div "[EMAIL_ADDRESS][DOMAIN_NAME]" at bounding box center [1193, 97] width 486 height 32
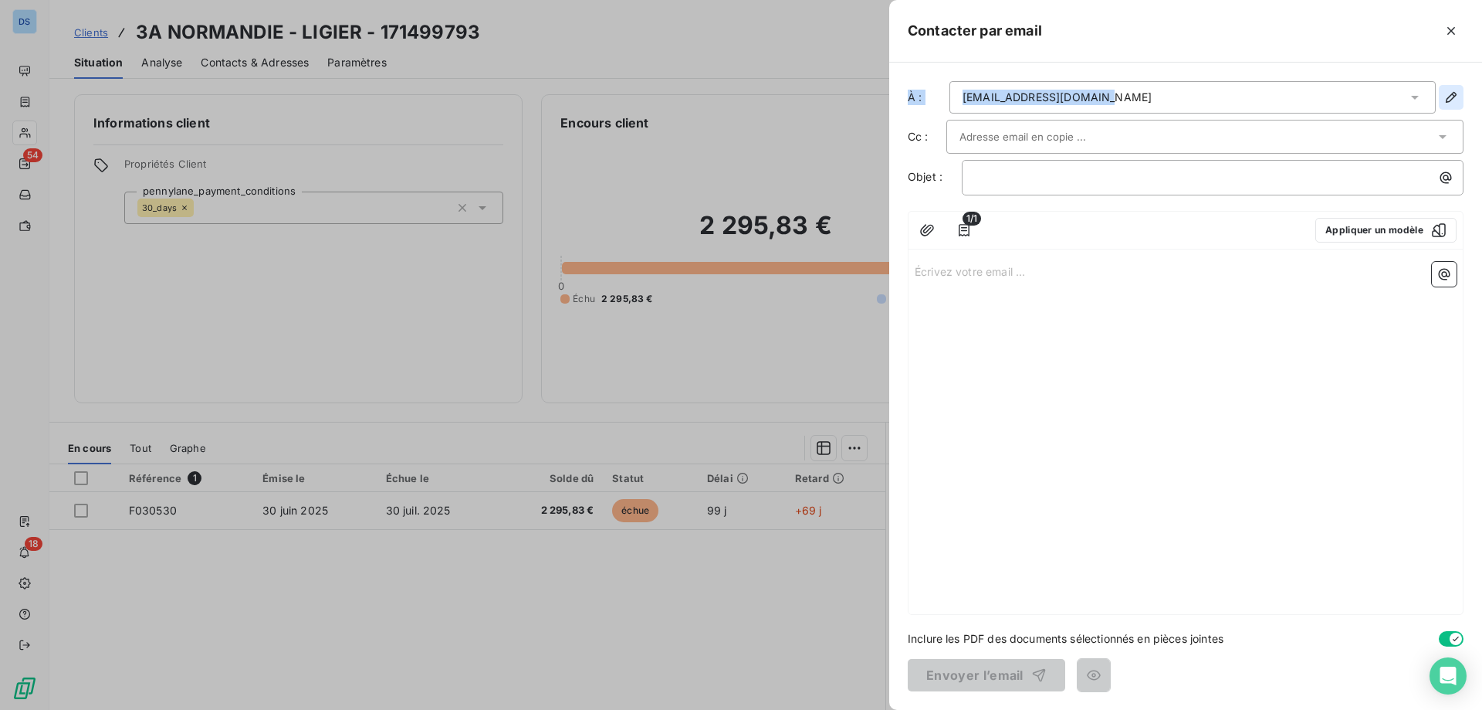
click at [1451, 87] on button "button" at bounding box center [1451, 97] width 25 height 25
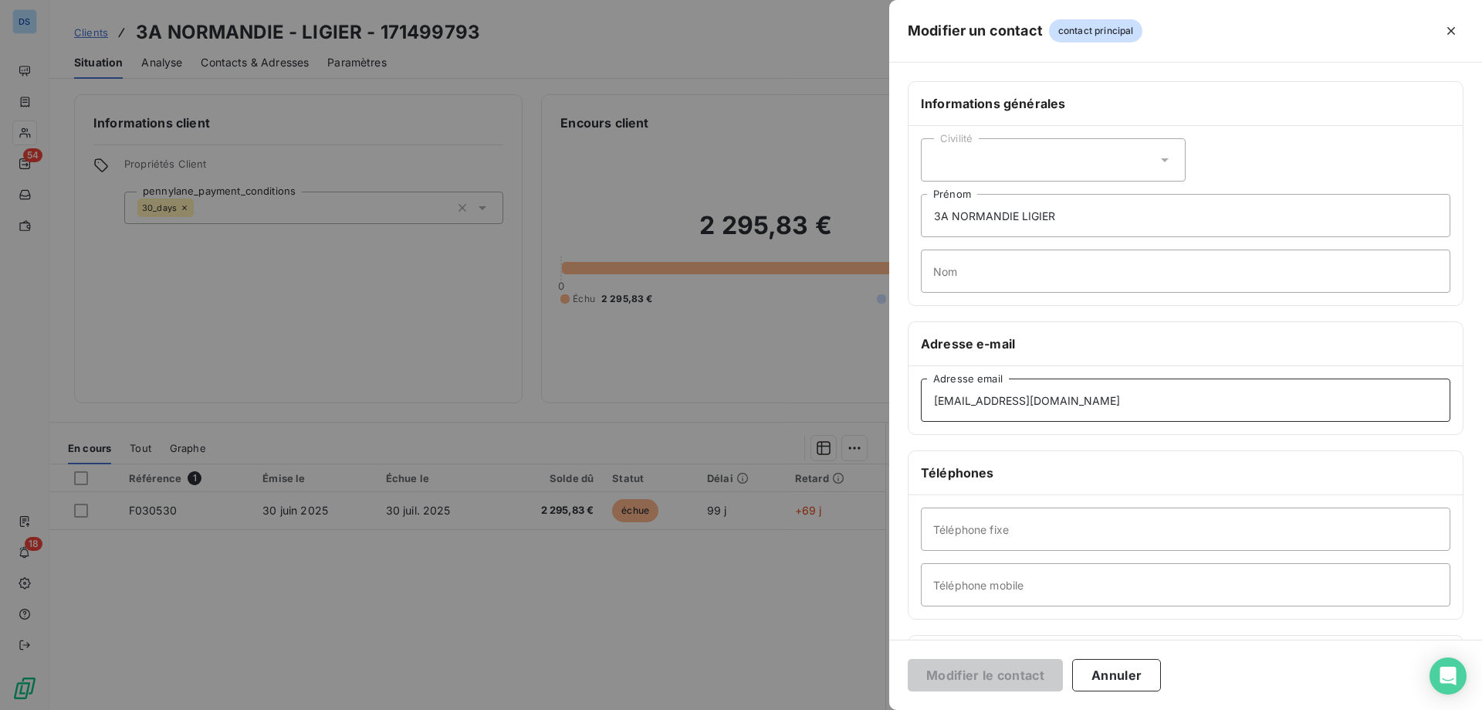
drag, startPoint x: 1070, startPoint y: 395, endPoint x: 903, endPoint y: 401, distance: 166.9
click at [903, 401] on div "Informations générales Civilité 3A NORMANDIE LIGIER Prénom Nom Adresse e-mail […" at bounding box center [1185, 424] width 593 height 686
paste input "[EMAIL_ADDRESS]"
type input "[EMAIL_ADDRESS][DOMAIN_NAME]"
click at [969, 675] on button "Modifier le contact" at bounding box center [985, 675] width 155 height 32
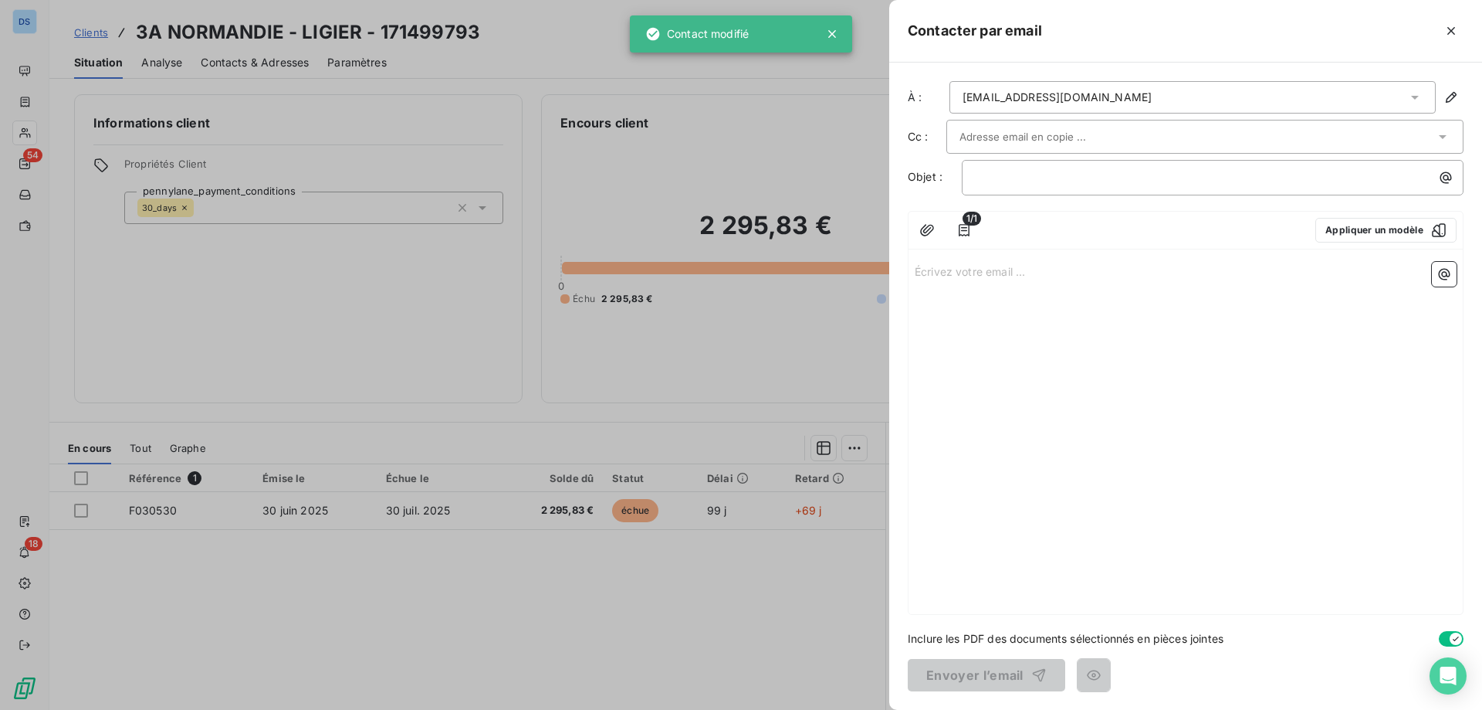
click at [1077, 141] on input "text" at bounding box center [1043, 136] width 166 height 23
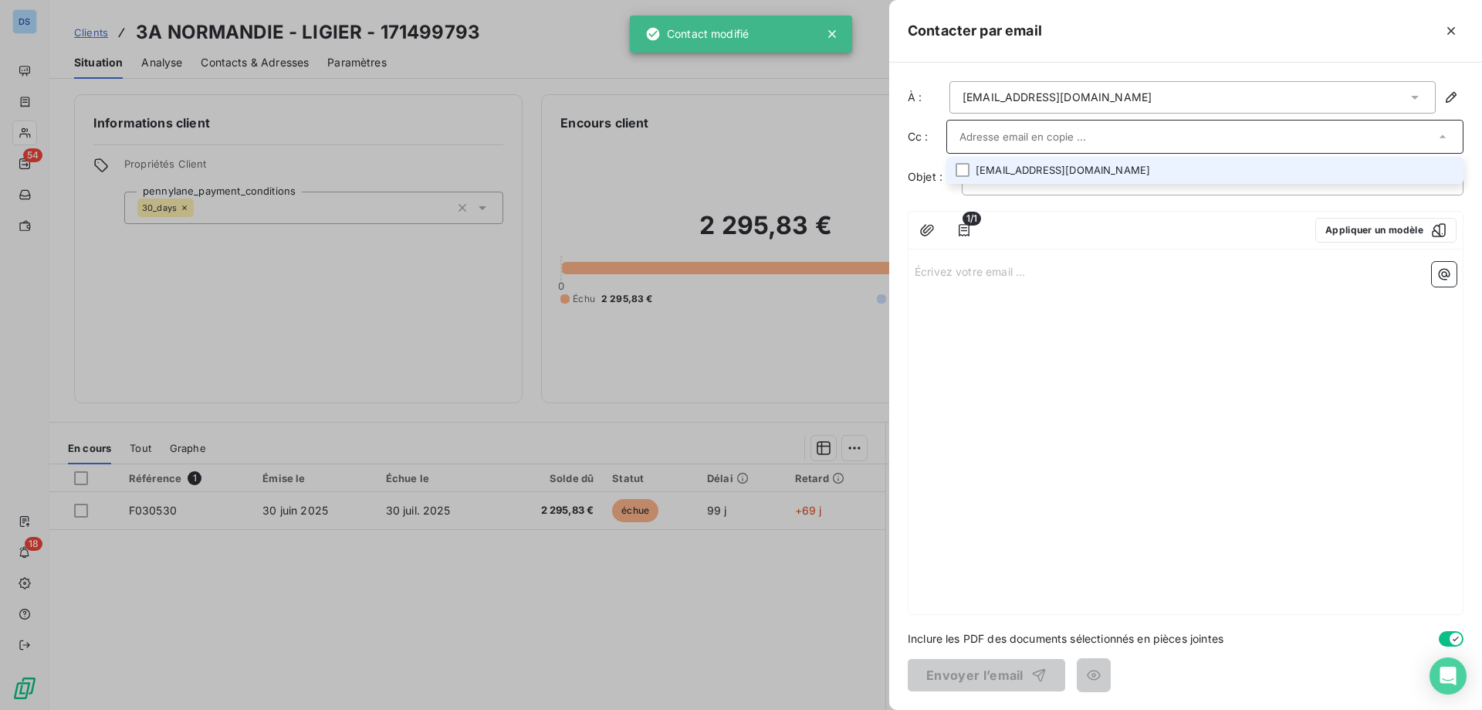
click at [1055, 127] on input "text" at bounding box center [1198, 136] width 476 height 23
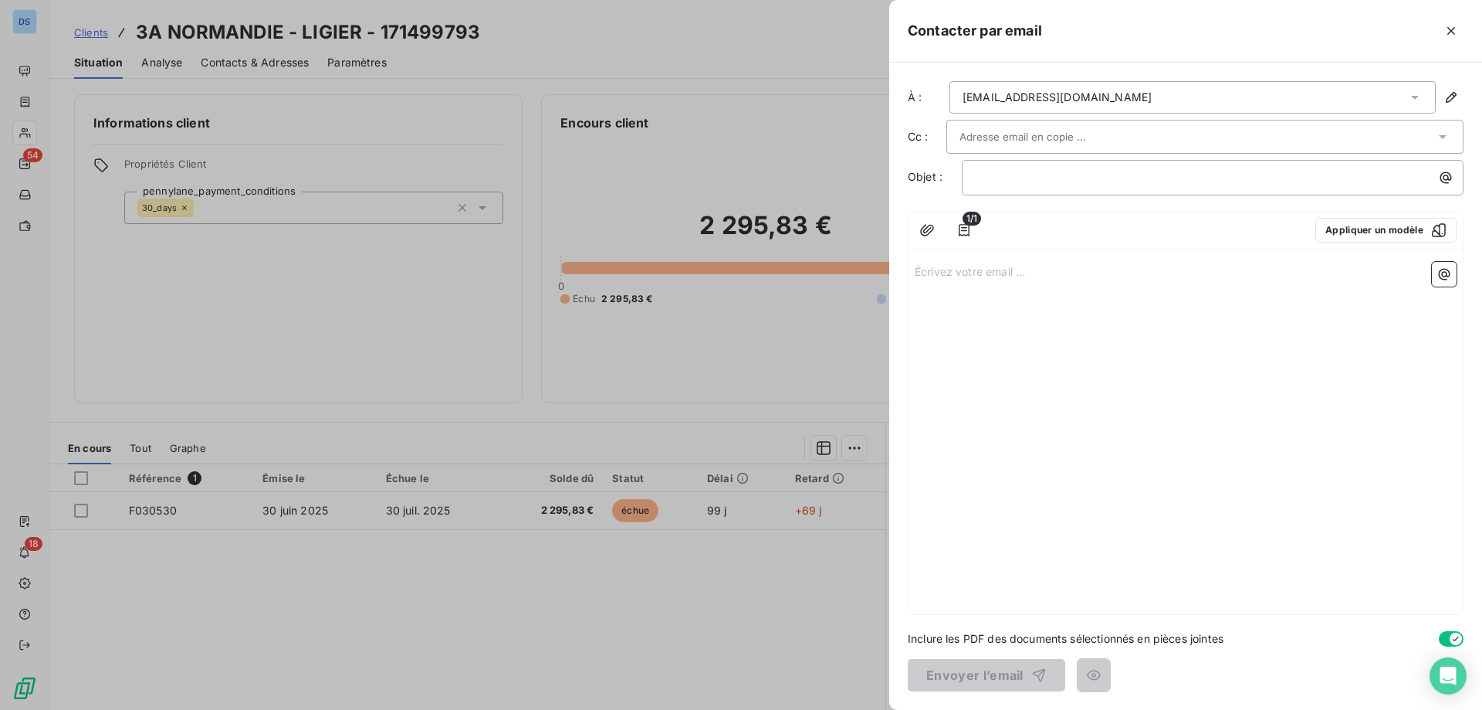
click at [973, 137] on input "text" at bounding box center [1043, 136] width 166 height 23
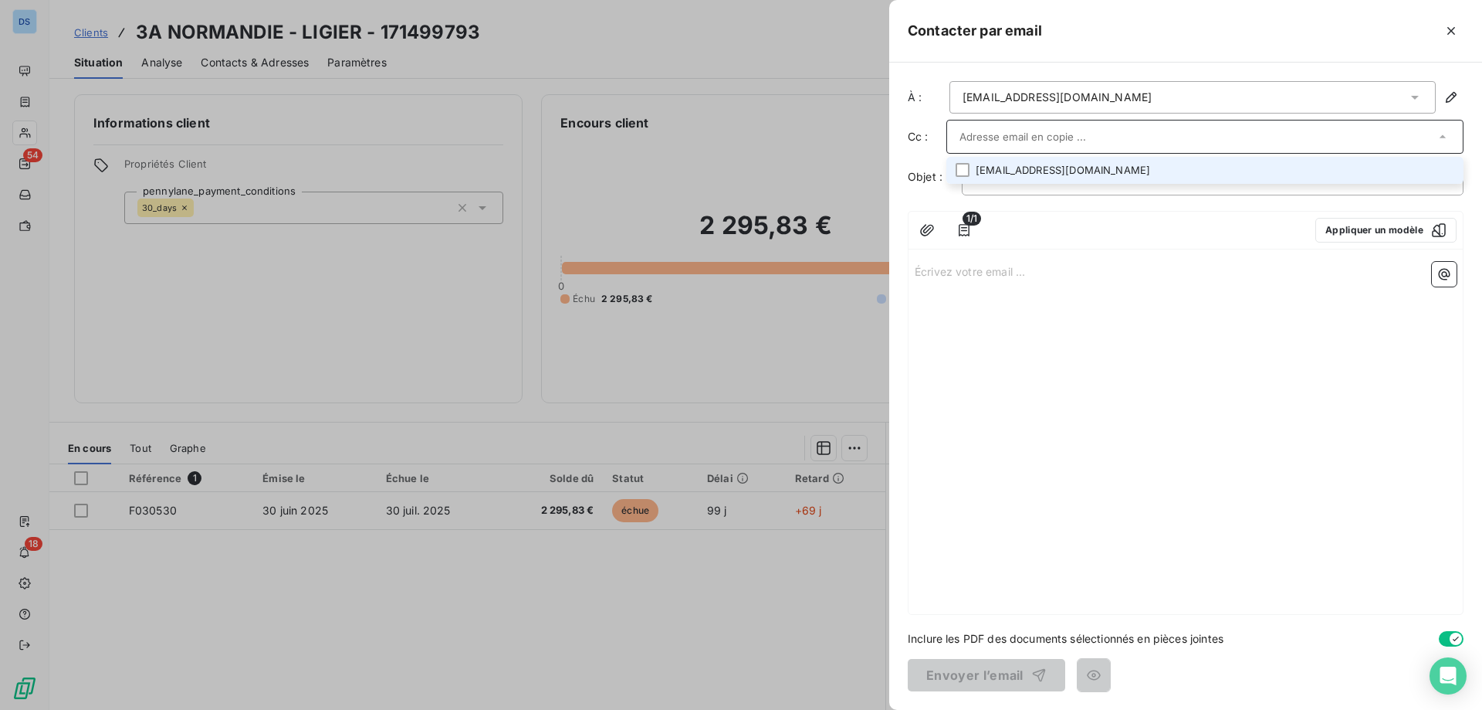
paste input "[EMAIL_ADDRESS][DOMAIN_NAME]"
type input "[EMAIL_ADDRESS][DOMAIN_NAME]"
click at [974, 166] on li "[EMAIL_ADDRESS][DOMAIN_NAME]" at bounding box center [1205, 170] width 517 height 27
click at [1039, 171] on li "[EMAIL_ADDRESS][DOMAIN_NAME]" at bounding box center [1205, 171] width 517 height 27
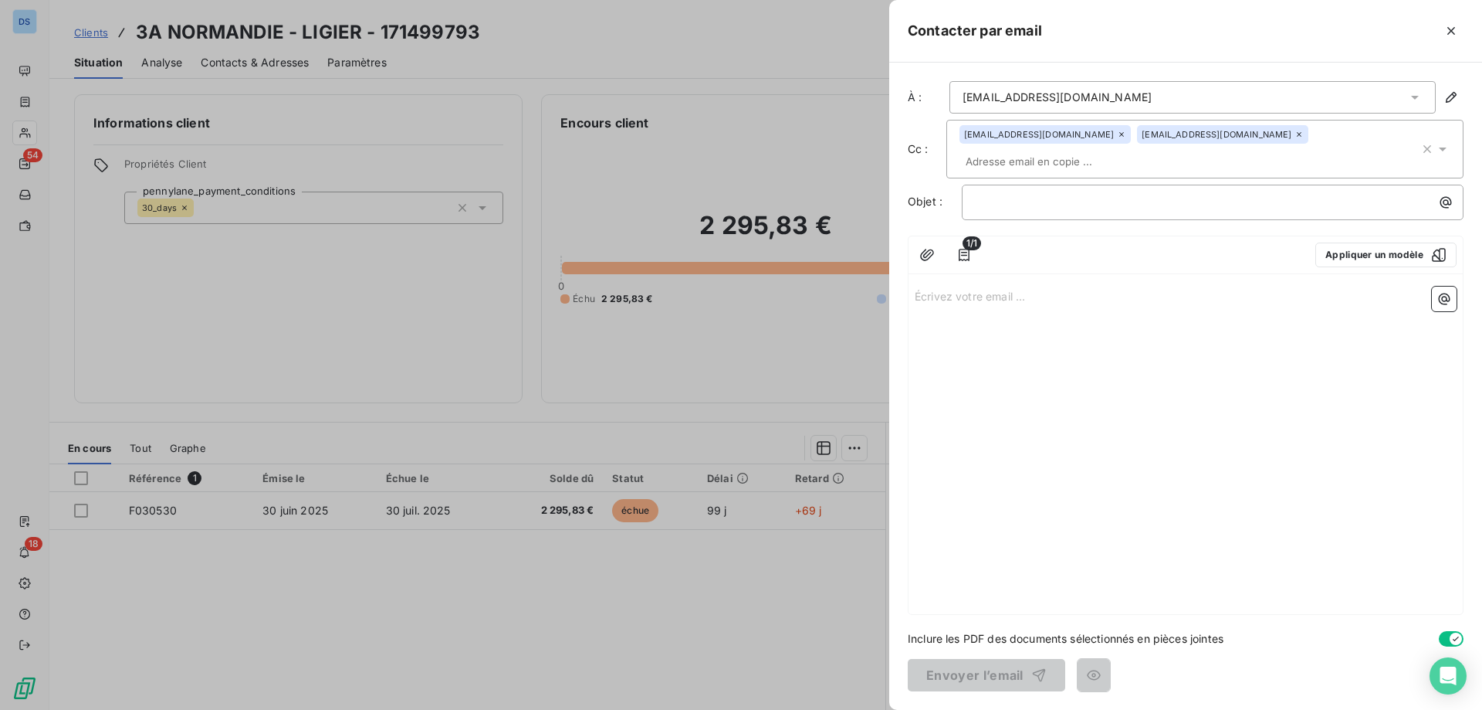
click at [1052, 286] on p "Écrivez votre email ... ﻿" at bounding box center [1186, 295] width 542 height 18
click at [1054, 193] on p "﻿" at bounding box center [1216, 202] width 483 height 18
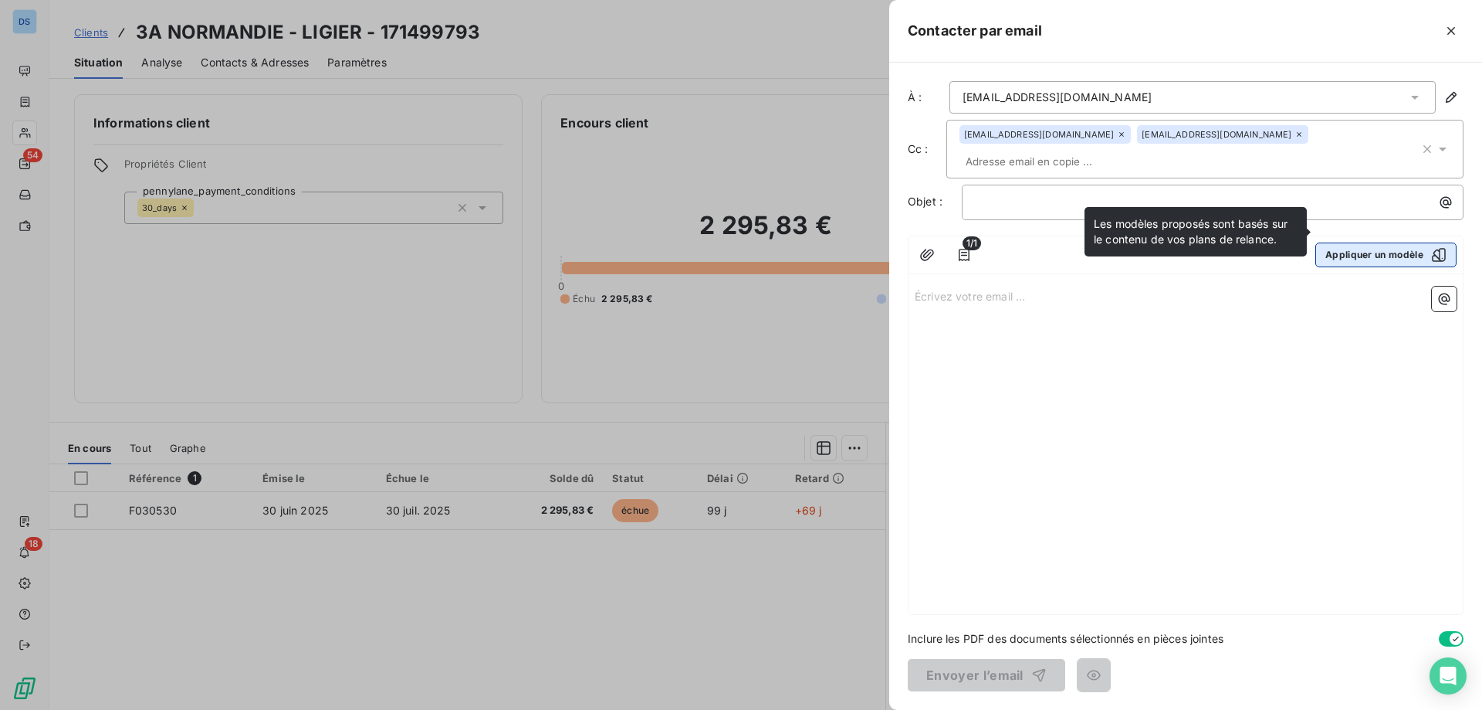
click at [1340, 242] on button "Appliquer un modèle" at bounding box center [1386, 254] width 141 height 25
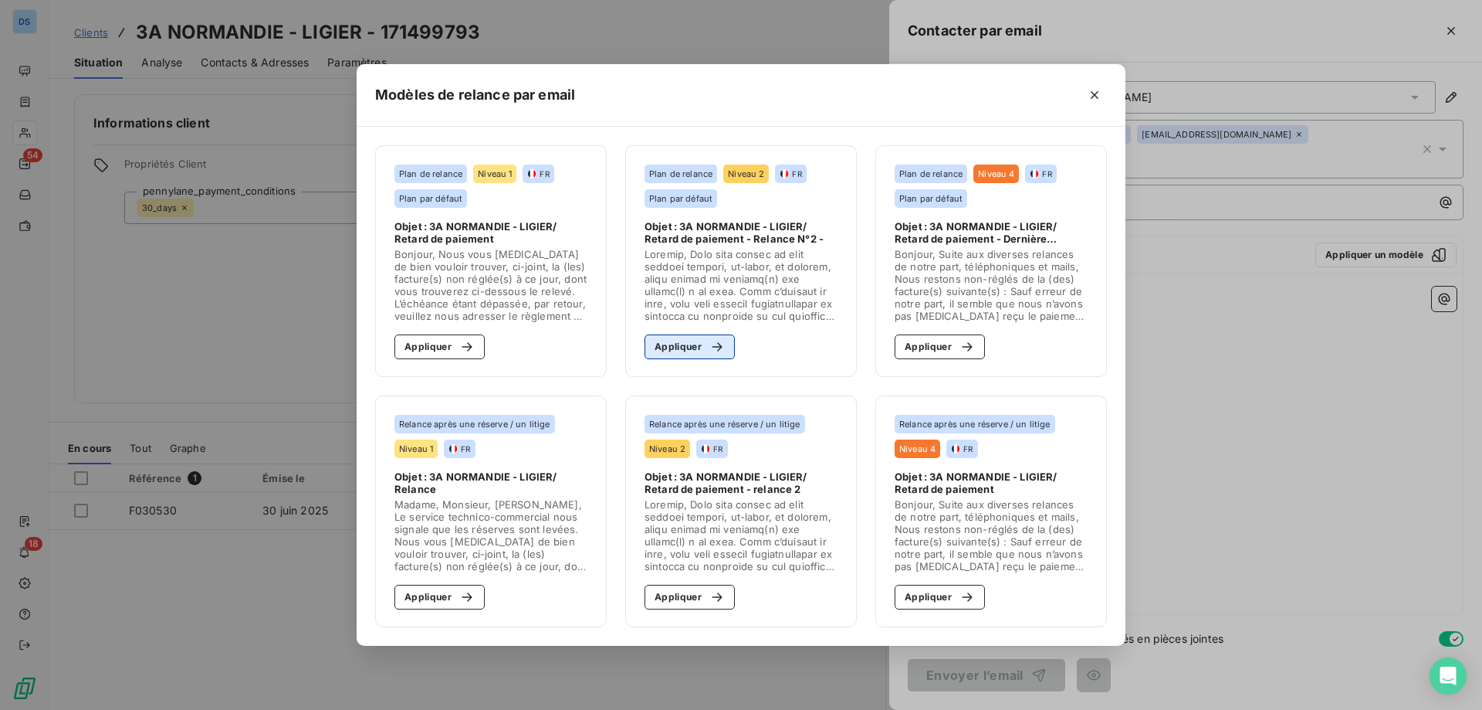
click at [716, 349] on icon "button" at bounding box center [717, 346] width 15 height 15
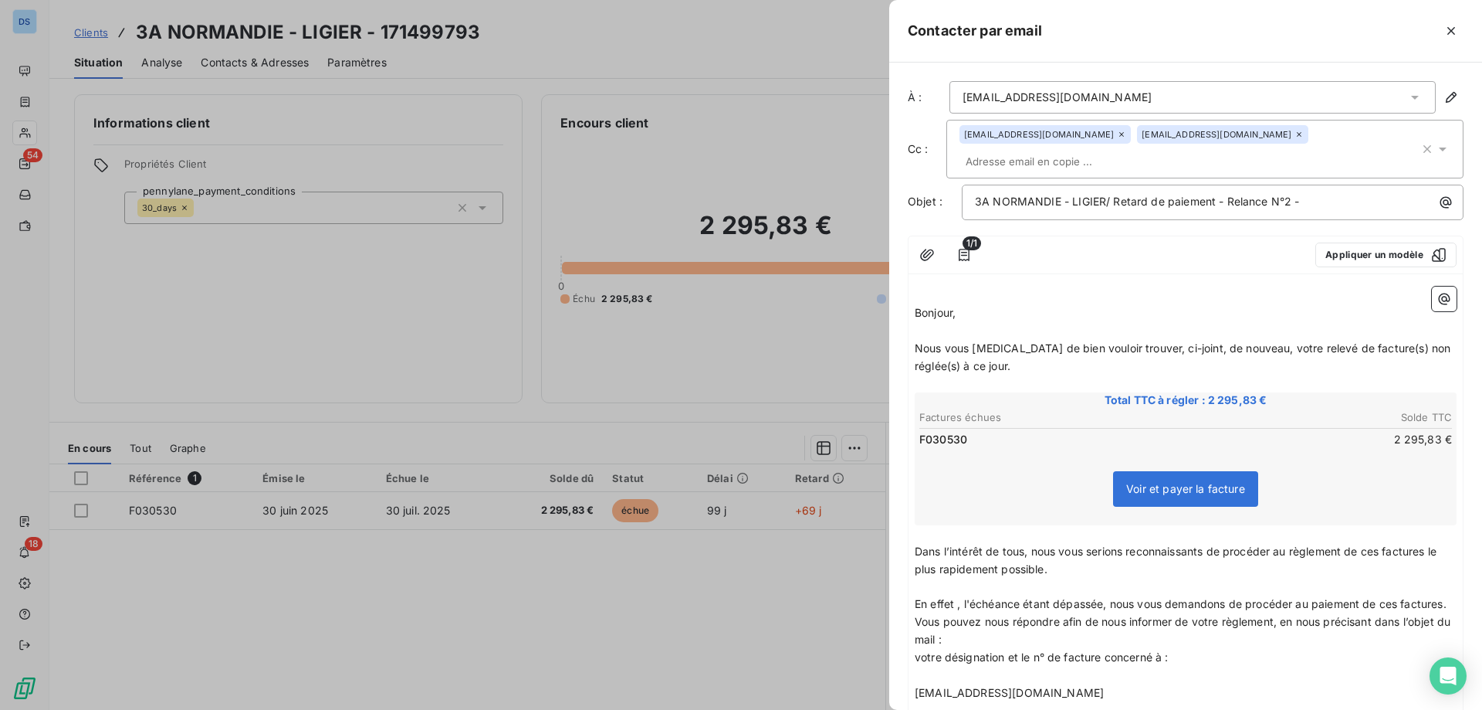
click at [954, 322] on p "﻿" at bounding box center [1186, 331] width 542 height 18
click at [961, 322] on p "﻿" at bounding box center [1186, 331] width 542 height 18
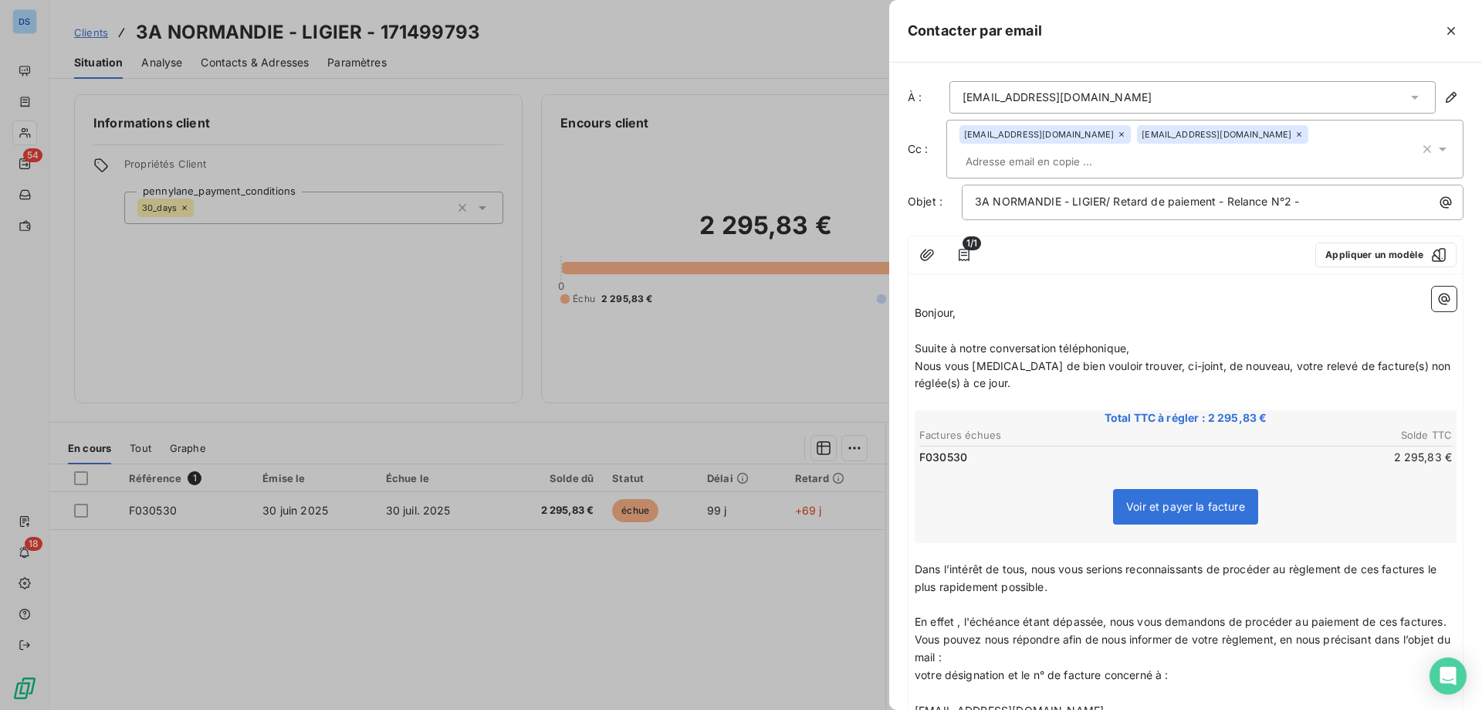
click at [930, 341] on span "Suuite à notre conversation téléphonique," at bounding box center [1022, 347] width 215 height 13
drag, startPoint x: 1133, startPoint y: 328, endPoint x: 915, endPoint y: 323, distance: 217.8
click at [915, 340] on p "Suite à notre conversation téléphonique," at bounding box center [1186, 349] width 542 height 18
copy span "Suite à notre conversation téléphonique,"
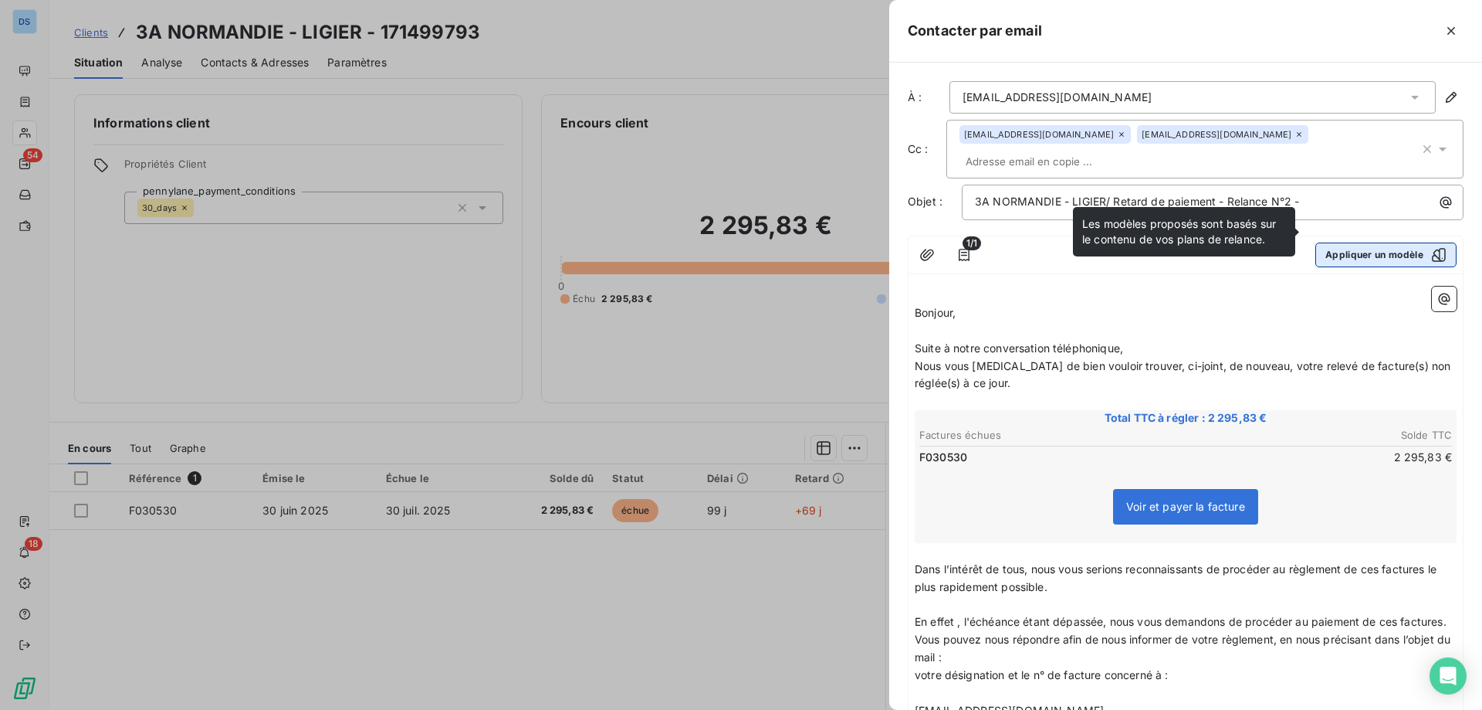
click at [1335, 242] on button "Appliquer un modèle" at bounding box center [1386, 254] width 141 height 25
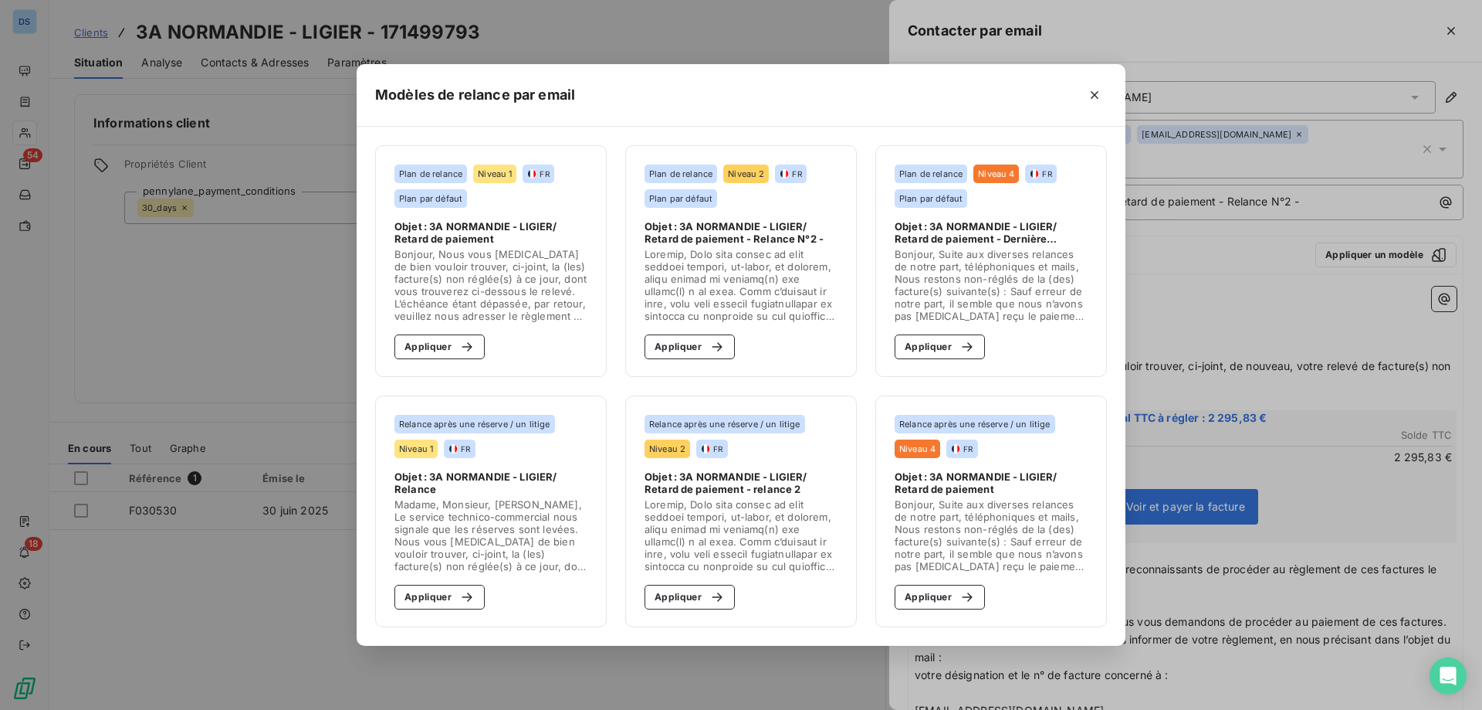
click at [926, 299] on span "Bonjour, Suite aux diverses relances de notre part, téléphoniques et mails, Nou…" at bounding box center [991, 285] width 193 height 74
click at [938, 349] on button "Appliquer" at bounding box center [940, 346] width 90 height 25
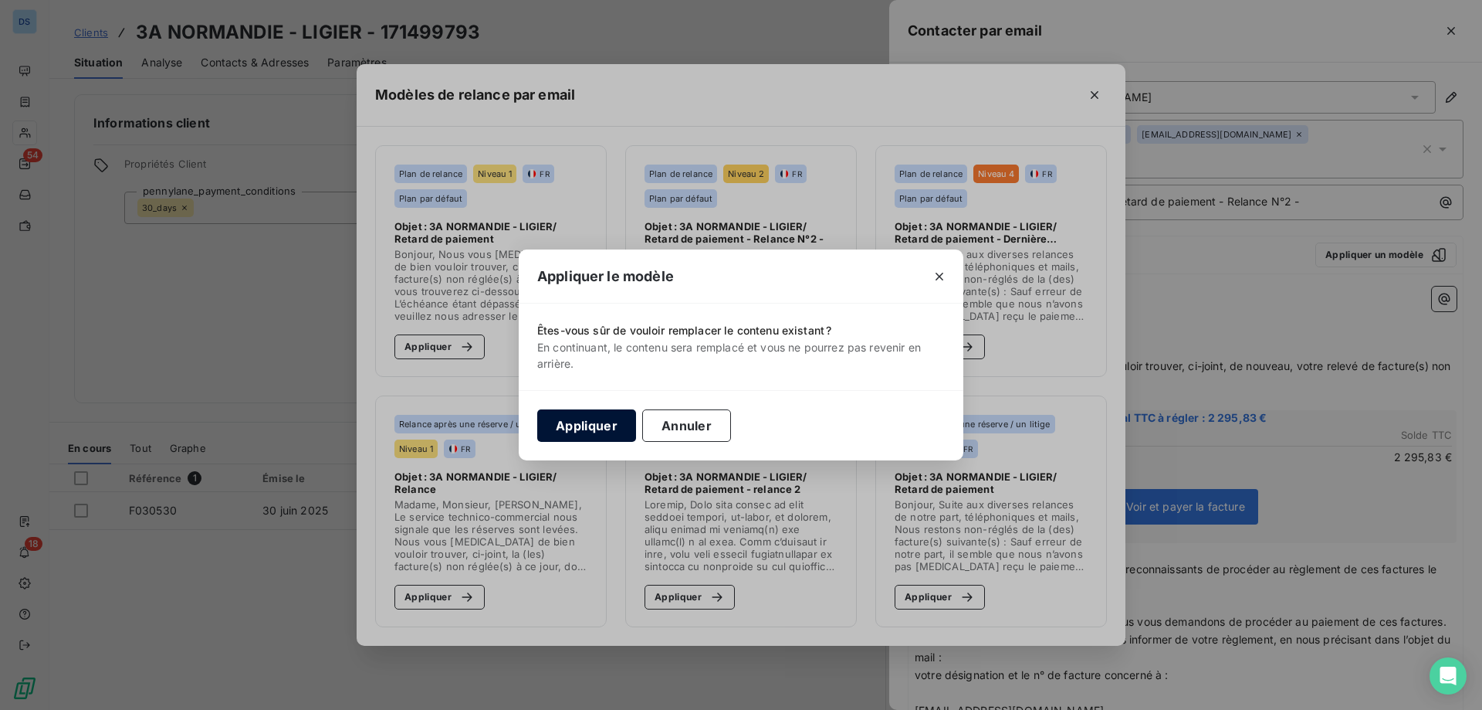
click at [581, 420] on button "Appliquer" at bounding box center [586, 425] width 99 height 32
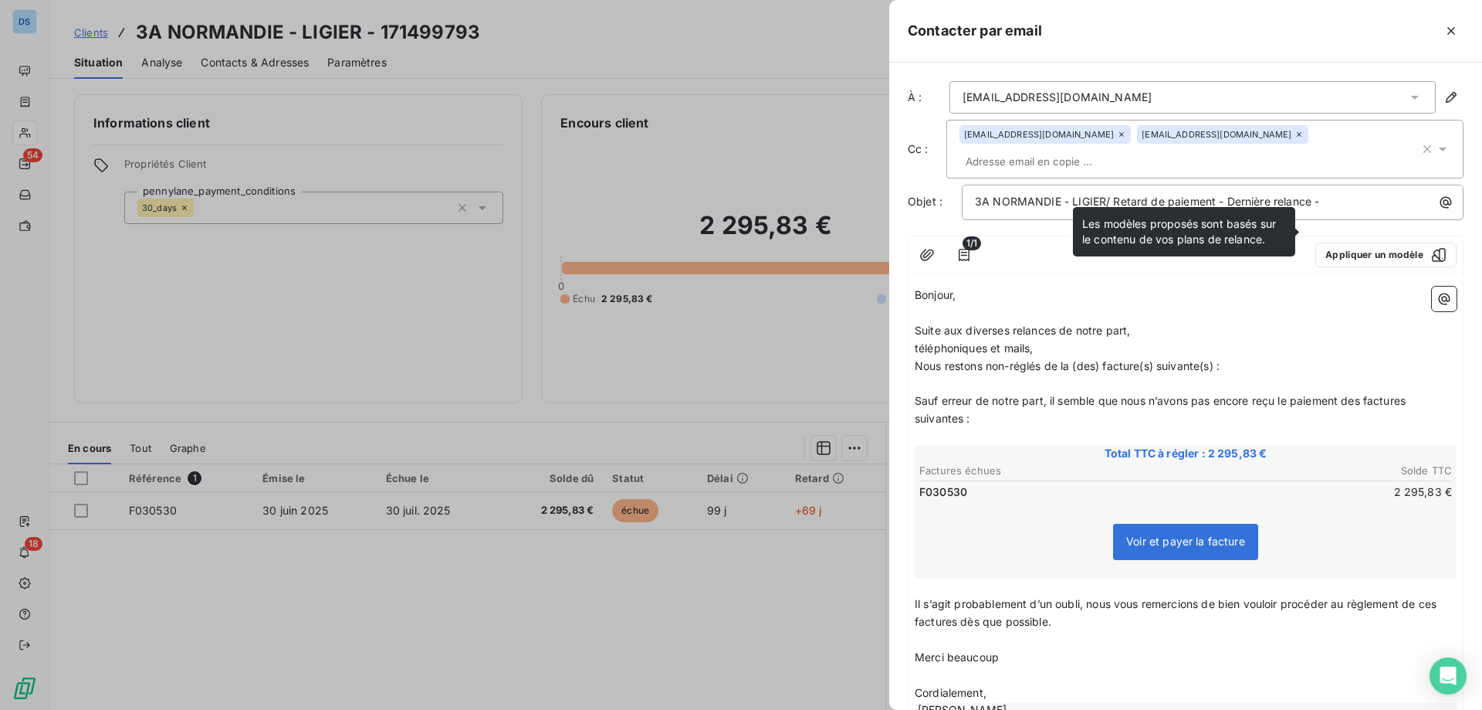
click at [1028, 341] on span "téléphoniques et mails," at bounding box center [974, 347] width 118 height 13
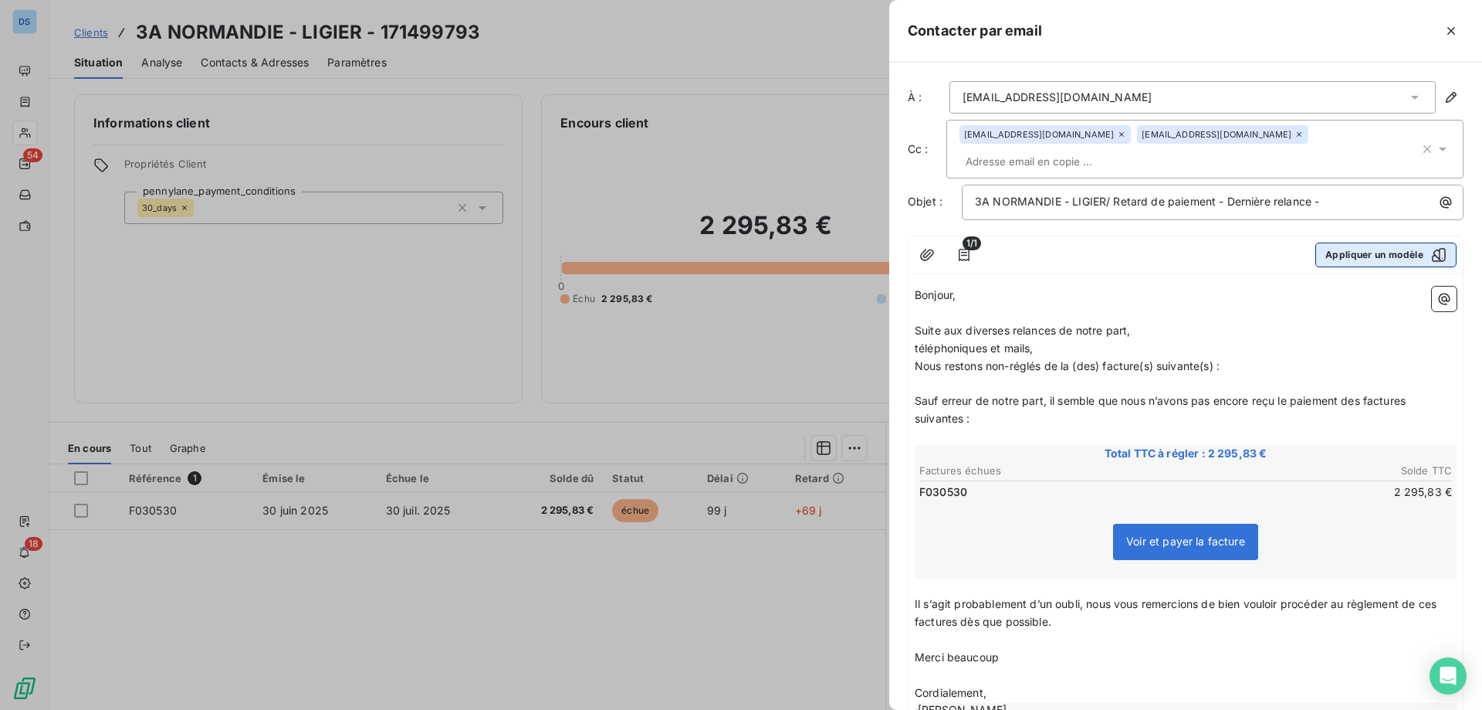
click at [1332, 242] on button "Appliquer un modèle" at bounding box center [1386, 254] width 141 height 25
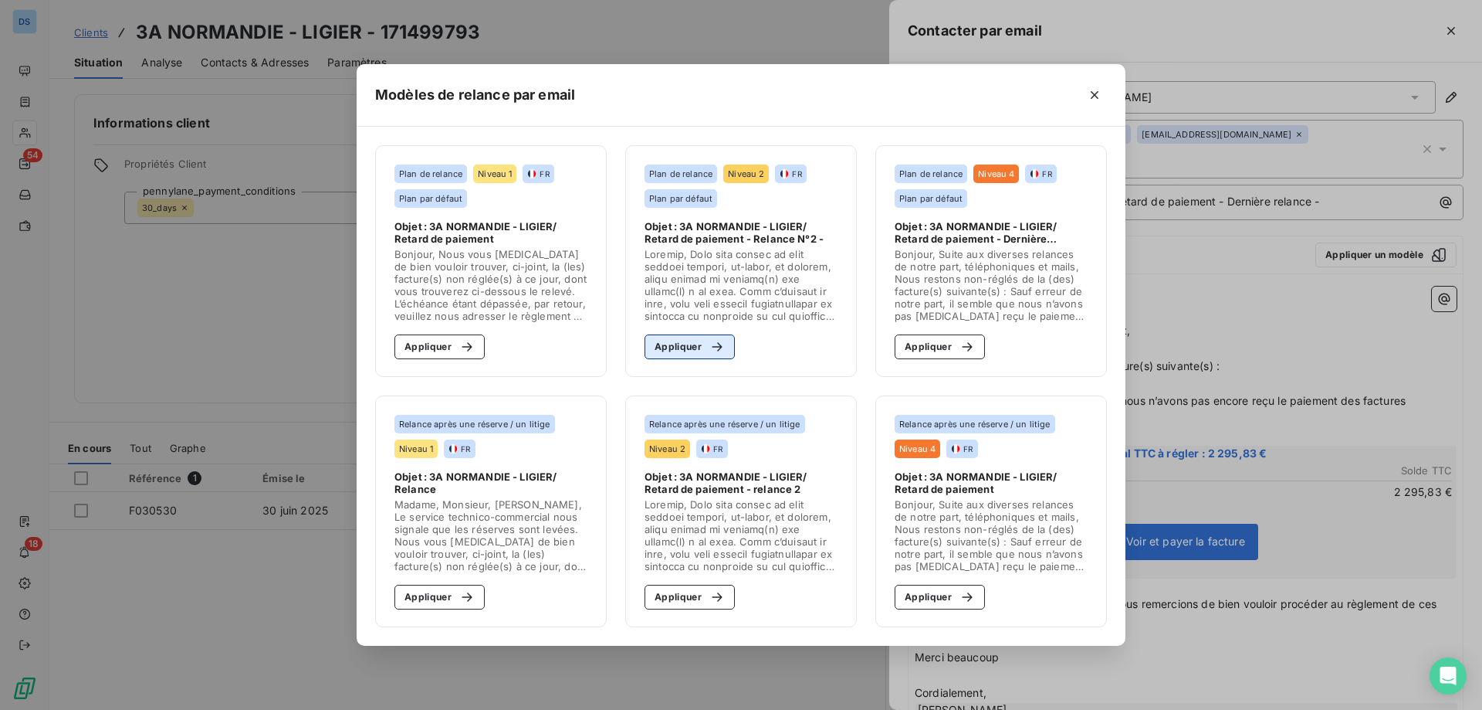
click at [670, 355] on button "Appliquer" at bounding box center [690, 346] width 90 height 25
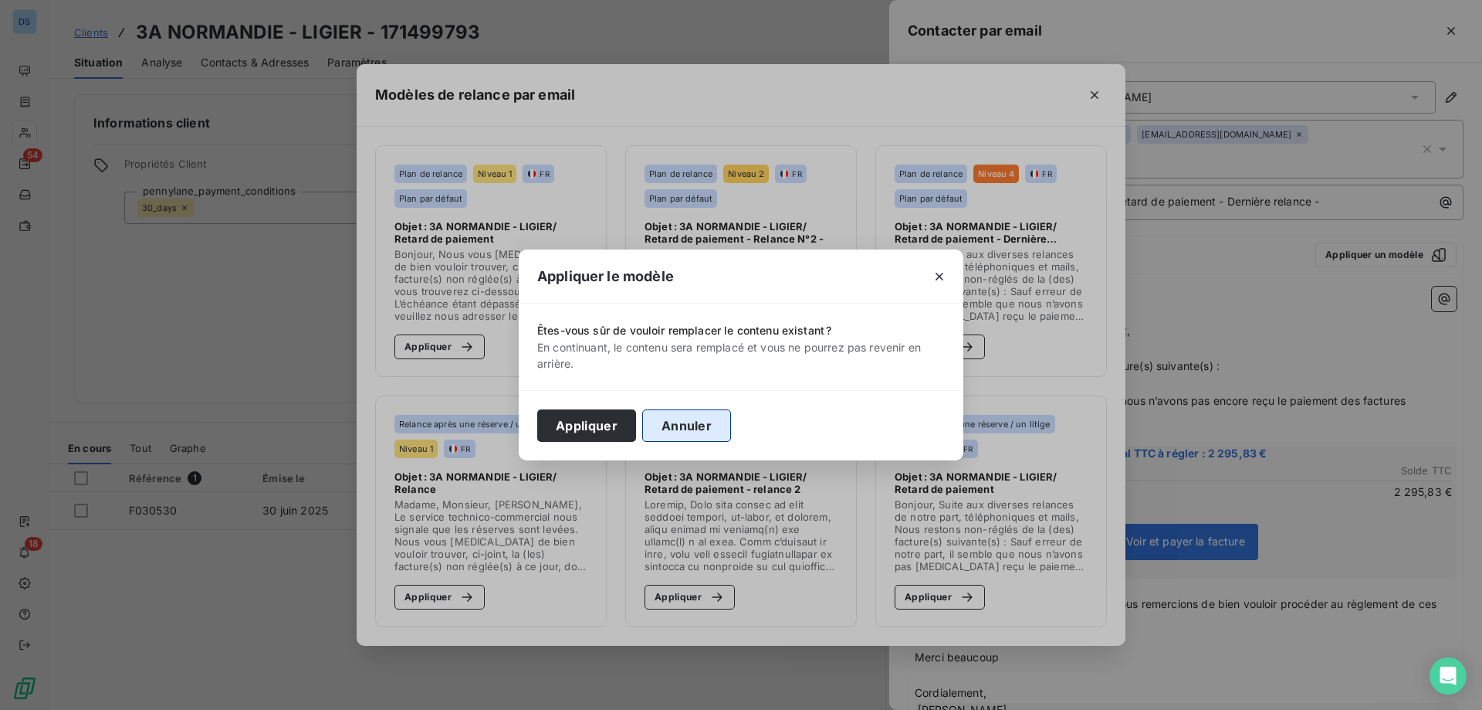
drag, startPoint x: 601, startPoint y: 427, endPoint x: 664, endPoint y: 427, distance: 63.3
click at [601, 428] on button "Appliquer" at bounding box center [586, 425] width 99 height 32
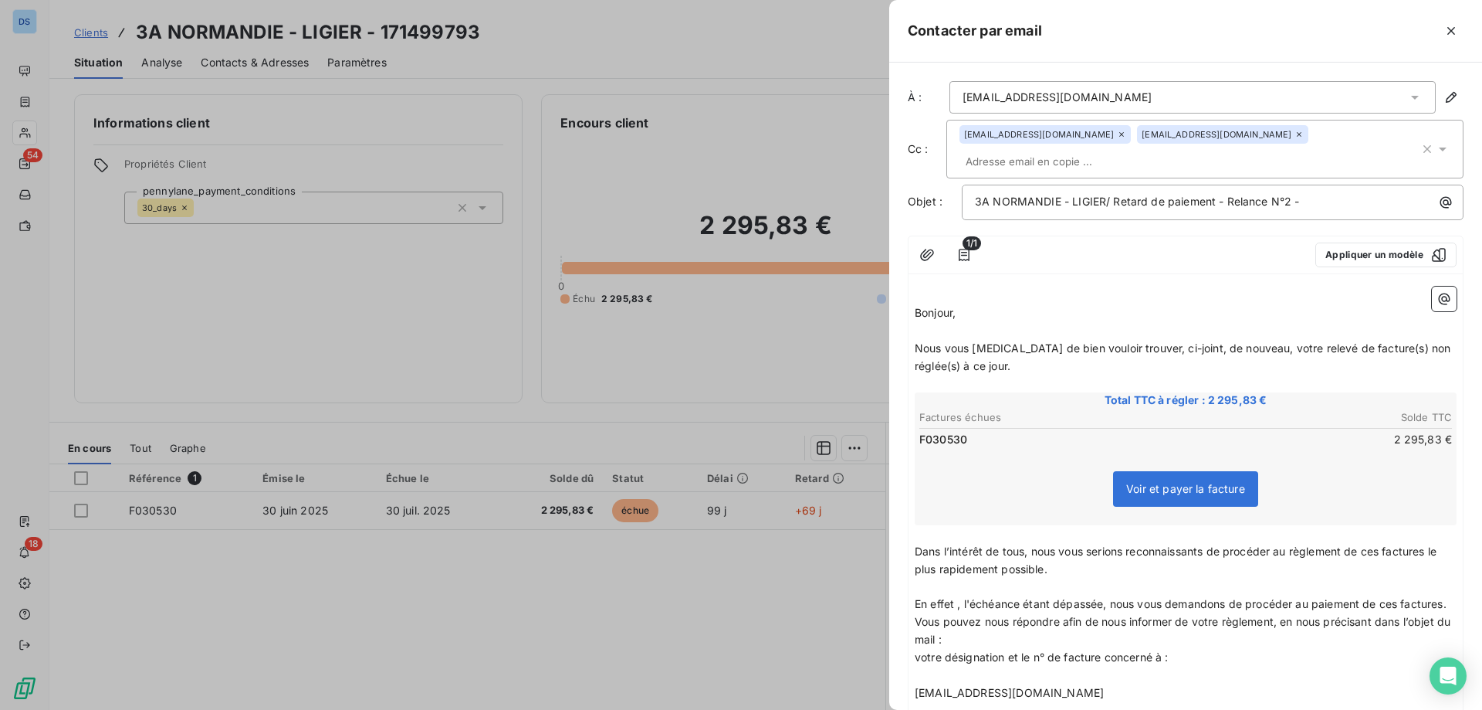
click at [968, 322] on p "﻿" at bounding box center [1186, 331] width 542 height 18
click at [987, 304] on p "Bonjour," at bounding box center [1186, 313] width 542 height 18
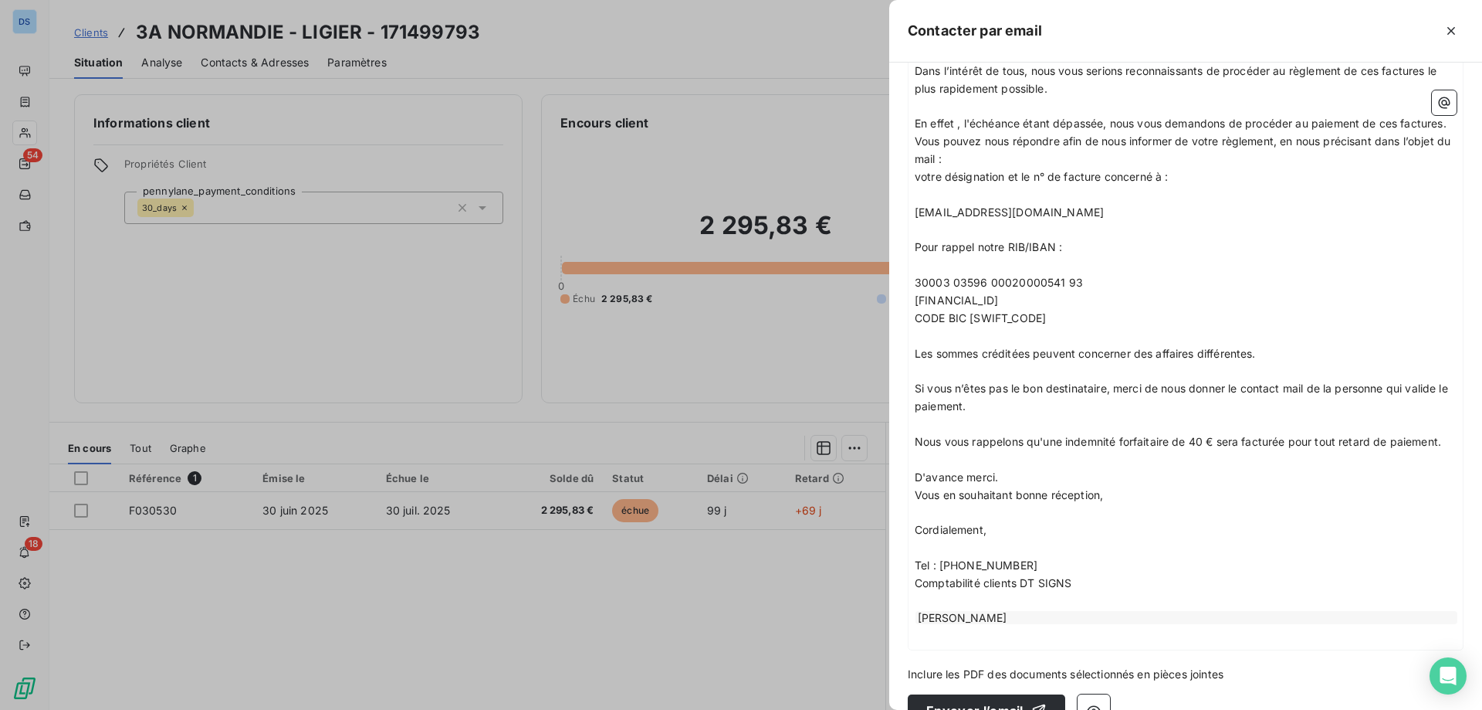
scroll to position [528, 0]
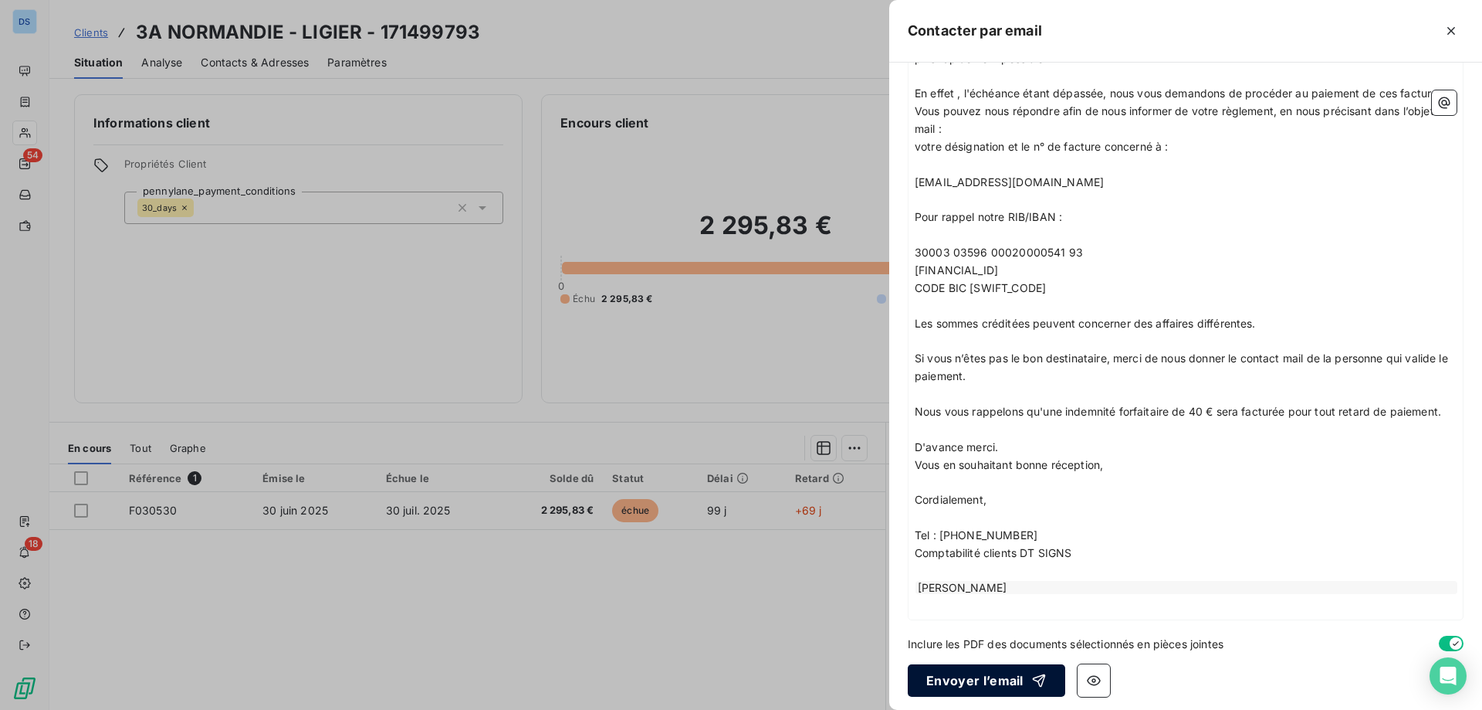
click at [996, 679] on button "Envoyer l’email" at bounding box center [987, 680] width 158 height 32
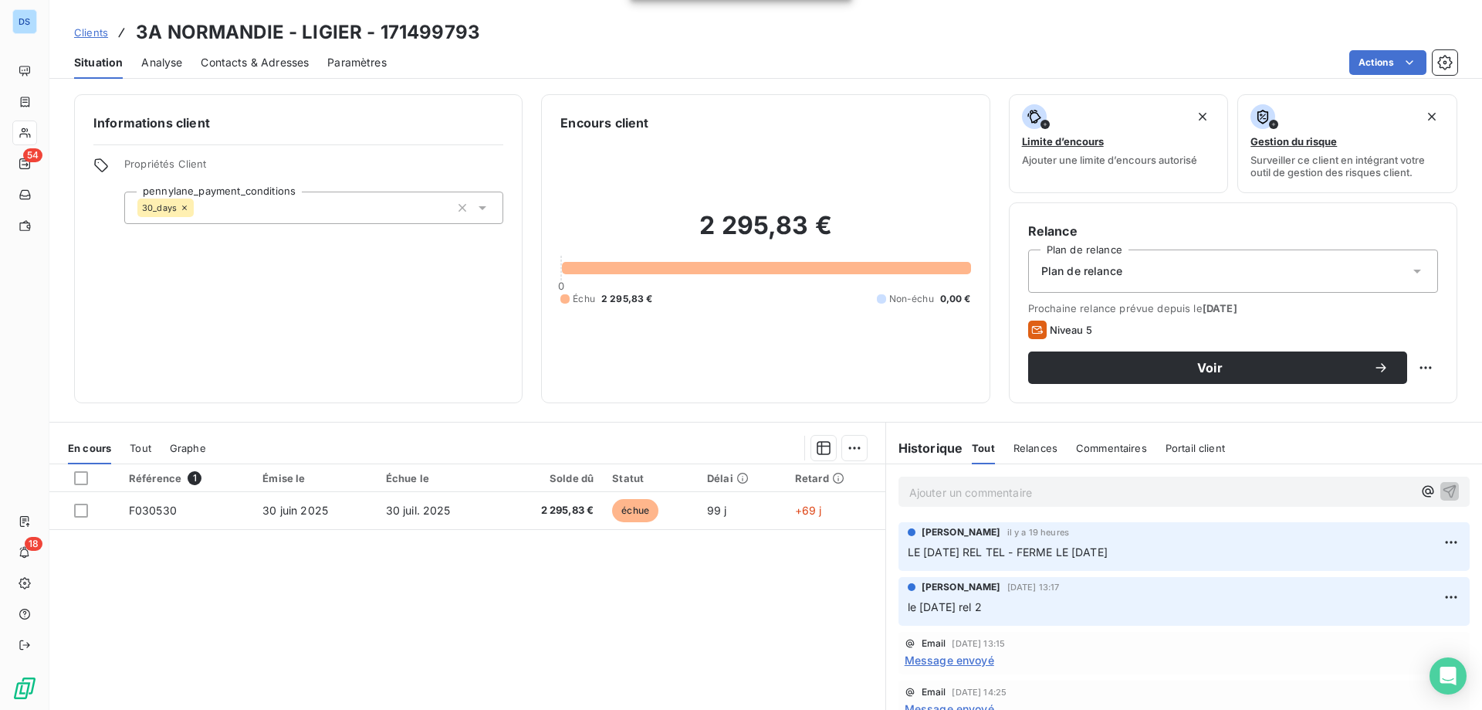
click at [991, 496] on p "Ajouter un commentaire ﻿" at bounding box center [1161, 492] width 503 height 19
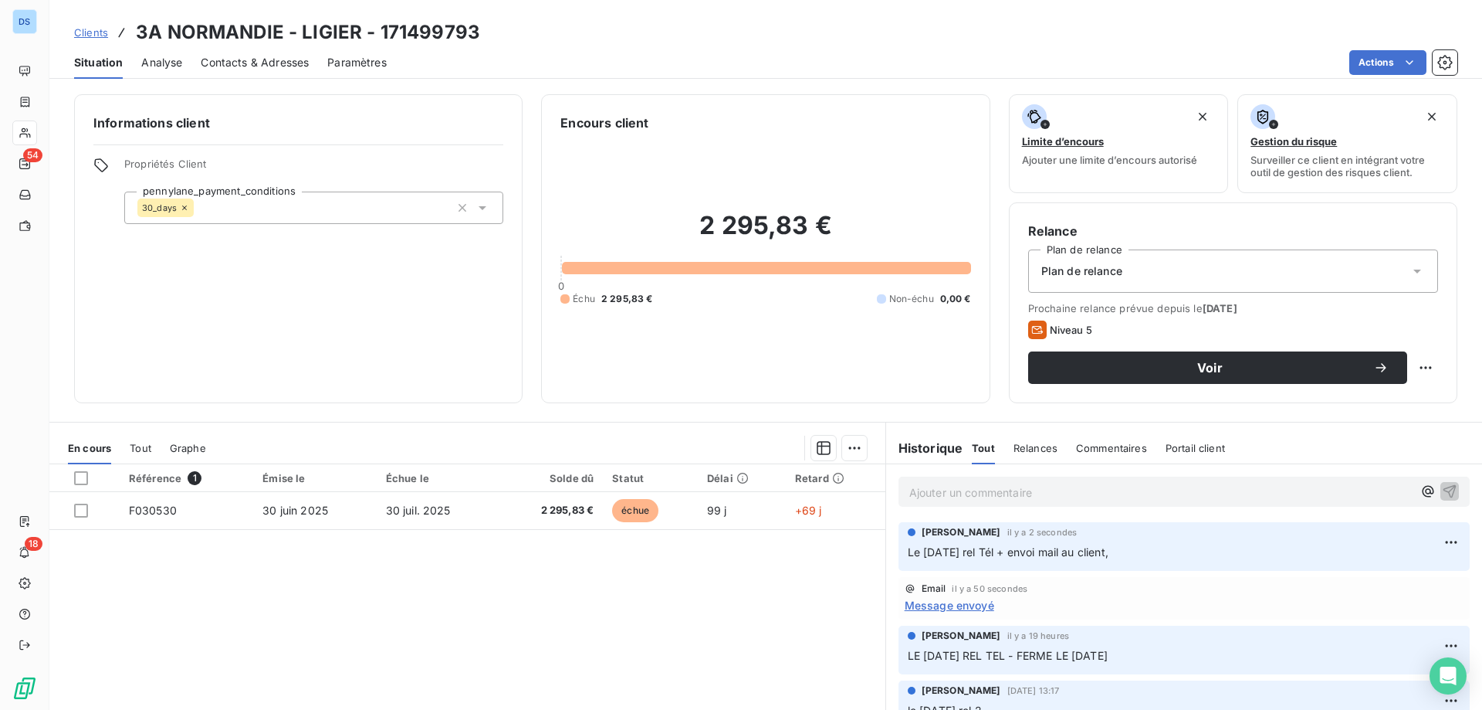
drag, startPoint x: 1181, startPoint y: 565, endPoint x: 1172, endPoint y: 553, distance: 15.0
click at [1178, 562] on div "[PERSON_NAME] il y a 2 secondes Le [DATE] rel Tél + envoi mail au client," at bounding box center [1184, 546] width 571 height 49
click at [1169, 550] on p "Le [DATE] rel Tél + envoi mail au client," at bounding box center [1184, 553] width 553 height 18
click at [1426, 535] on html "DS 54 18 Clients 3A NORMANDIE - LIGIER - 171499793 Situation Analyse Contacts &…" at bounding box center [741, 355] width 1482 height 710
click at [1363, 574] on div "Editer" at bounding box center [1391, 576] width 86 height 25
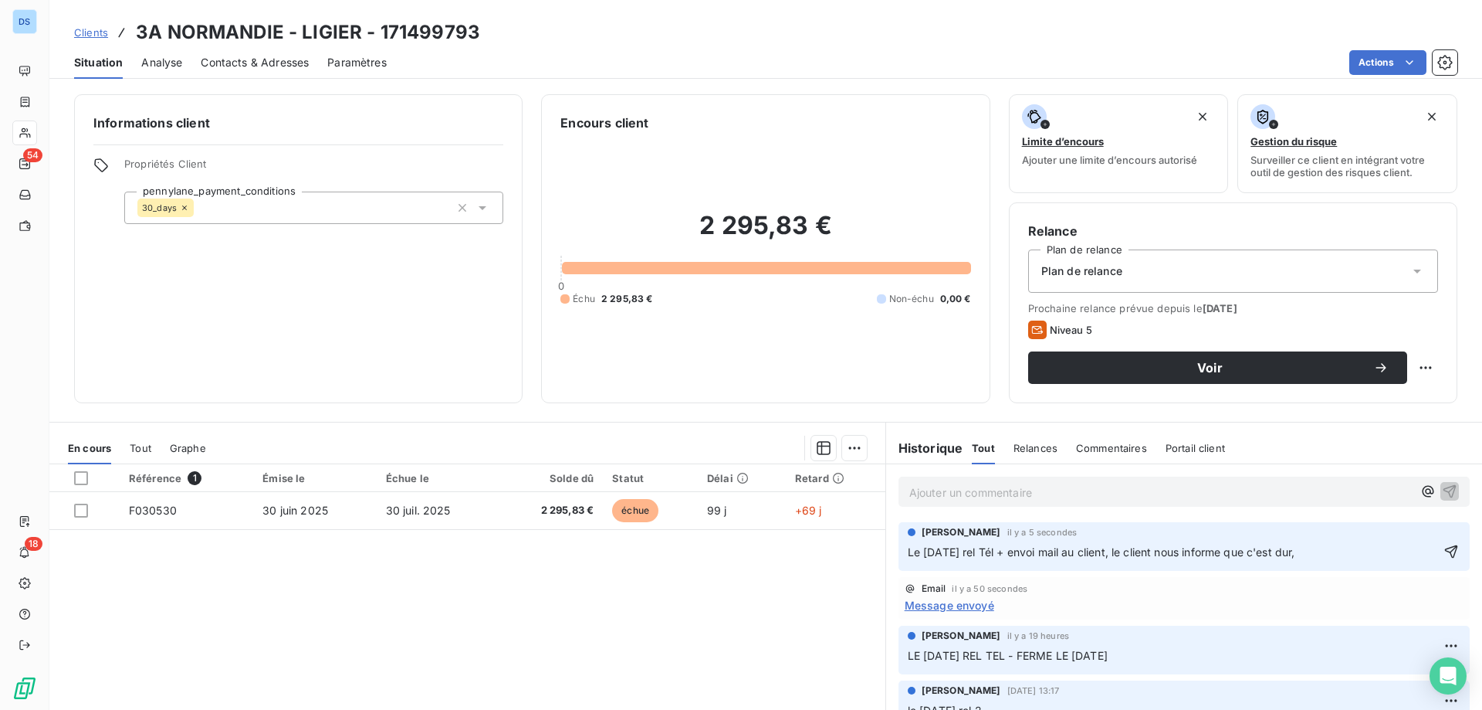
click at [1367, 588] on div "Email il y a 50 secondes" at bounding box center [1184, 588] width 559 height 11
click at [1442, 542] on button "button" at bounding box center [1451, 551] width 19 height 19
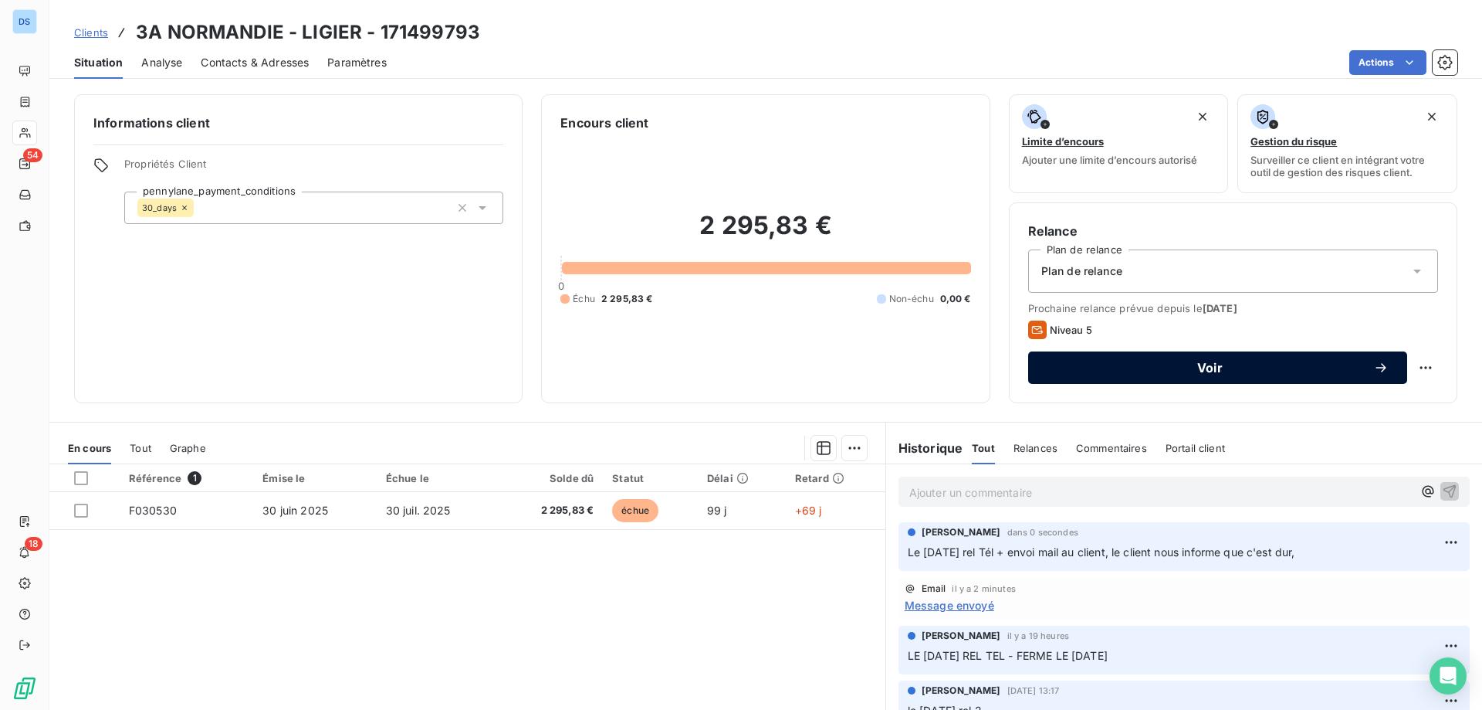
click at [1105, 372] on span "Voir" at bounding box center [1210, 367] width 327 height 12
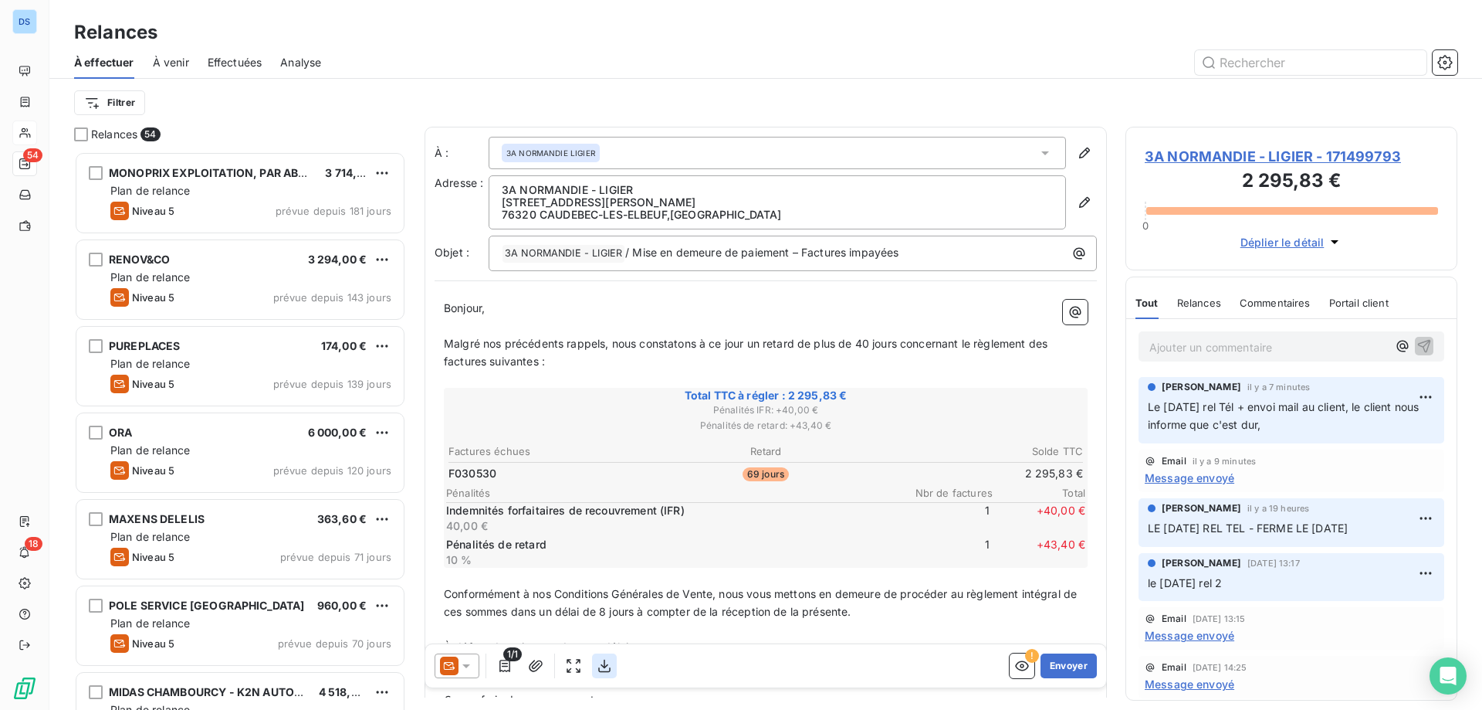
click at [610, 658] on icon "button" at bounding box center [604, 665] width 15 height 15
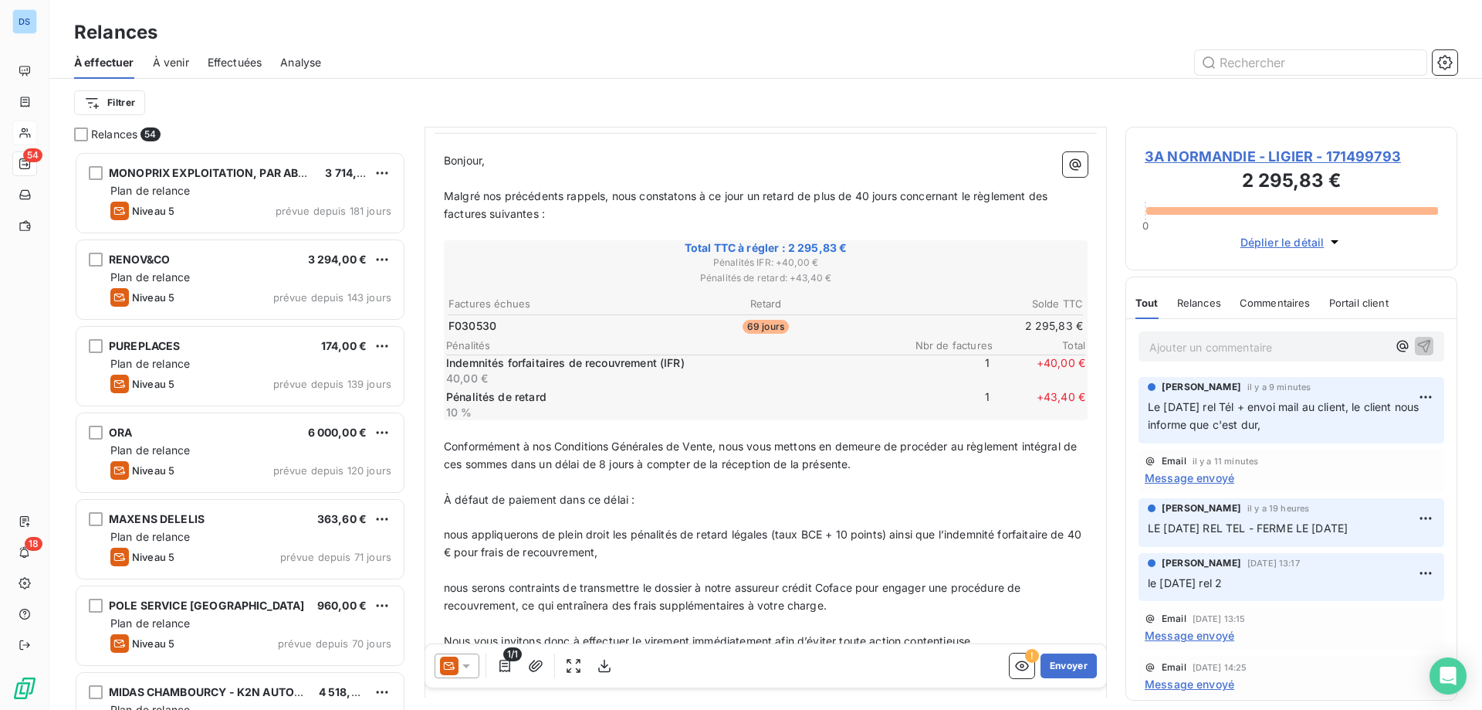
scroll to position [155, 0]
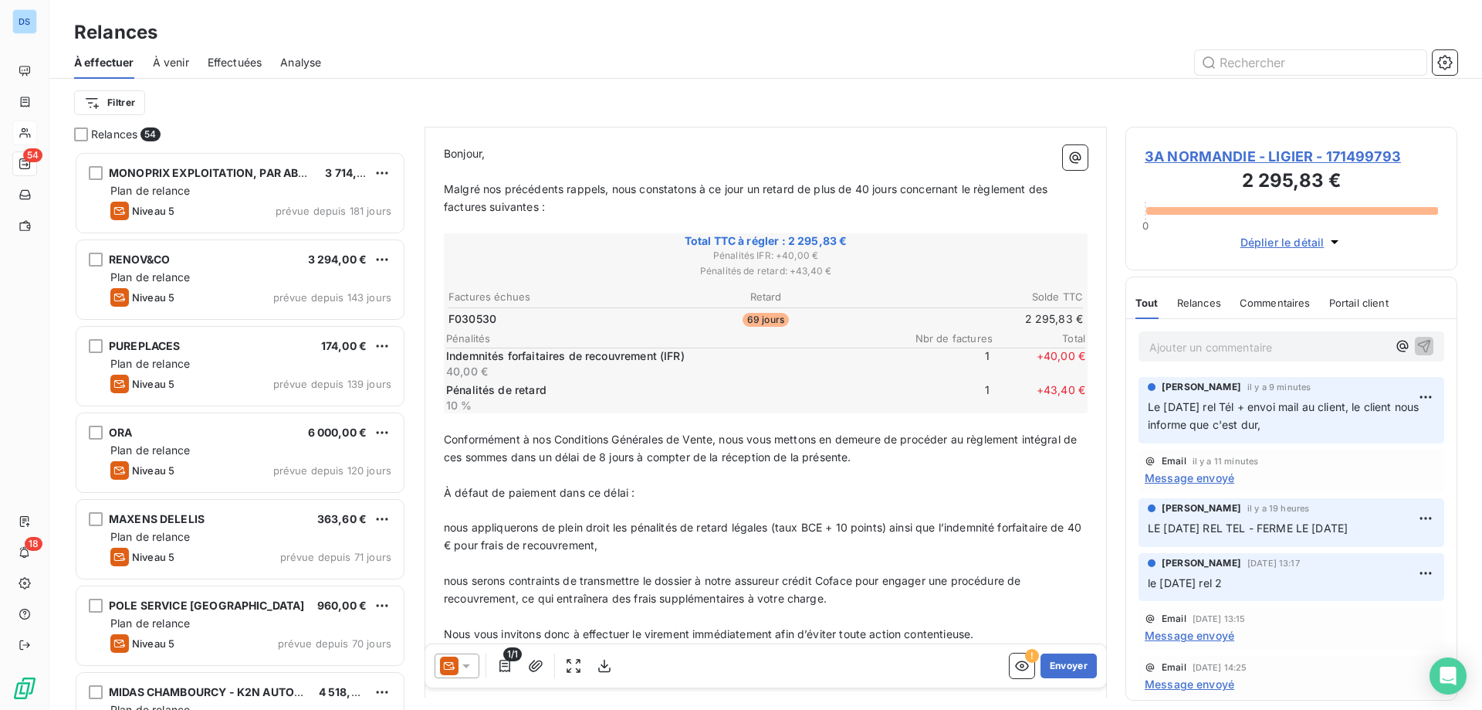
click at [450, 670] on icon at bounding box center [449, 665] width 19 height 19
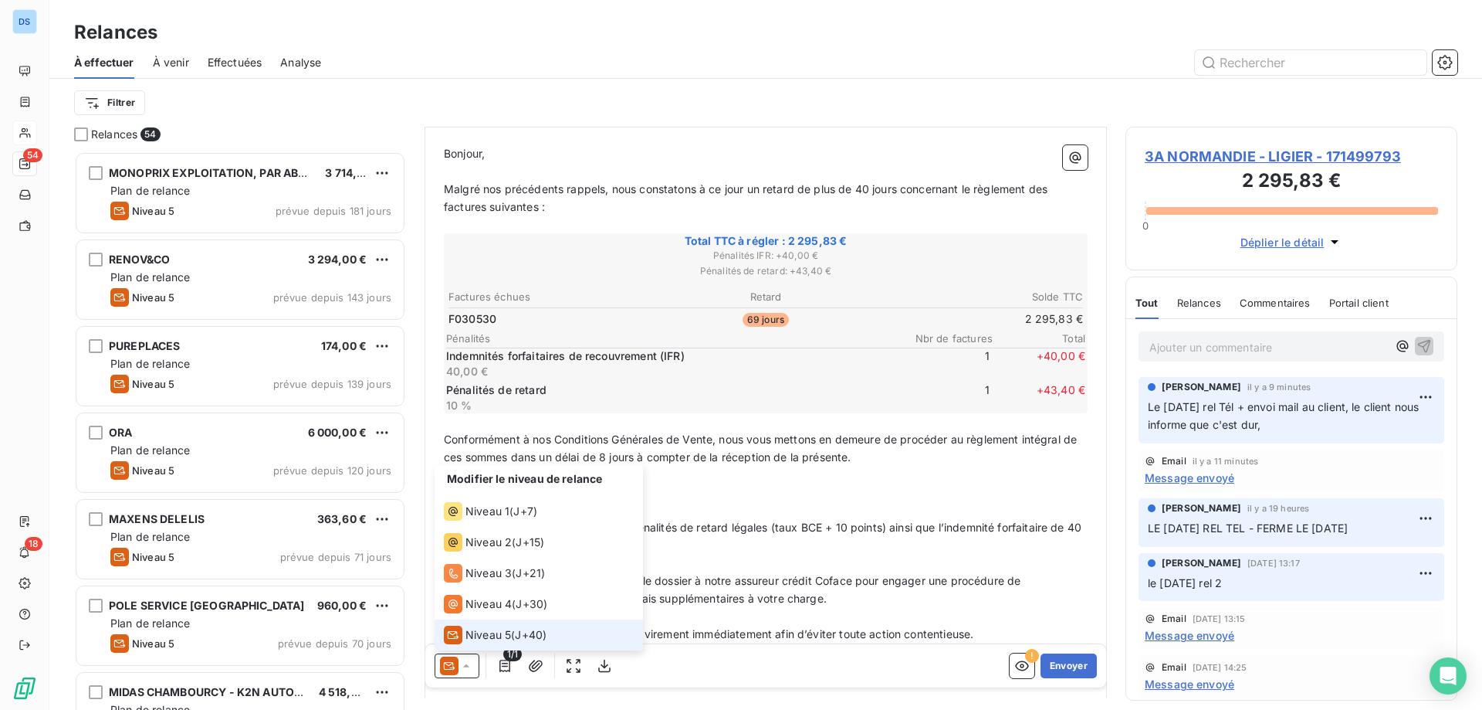
click at [494, 632] on span "Niveau 5" at bounding box center [489, 634] width 46 height 15
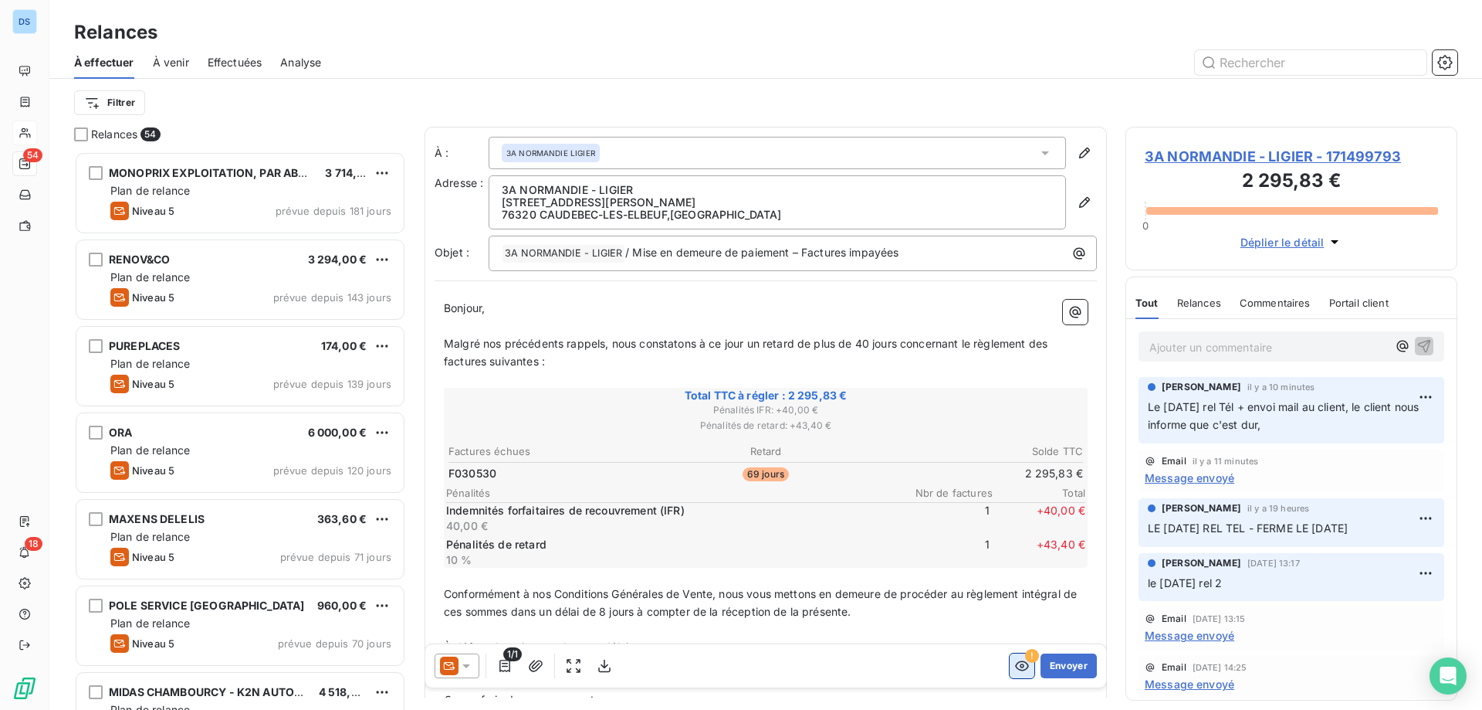
click at [1015, 669] on icon "button" at bounding box center [1022, 665] width 15 height 15
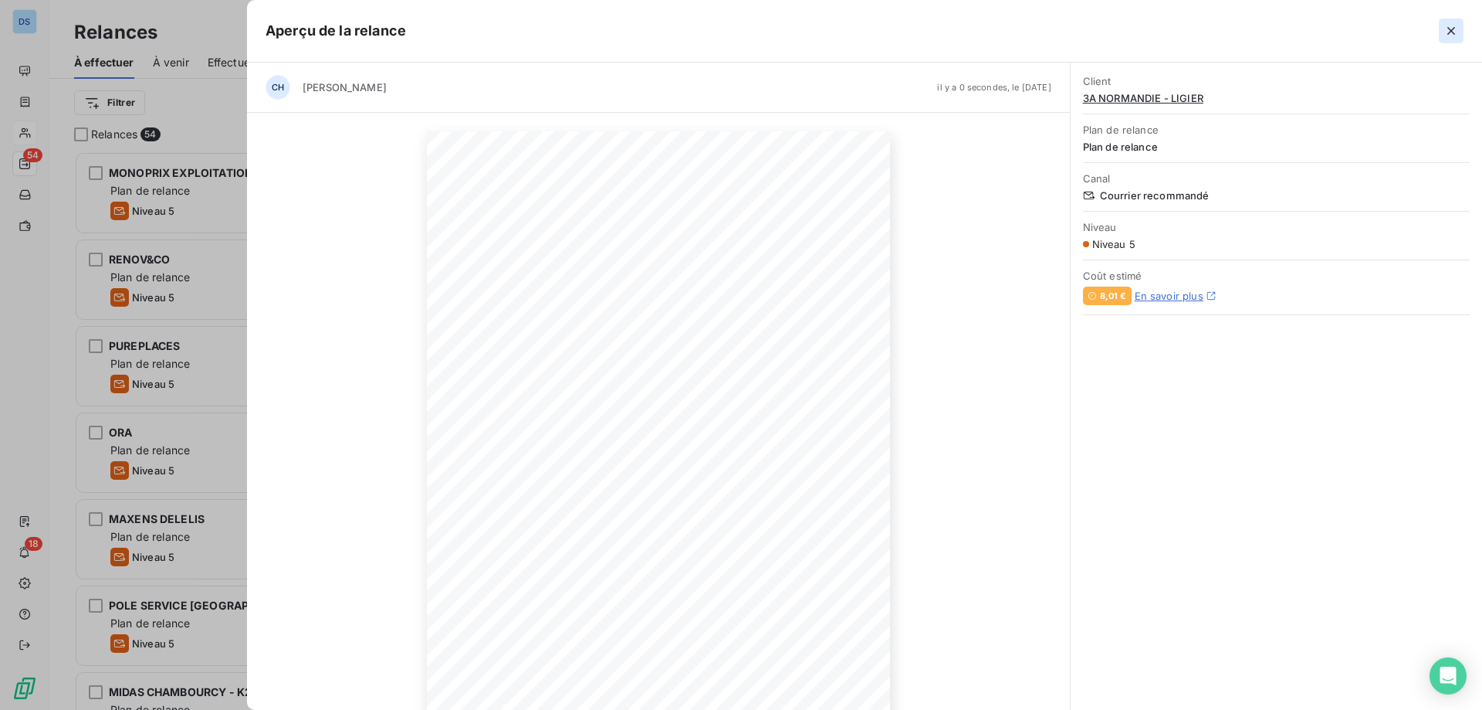
click at [1455, 31] on icon "button" at bounding box center [1451, 30] width 15 height 15
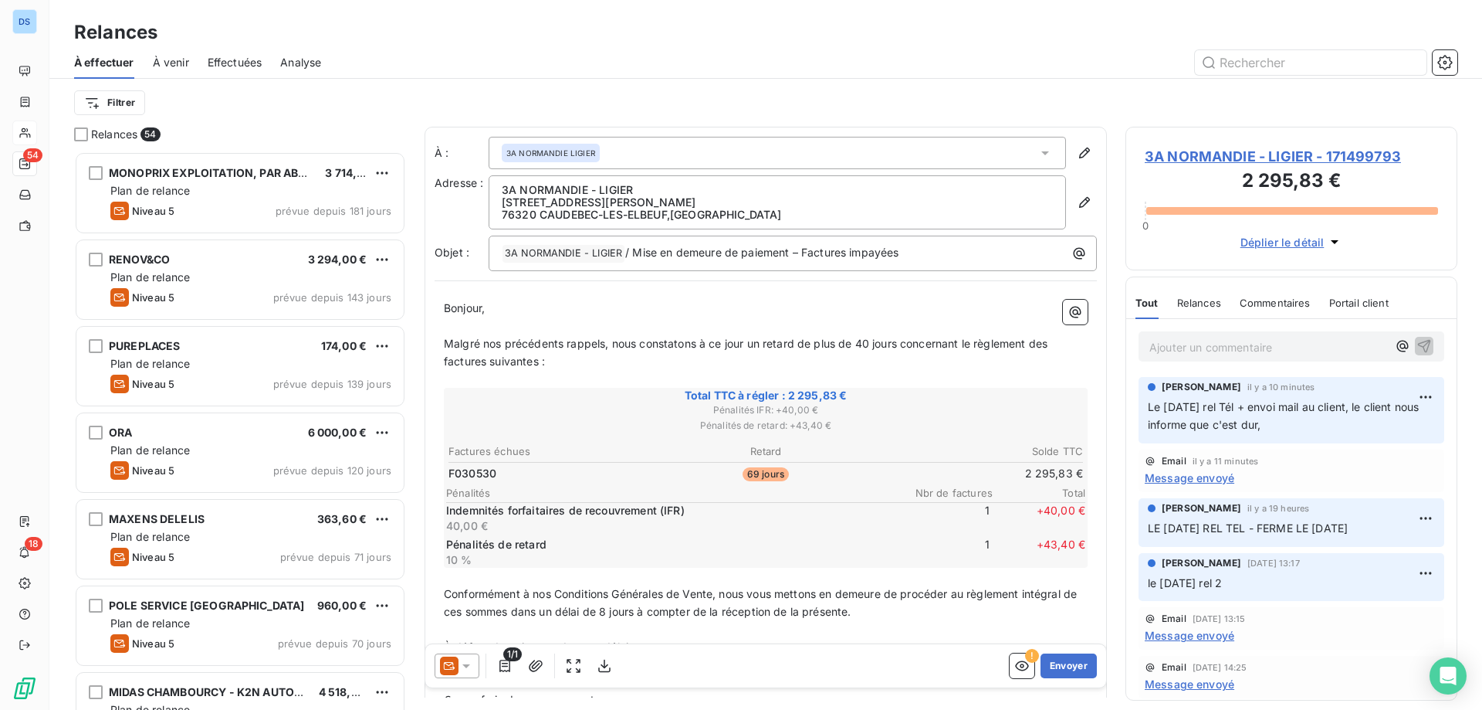
click at [942, 148] on div "3A NORMANDIE LIGIER" at bounding box center [778, 153] width 578 height 32
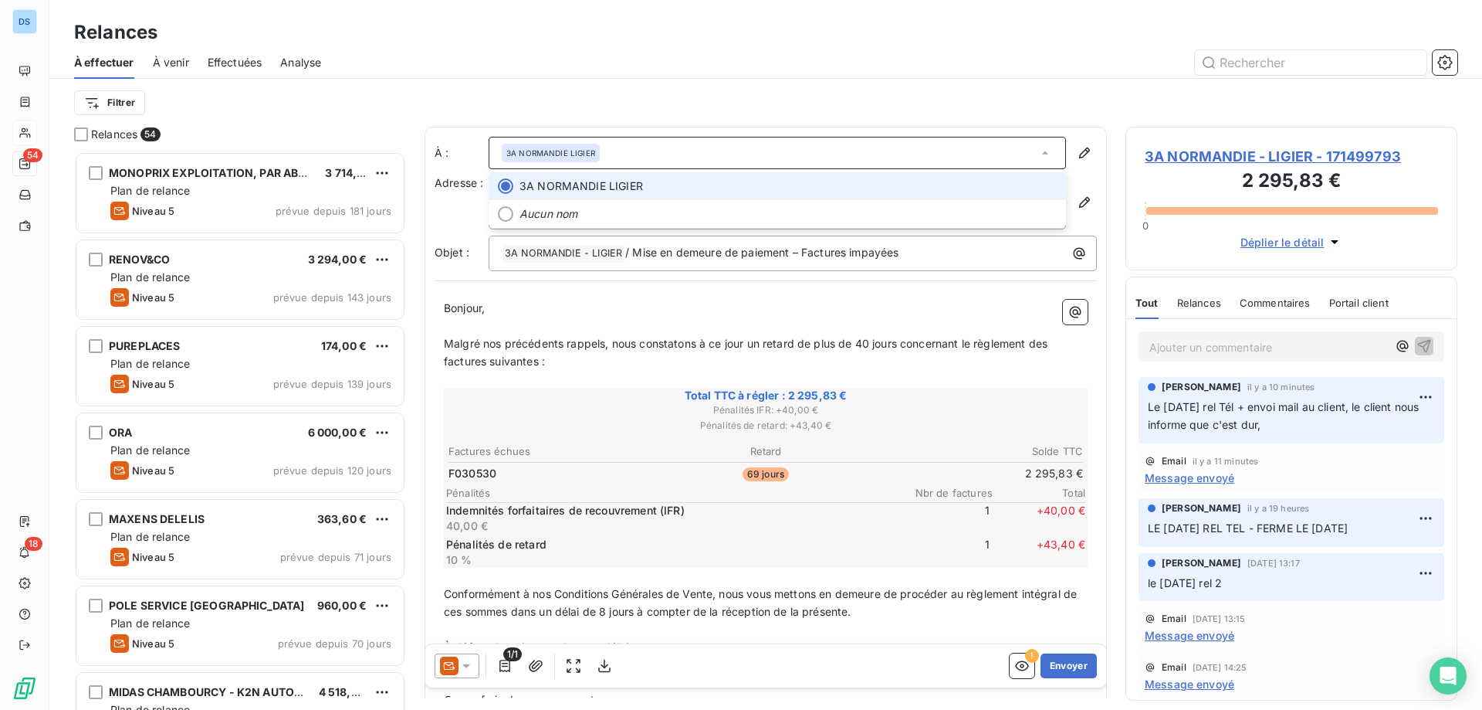
click at [940, 150] on div "3A NORMANDIE LIGIER" at bounding box center [778, 153] width 578 height 32
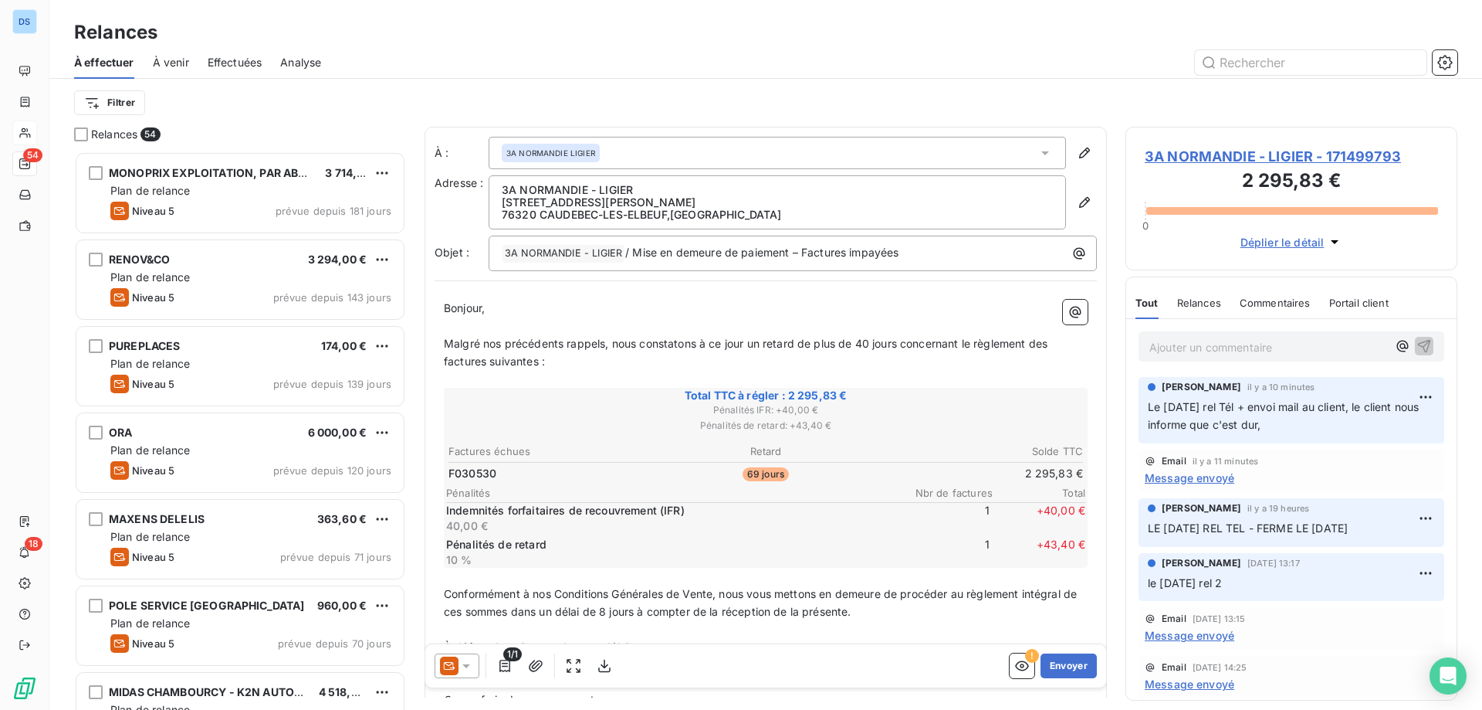
click at [1250, 161] on span "3A NORMANDIE - LIGIER - 171499793" at bounding box center [1291, 156] width 293 height 21
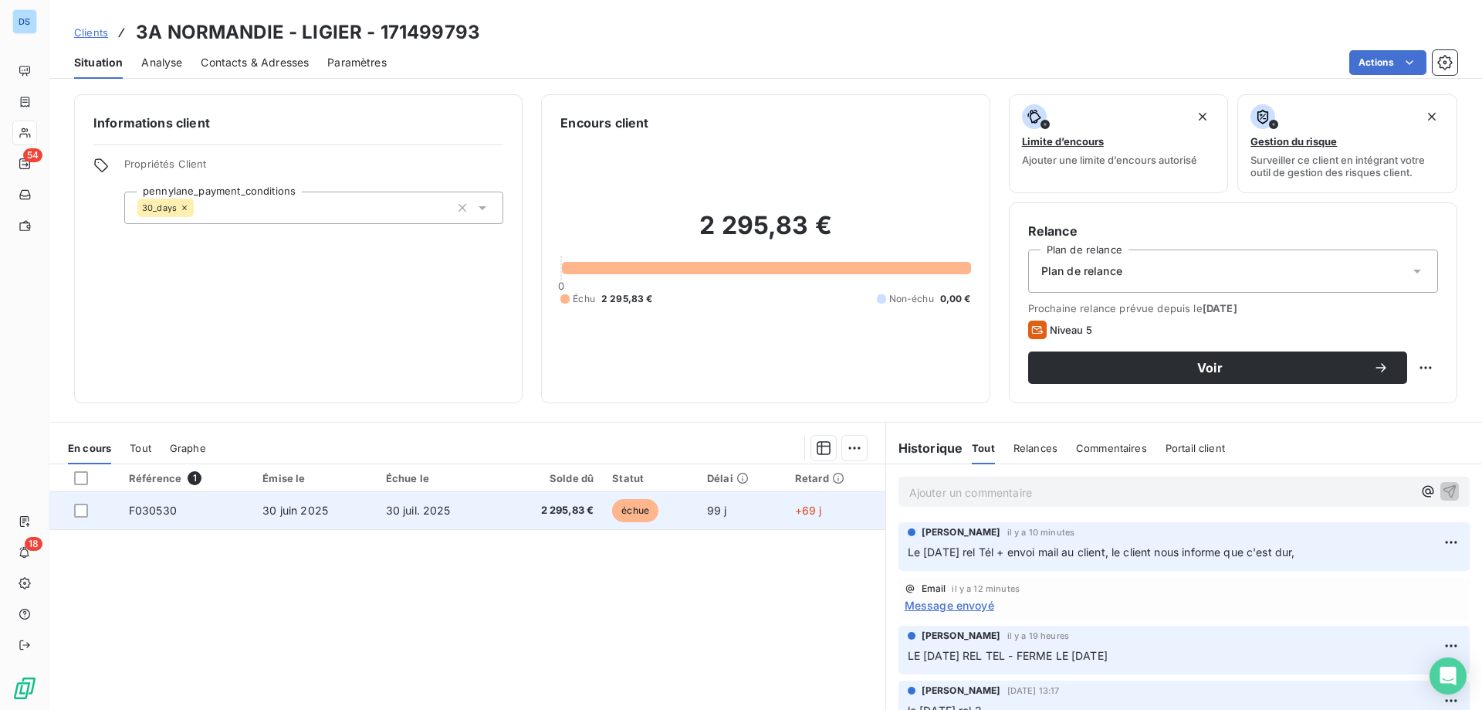
click at [187, 517] on td "F030530" at bounding box center [187, 510] width 134 height 37
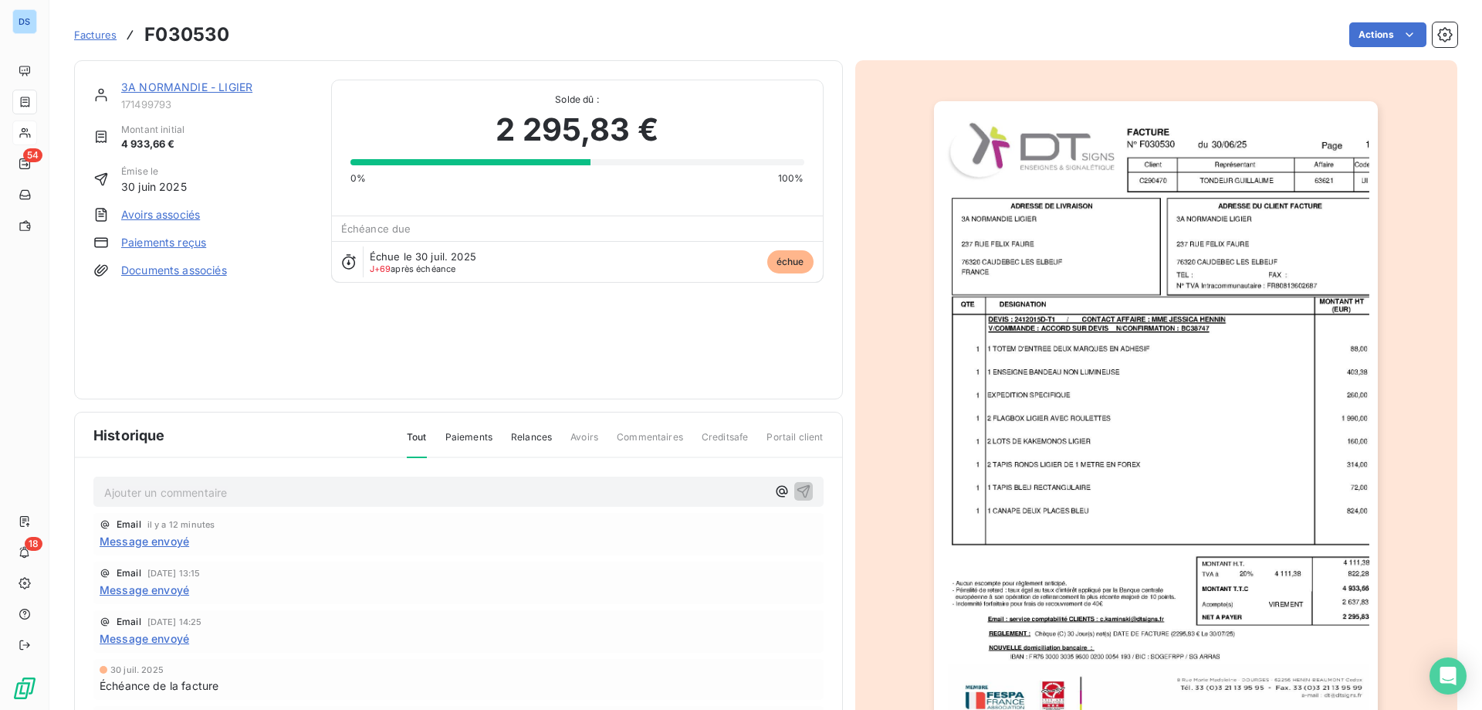
click at [1091, 510] on img "button" at bounding box center [1156, 415] width 444 height 628
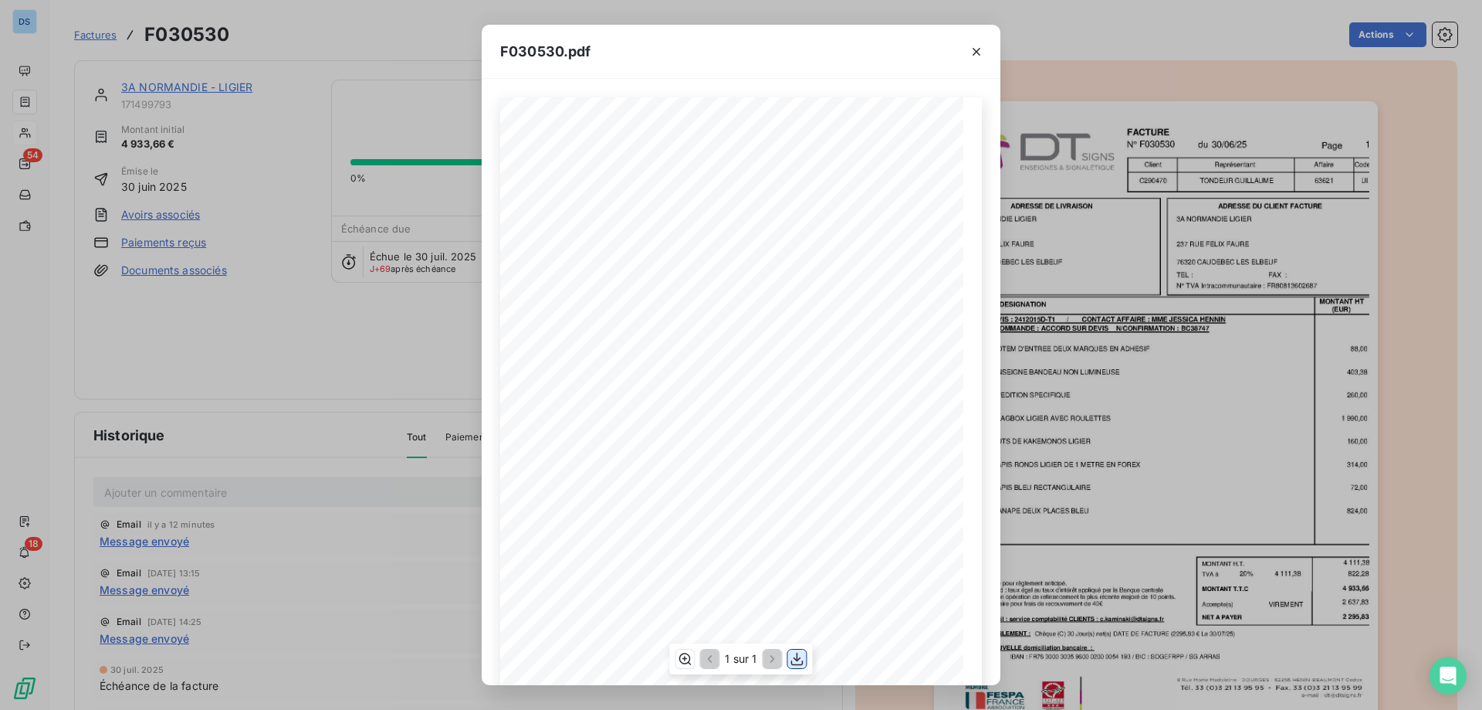
click at [791, 659] on icon "button" at bounding box center [797, 658] width 15 height 15
